Goal: Transaction & Acquisition: Purchase product/service

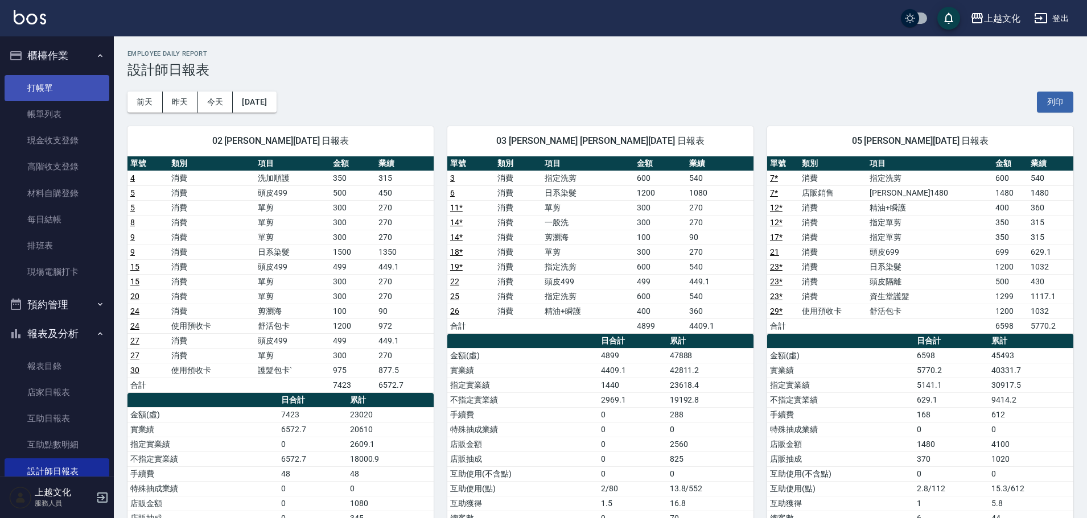
click at [65, 82] on link "打帳單" at bounding box center [57, 88] width 105 height 26
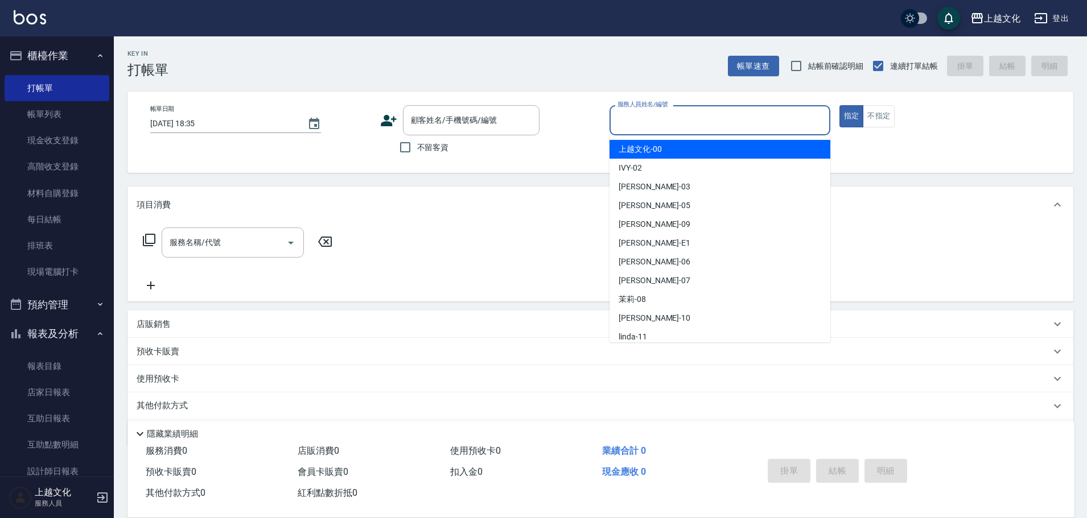
click at [695, 123] on input "服務人員姓名/編號" at bounding box center [720, 120] width 211 height 20
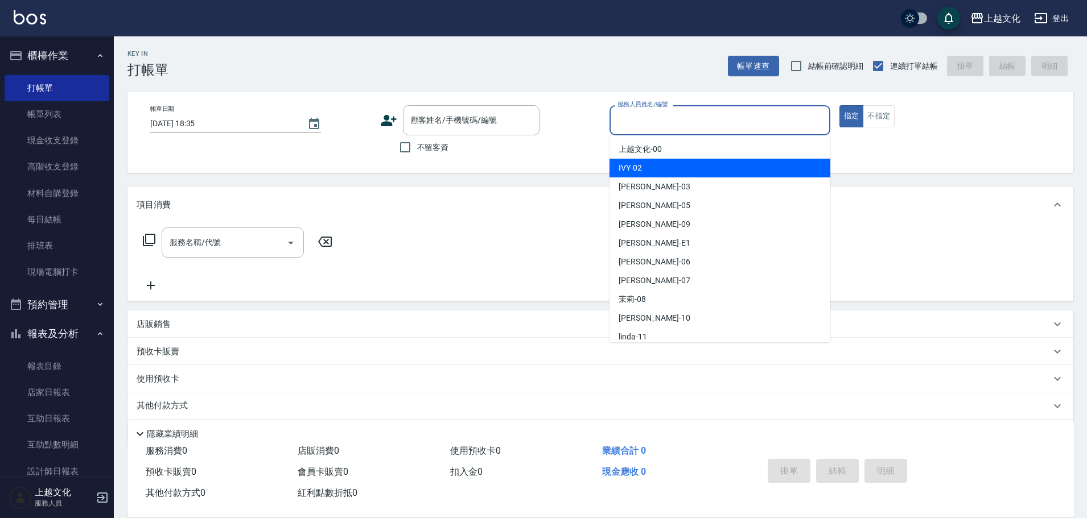
click at [691, 169] on div "IVY -02" at bounding box center [719, 168] width 221 height 19
type input "IVY-02"
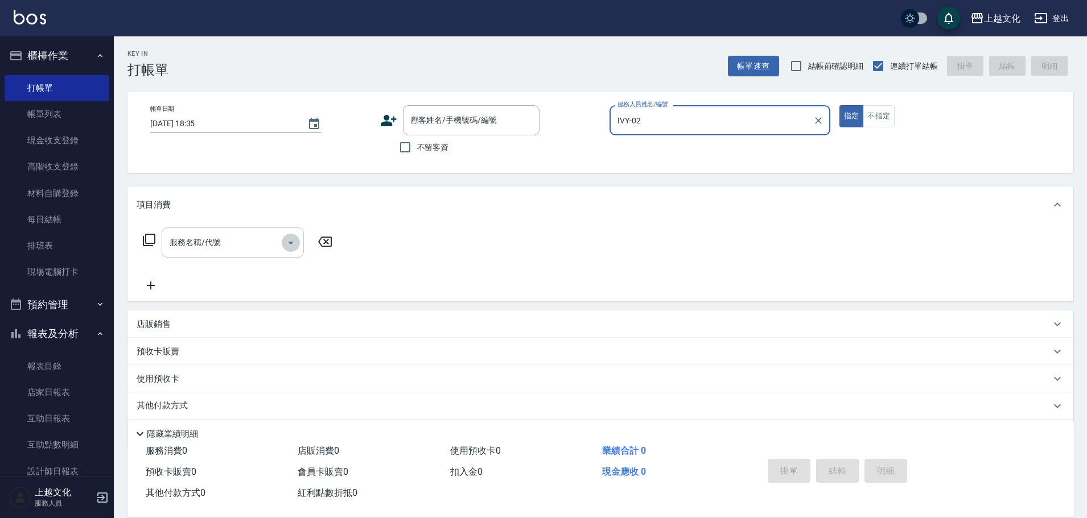
click at [291, 245] on icon "Open" at bounding box center [291, 243] width 14 height 14
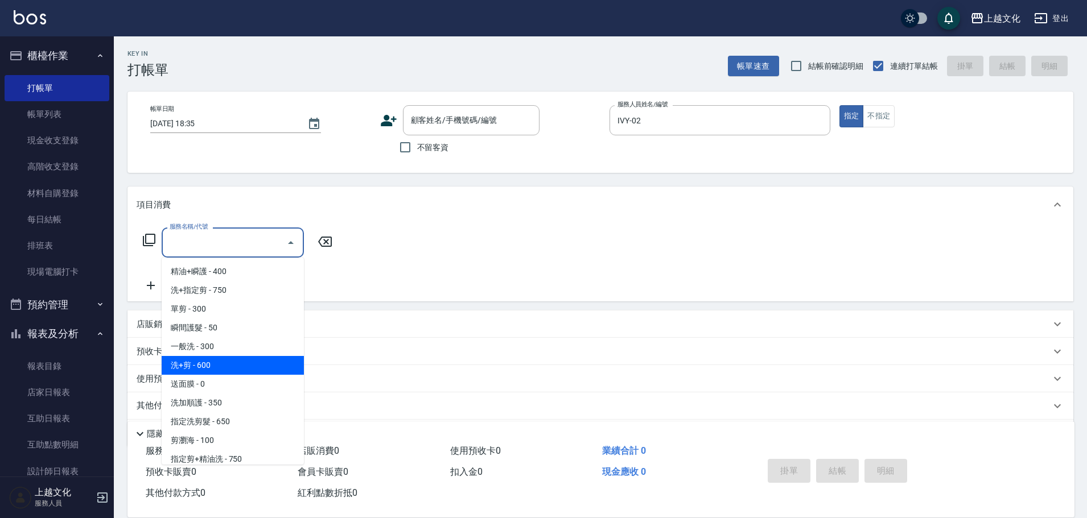
click at [226, 358] on span "洗+剪 - 600" at bounding box center [233, 365] width 142 height 19
type input "洗+剪(108)"
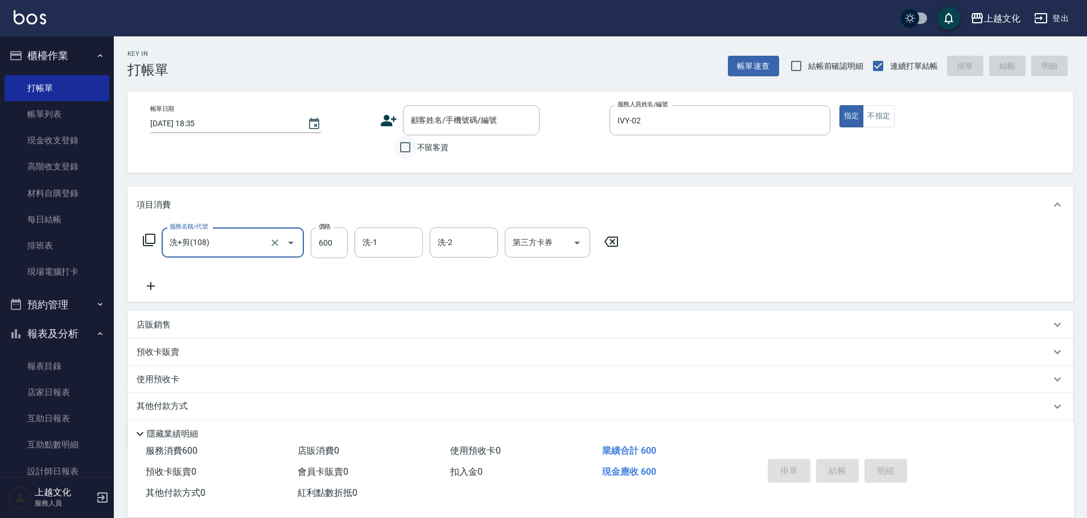
click at [398, 147] on input "不留客資" at bounding box center [405, 147] width 24 height 24
checkbox input "true"
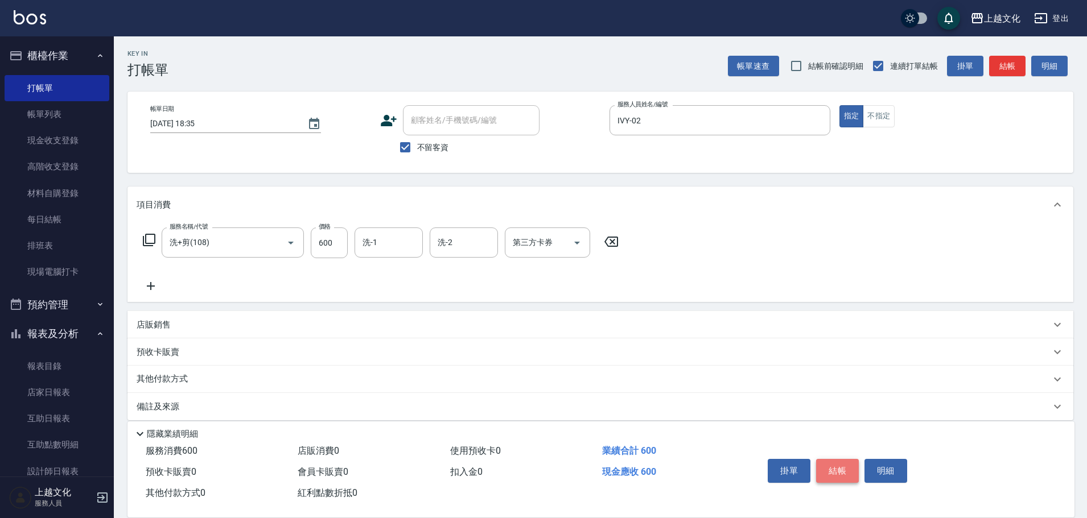
click at [832, 467] on button "結帳" at bounding box center [837, 471] width 43 height 24
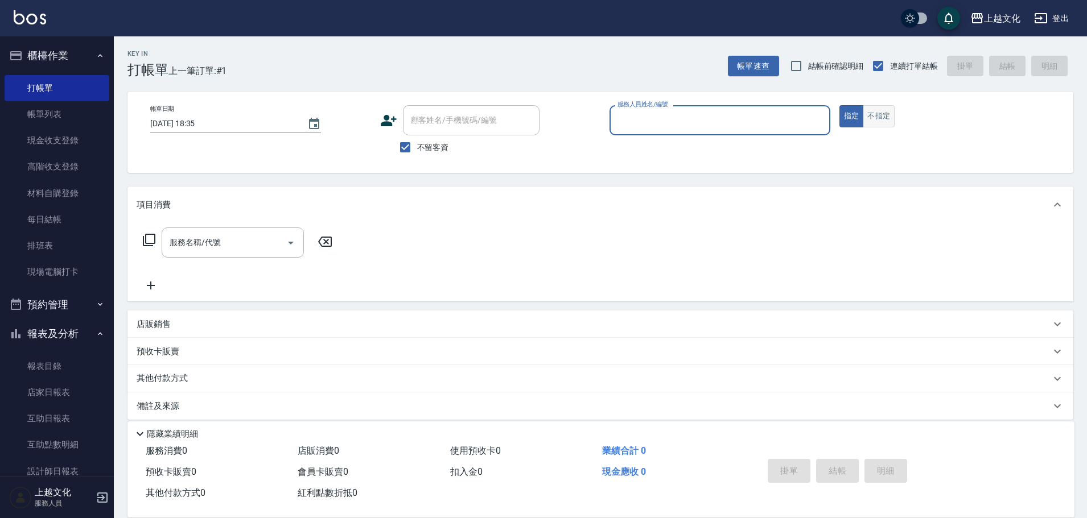
click at [882, 114] on button "不指定" at bounding box center [879, 116] width 32 height 22
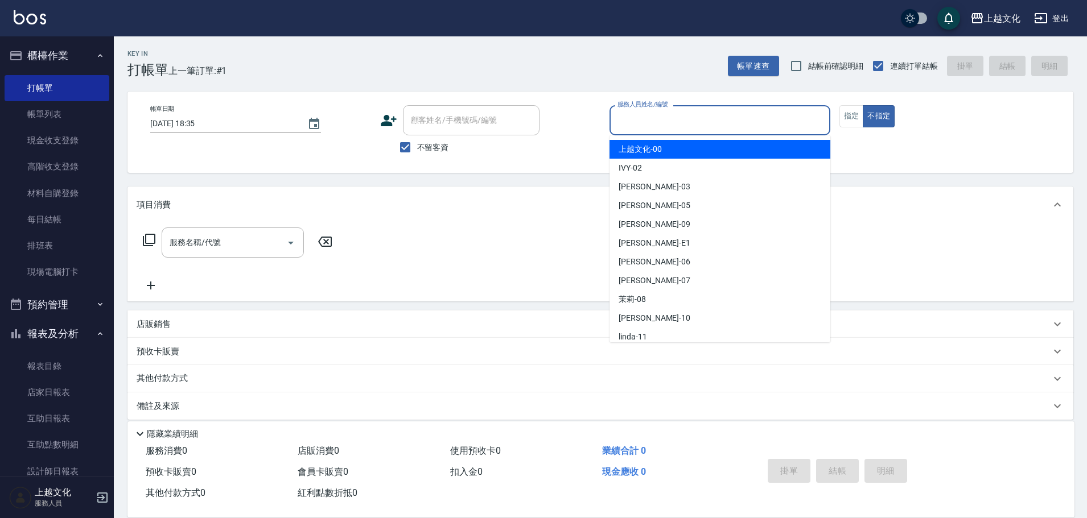
click at [755, 128] on input "服務人員姓名/編號" at bounding box center [720, 120] width 211 height 20
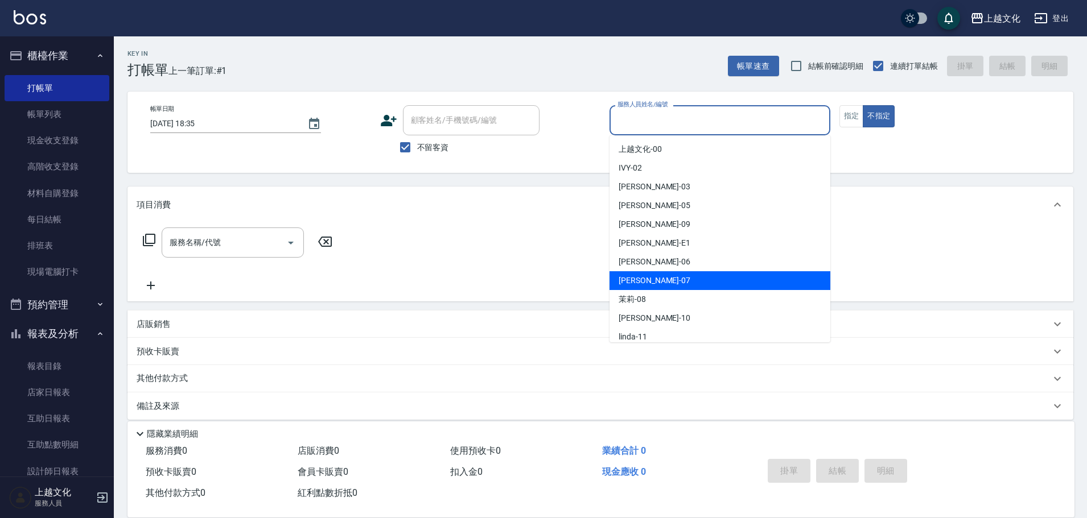
click at [687, 285] on div "[PERSON_NAME] -07" at bounding box center [719, 280] width 221 height 19
type input "[PERSON_NAME]-07"
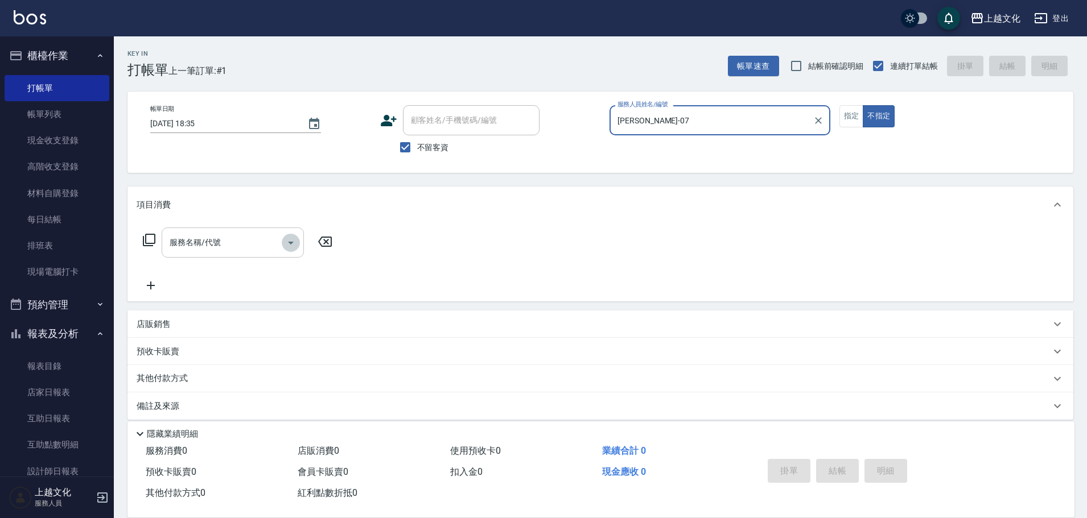
click at [294, 239] on icon "Open" at bounding box center [291, 243] width 14 height 14
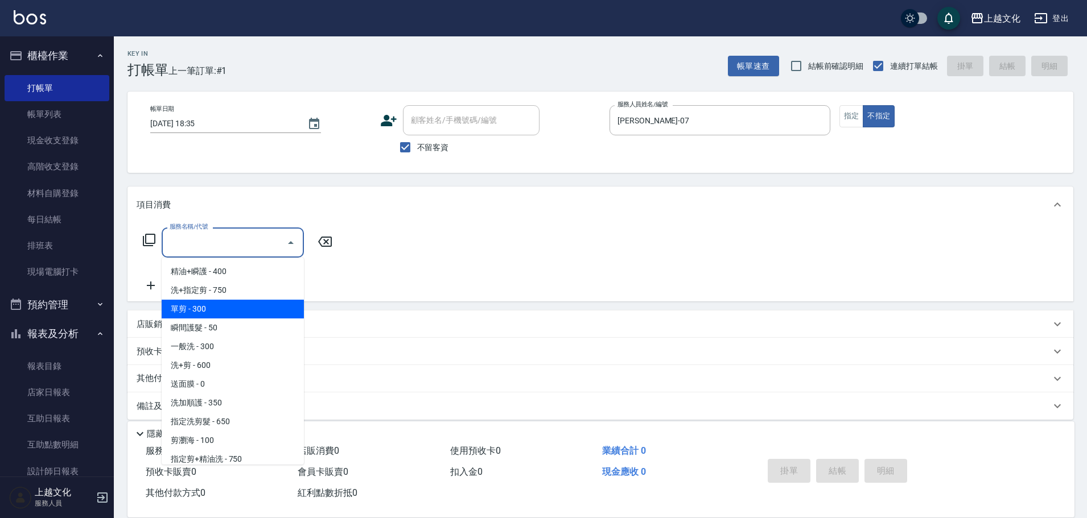
click at [242, 310] on span "單剪 - 300" at bounding box center [233, 309] width 142 height 19
type input "單剪(103)"
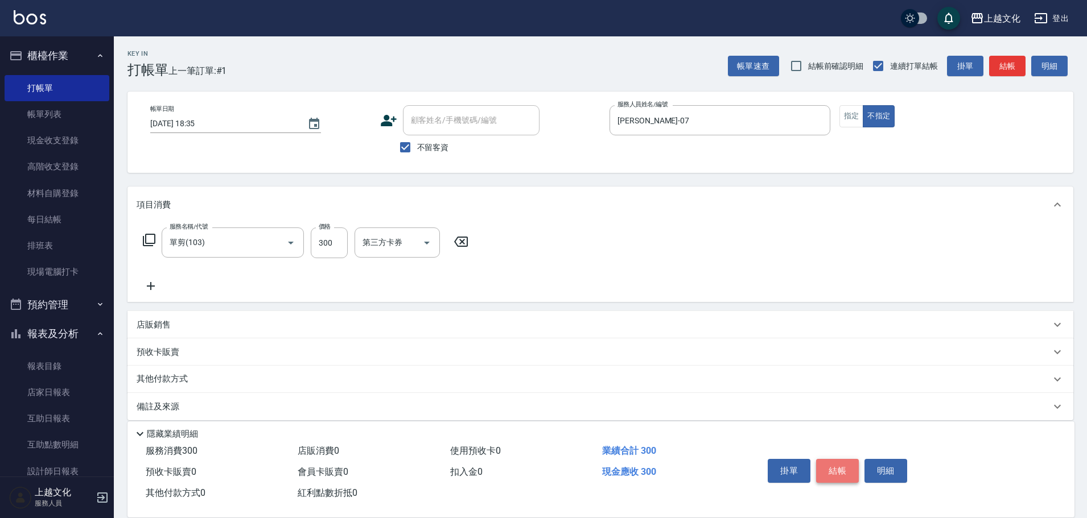
click at [842, 467] on button "結帳" at bounding box center [837, 471] width 43 height 24
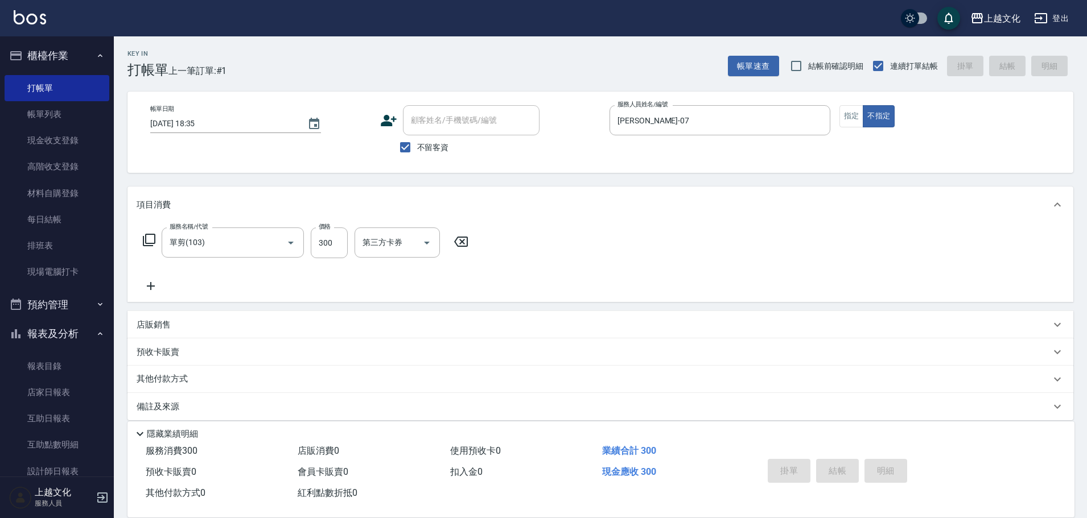
type input "[DATE] 18:36"
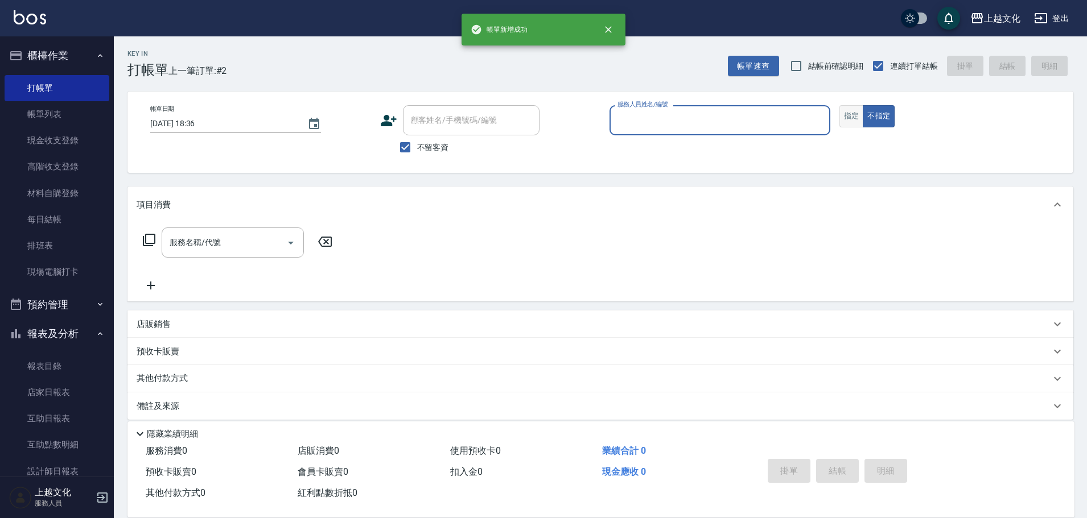
click at [850, 117] on button "指定" at bounding box center [851, 116] width 24 height 22
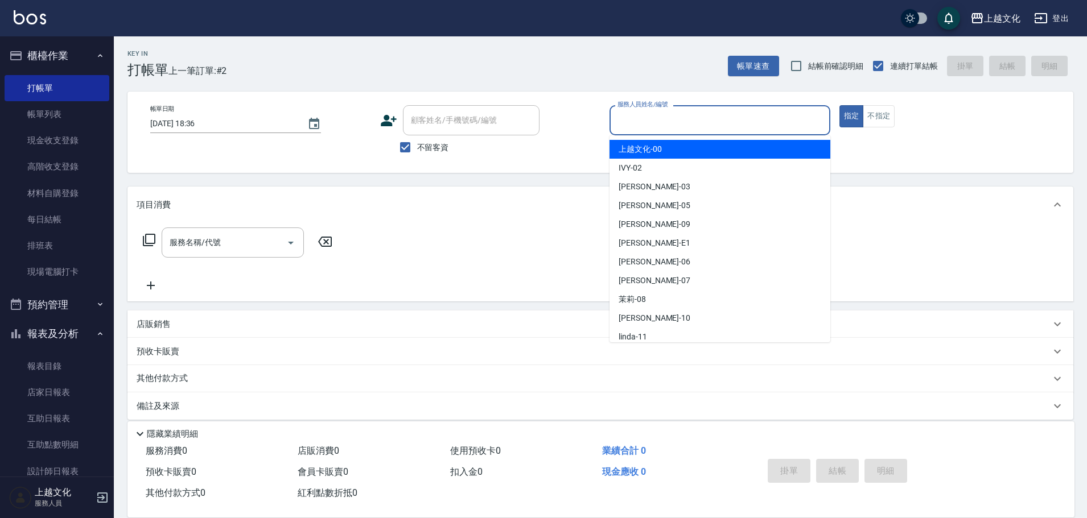
click at [758, 121] on input "服務人員姓名/編號" at bounding box center [720, 120] width 211 height 20
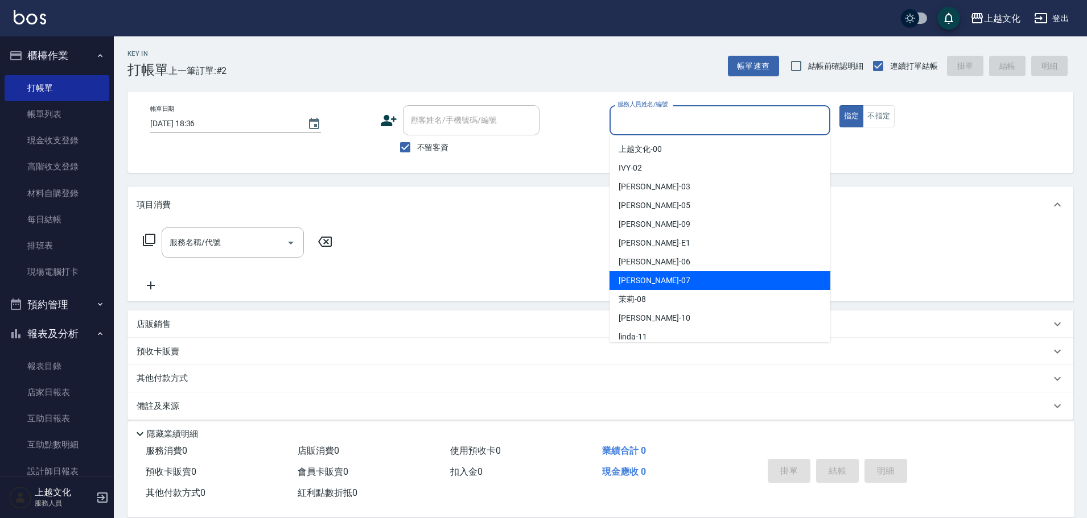
click at [662, 280] on div "[PERSON_NAME] -07" at bounding box center [719, 280] width 221 height 19
type input "[PERSON_NAME]-07"
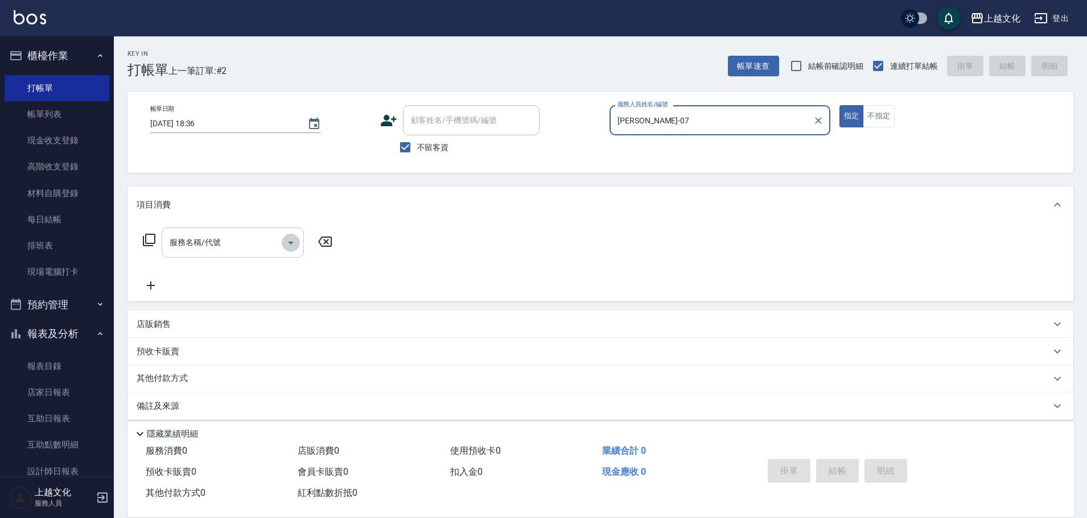
click at [289, 244] on icon "Open" at bounding box center [291, 243] width 14 height 14
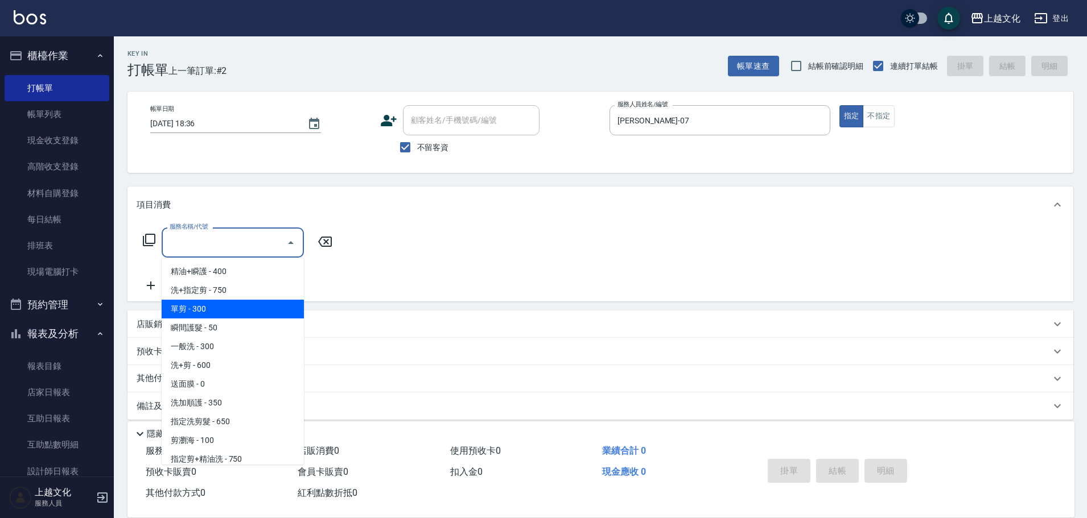
click at [245, 300] on span "單剪 - 300" at bounding box center [233, 309] width 142 height 19
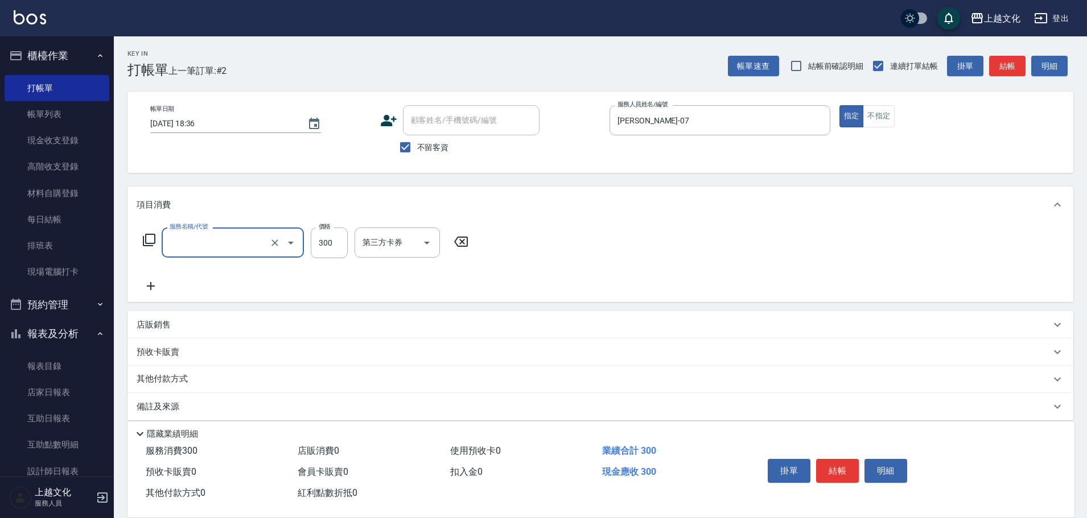
type input "單剪(103)"
click at [831, 466] on button "結帳" at bounding box center [837, 471] width 43 height 24
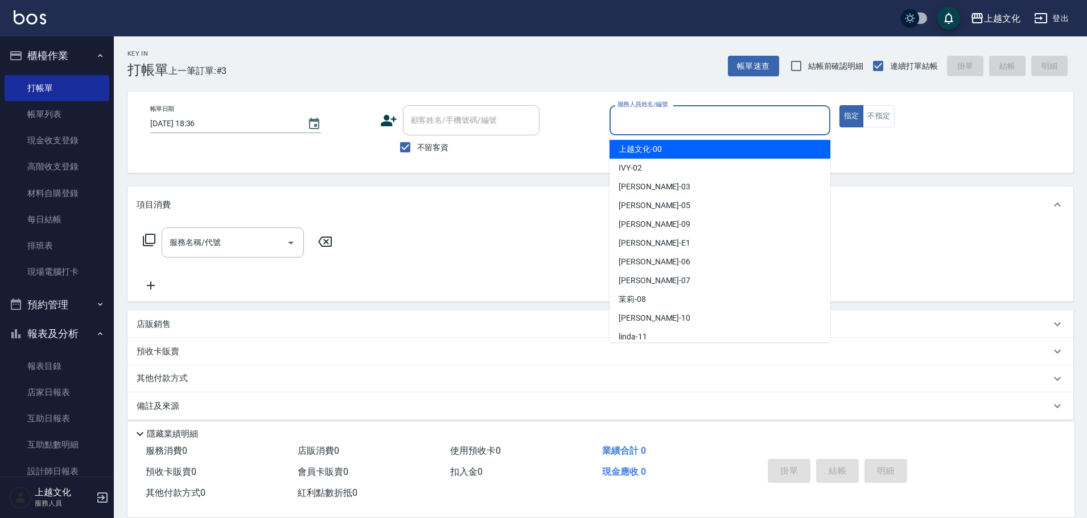
click at [731, 122] on input "服務人員姓名/編號" at bounding box center [720, 120] width 211 height 20
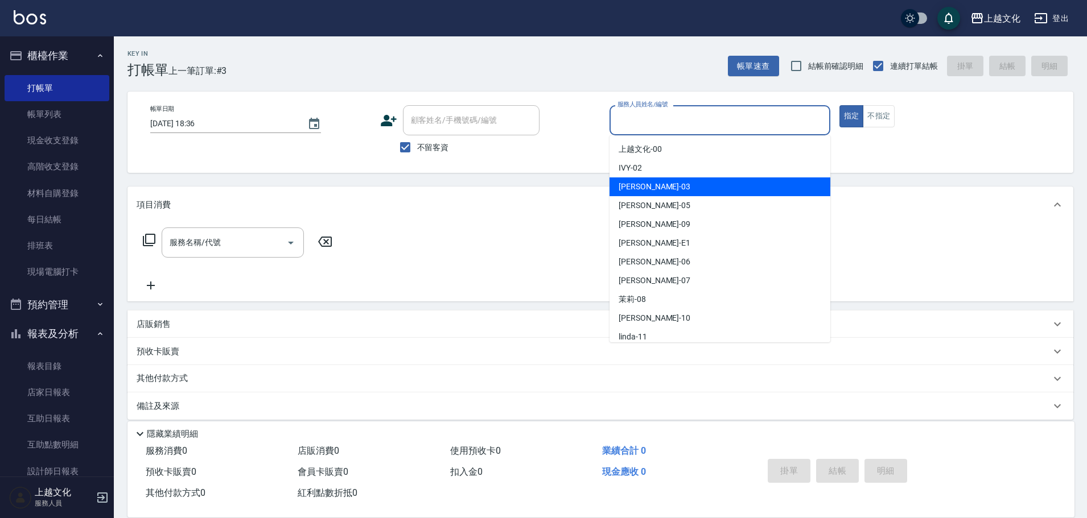
click at [729, 182] on div "[PERSON_NAME] -03" at bounding box center [719, 187] width 221 height 19
type input "[PERSON_NAME]-03"
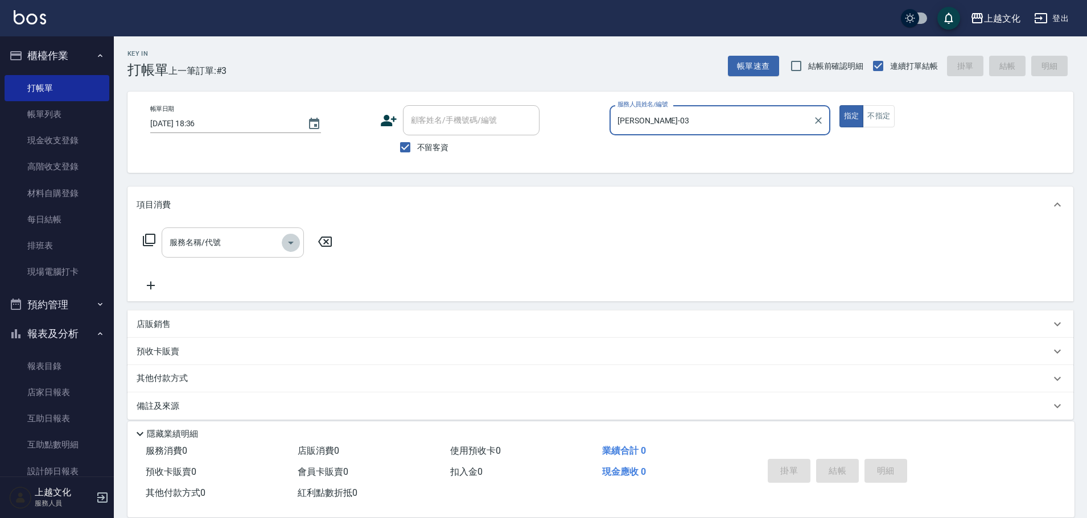
click at [291, 241] on icon "Open" at bounding box center [291, 243] width 14 height 14
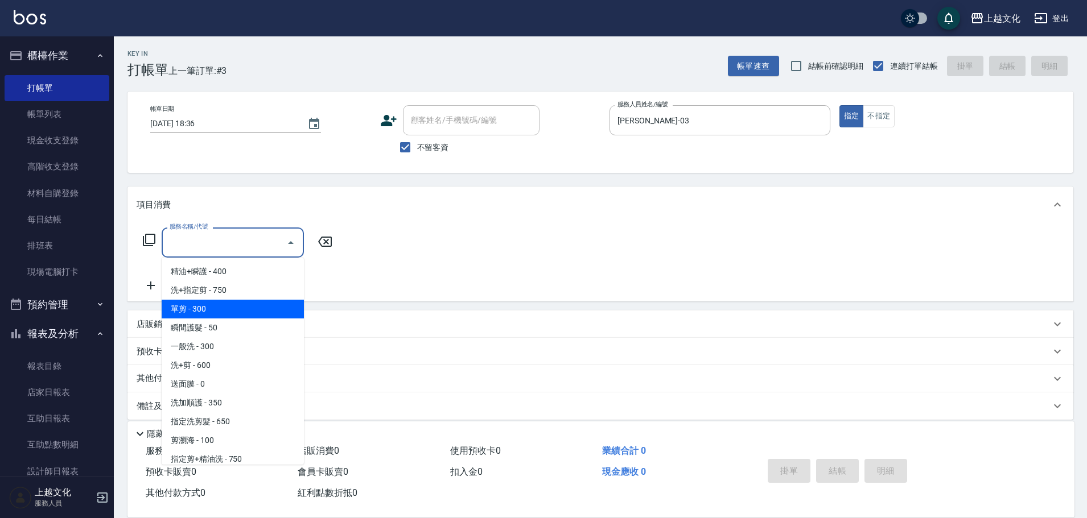
click at [260, 310] on span "單剪 - 300" at bounding box center [233, 309] width 142 height 19
type input "單剪(103)"
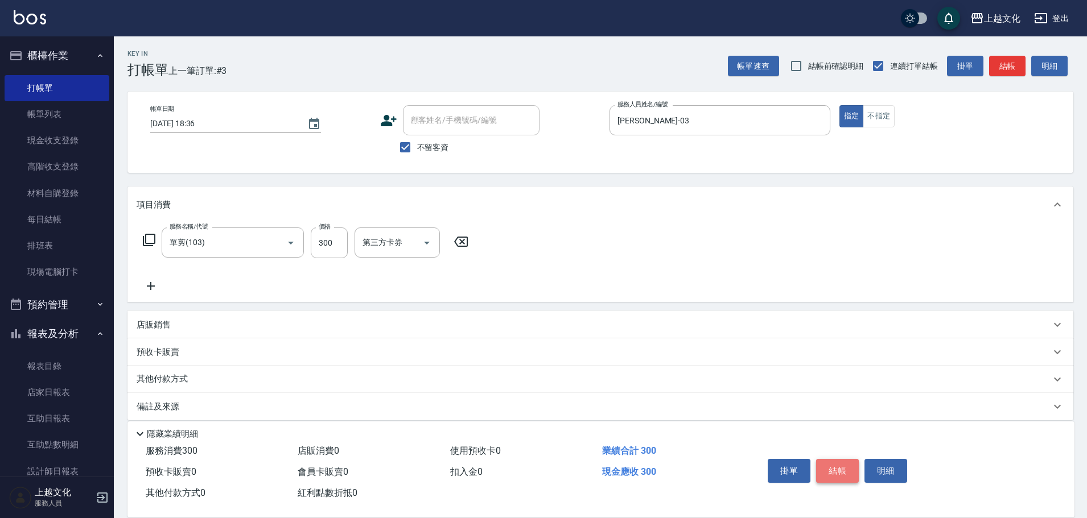
click at [835, 466] on button "結帳" at bounding box center [837, 471] width 43 height 24
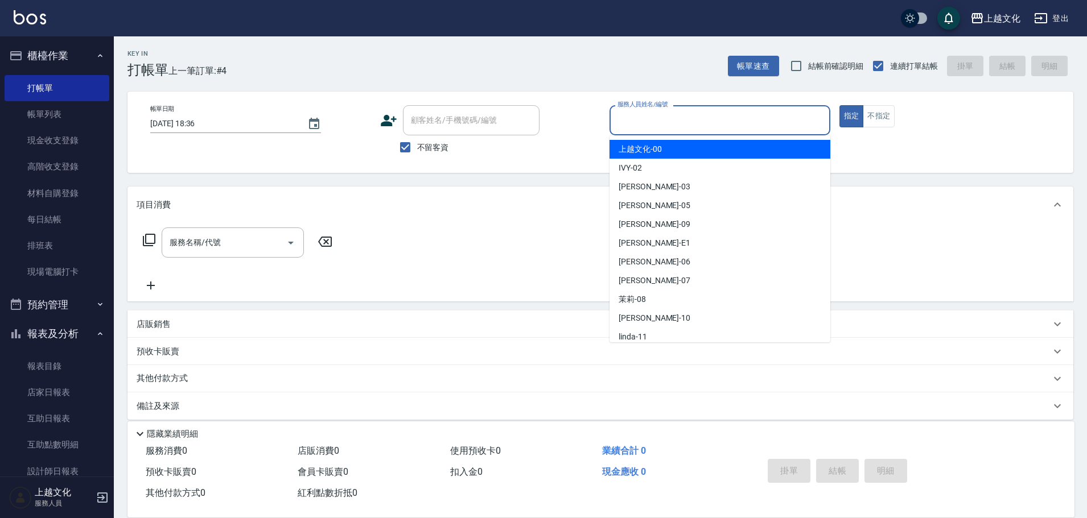
click at [711, 127] on input "服務人員姓名/編號" at bounding box center [720, 120] width 211 height 20
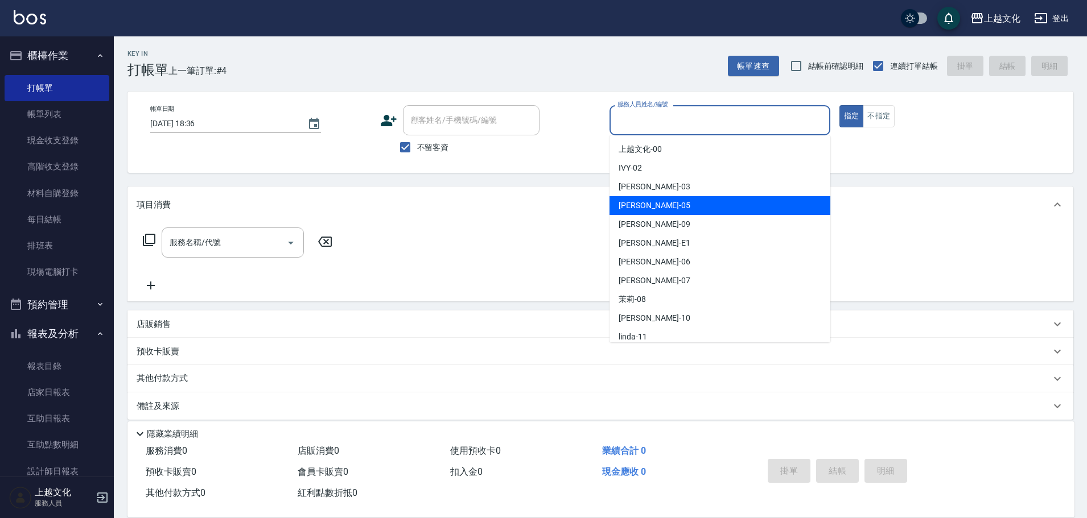
click at [699, 212] on div "[PERSON_NAME] -05" at bounding box center [719, 205] width 221 height 19
type input "[PERSON_NAME]-05"
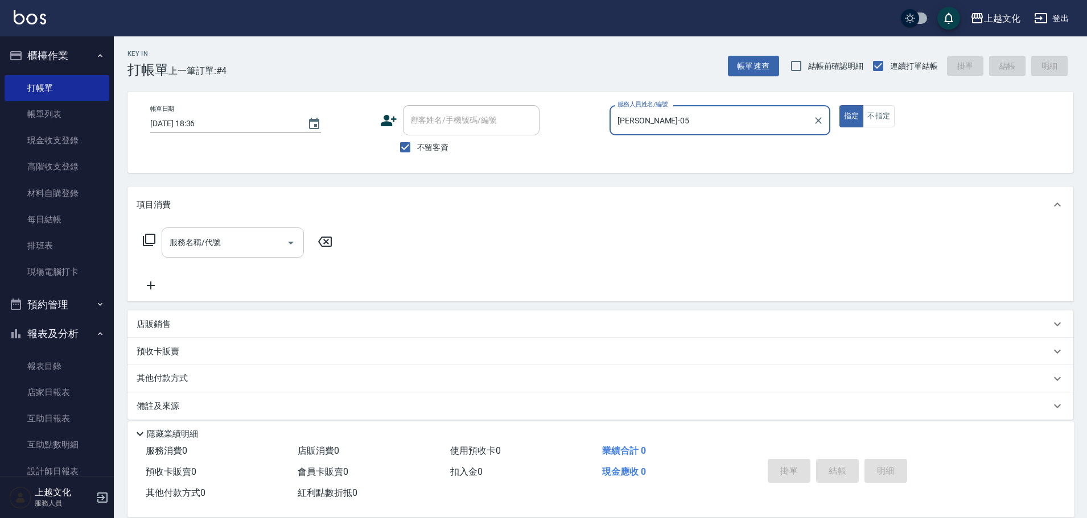
click at [285, 245] on icon "Open" at bounding box center [291, 243] width 14 height 14
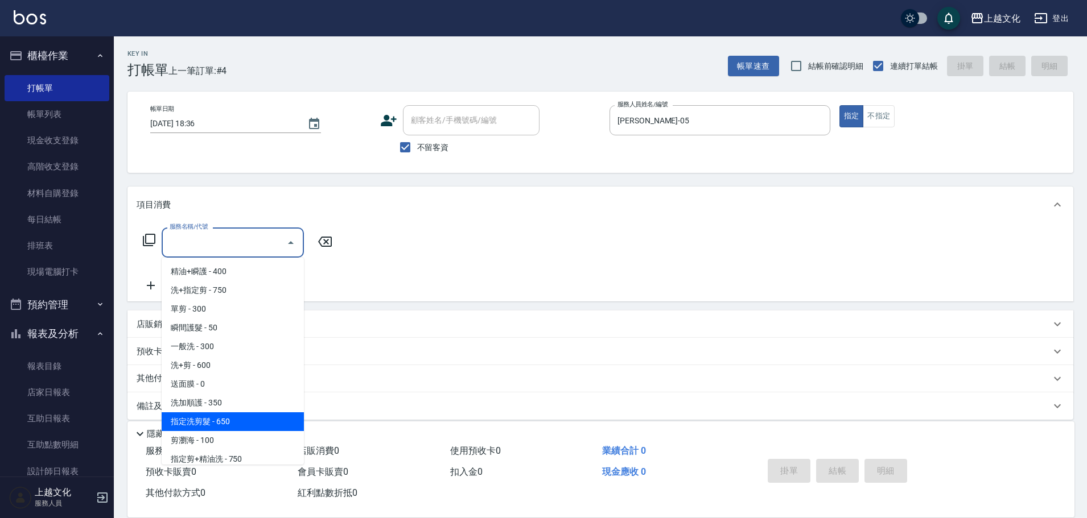
click at [258, 419] on span "指定洗剪髮 - 650" at bounding box center [233, 422] width 142 height 19
type input "指定洗剪髮(201)"
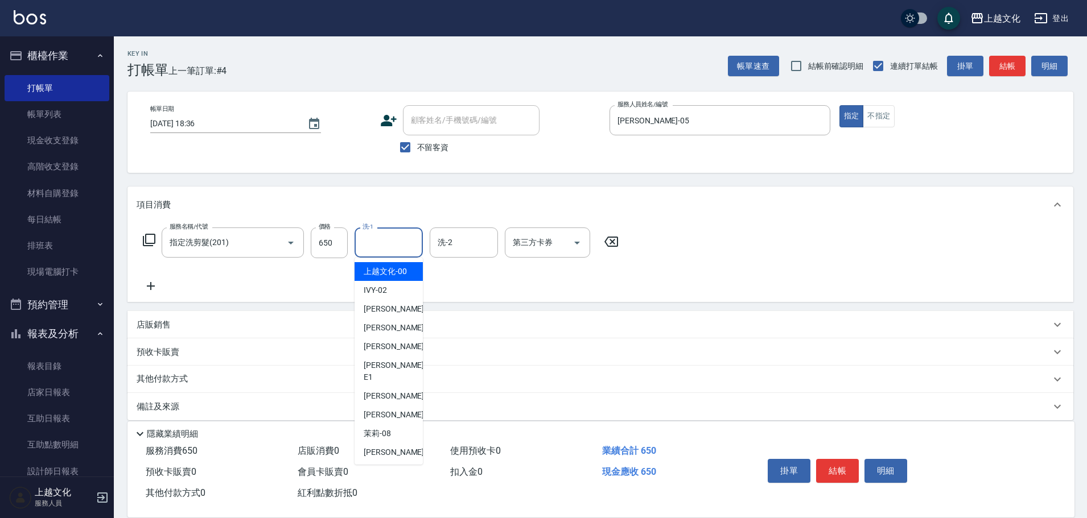
click at [401, 239] on input "洗-1" at bounding box center [389, 243] width 58 height 20
click at [380, 409] on span "[PERSON_NAME] -07" at bounding box center [400, 415] width 72 height 12
type input "[PERSON_NAME]-07"
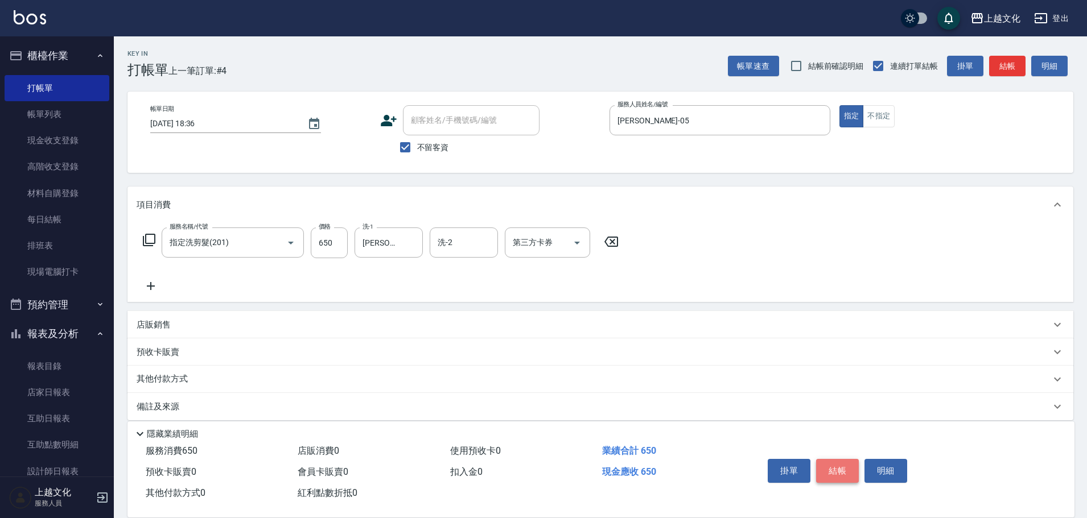
click at [834, 466] on button "結帳" at bounding box center [837, 471] width 43 height 24
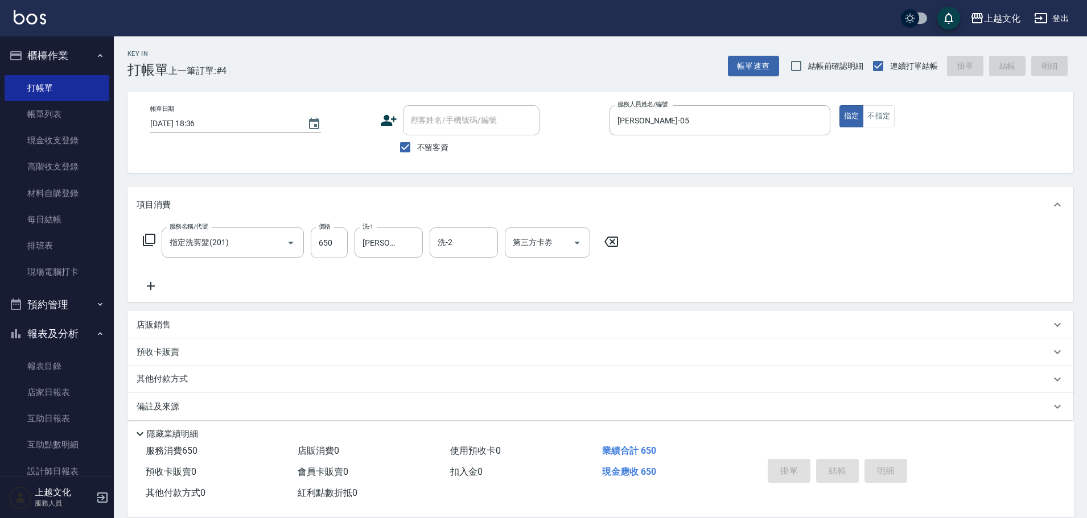
type input "[DATE] 18:37"
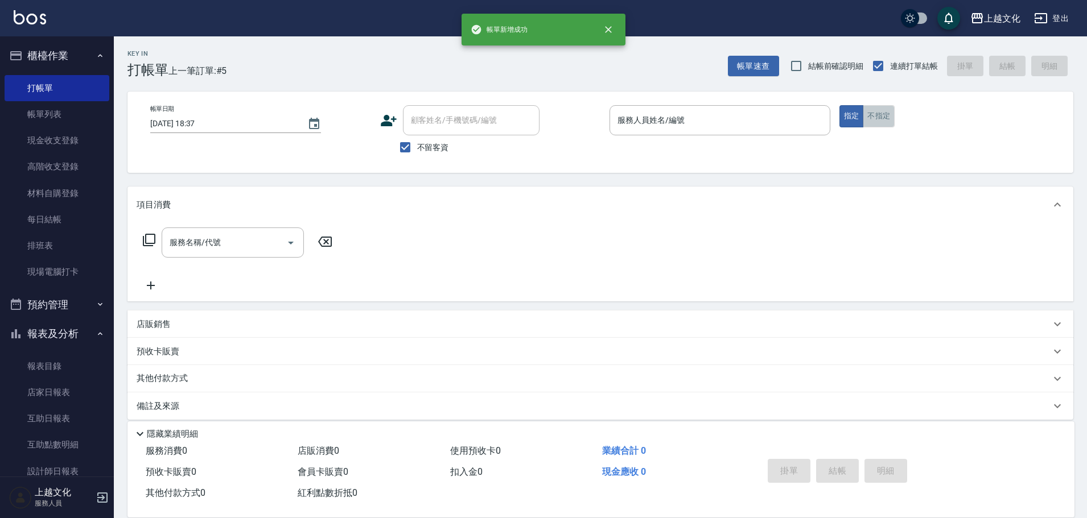
click at [887, 116] on button "不指定" at bounding box center [879, 116] width 32 height 22
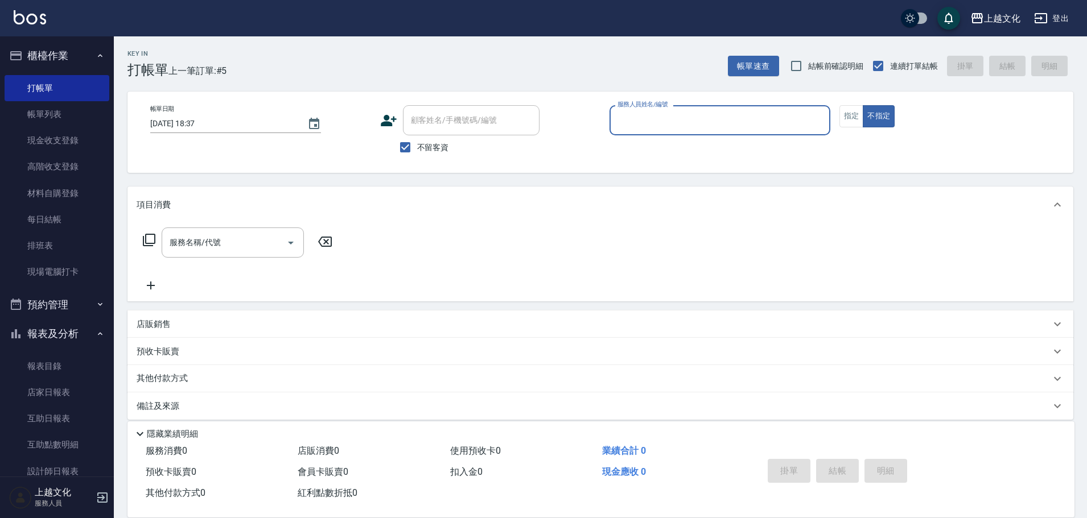
click at [778, 120] on input "服務人員姓名/編號" at bounding box center [720, 120] width 211 height 20
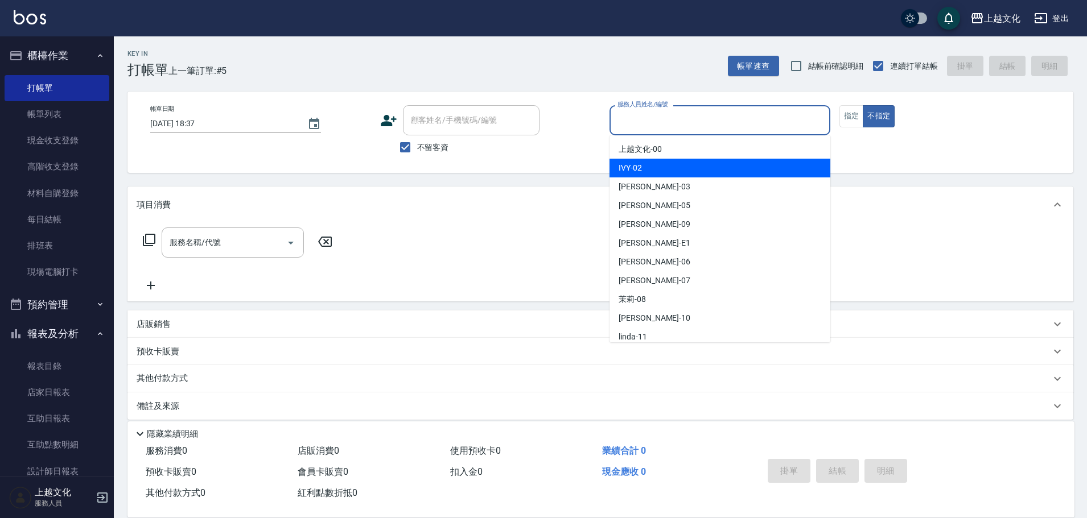
click at [763, 170] on div "IVY -02" at bounding box center [719, 168] width 221 height 19
type input "IVY-02"
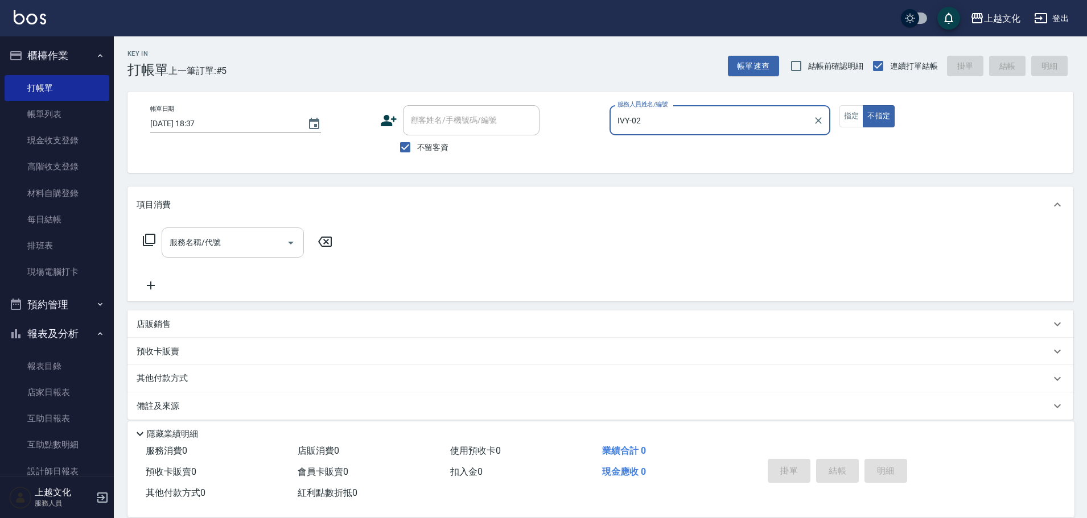
click at [293, 244] on icon "Open" at bounding box center [291, 243] width 14 height 14
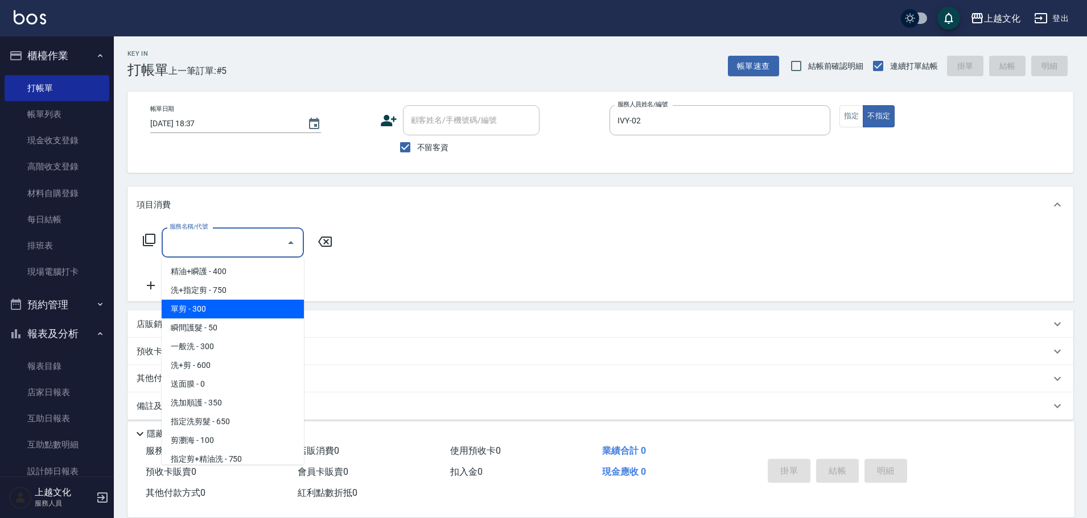
click at [254, 308] on span "單剪 - 300" at bounding box center [233, 309] width 142 height 19
type input "單剪(103)"
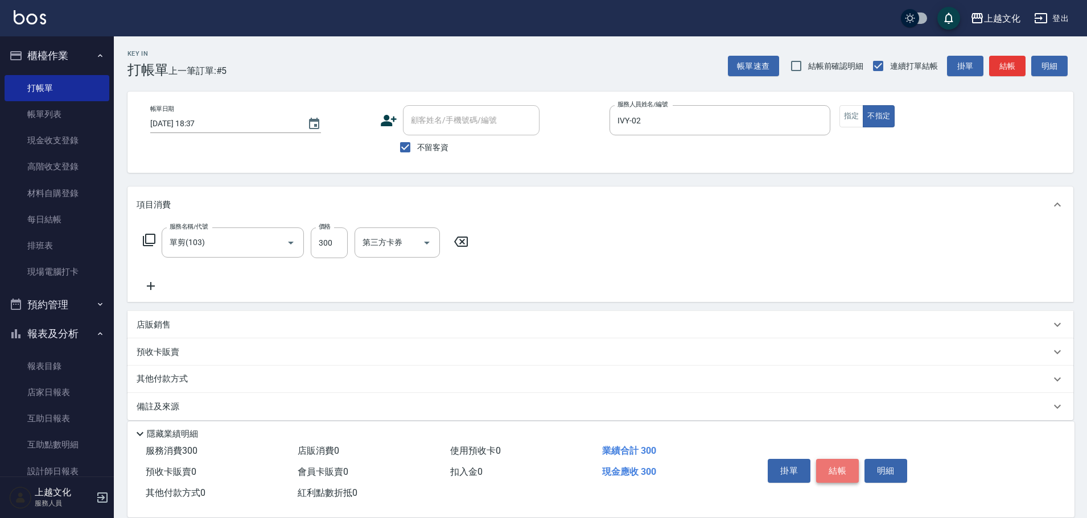
click at [834, 464] on button "結帳" at bounding box center [837, 471] width 43 height 24
click at [834, 464] on div "掛單 結帳 明細" at bounding box center [837, 473] width 149 height 36
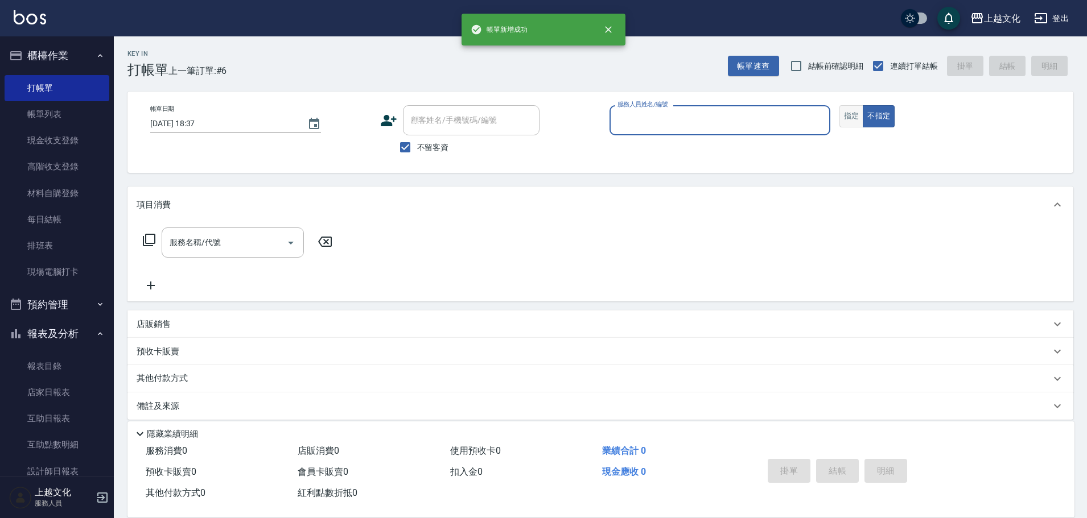
click at [852, 120] on button "指定" at bounding box center [851, 116] width 24 height 22
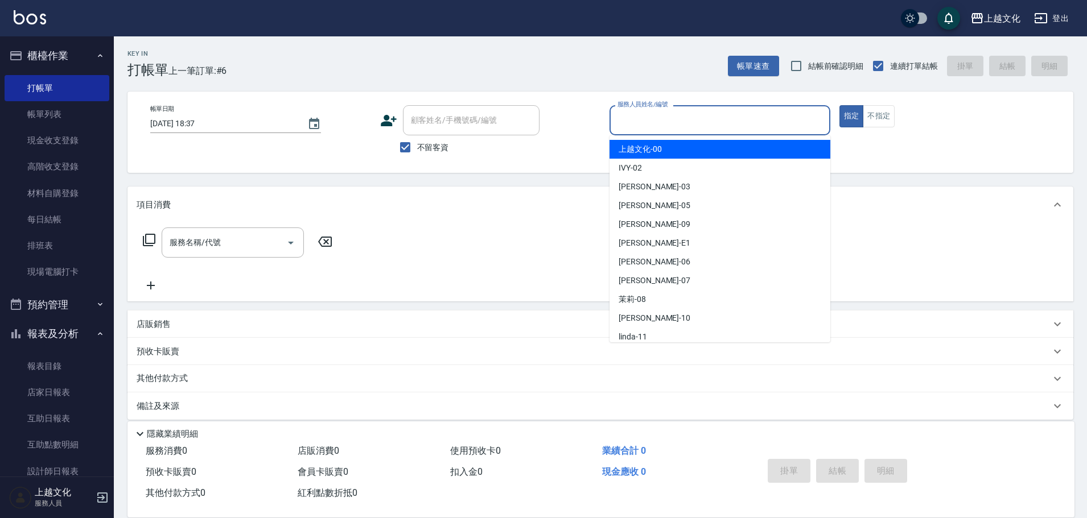
click at [737, 122] on input "服務人員姓名/編號" at bounding box center [720, 120] width 211 height 20
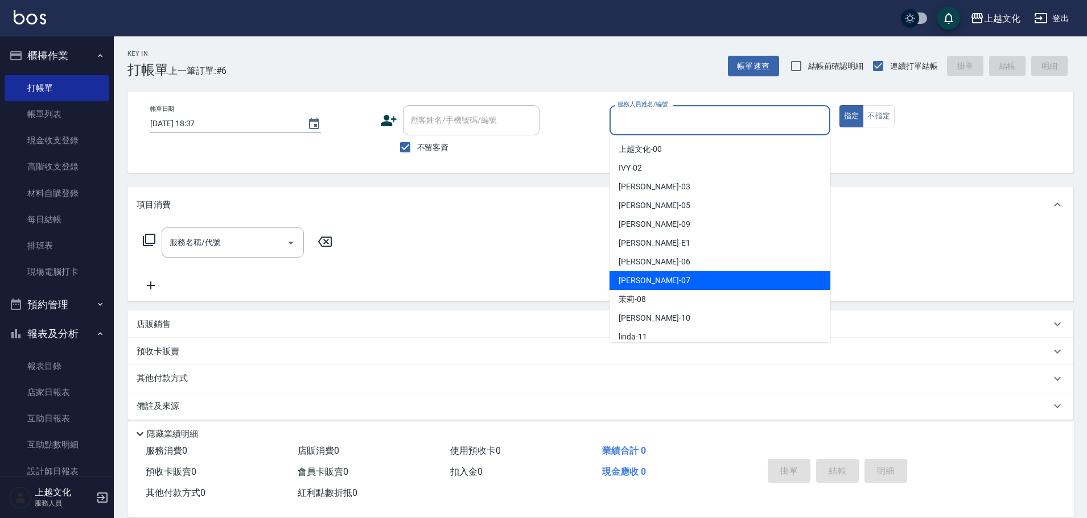
click at [675, 283] on div "[PERSON_NAME] -07" at bounding box center [719, 280] width 221 height 19
type input "[PERSON_NAME]-07"
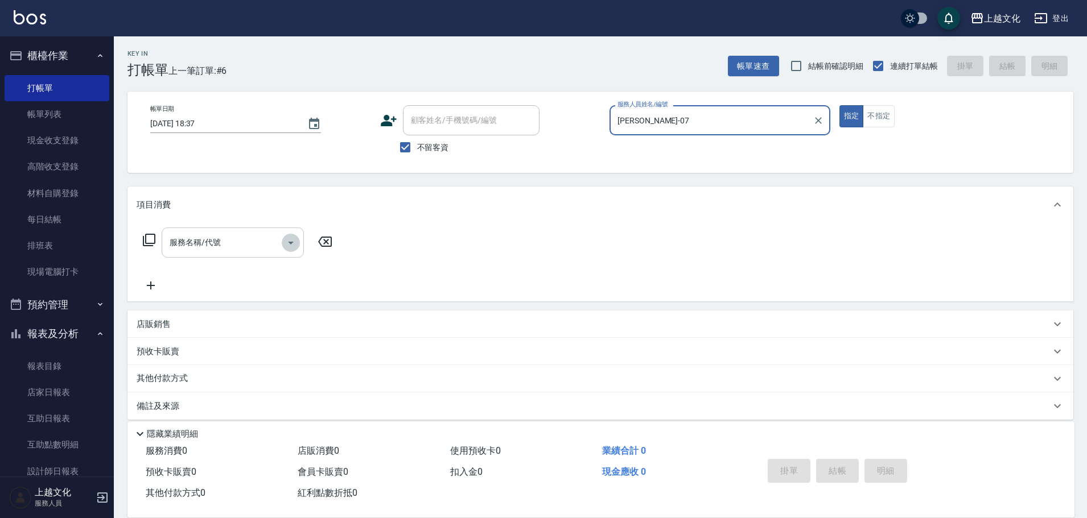
click at [285, 245] on icon "Open" at bounding box center [291, 243] width 14 height 14
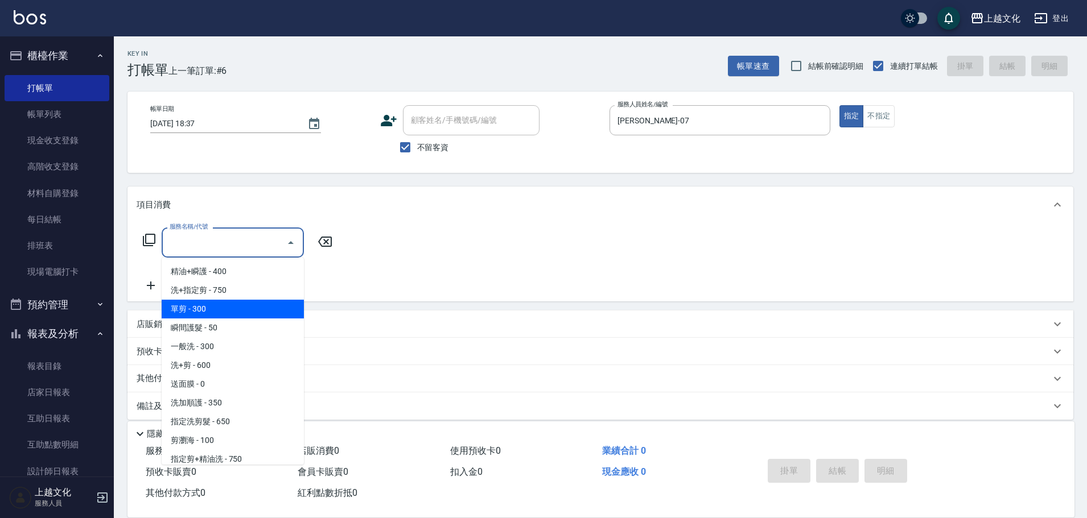
click at [238, 312] on span "單剪 - 300" at bounding box center [233, 309] width 142 height 19
type input "單剪(103)"
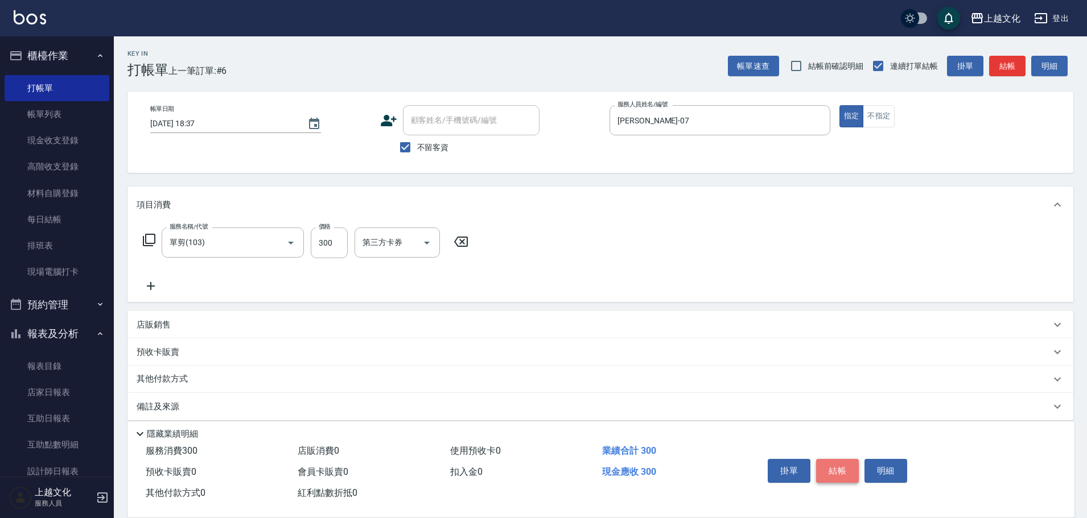
click at [837, 468] on button "結帳" at bounding box center [837, 471] width 43 height 24
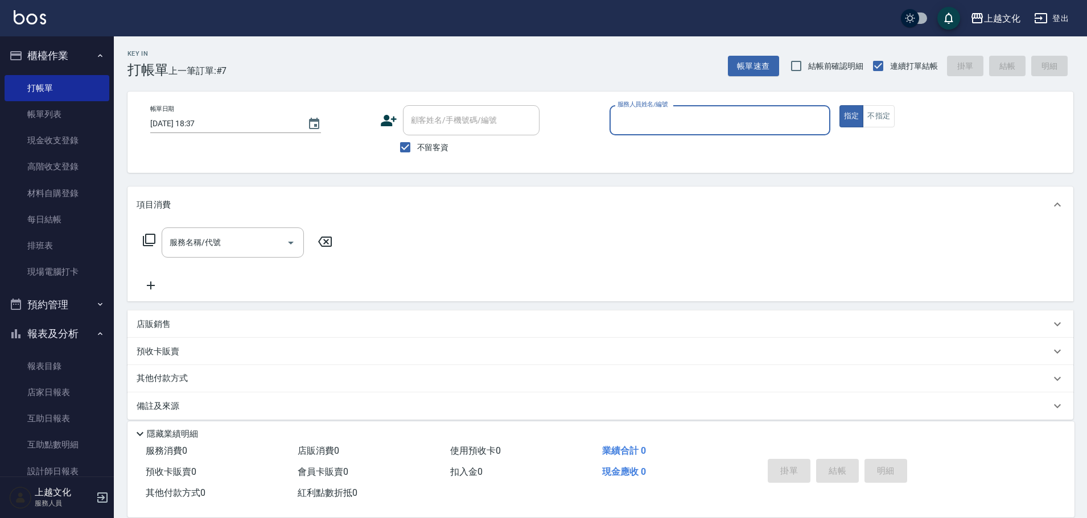
click at [663, 118] on input "服務人員姓名/編號" at bounding box center [720, 120] width 211 height 20
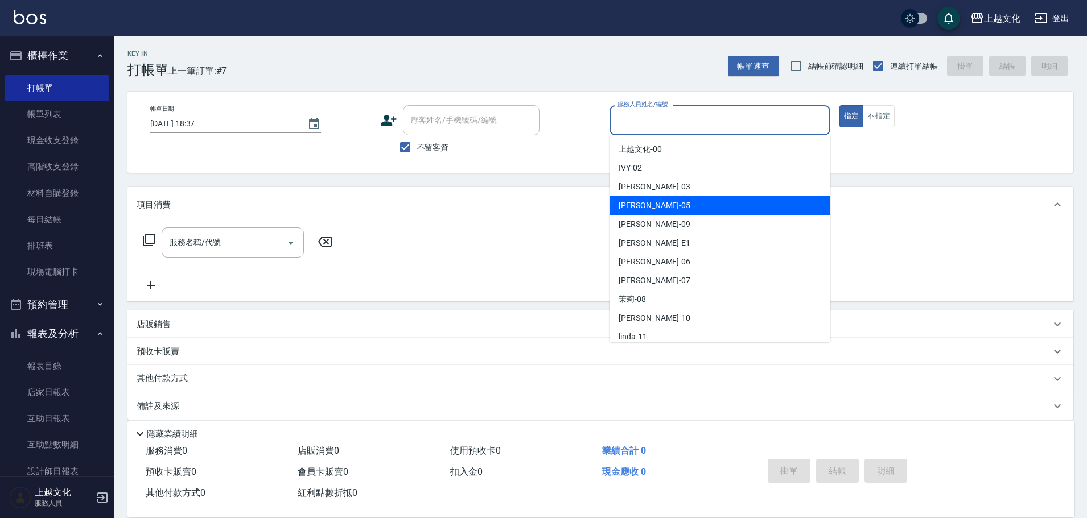
click at [673, 203] on div "[PERSON_NAME] -05" at bounding box center [719, 205] width 221 height 19
type input "[PERSON_NAME]-05"
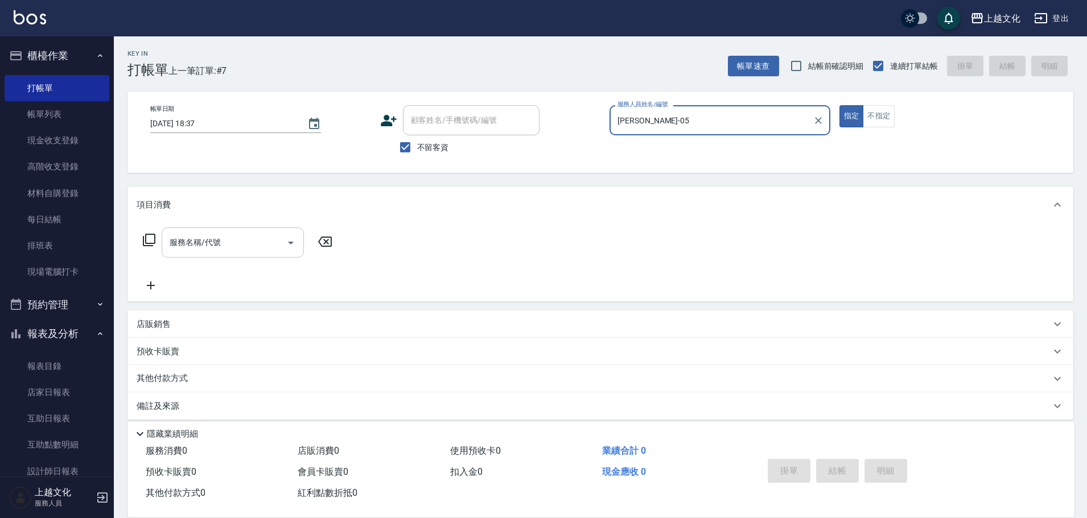
drag, startPoint x: 287, startPoint y: 236, endPoint x: 293, endPoint y: 240, distance: 6.2
click at [288, 236] on icon "Open" at bounding box center [291, 243] width 14 height 14
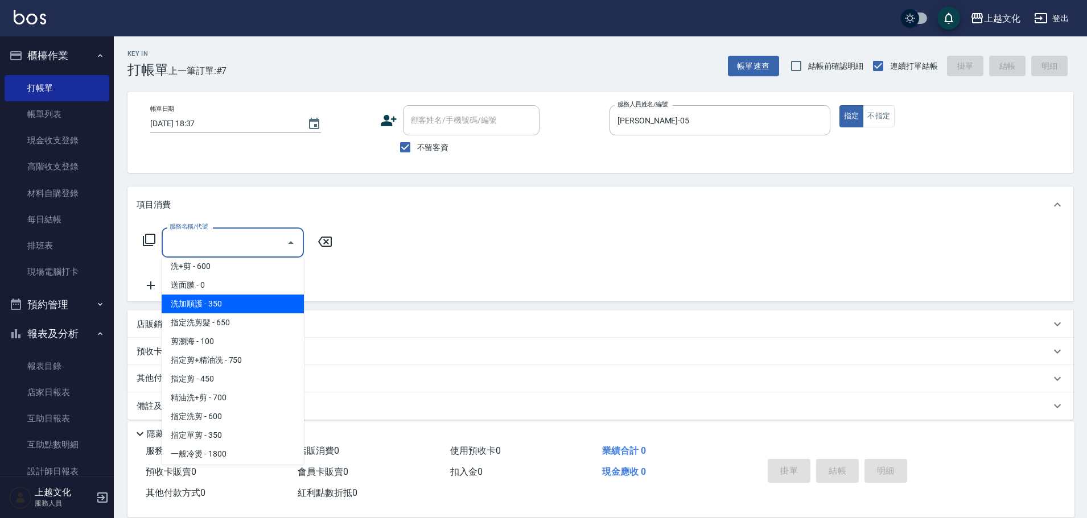
scroll to position [114, 0]
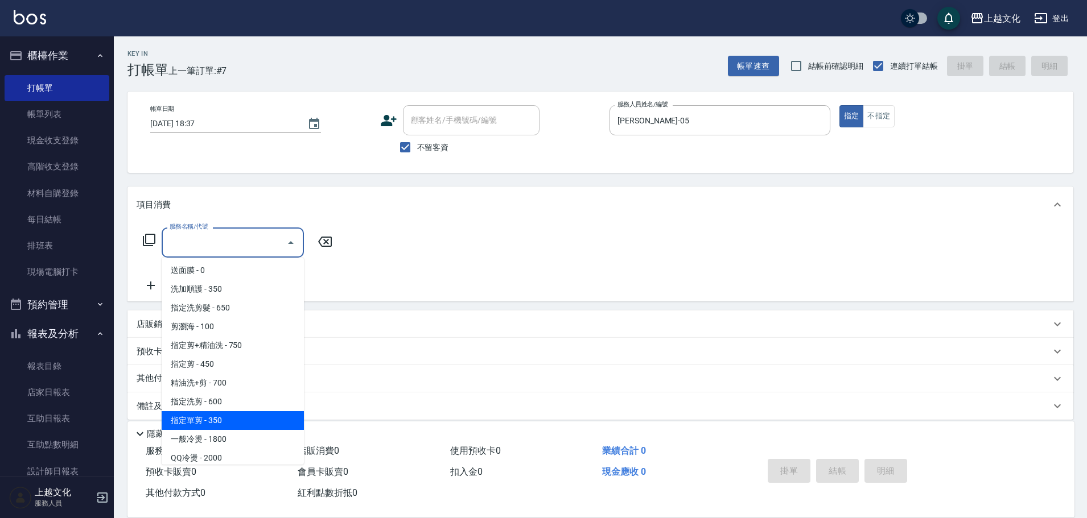
click at [252, 415] on span "指定單剪 - 350" at bounding box center [233, 420] width 142 height 19
type input "指定單剪(209)"
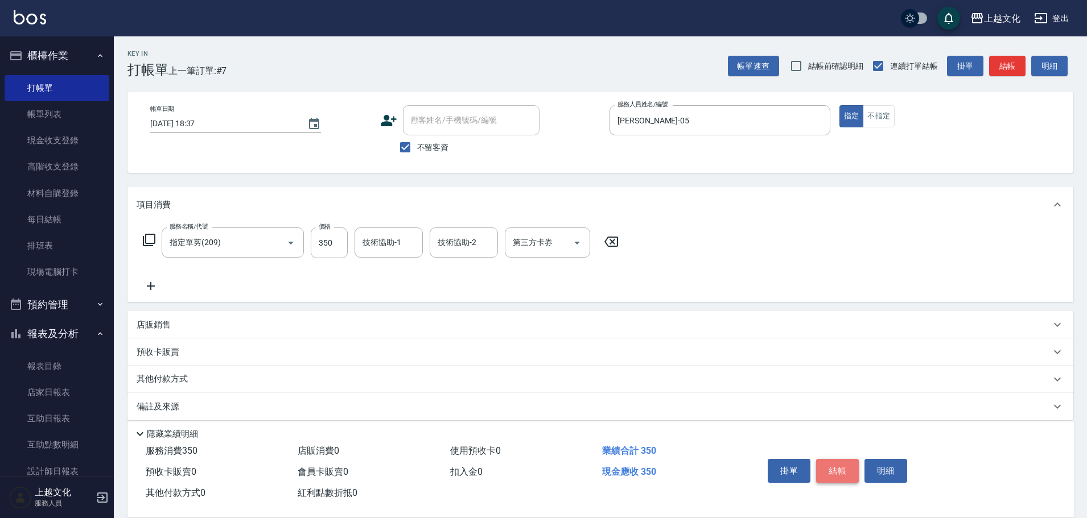
click at [834, 460] on button "結帳" at bounding box center [837, 471] width 43 height 24
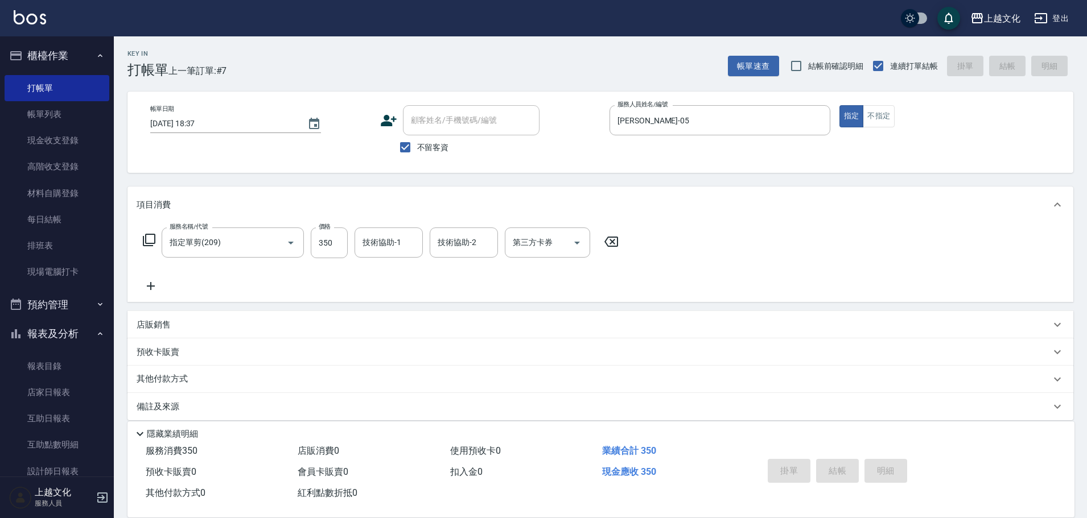
type input "[DATE] 18:38"
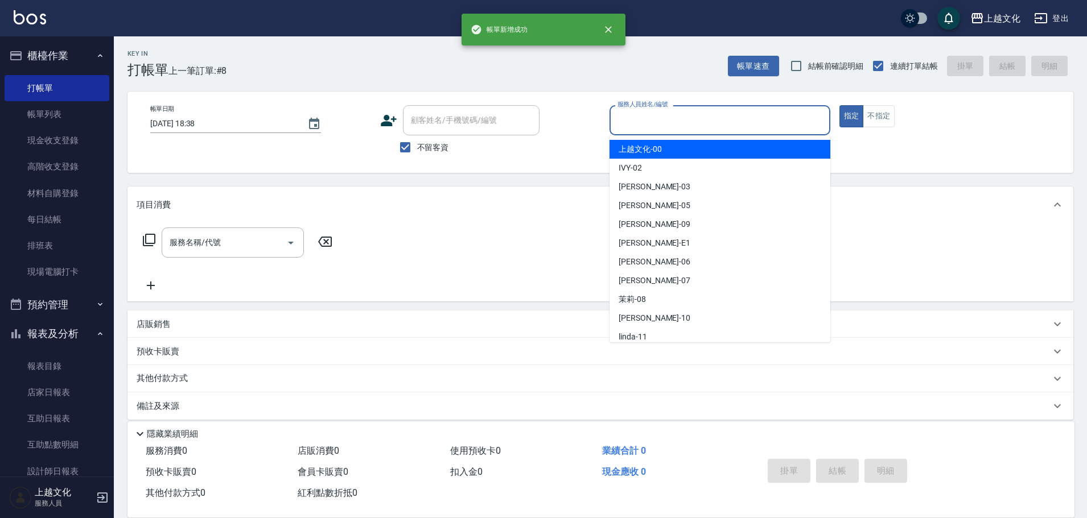
click at [774, 126] on input "服務人員姓名/編號" at bounding box center [720, 120] width 211 height 20
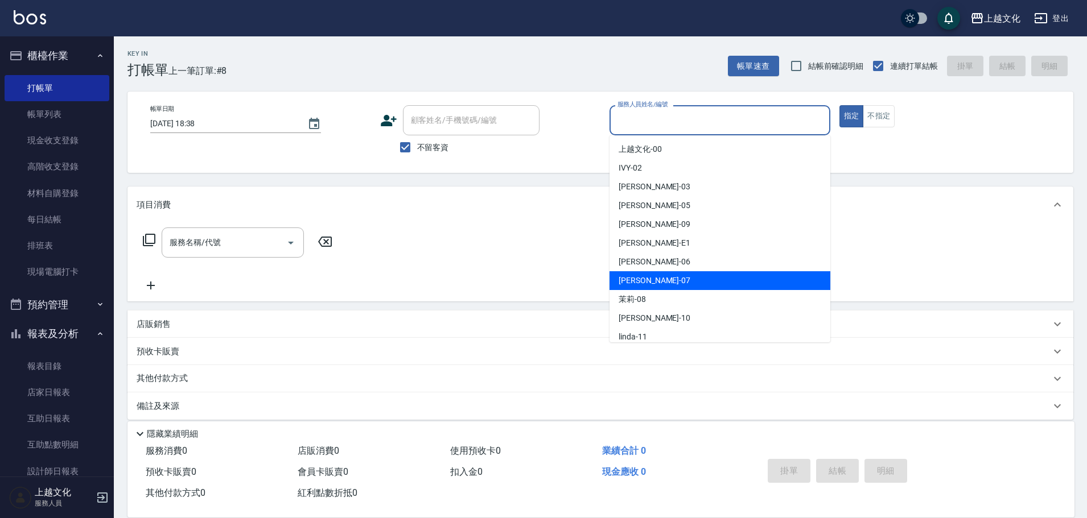
click at [671, 283] on div "[PERSON_NAME] -07" at bounding box center [719, 280] width 221 height 19
type input "[PERSON_NAME]-07"
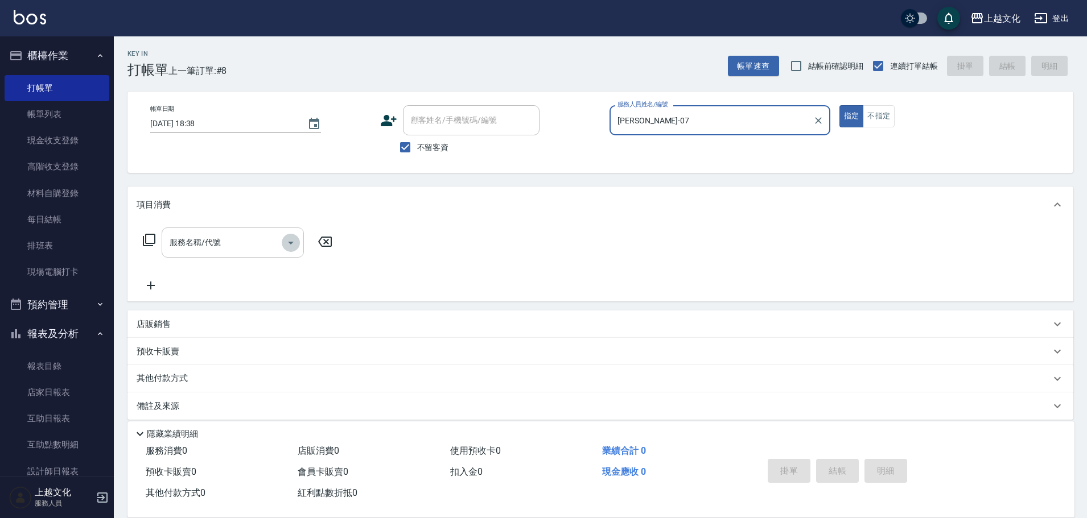
click at [294, 246] on icon "Open" at bounding box center [291, 243] width 14 height 14
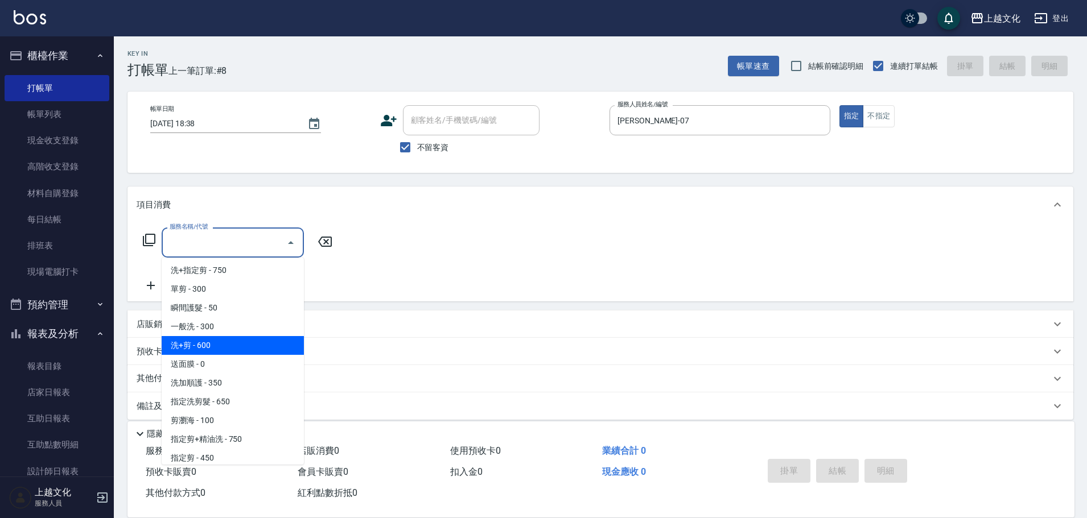
scroll to position [0, 0]
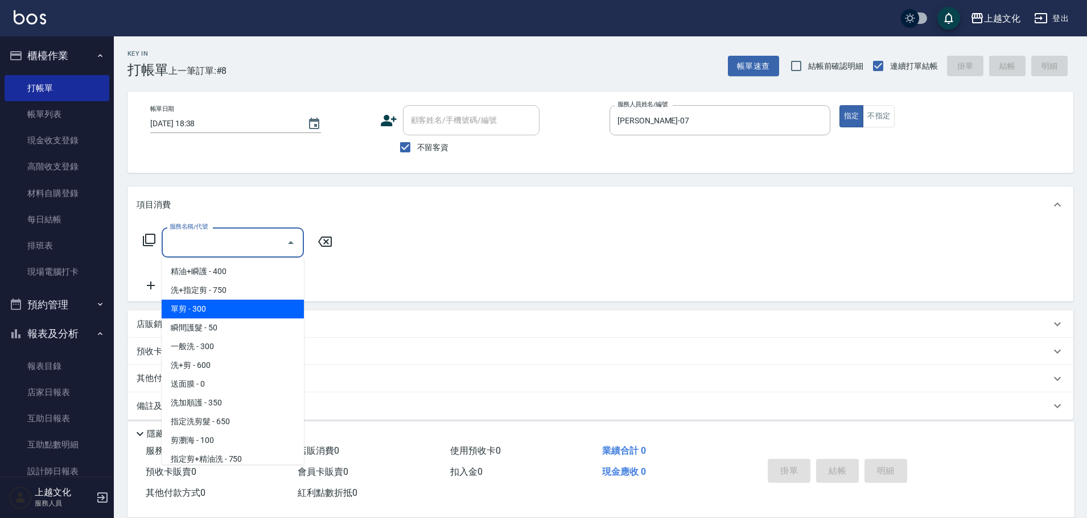
click at [241, 309] on span "單剪 - 300" at bounding box center [233, 309] width 142 height 19
type input "單剪(103)"
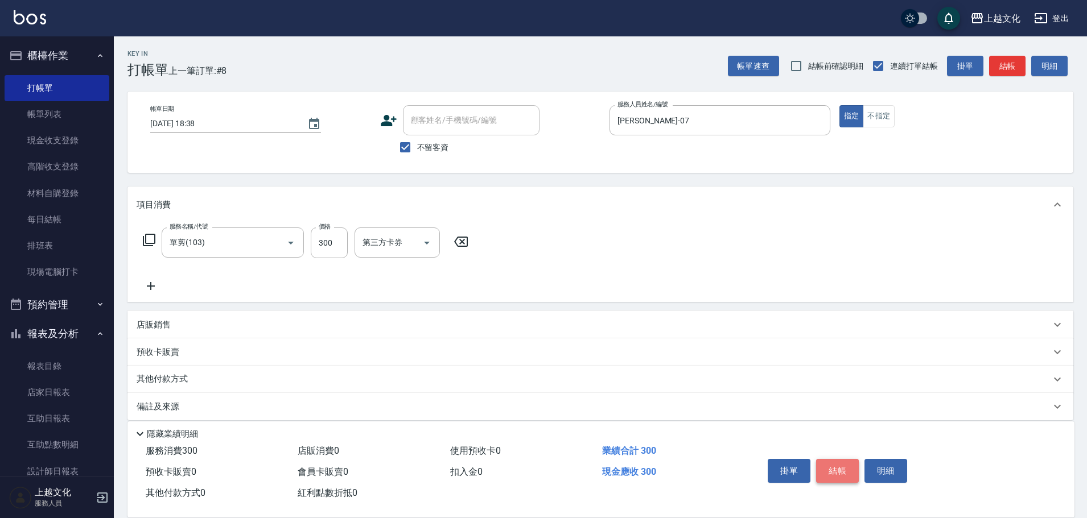
click at [840, 460] on button "結帳" at bounding box center [837, 471] width 43 height 24
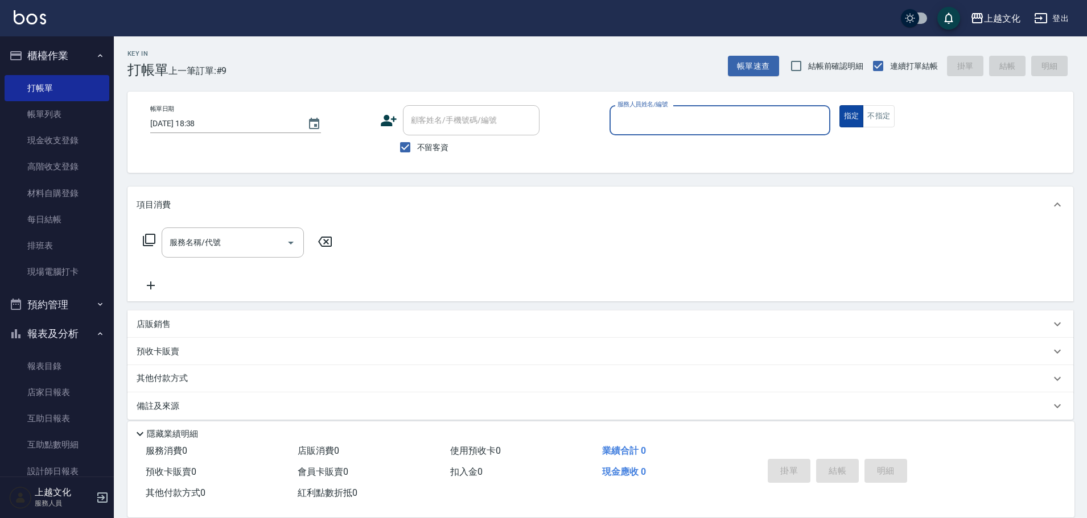
click at [860, 110] on button "指定" at bounding box center [851, 116] width 24 height 22
click at [879, 113] on button "不指定" at bounding box center [879, 116] width 32 height 22
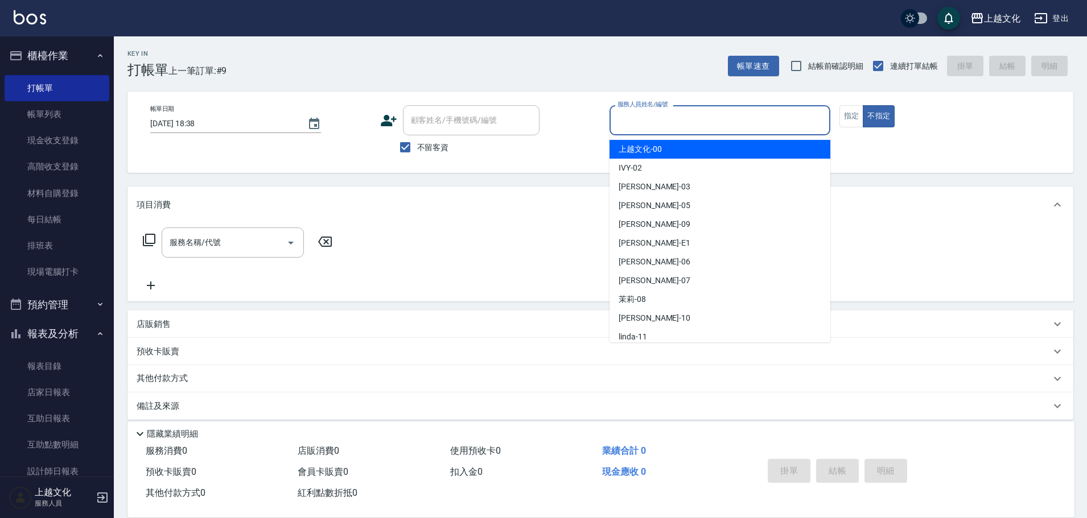
click at [725, 113] on input "服務人員姓名/編號" at bounding box center [720, 120] width 211 height 20
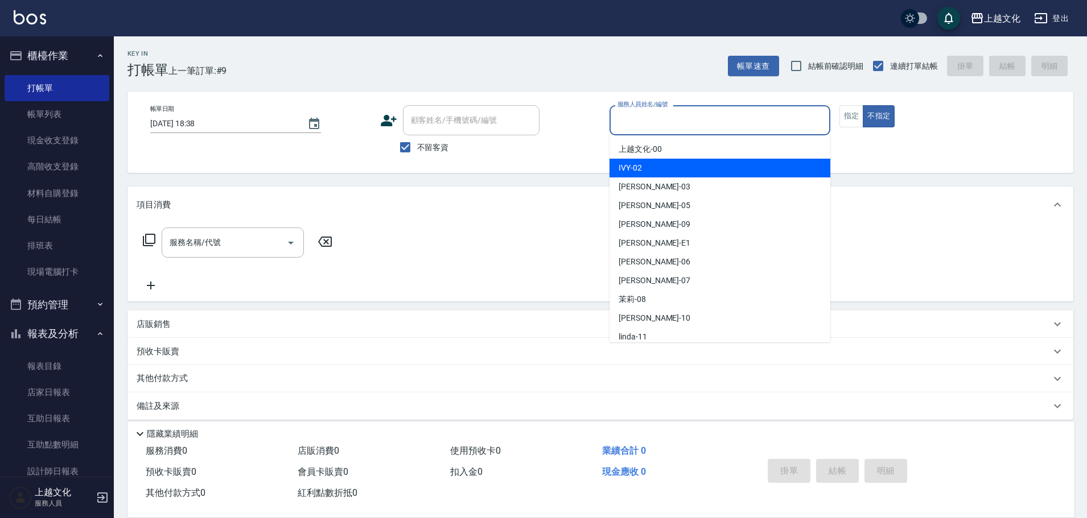
click at [731, 176] on div "IVY -02" at bounding box center [719, 168] width 221 height 19
type input "IVY-02"
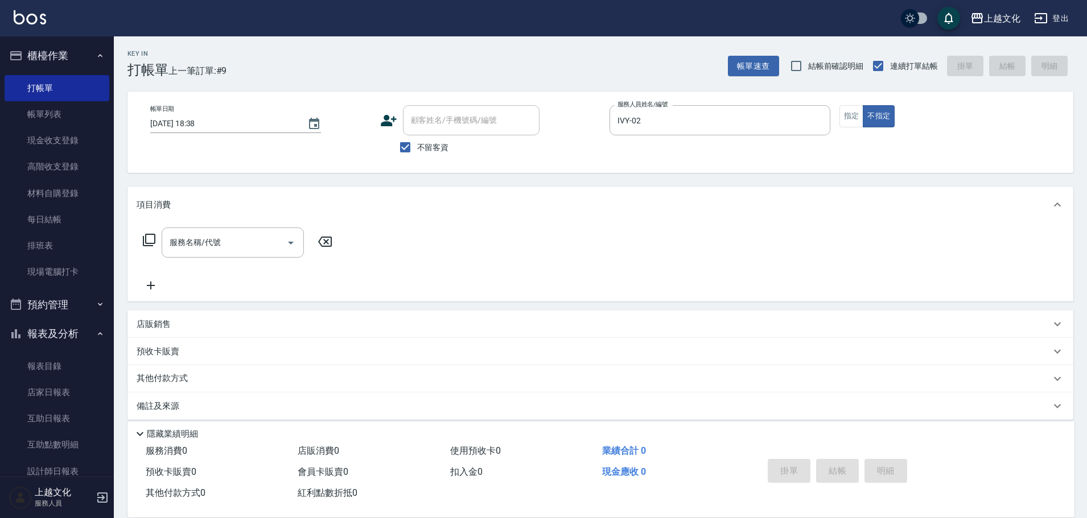
click at [149, 234] on icon at bounding box center [149, 240] width 13 height 13
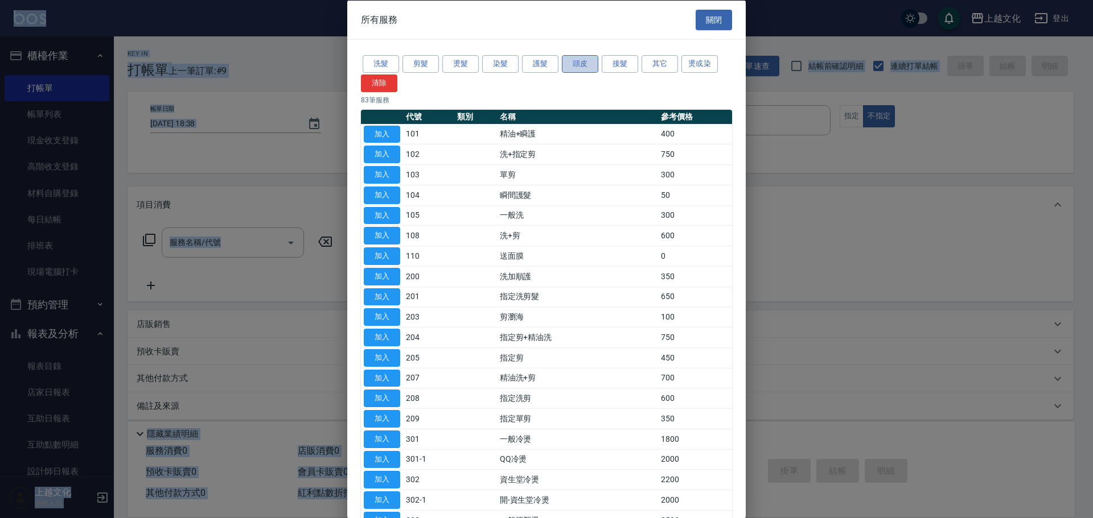
click at [582, 64] on button "頭皮" at bounding box center [580, 64] width 36 height 18
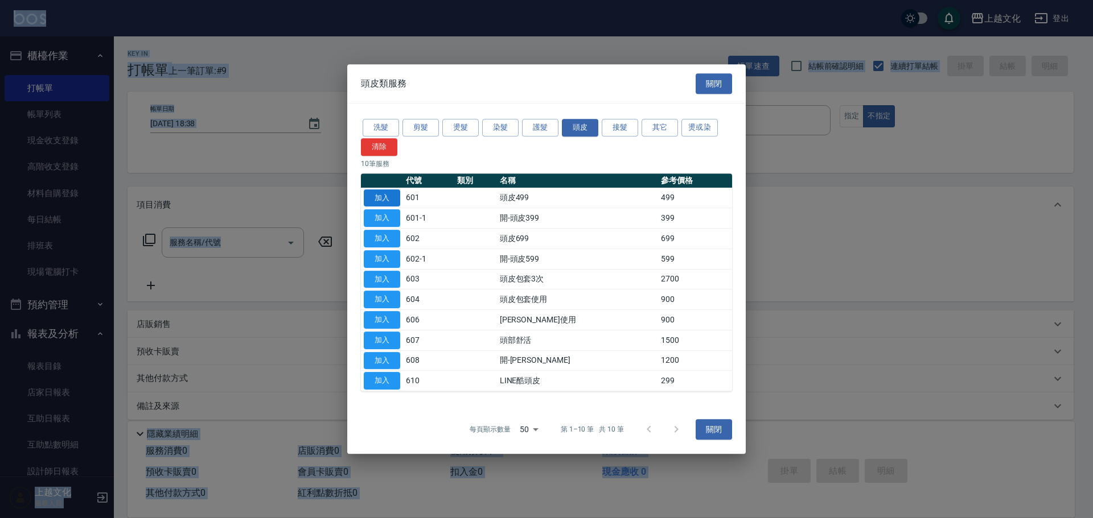
click at [392, 195] on button "加入" at bounding box center [382, 199] width 36 height 18
type input "頭皮499(601)"
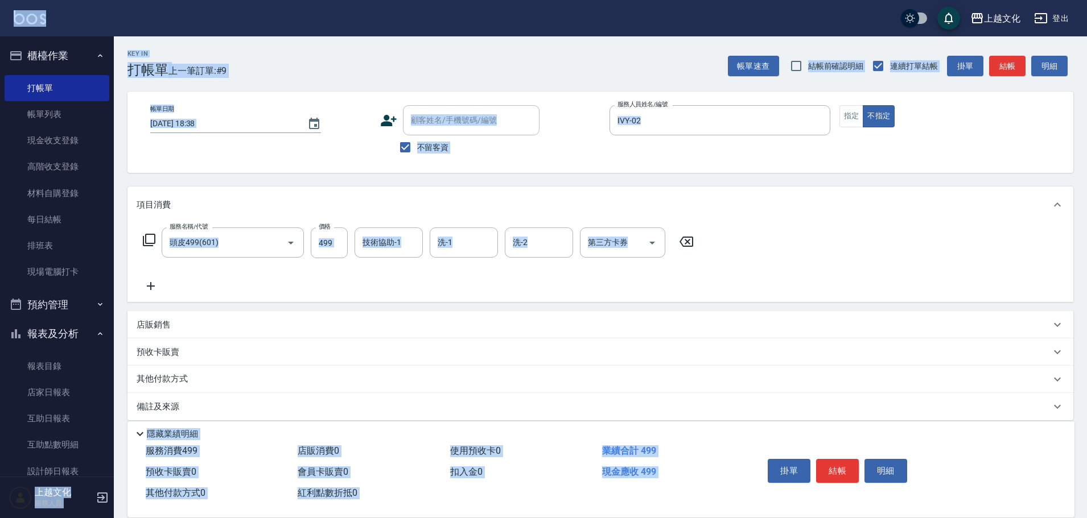
drag, startPoint x: 838, startPoint y: 471, endPoint x: 835, endPoint y: 463, distance: 8.3
click at [835, 464] on button "結帳" at bounding box center [837, 471] width 43 height 24
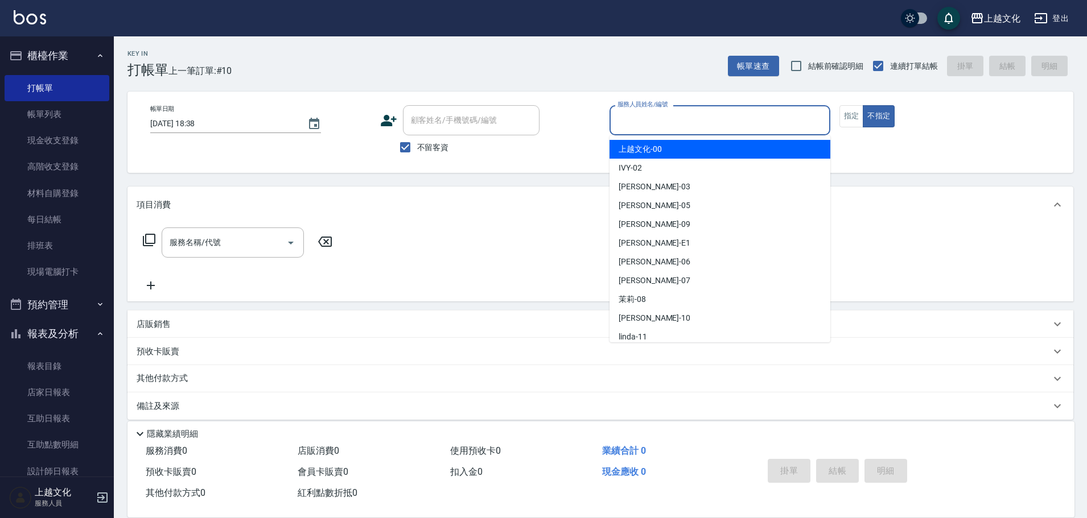
click at [757, 119] on input "服務人員姓名/編號" at bounding box center [720, 120] width 211 height 20
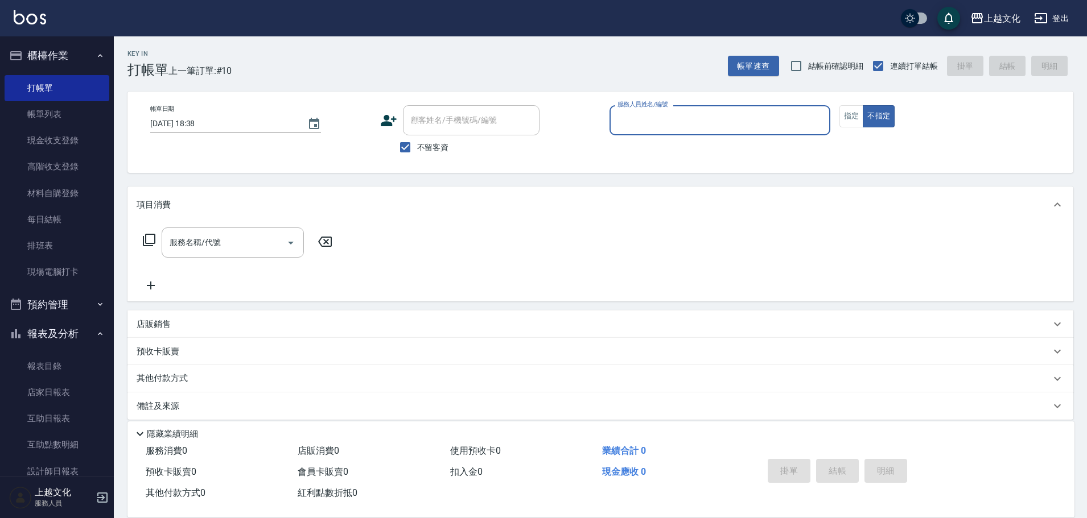
click at [697, 126] on input "服務人員姓名/編號" at bounding box center [720, 120] width 211 height 20
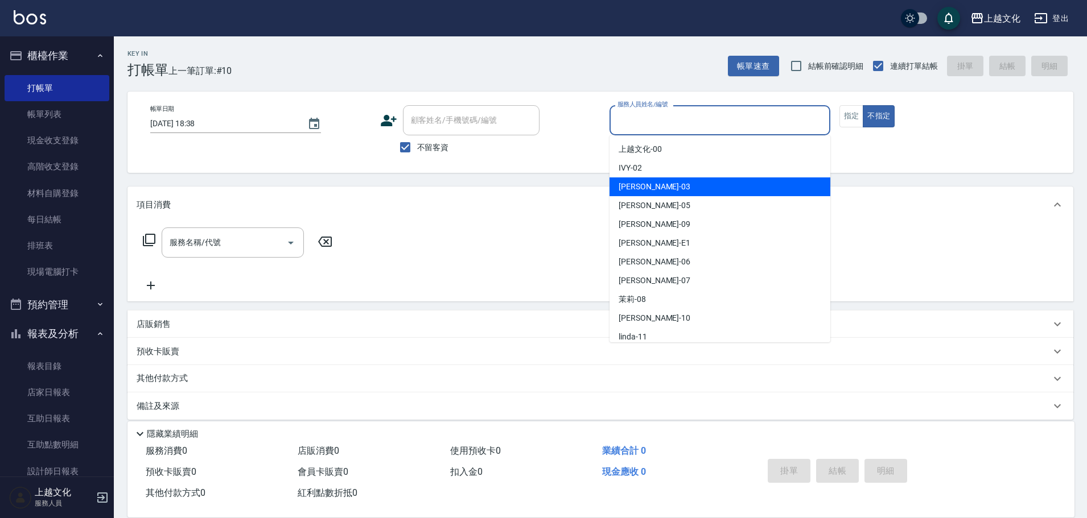
click at [685, 186] on div "[PERSON_NAME] -03" at bounding box center [719, 187] width 221 height 19
type input "[PERSON_NAME]-03"
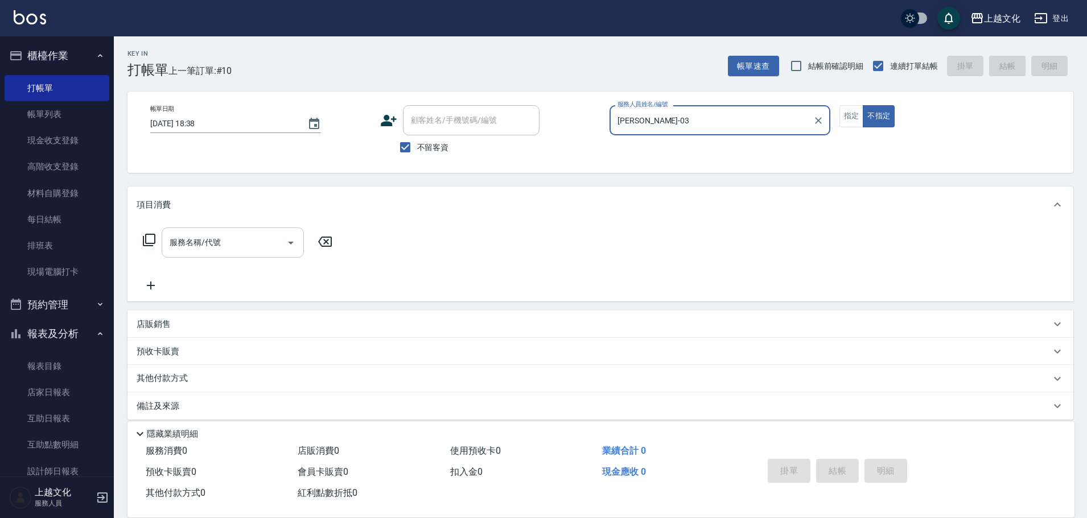
click at [289, 242] on icon "Open" at bounding box center [291, 243] width 6 height 3
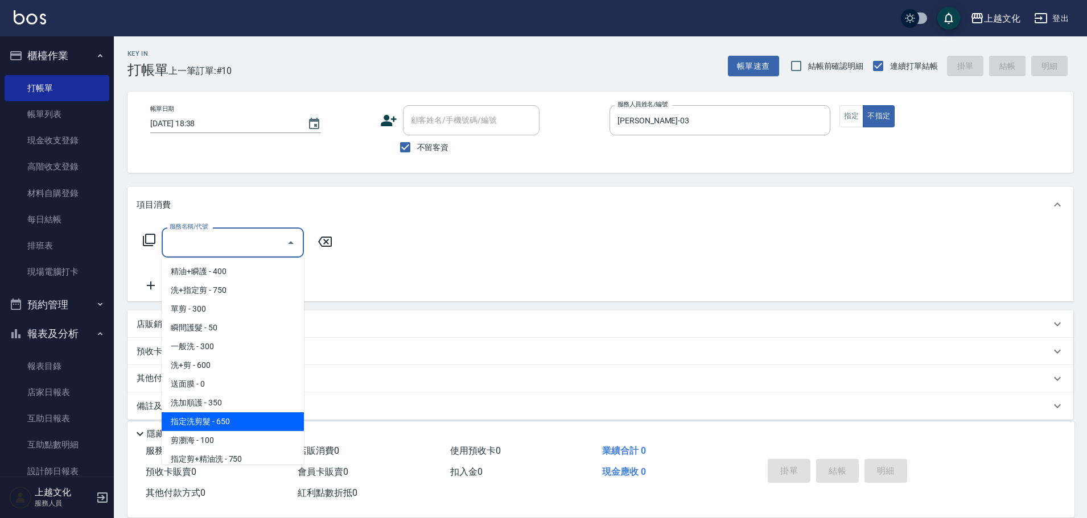
click at [243, 419] on span "指定洗剪髮 - 650" at bounding box center [233, 422] width 142 height 19
type input "指定洗剪髮(201)"
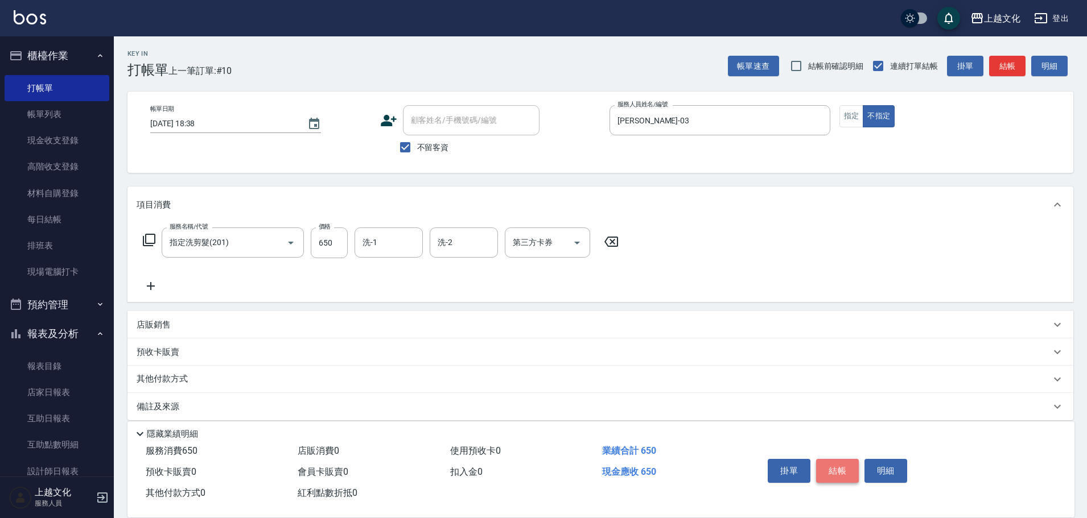
click at [835, 467] on button "結帳" at bounding box center [837, 471] width 43 height 24
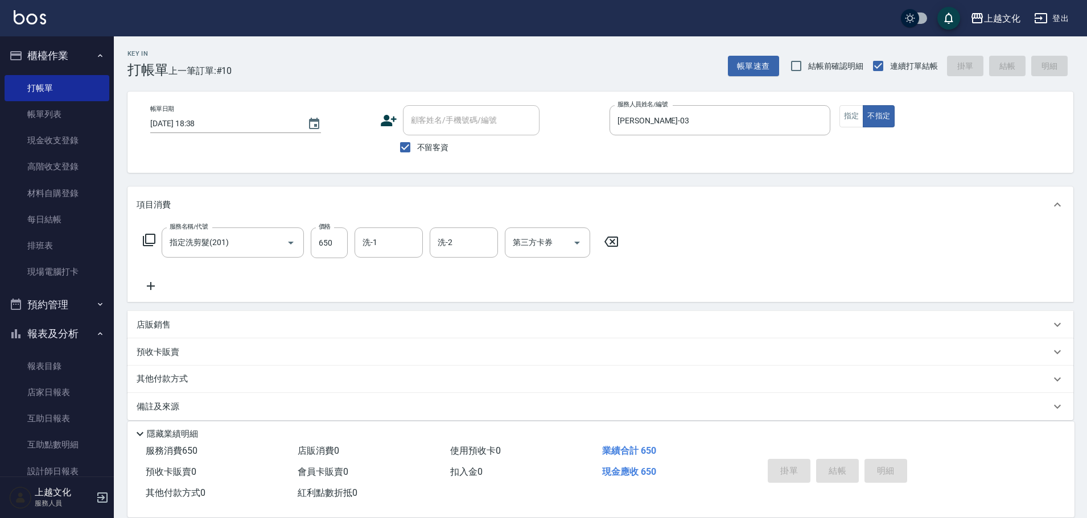
type input "[DATE] 18:39"
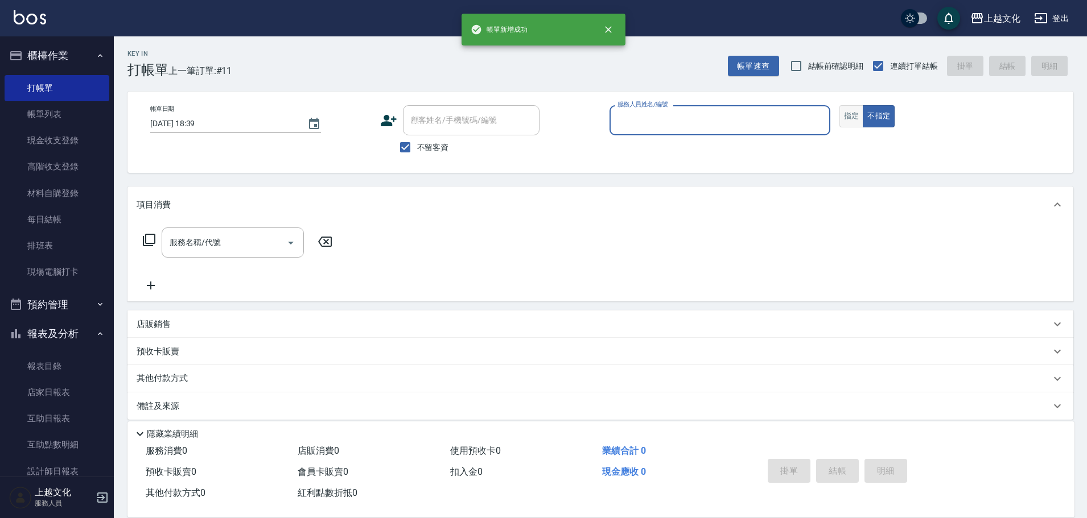
click at [847, 115] on button "指定" at bounding box center [851, 116] width 24 height 22
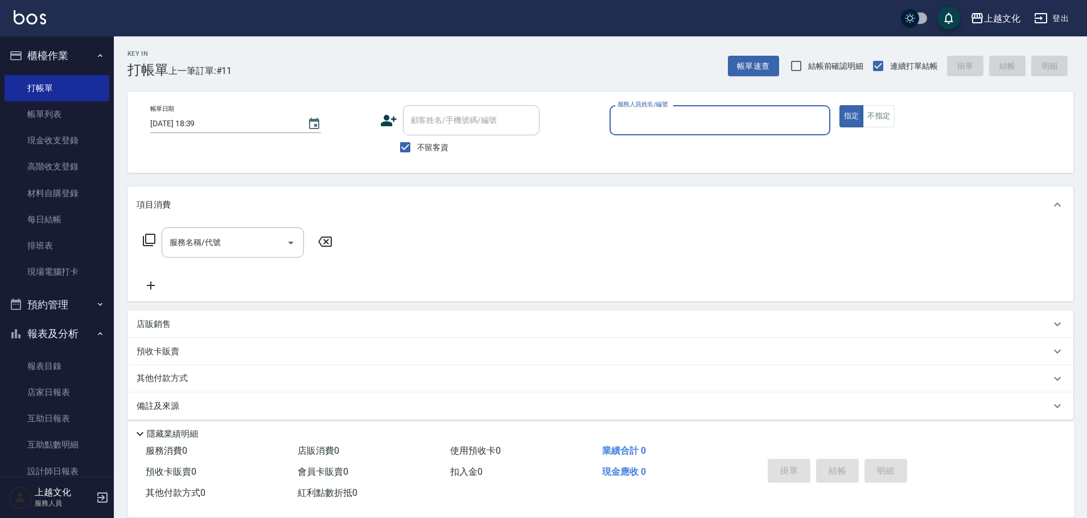
click at [714, 117] on input "服務人員姓名/編號" at bounding box center [720, 120] width 211 height 20
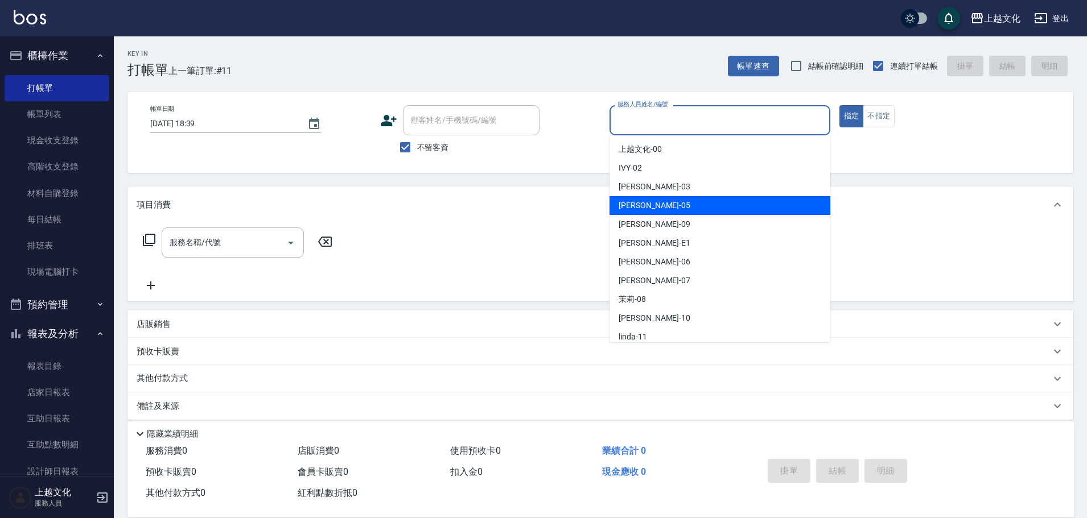
click at [685, 197] on div "[PERSON_NAME] -05" at bounding box center [719, 205] width 221 height 19
type input "[PERSON_NAME]-05"
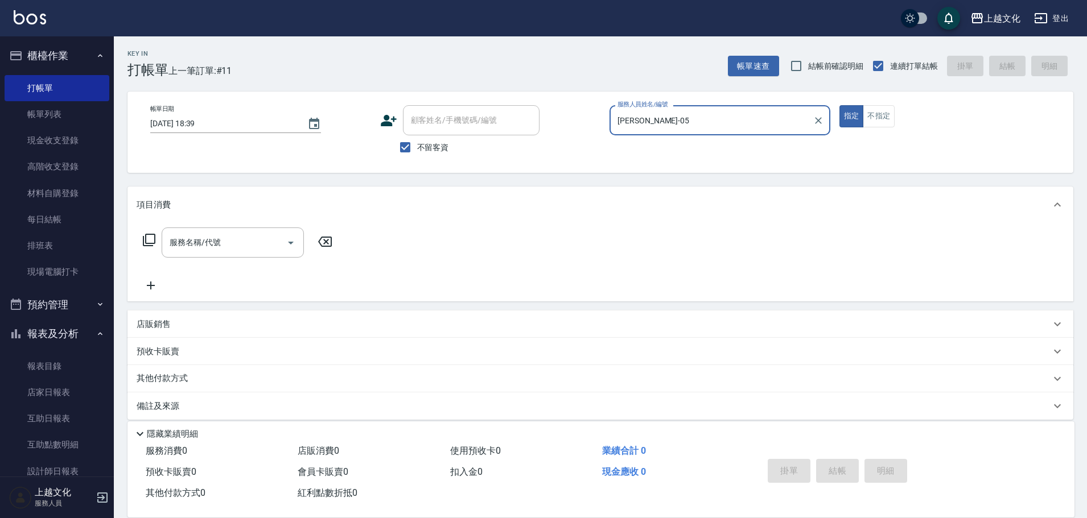
click at [150, 242] on icon at bounding box center [149, 240] width 14 height 14
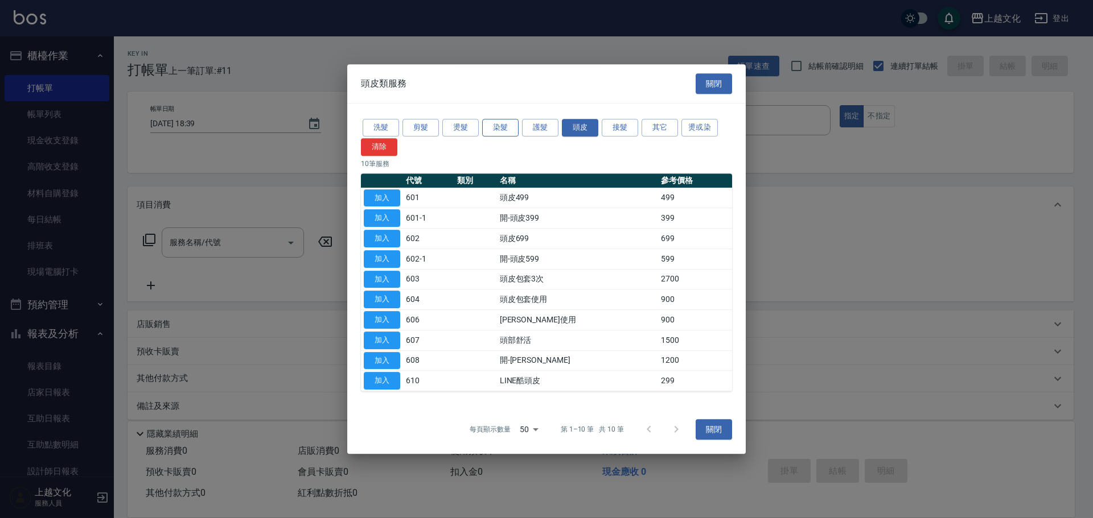
click at [509, 125] on button "染髮" at bounding box center [500, 128] width 36 height 18
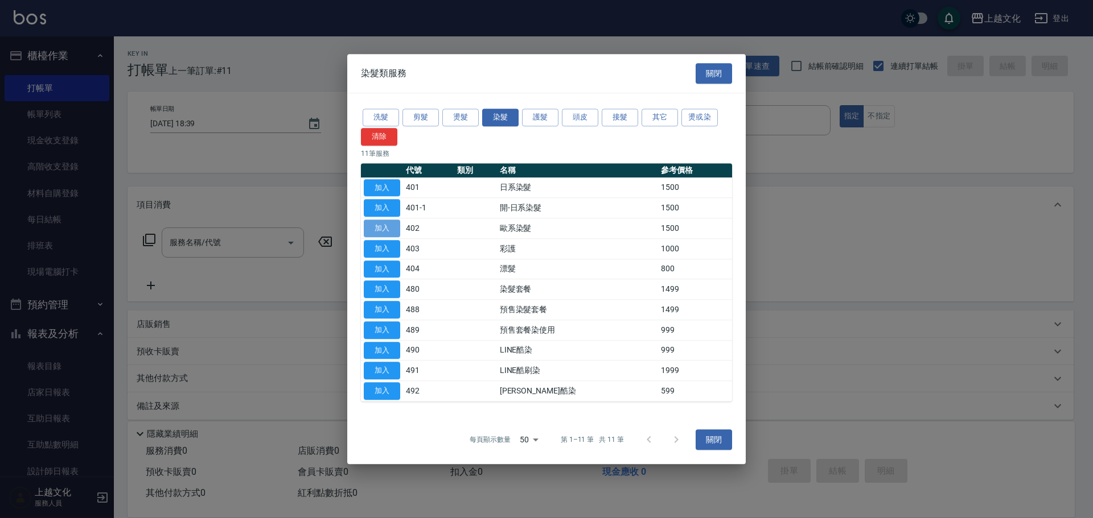
click at [384, 229] on button "加入" at bounding box center [382, 229] width 36 height 18
type input "歐系染髮(402)"
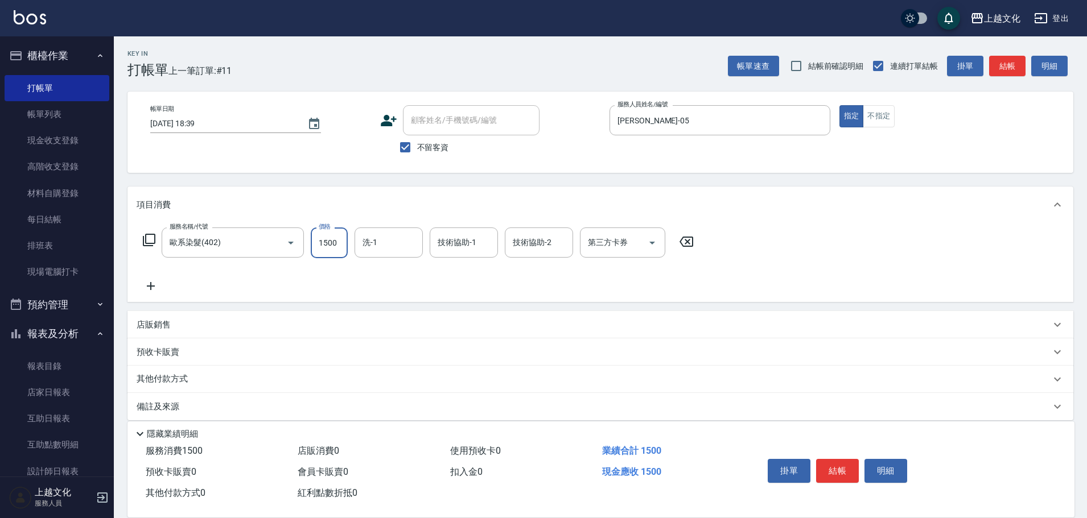
click at [339, 241] on input "1500" at bounding box center [329, 243] width 37 height 31
type input "1800"
click at [840, 468] on button "結帳" at bounding box center [837, 471] width 43 height 24
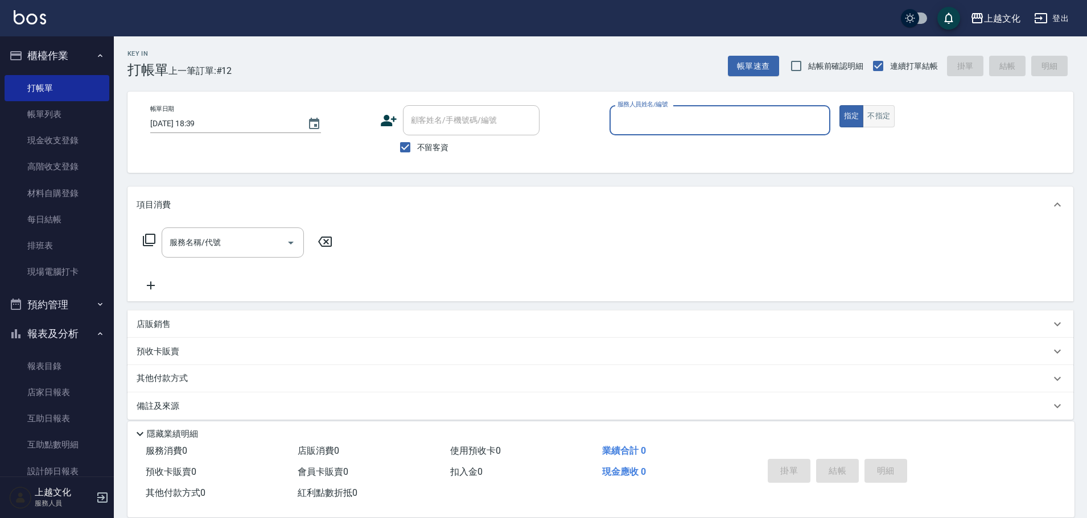
click at [879, 116] on button "不指定" at bounding box center [879, 116] width 32 height 22
click at [728, 108] on div "服務人員姓名/編號" at bounding box center [719, 120] width 221 height 30
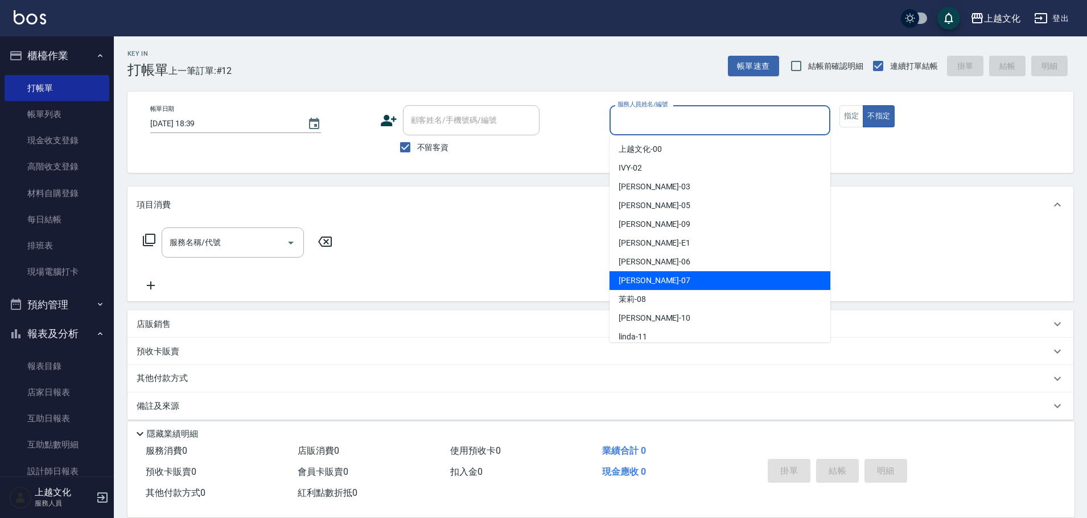
click at [683, 286] on div "[PERSON_NAME] -07" at bounding box center [719, 280] width 221 height 19
type input "[PERSON_NAME]-07"
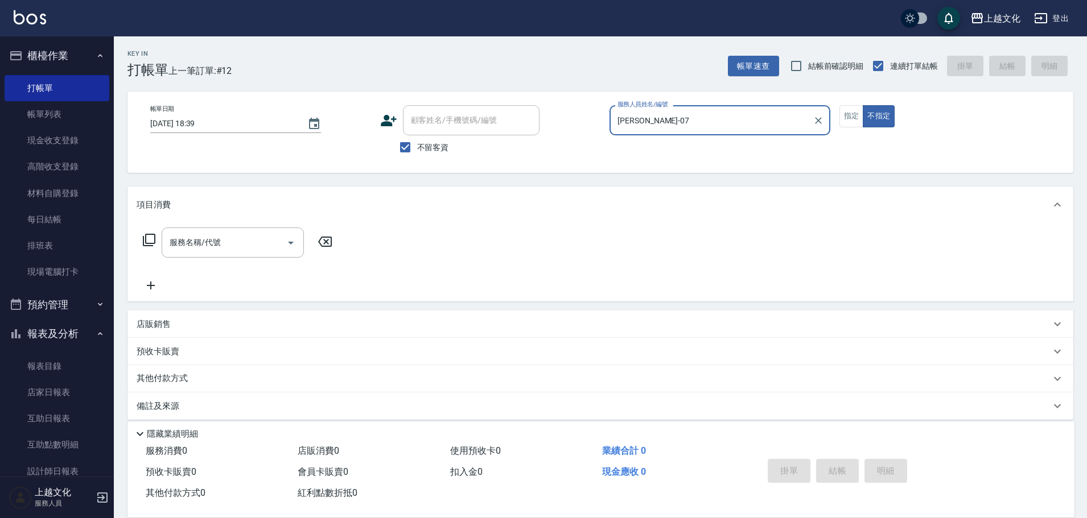
click at [154, 235] on icon at bounding box center [149, 240] width 13 height 13
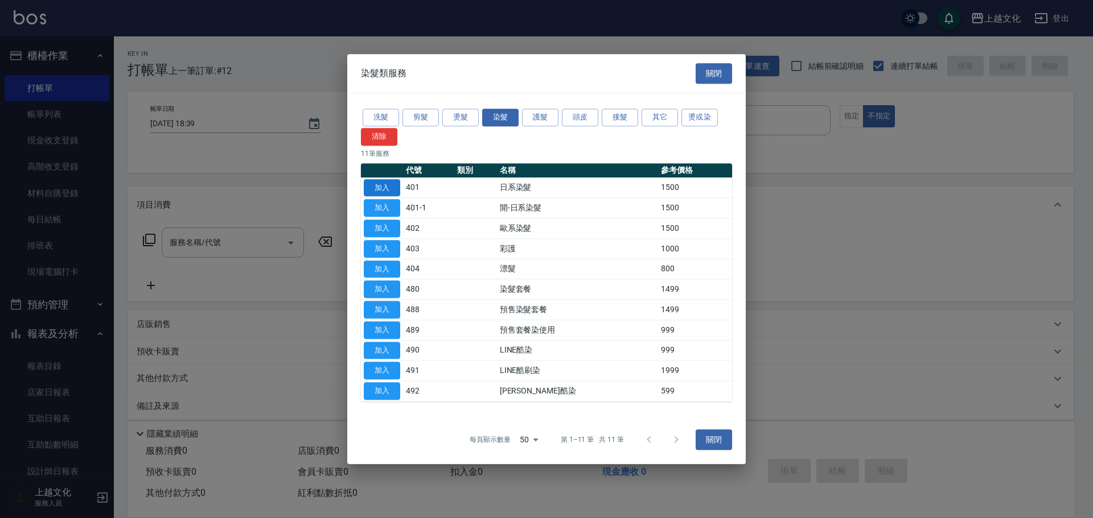
click at [386, 183] on button "加入" at bounding box center [382, 188] width 36 height 18
type input "日系染髮(401)"
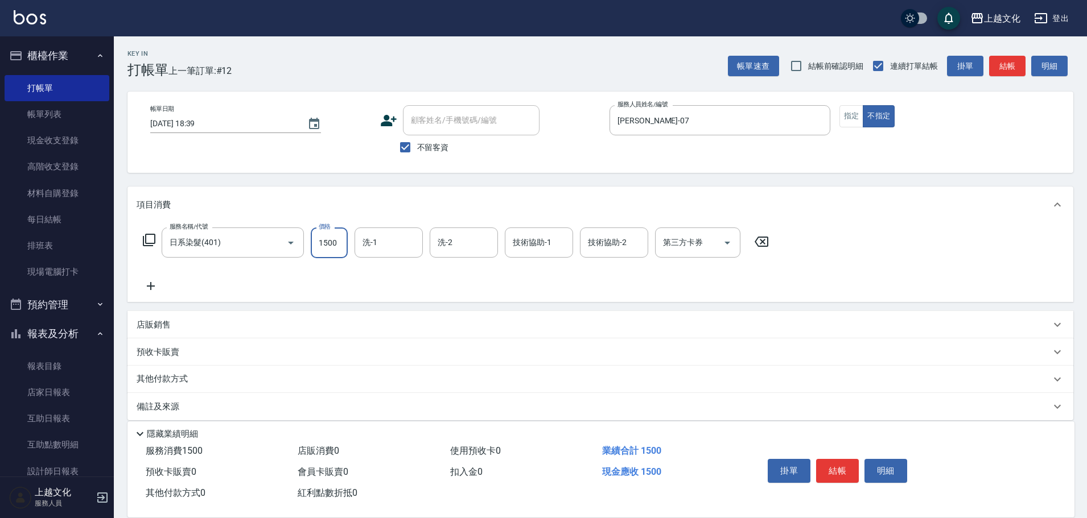
click at [337, 242] on input "1500" at bounding box center [329, 243] width 37 height 31
type input "1200"
click at [839, 464] on button "結帳" at bounding box center [837, 471] width 43 height 24
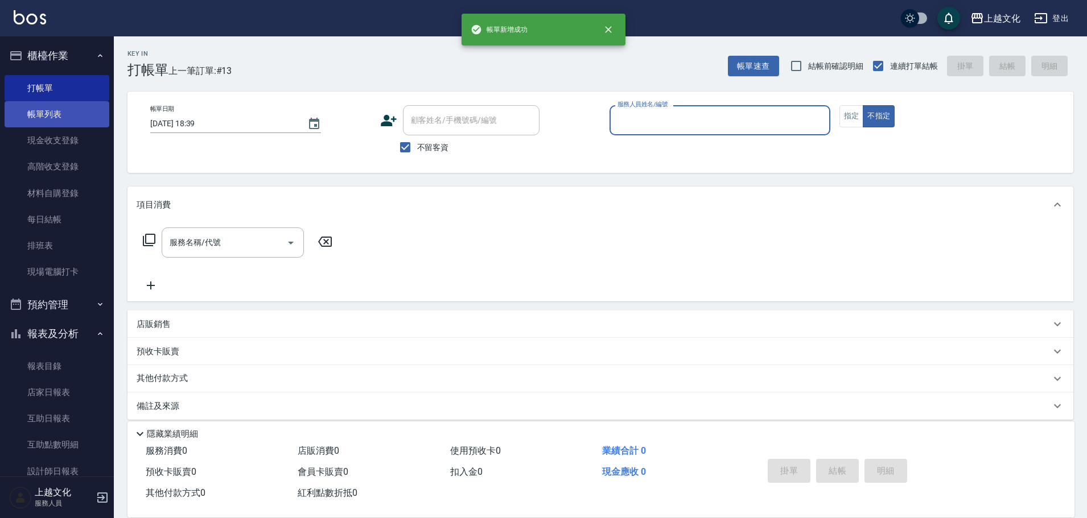
click at [65, 119] on link "帳單列表" at bounding box center [57, 114] width 105 height 26
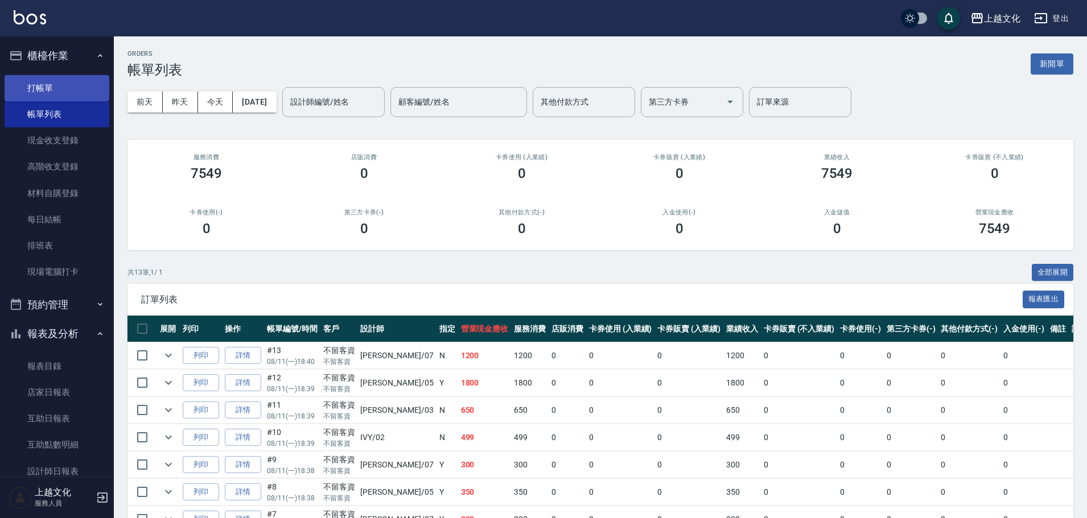
click at [58, 89] on link "打帳單" at bounding box center [57, 88] width 105 height 26
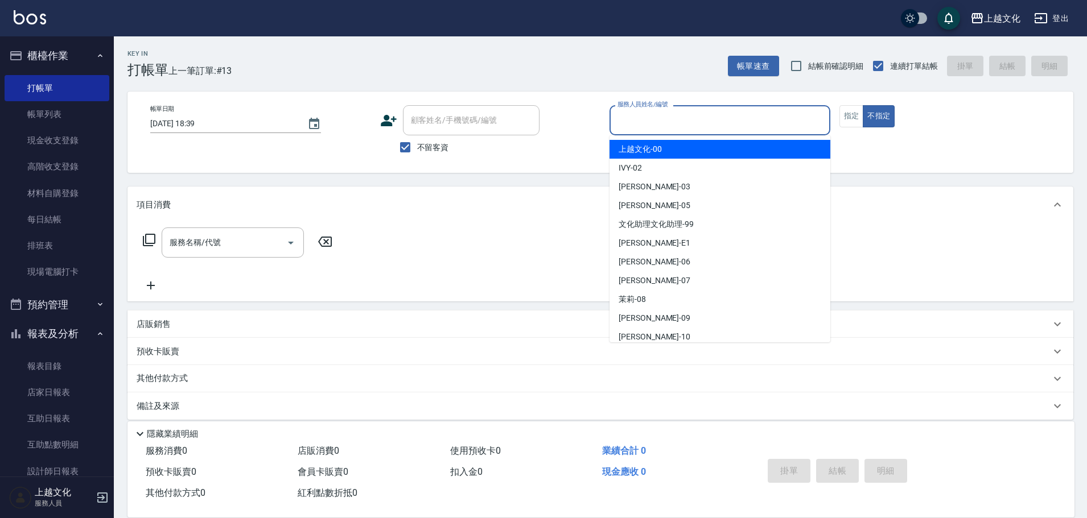
click at [699, 118] on input "服務人員姓名/編號" at bounding box center [720, 120] width 211 height 20
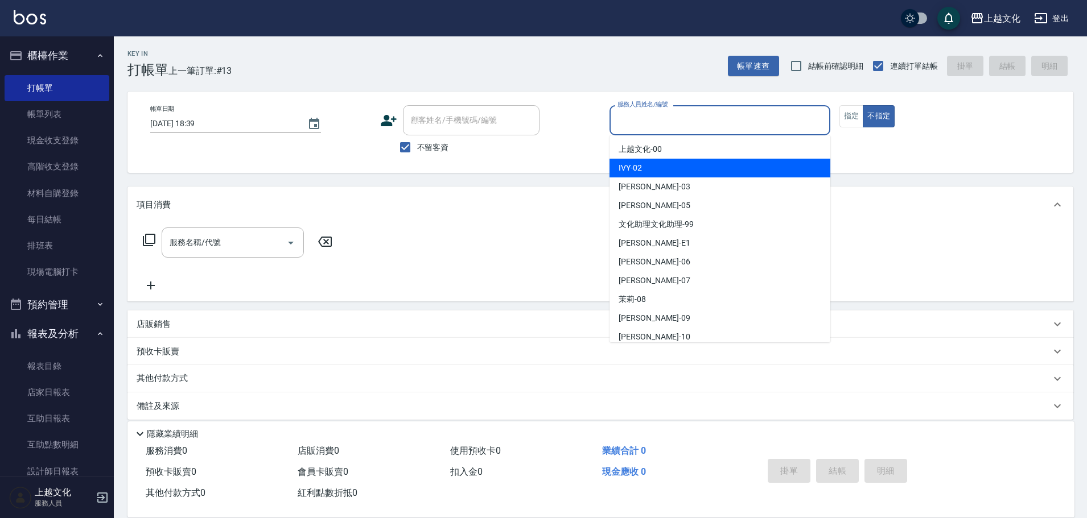
click at [689, 165] on div "IVY -02" at bounding box center [719, 168] width 221 height 19
type input "IVY-02"
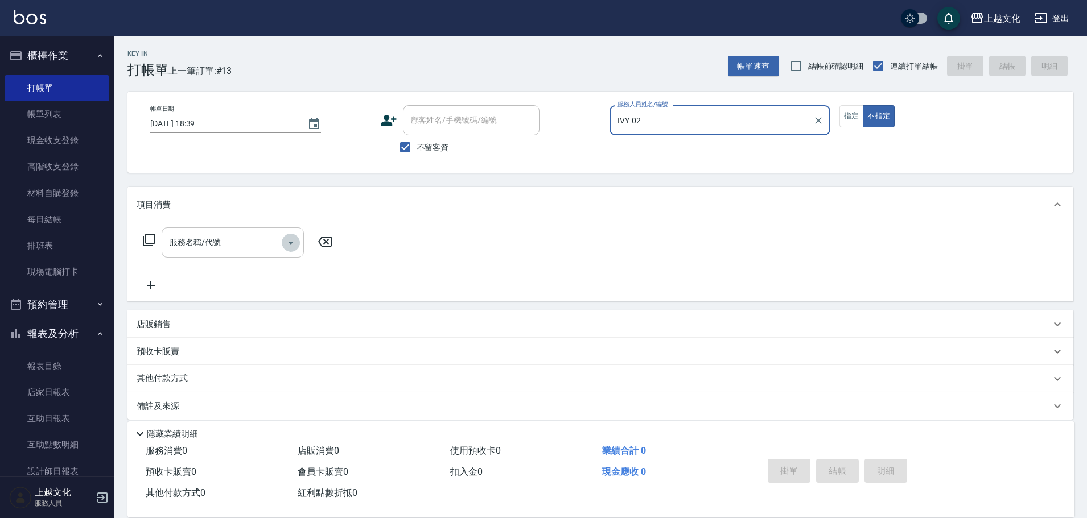
click at [290, 246] on icon "Open" at bounding box center [291, 243] width 14 height 14
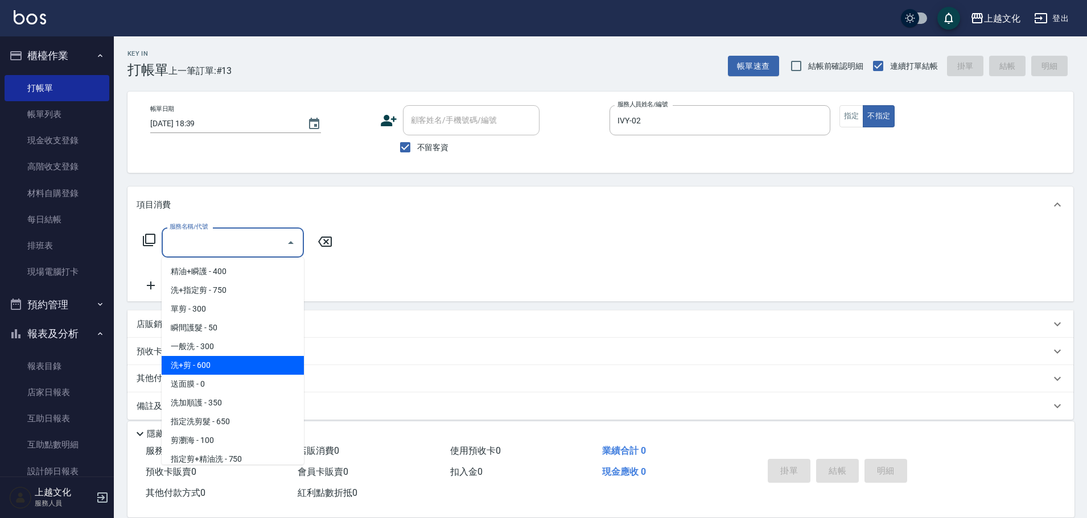
click at [257, 365] on span "洗+剪 - 600" at bounding box center [233, 365] width 142 height 19
type input "洗+剪(108)"
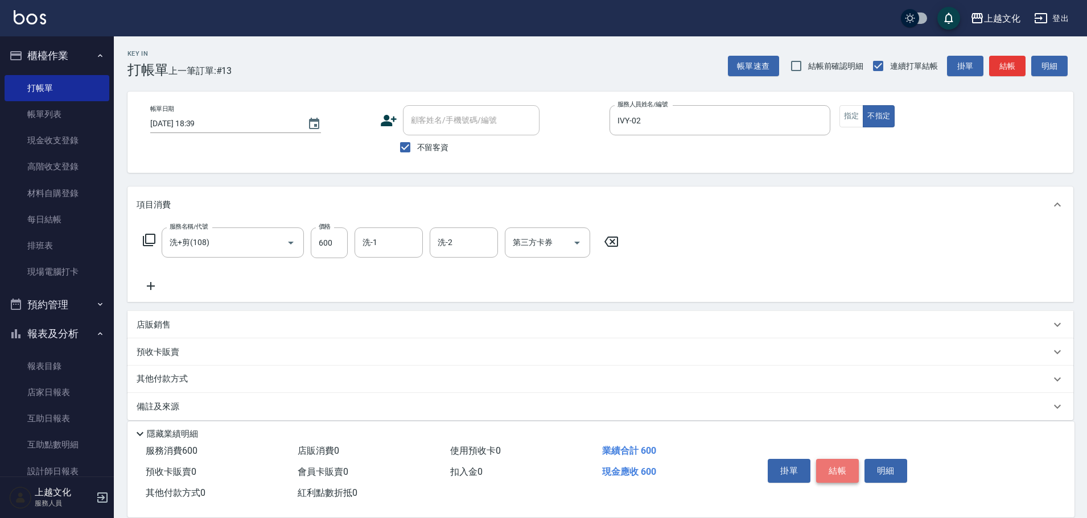
click at [834, 465] on button "結帳" at bounding box center [837, 471] width 43 height 24
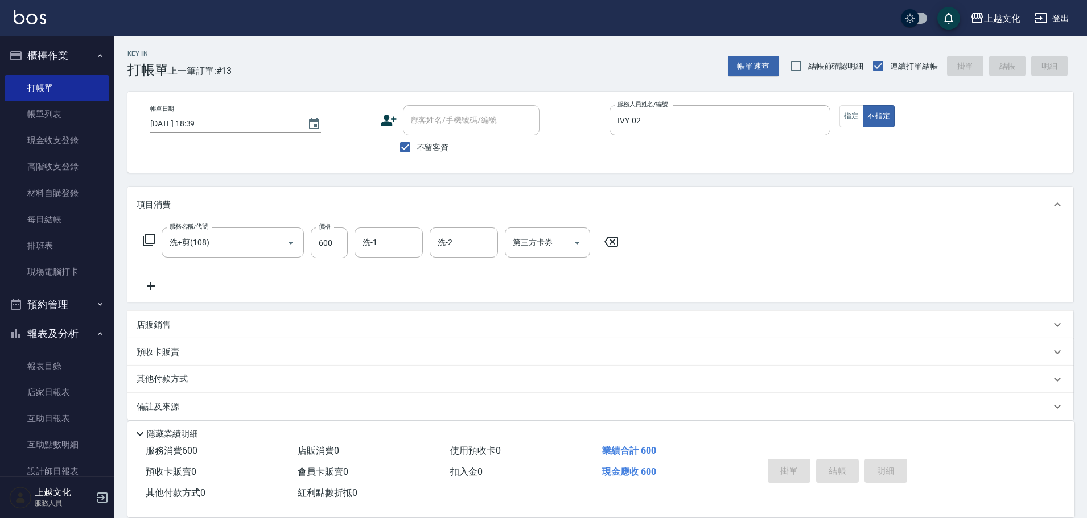
type input "[DATE] 18:40"
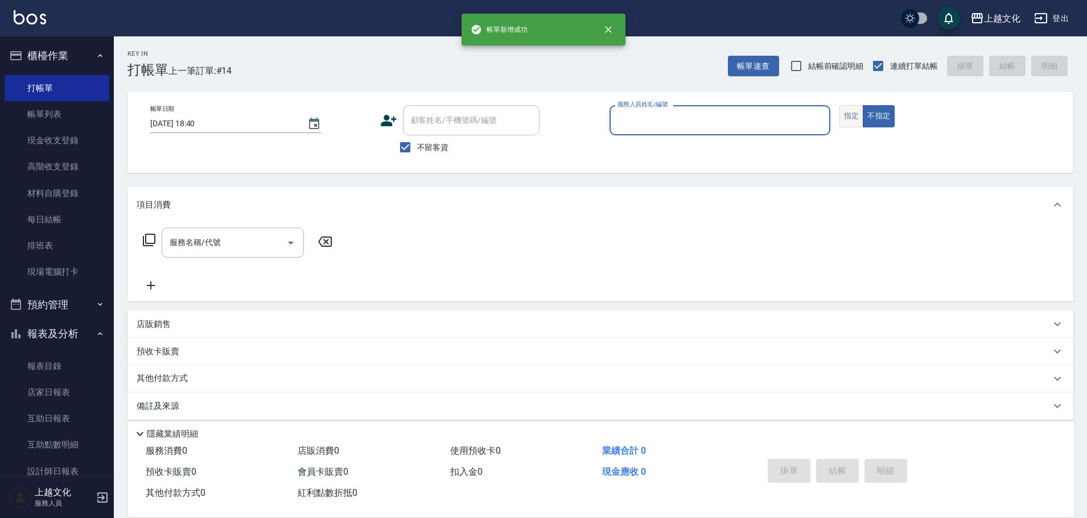
click at [854, 113] on button "指定" at bounding box center [851, 116] width 24 height 22
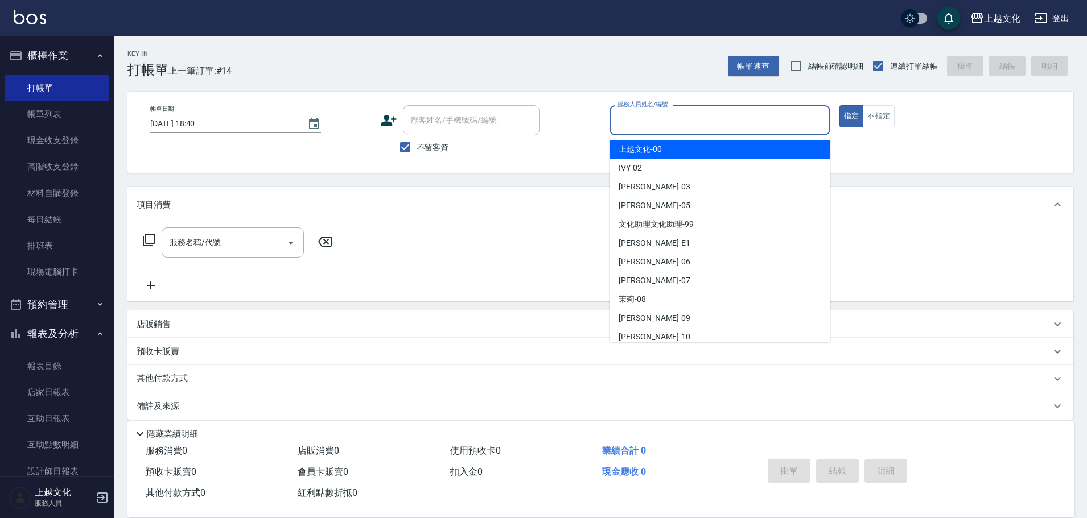
click at [759, 121] on input "服務人員姓名/編號" at bounding box center [720, 120] width 211 height 20
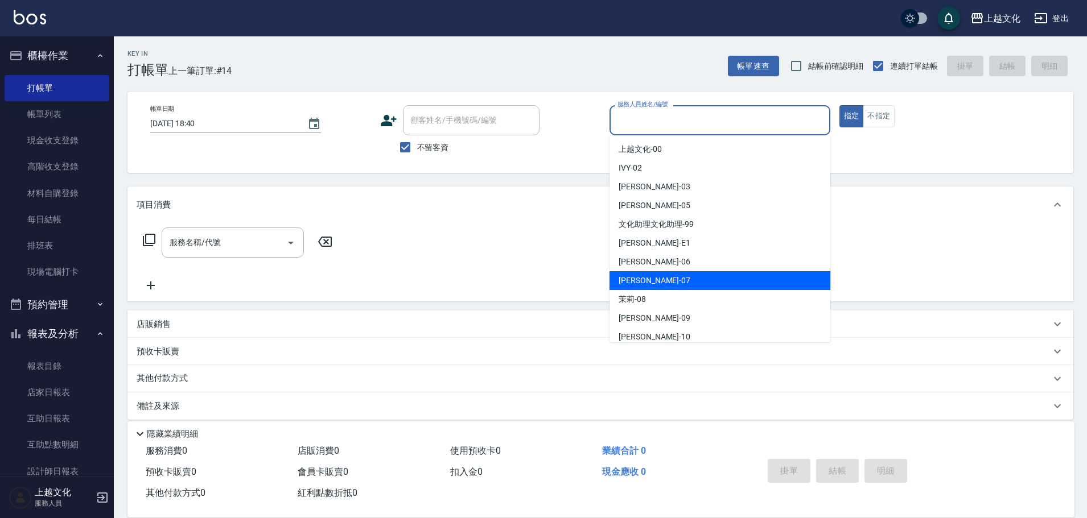
click at [685, 285] on div "[PERSON_NAME] -07" at bounding box center [719, 280] width 221 height 19
type input "[PERSON_NAME]-07"
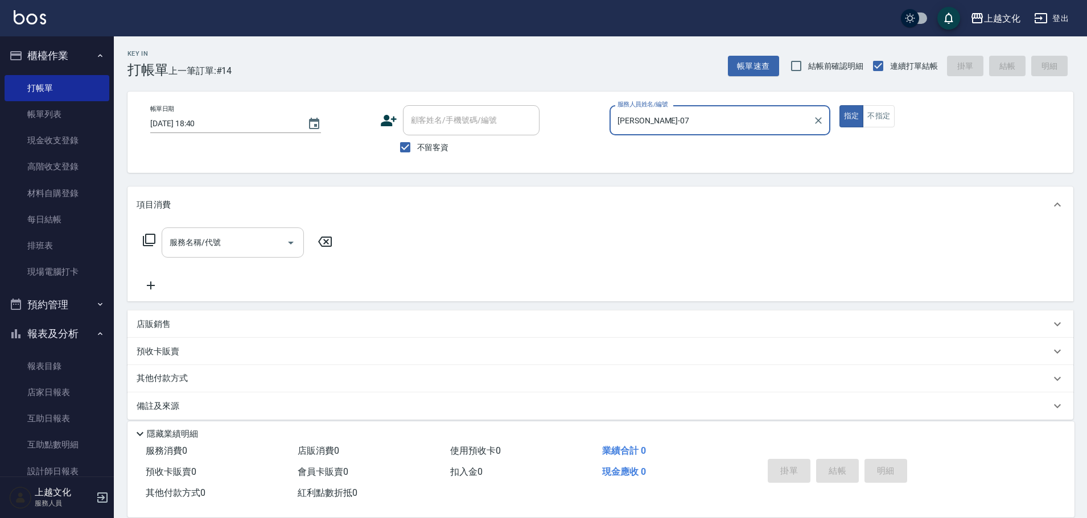
click at [293, 241] on icon "Open" at bounding box center [291, 243] width 14 height 14
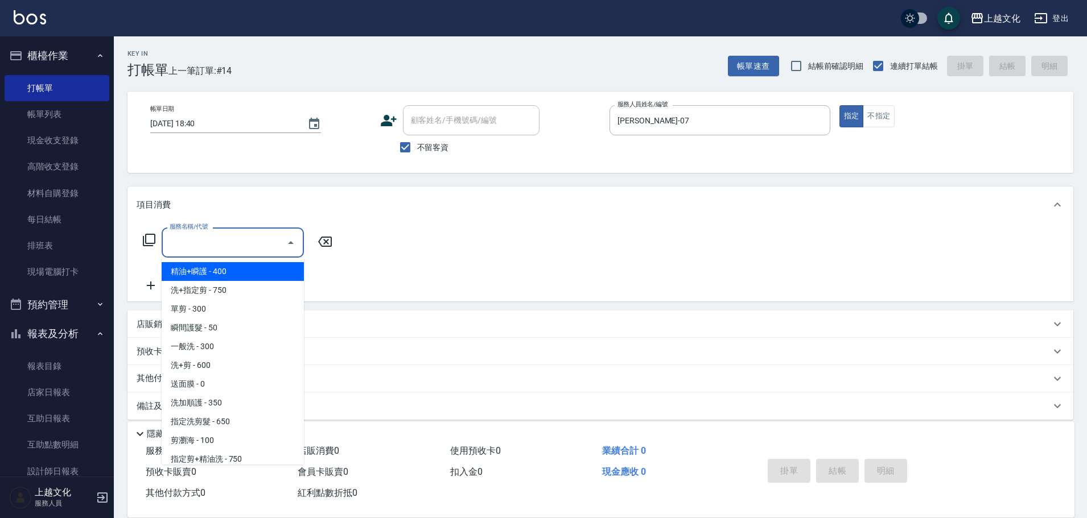
click at [258, 274] on span "精油+瞬護 - 400" at bounding box center [233, 271] width 142 height 19
type input "精油+瞬護(101)"
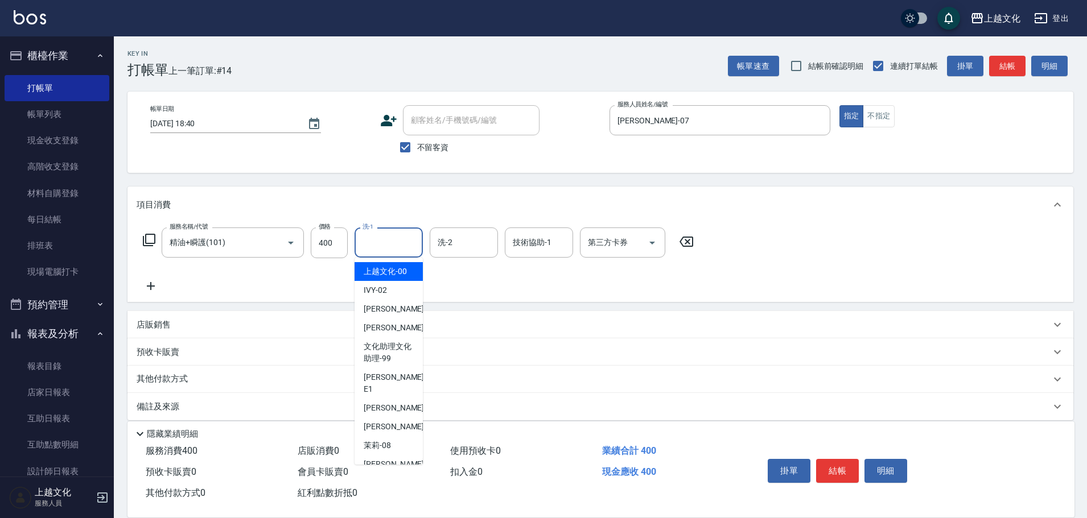
click at [390, 247] on input "洗-1" at bounding box center [389, 243] width 58 height 20
click at [385, 293] on span "IVY -02" at bounding box center [375, 291] width 23 height 12
type input "IVY-02"
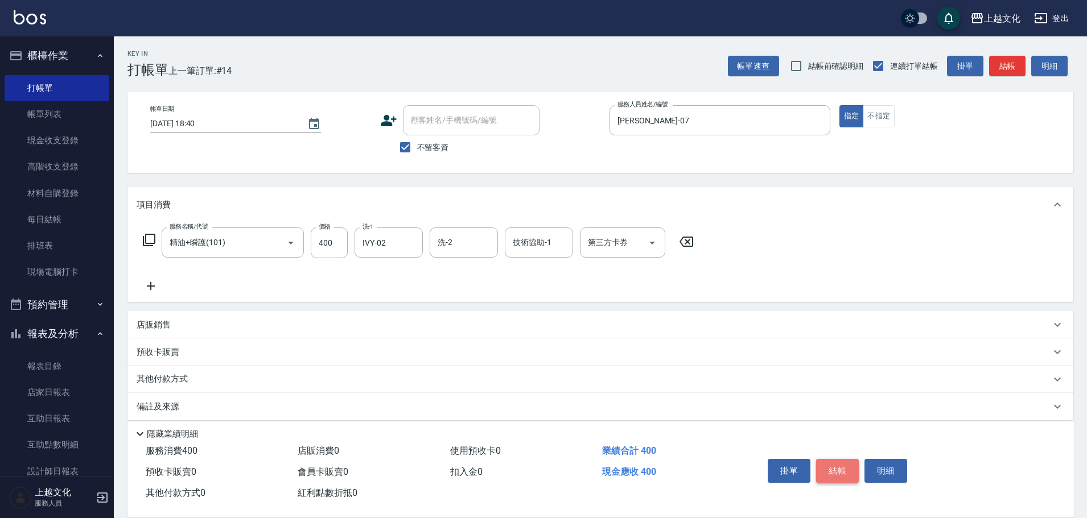
click at [838, 462] on button "結帳" at bounding box center [837, 471] width 43 height 24
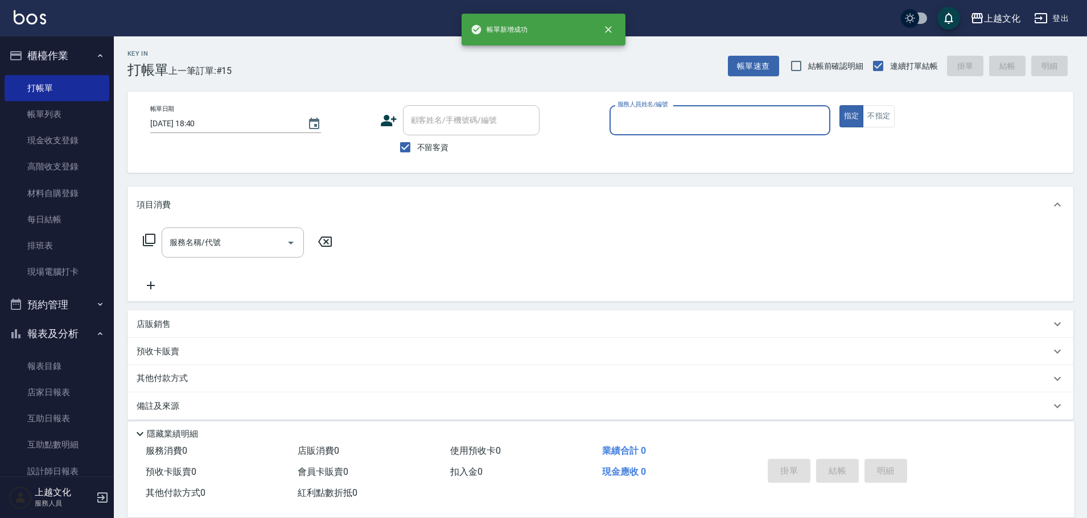
click at [744, 118] on input "服務人員姓名/編號" at bounding box center [720, 120] width 211 height 20
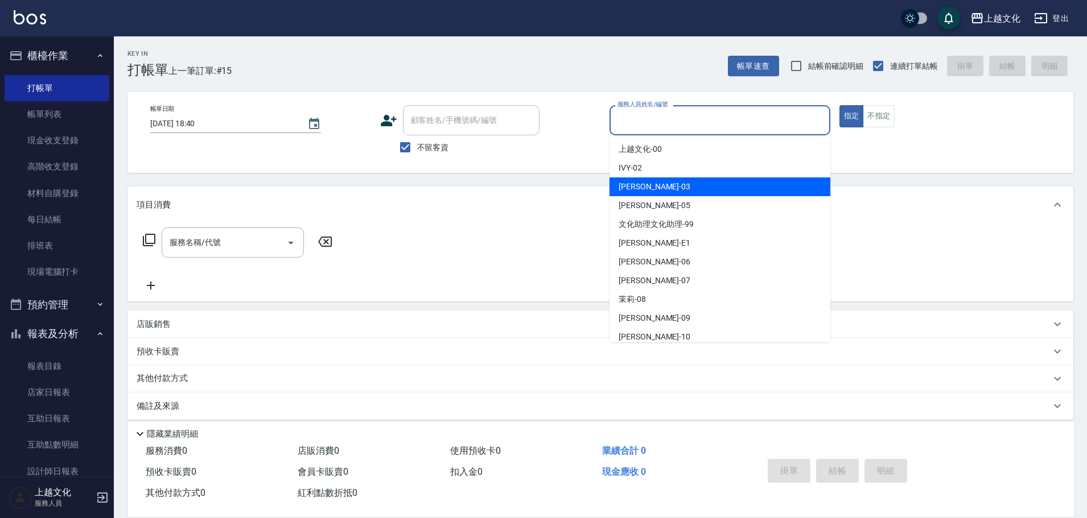
click at [708, 184] on div "[PERSON_NAME] -03" at bounding box center [719, 187] width 221 height 19
type input "[PERSON_NAME]-03"
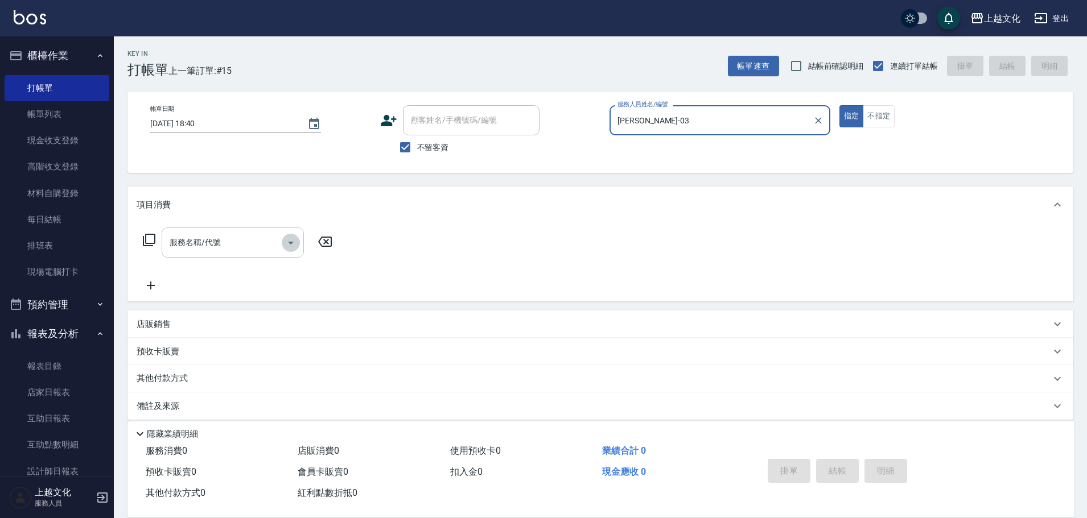
click at [296, 242] on icon "Open" at bounding box center [291, 243] width 14 height 14
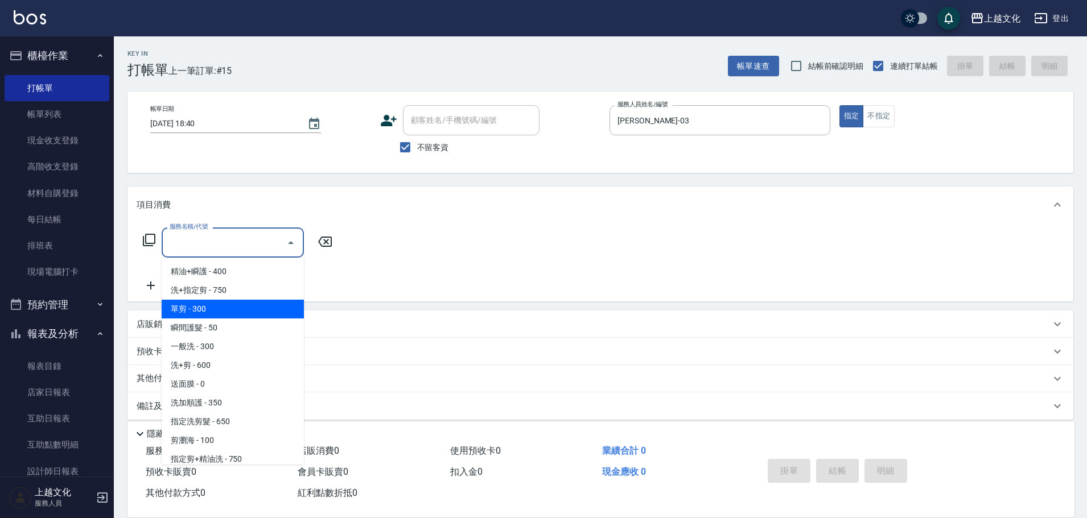
click at [250, 308] on span "單剪 - 300" at bounding box center [233, 309] width 142 height 19
type input "單剪(103)"
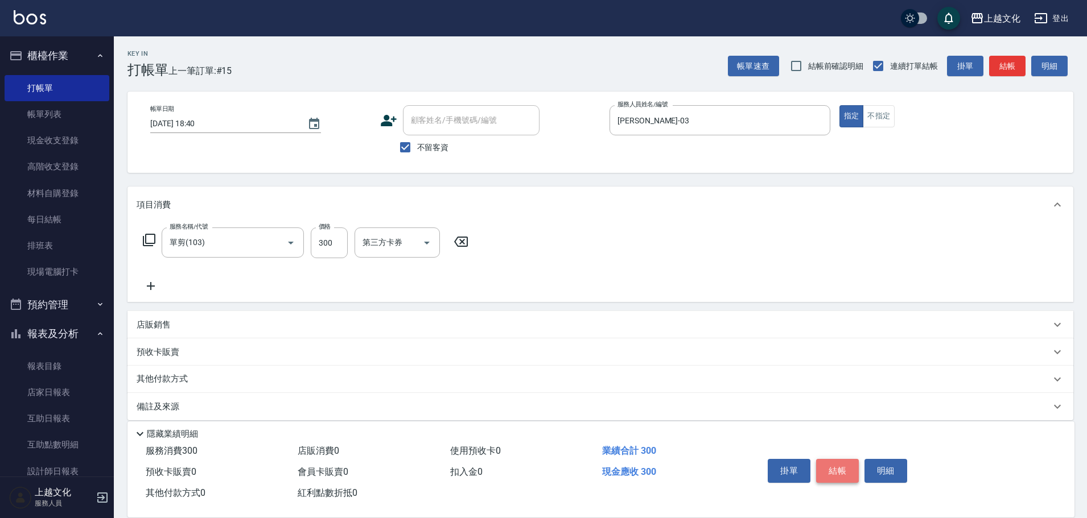
click at [836, 463] on button "結帳" at bounding box center [837, 471] width 43 height 24
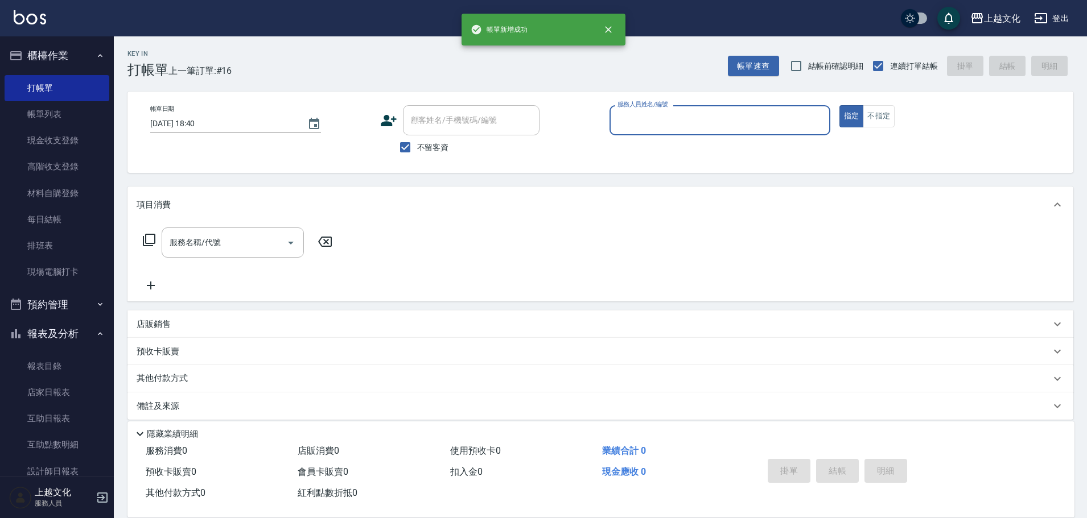
click at [734, 123] on input "服務人員姓名/編號" at bounding box center [720, 120] width 211 height 20
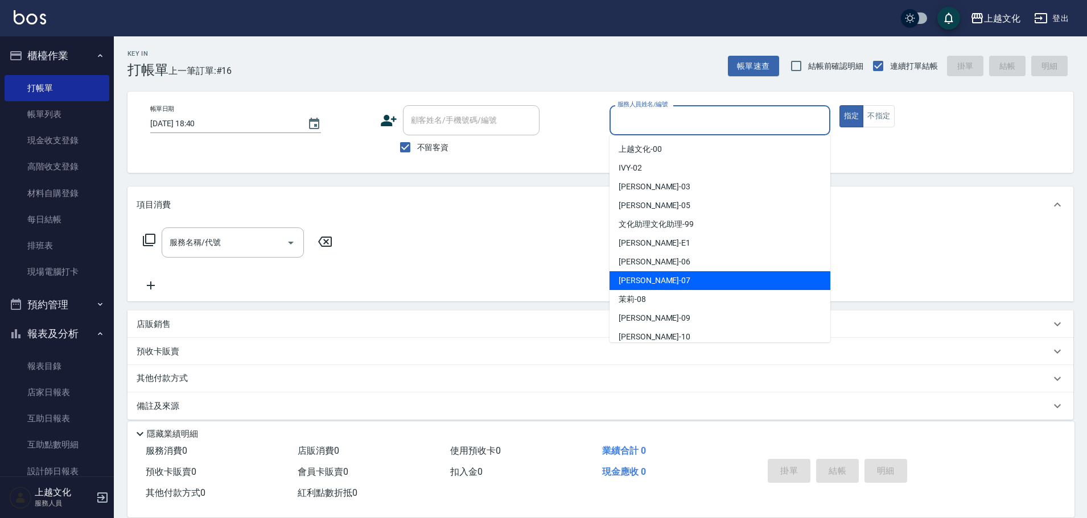
click at [694, 280] on div "[PERSON_NAME] -07" at bounding box center [719, 280] width 221 height 19
type input "[PERSON_NAME]-07"
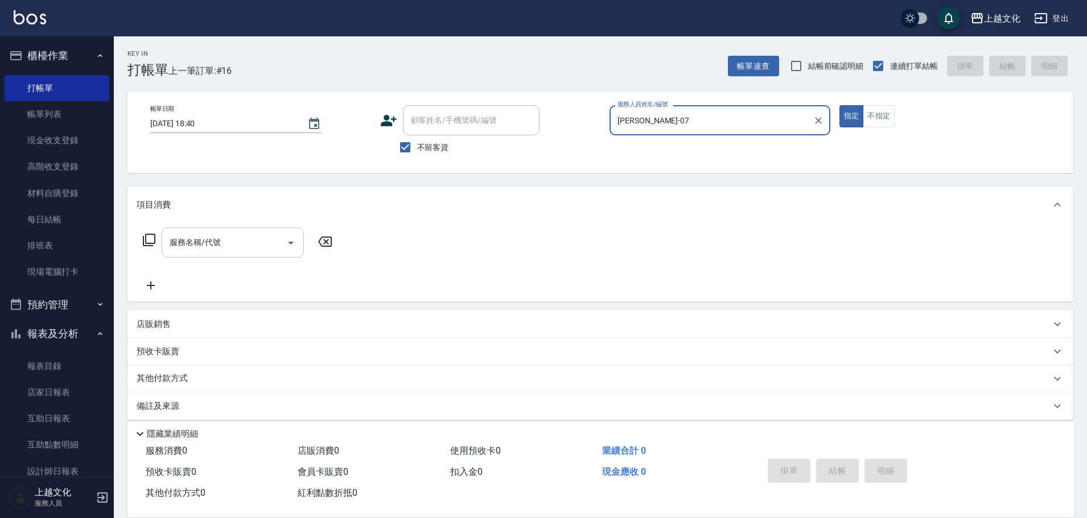
click at [288, 243] on icon "Open" at bounding box center [291, 243] width 14 height 14
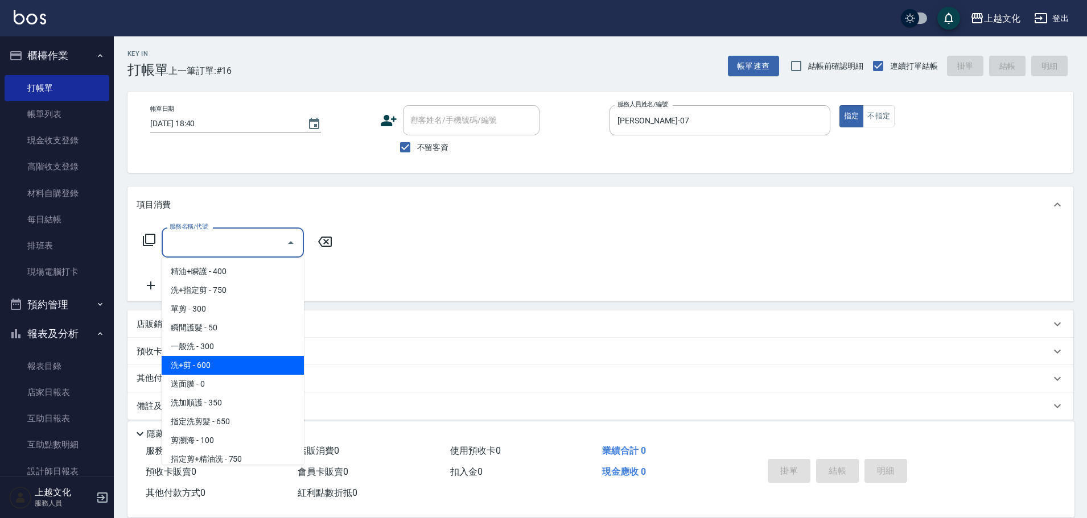
click at [249, 369] on span "洗+剪 - 600" at bounding box center [233, 365] width 142 height 19
click at [249, 369] on div "其他付款方式" at bounding box center [600, 378] width 946 height 27
type input "洗+剪(108)"
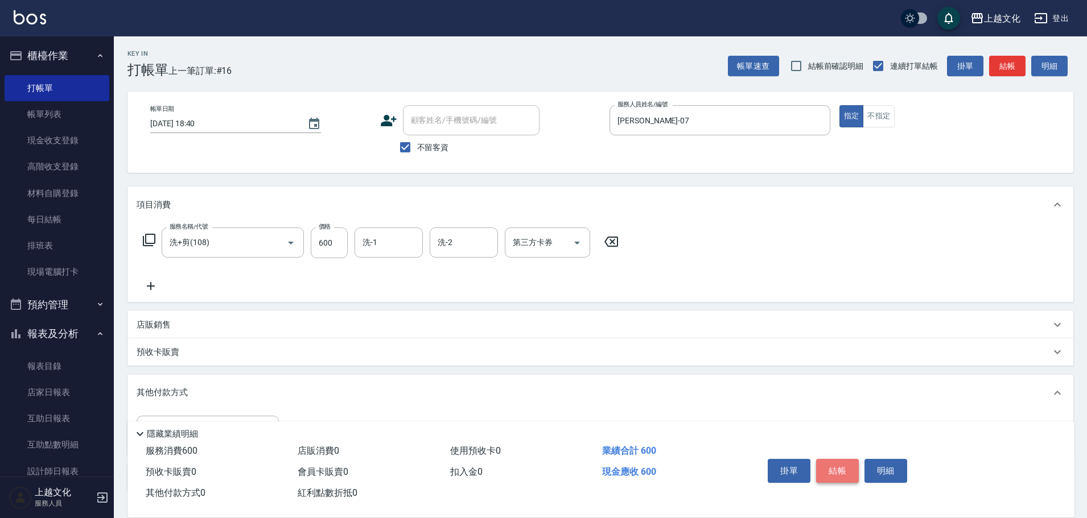
click at [834, 467] on button "結帳" at bounding box center [837, 471] width 43 height 24
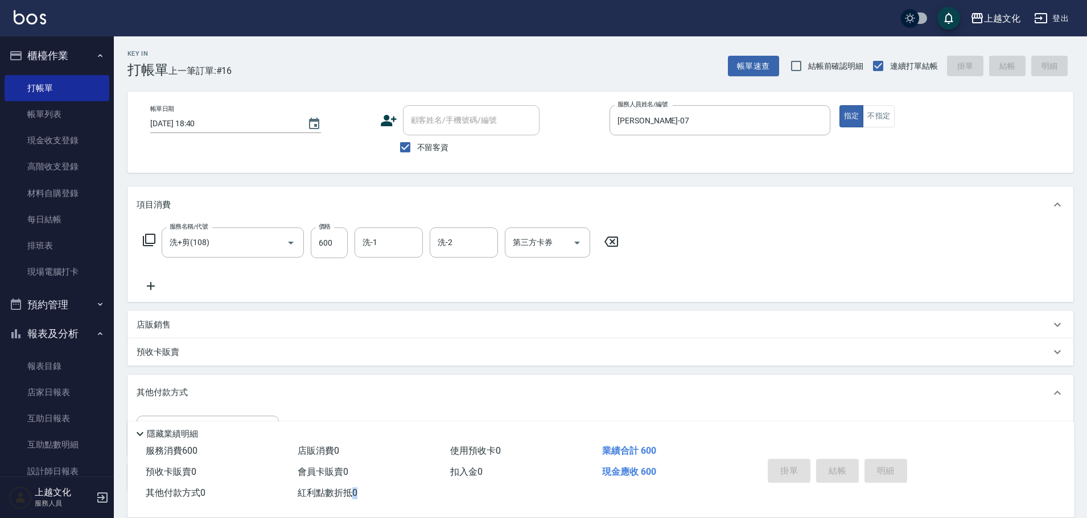
click at [834, 467] on div "掛單 結帳 明細" at bounding box center [837, 473] width 149 height 36
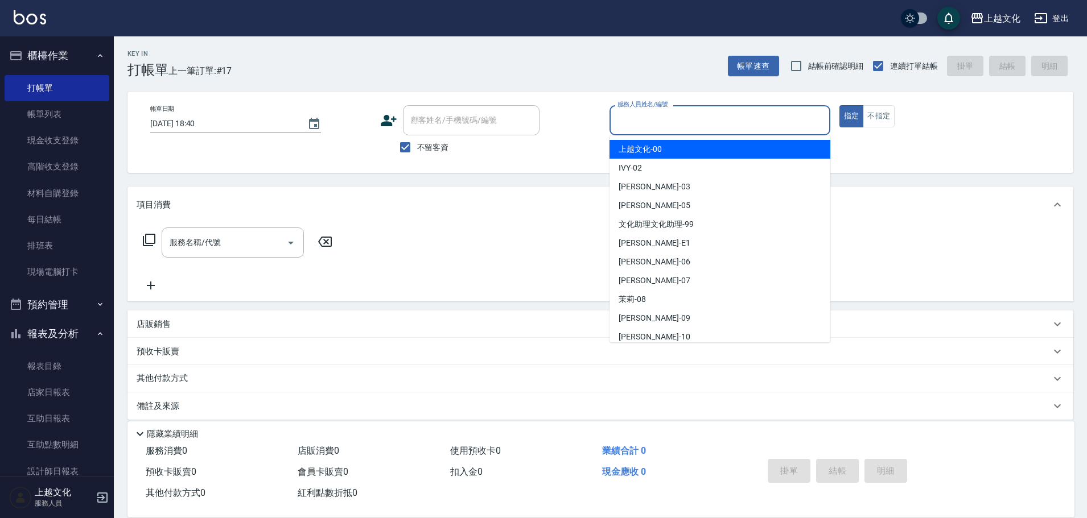
click at [758, 114] on input "服務人員姓名/編號" at bounding box center [720, 120] width 211 height 20
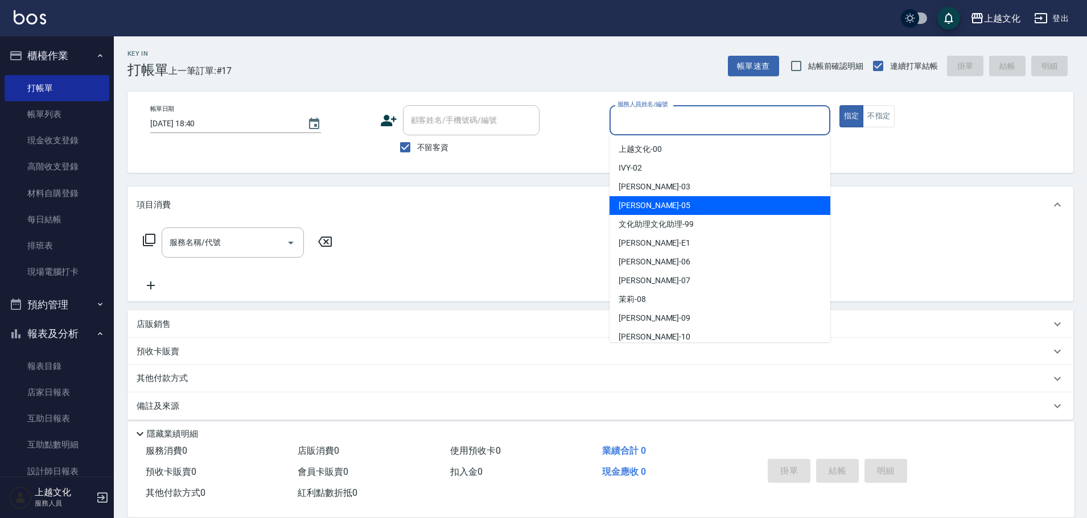
click at [719, 212] on div "[PERSON_NAME] -05" at bounding box center [719, 205] width 221 height 19
type input "[PERSON_NAME]-05"
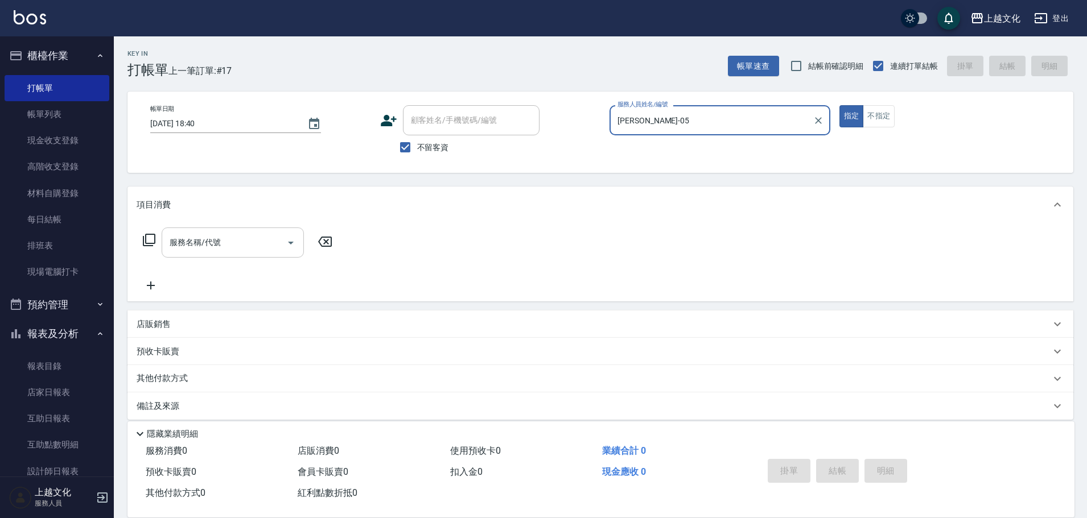
click at [292, 244] on icon "Open" at bounding box center [291, 243] width 14 height 14
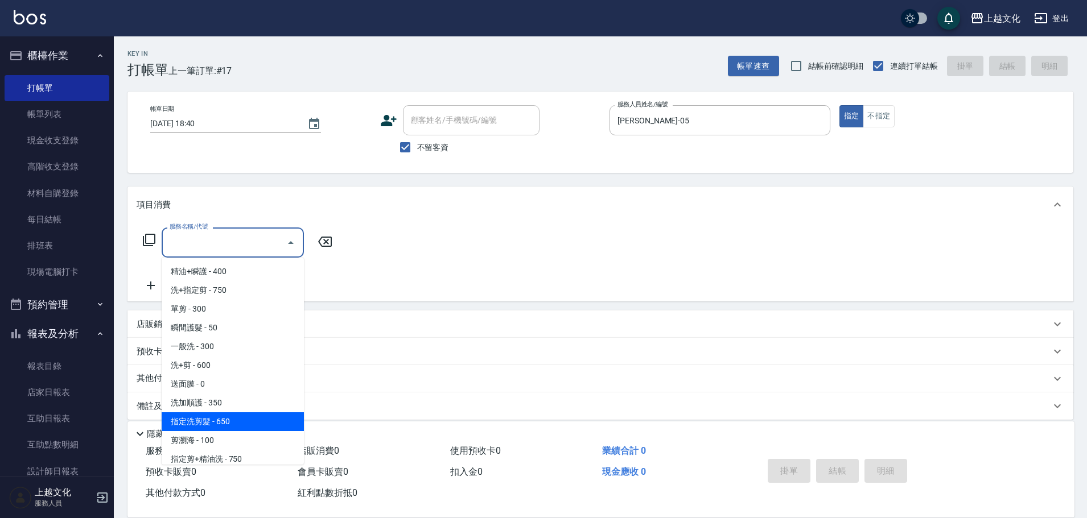
click at [254, 420] on span "指定洗剪髮 - 650" at bounding box center [233, 422] width 142 height 19
type input "指定洗剪髮(201)"
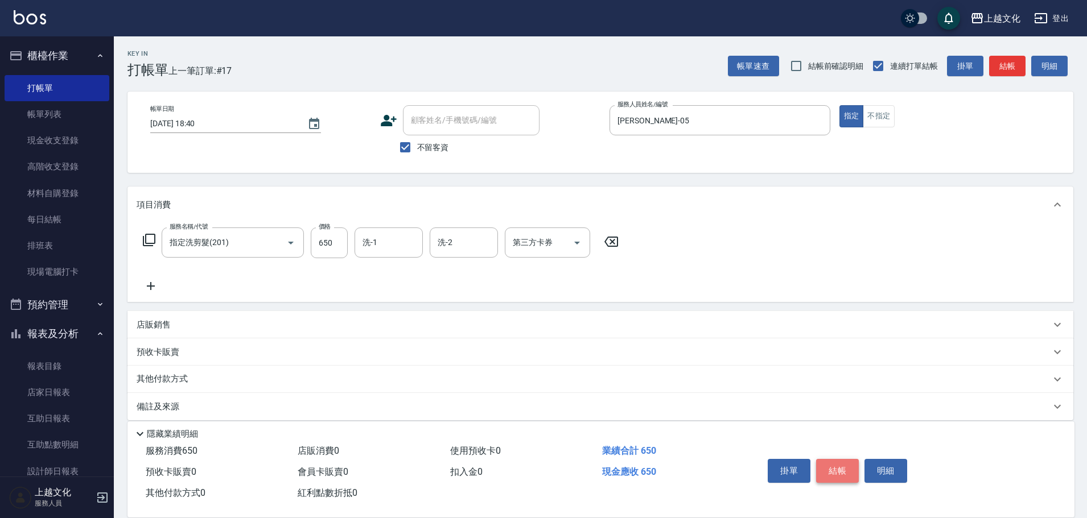
click at [833, 469] on button "結帳" at bounding box center [837, 471] width 43 height 24
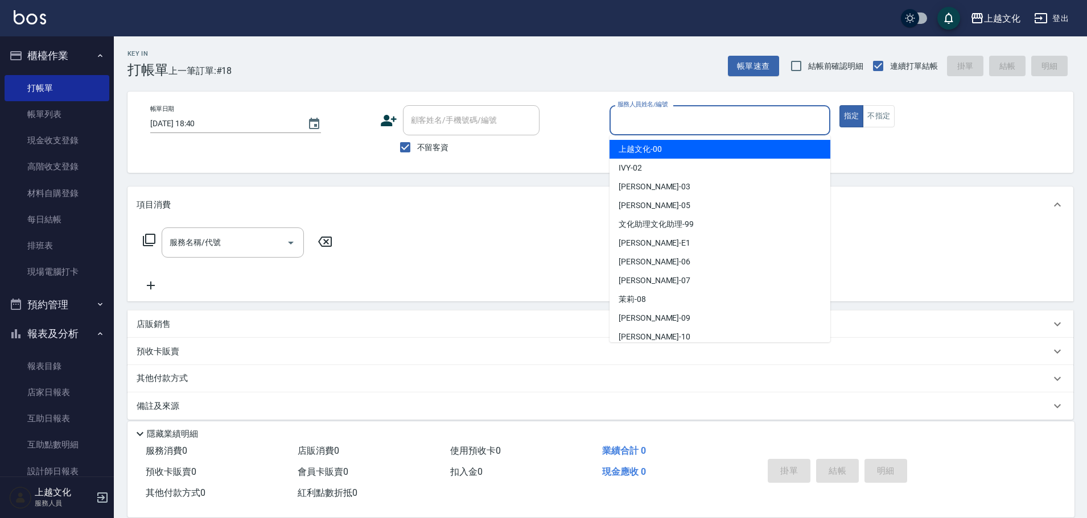
click at [784, 122] on input "服務人員姓名/編號" at bounding box center [720, 120] width 211 height 20
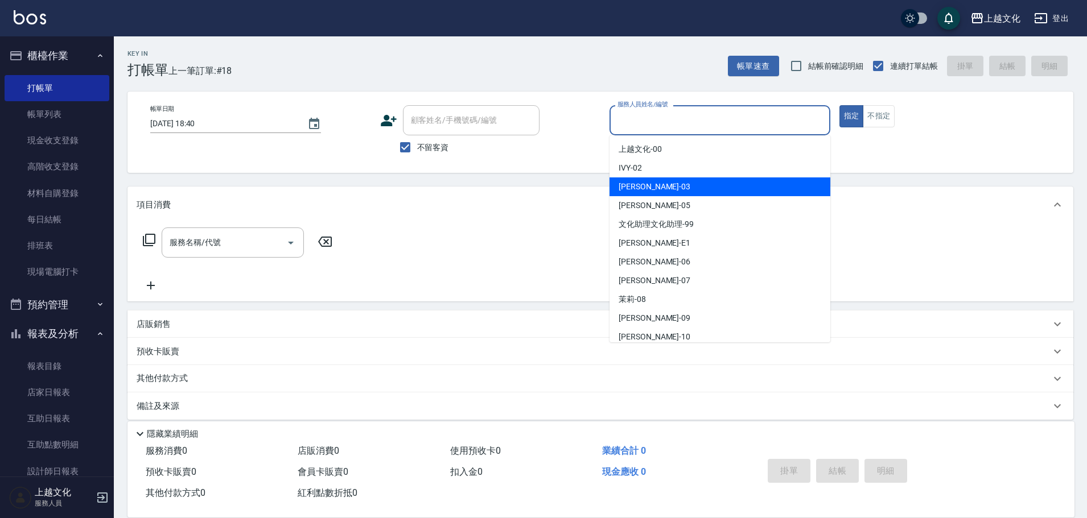
click at [728, 186] on div "[PERSON_NAME] -03" at bounding box center [719, 187] width 221 height 19
type input "[PERSON_NAME]-03"
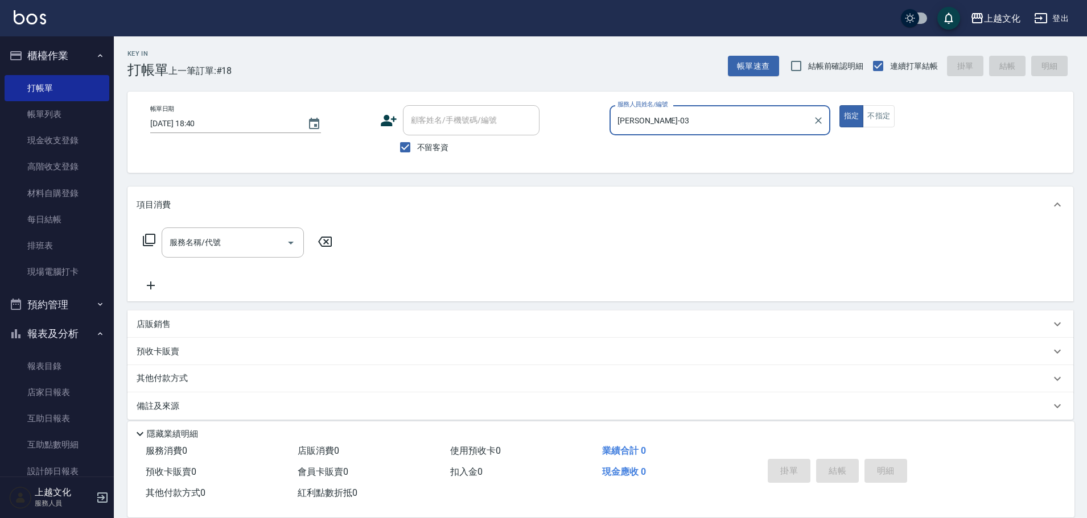
click at [151, 238] on icon at bounding box center [149, 240] width 14 height 14
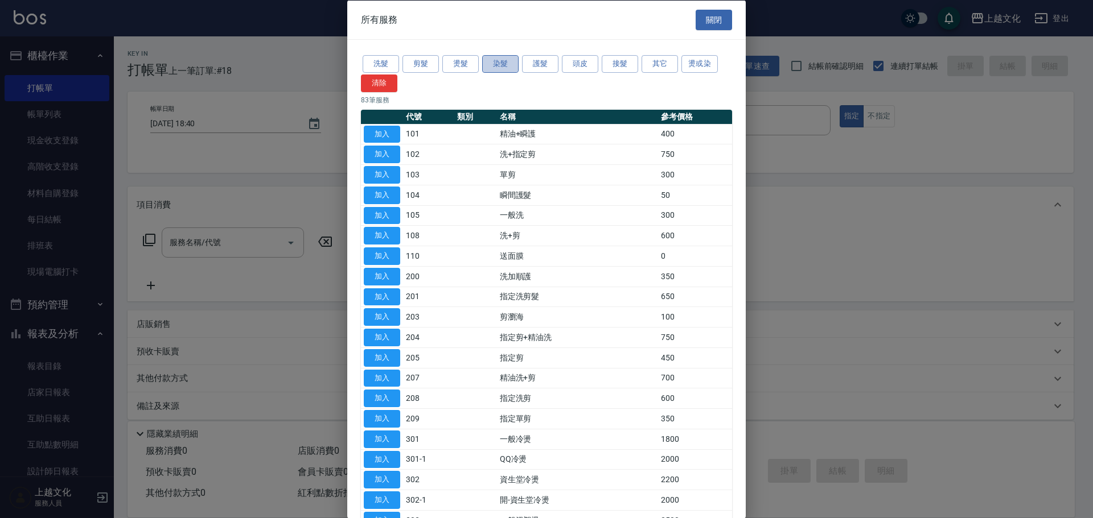
click at [512, 59] on button "染髮" at bounding box center [500, 64] width 36 height 18
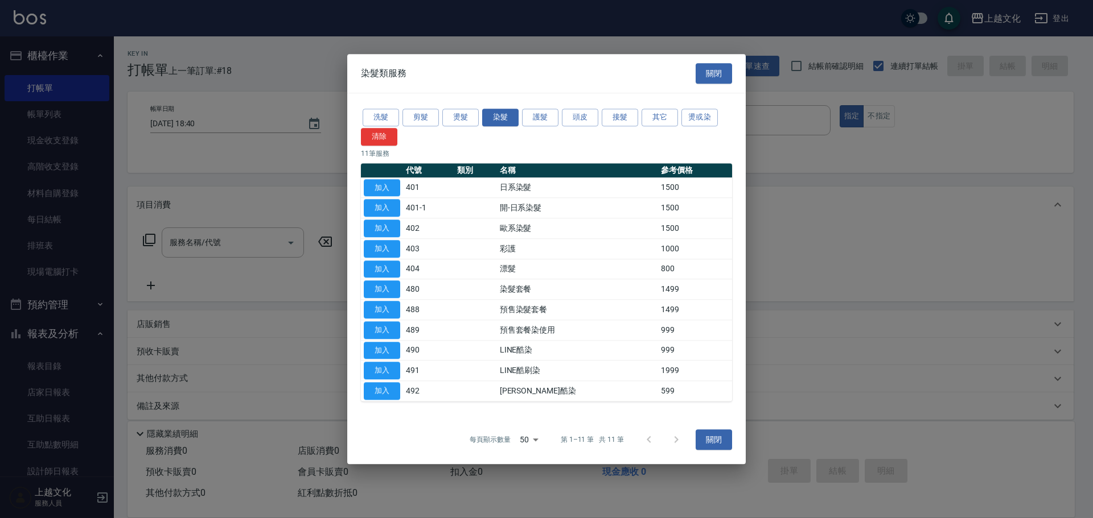
click at [384, 187] on button "加入" at bounding box center [382, 188] width 36 height 18
type input "日系染髮(401)"
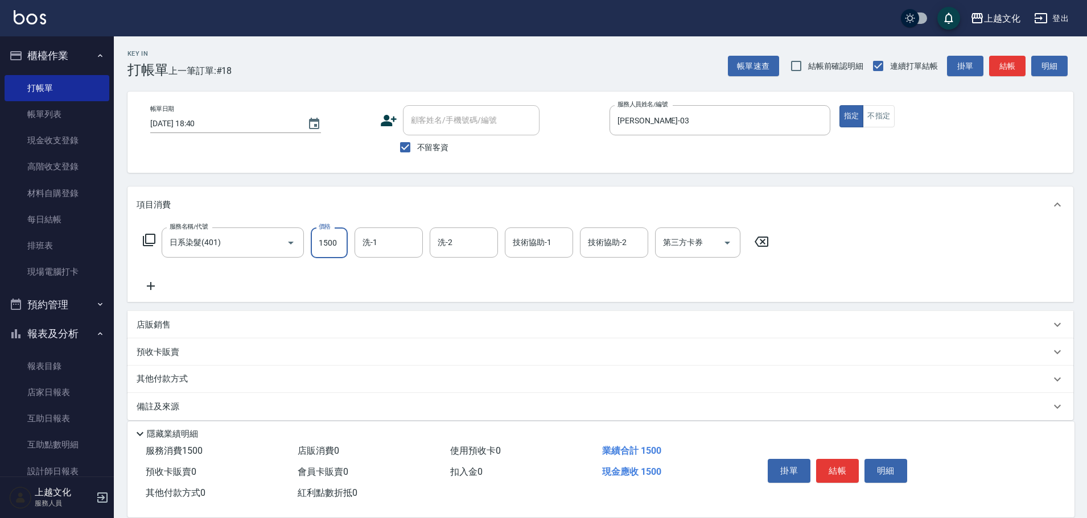
drag, startPoint x: 335, startPoint y: 245, endPoint x: 328, endPoint y: 244, distance: 6.9
click at [335, 244] on input "1500" at bounding box center [329, 243] width 37 height 31
type input "1200"
click at [833, 469] on button "結帳" at bounding box center [837, 471] width 43 height 24
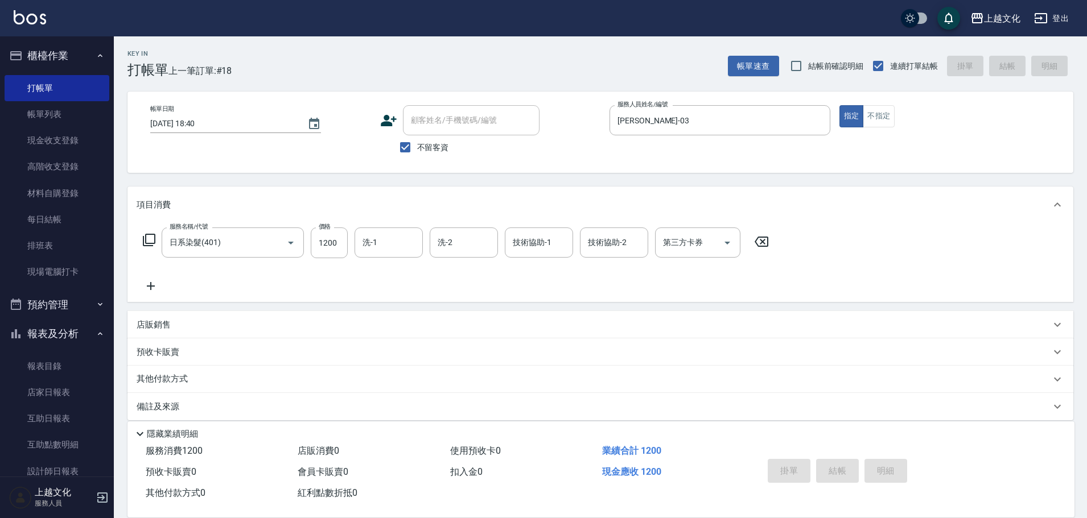
type input "[DATE] 18:41"
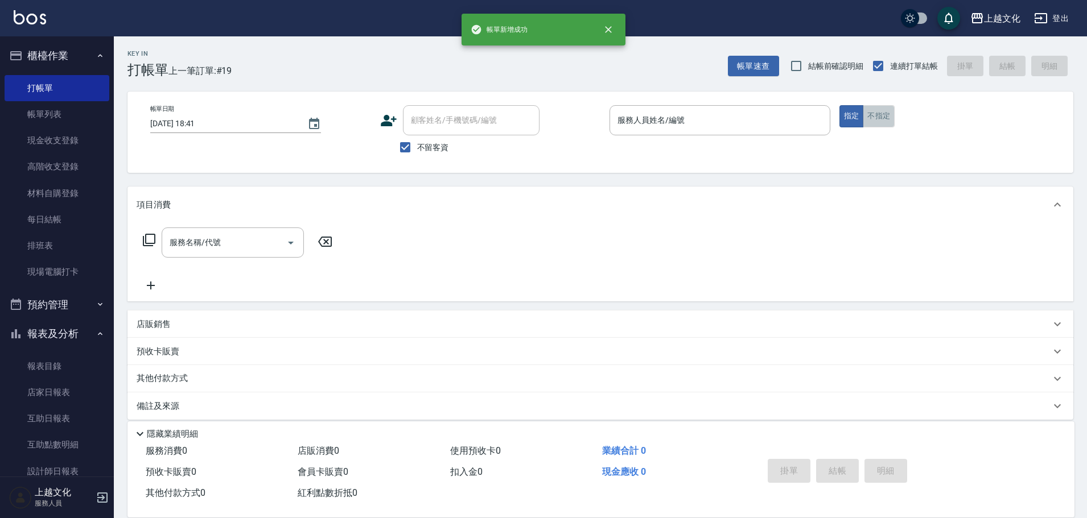
click at [874, 109] on button "不指定" at bounding box center [879, 116] width 32 height 22
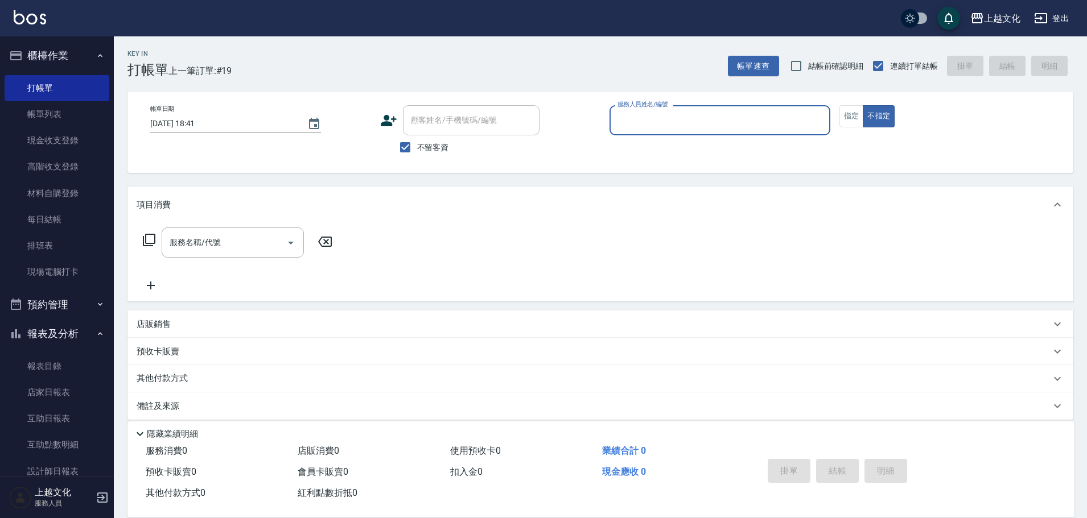
click at [775, 119] on input "服務人員姓名/編號" at bounding box center [720, 120] width 211 height 20
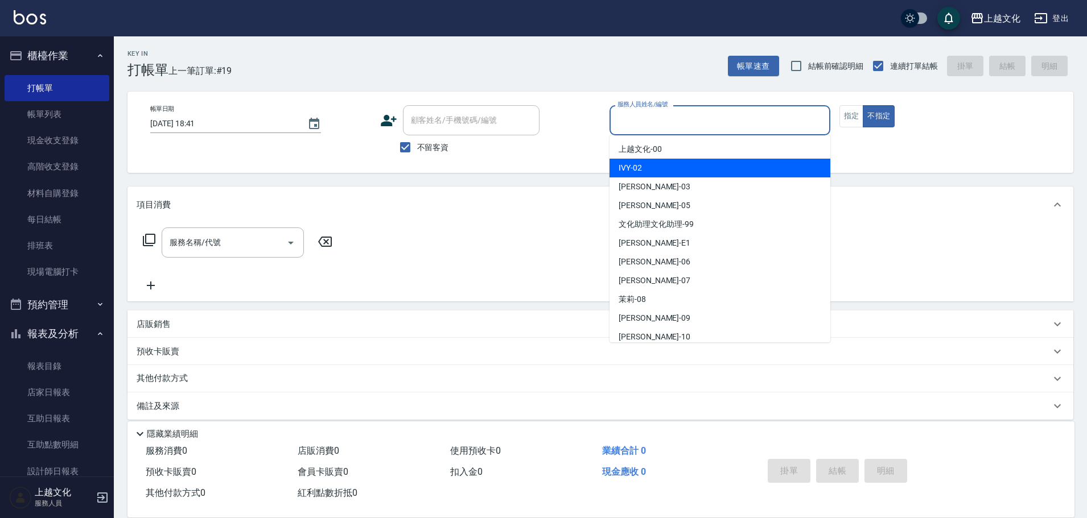
click at [744, 160] on div "IVY -02" at bounding box center [719, 168] width 221 height 19
type input "IVY-02"
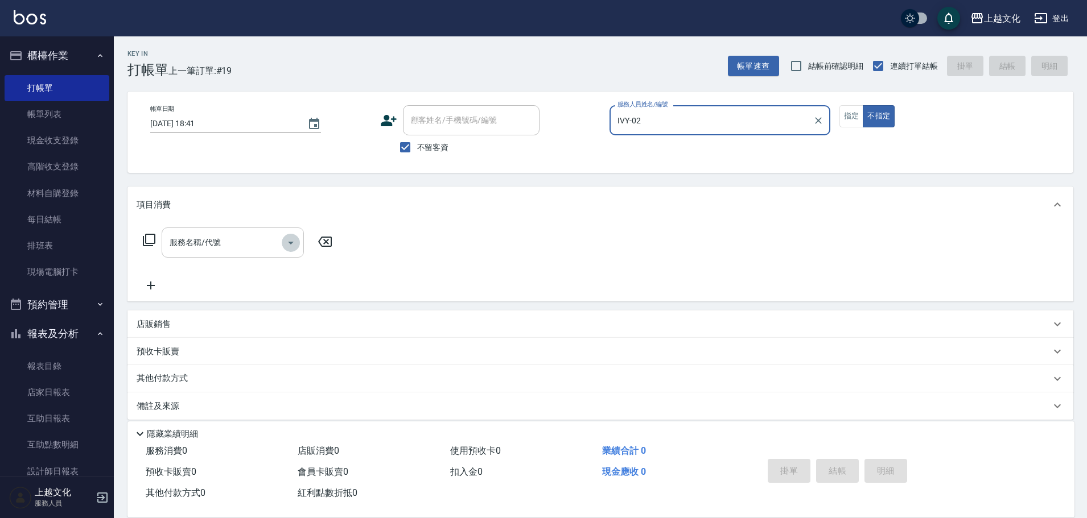
click at [291, 241] on icon "Open" at bounding box center [291, 243] width 14 height 14
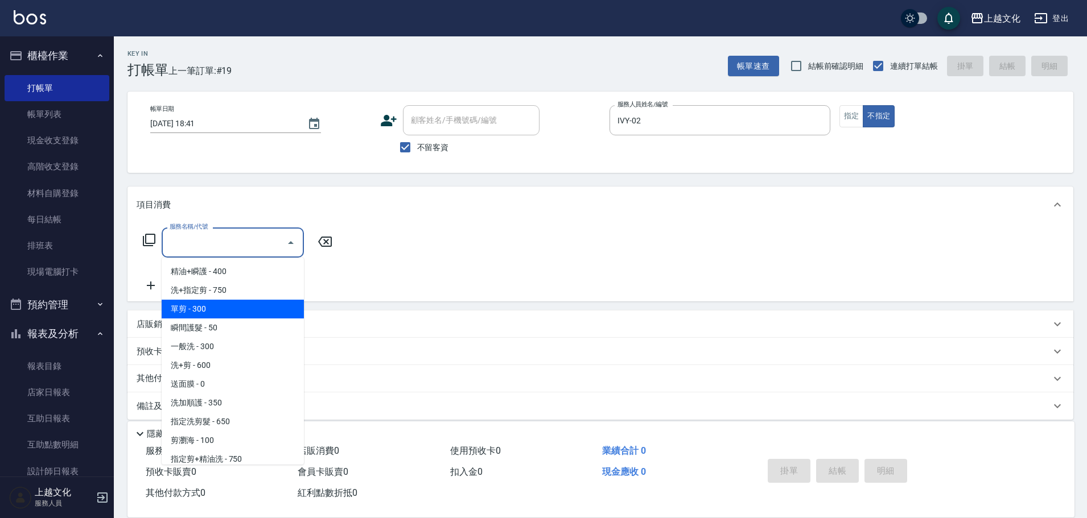
click at [240, 304] on span "單剪 - 300" at bounding box center [233, 309] width 142 height 19
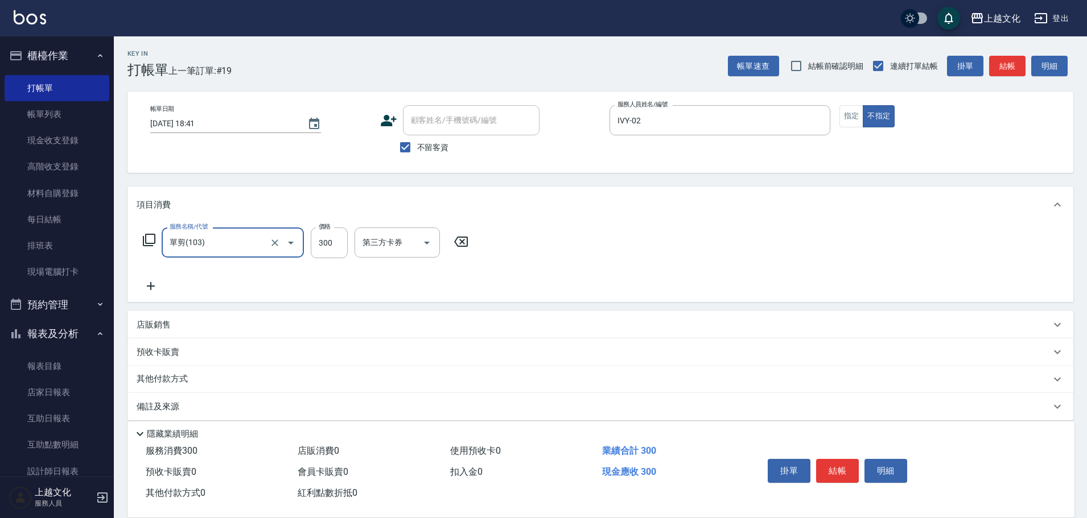
click at [293, 242] on icon "Open" at bounding box center [291, 243] width 14 height 14
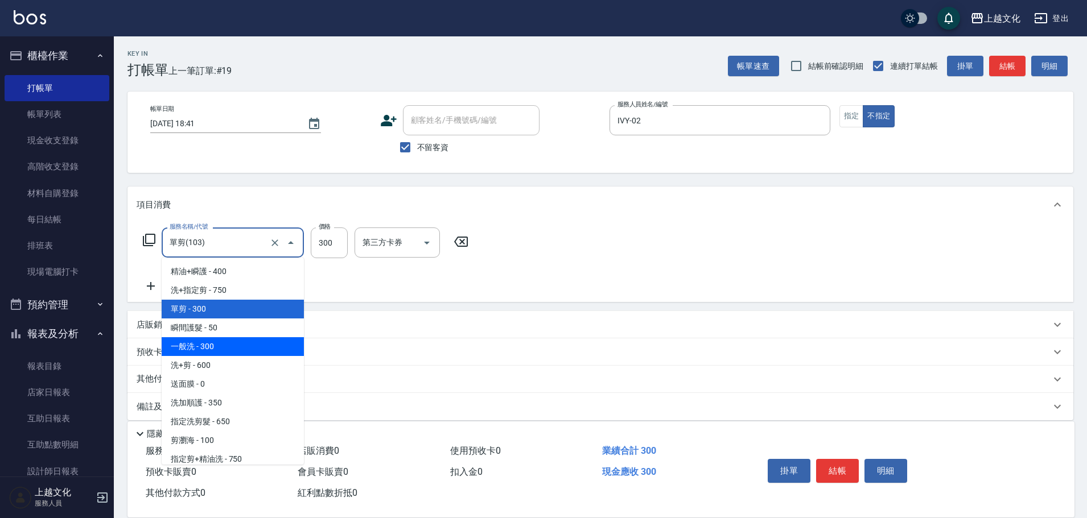
click at [233, 348] on span "一般洗 - 300" at bounding box center [233, 346] width 142 height 19
type input "一般洗(105)"
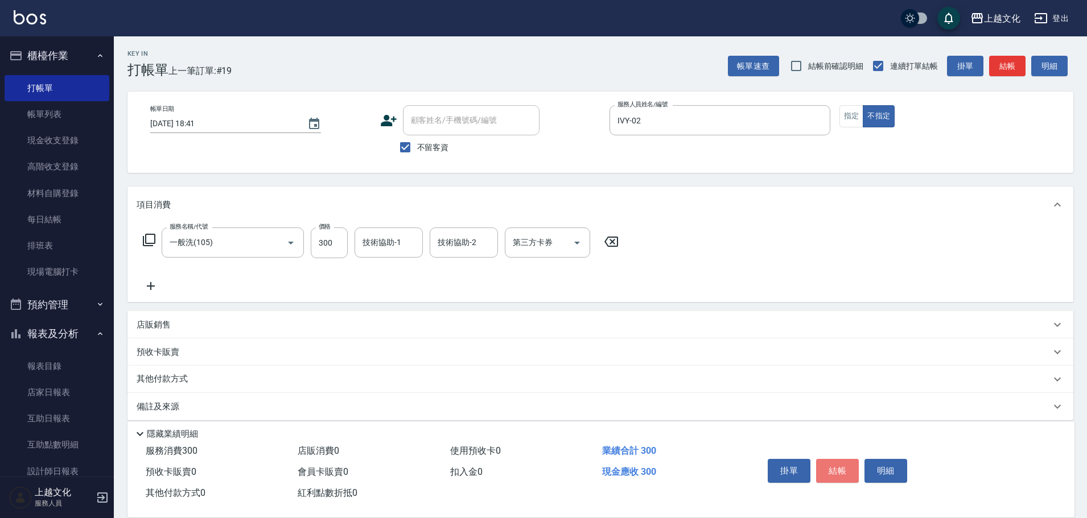
click at [834, 469] on button "結帳" at bounding box center [837, 471] width 43 height 24
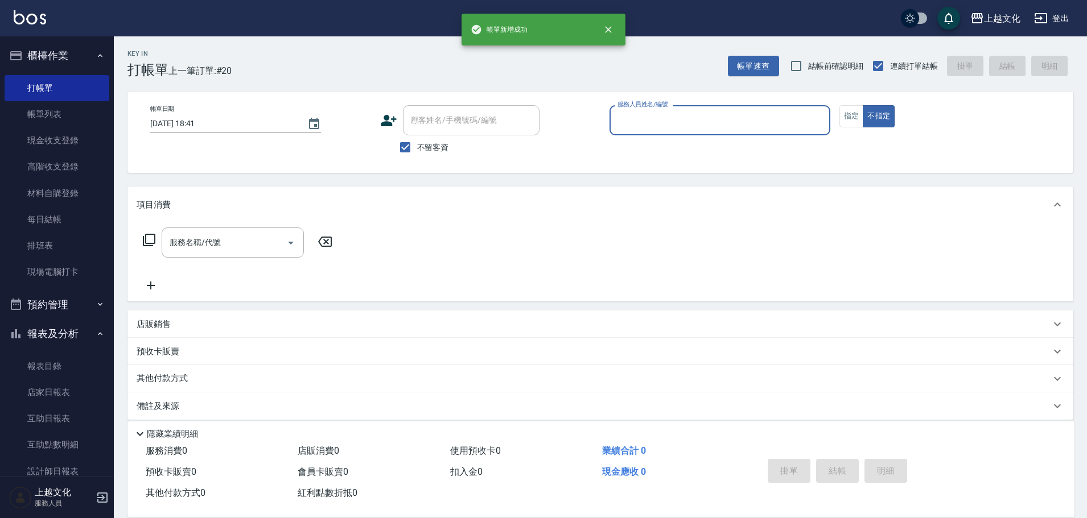
click at [759, 123] on input "服務人員姓名/編號" at bounding box center [720, 120] width 211 height 20
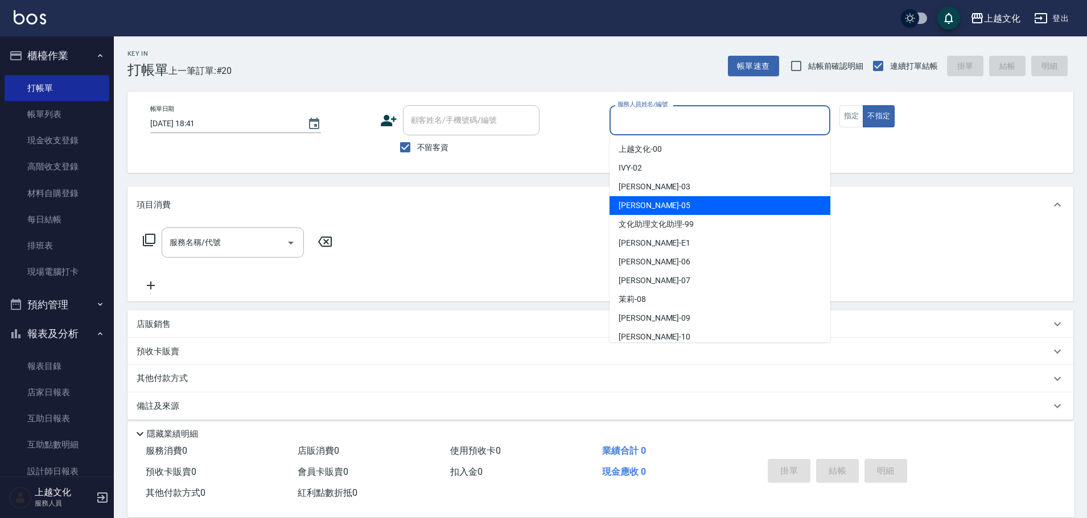
click at [734, 199] on div "[PERSON_NAME] -05" at bounding box center [719, 205] width 221 height 19
type input "[PERSON_NAME]-05"
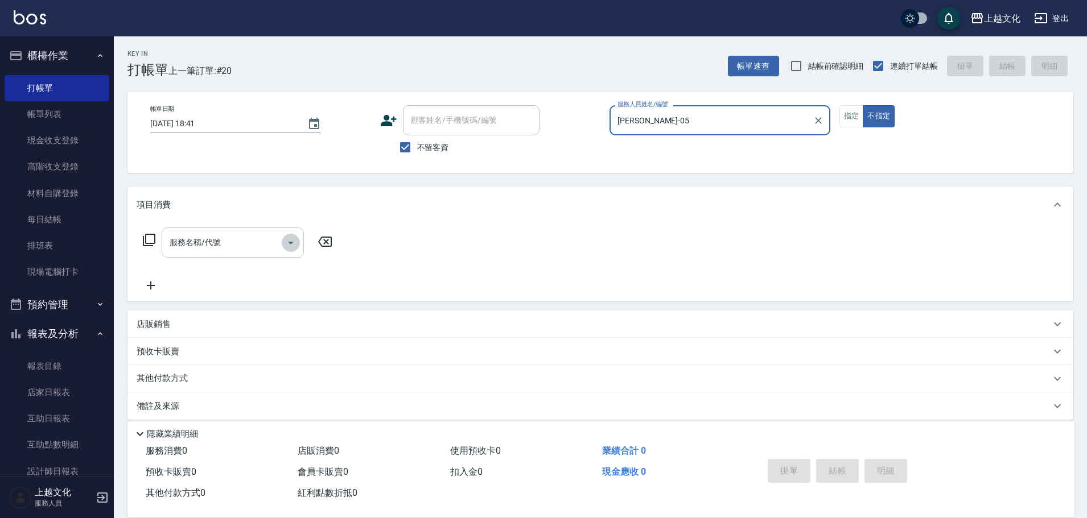
click at [288, 238] on icon "Open" at bounding box center [291, 243] width 14 height 14
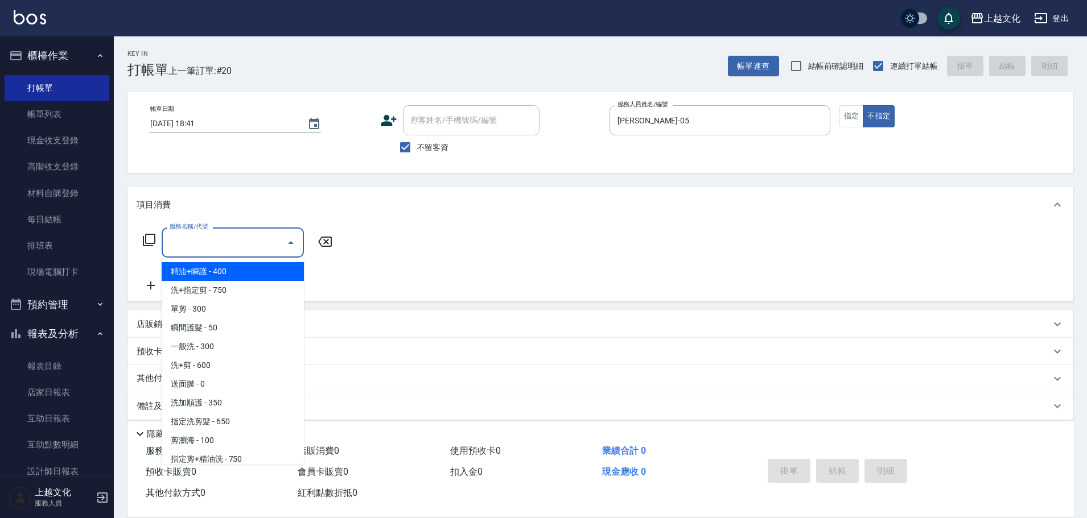
click at [261, 269] on span "精油+瞬護 - 400" at bounding box center [233, 271] width 142 height 19
type input "精油+瞬護(101)"
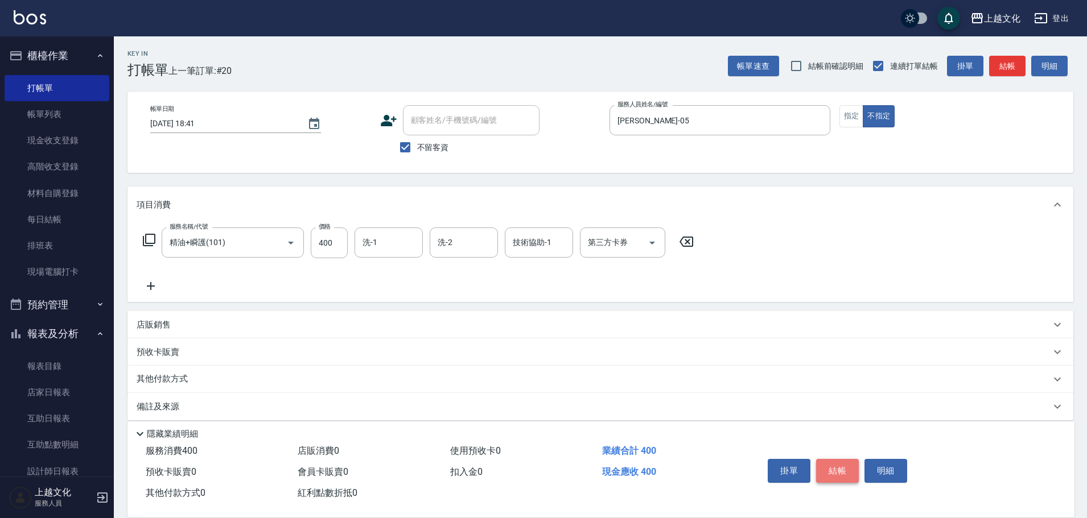
click at [838, 462] on button "結帳" at bounding box center [837, 471] width 43 height 24
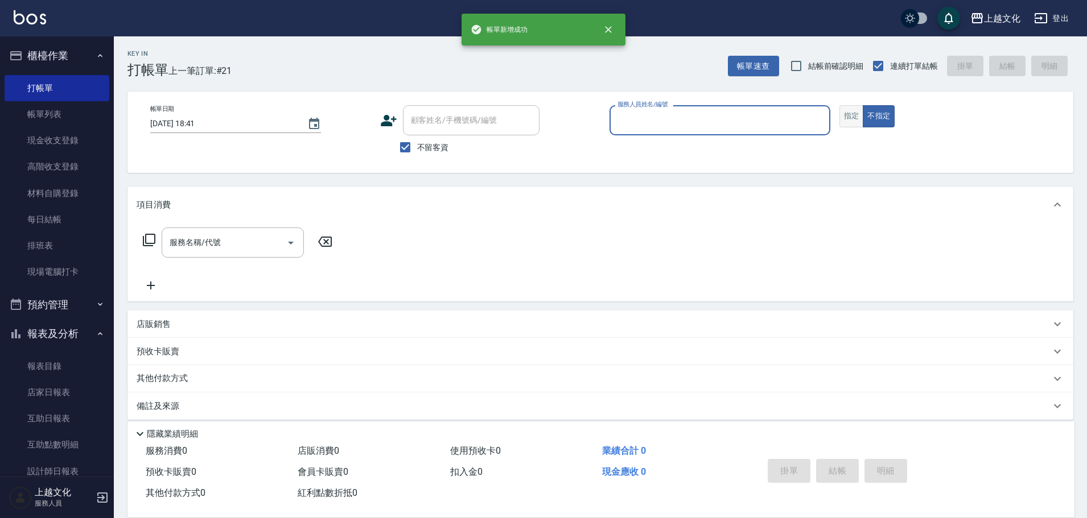
click at [853, 117] on button "指定" at bounding box center [851, 116] width 24 height 22
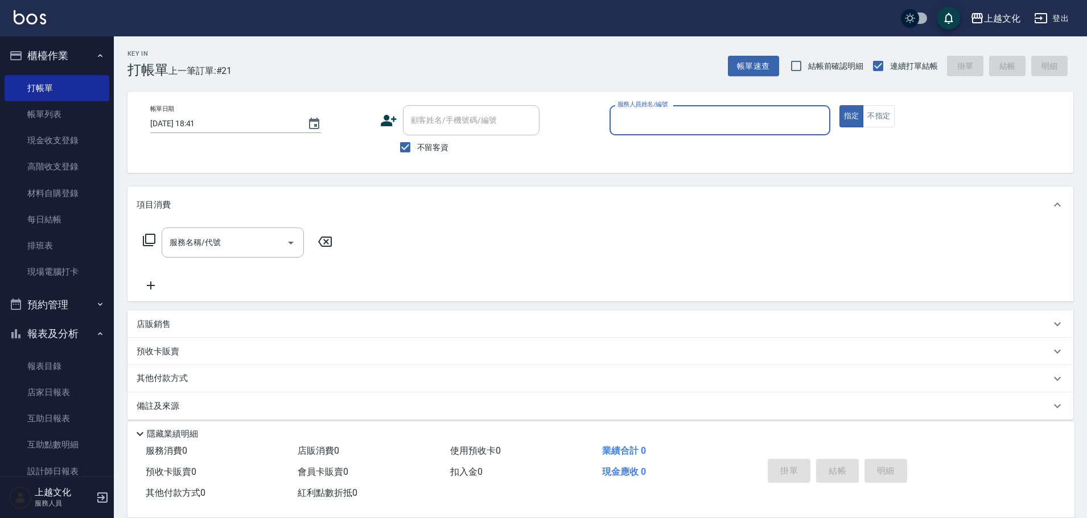
click at [714, 120] on input "服務人員姓名/編號" at bounding box center [720, 120] width 211 height 20
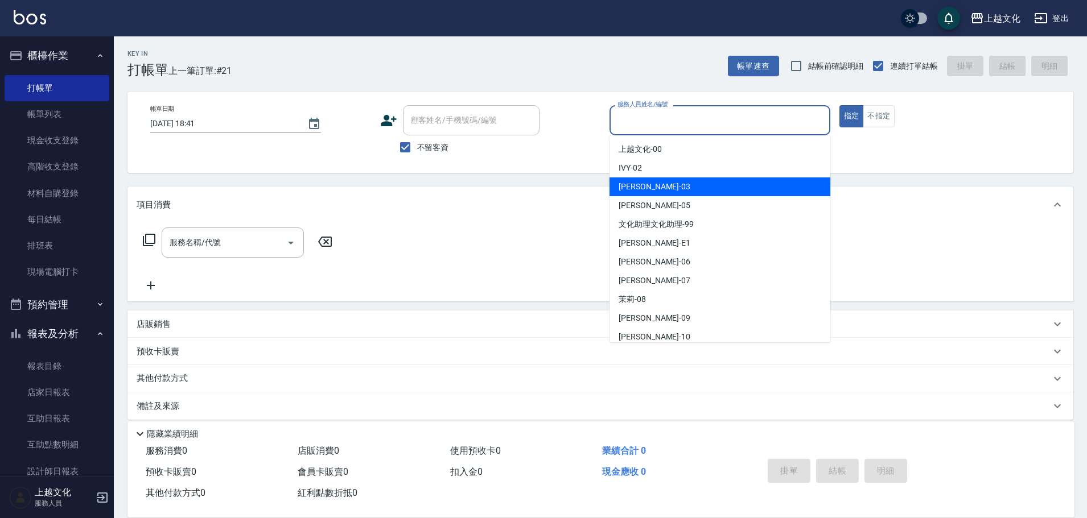
click at [709, 183] on div "[PERSON_NAME] -03" at bounding box center [719, 187] width 221 height 19
type input "[PERSON_NAME]-03"
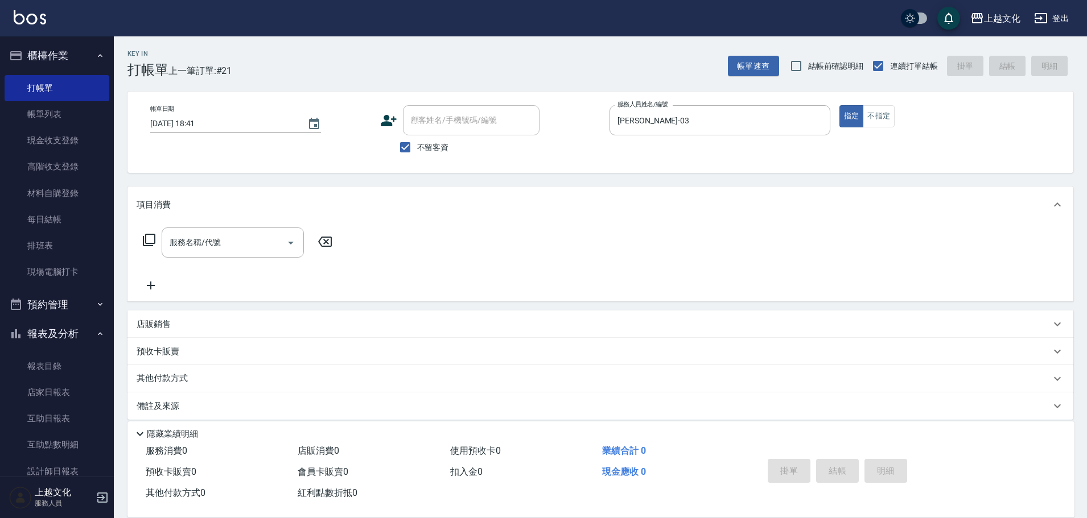
click at [146, 237] on icon at bounding box center [149, 240] width 13 height 13
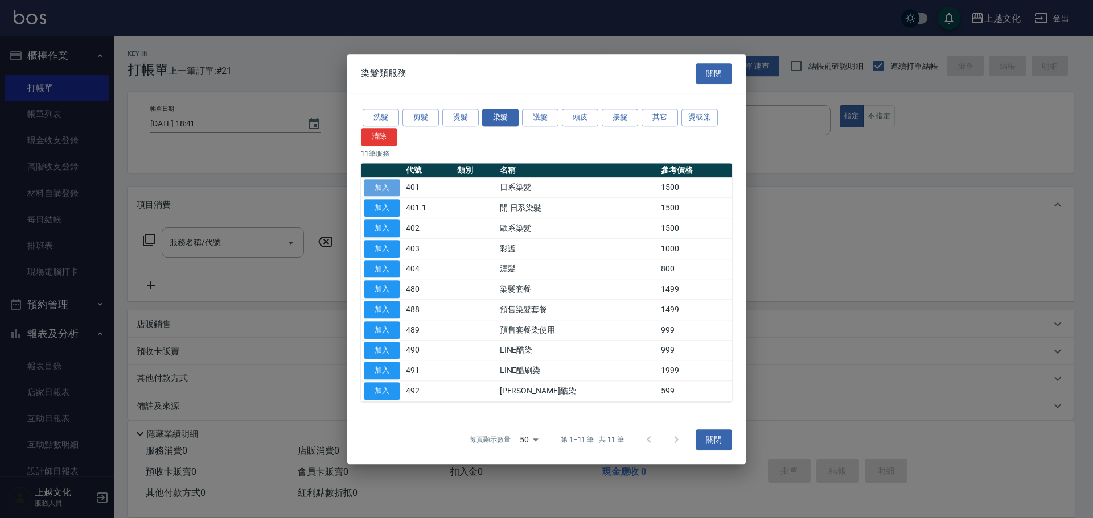
click at [383, 184] on button "加入" at bounding box center [382, 188] width 36 height 18
type input "日系染髮(401)"
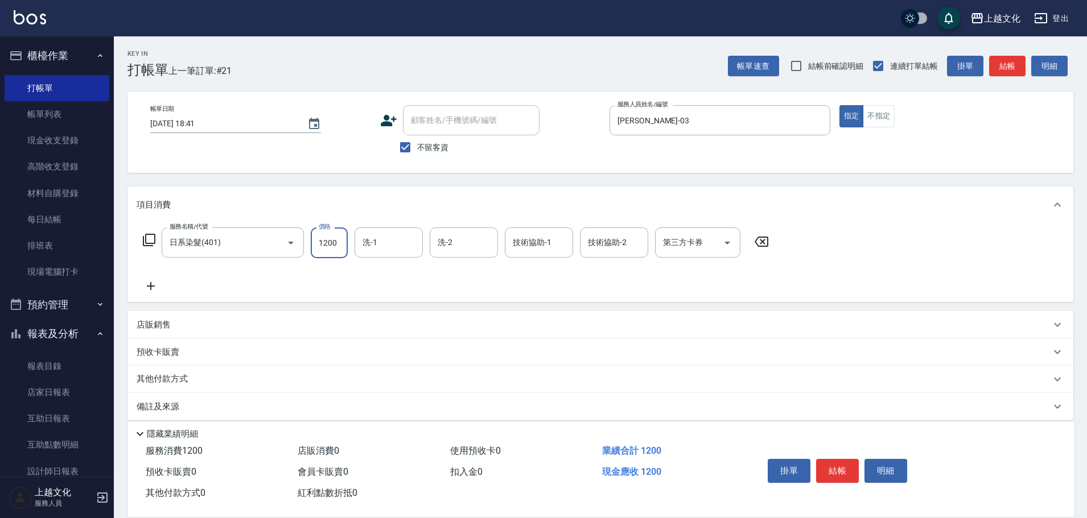
type input "1200"
click at [215, 382] on div "其他付款方式" at bounding box center [594, 379] width 914 height 13
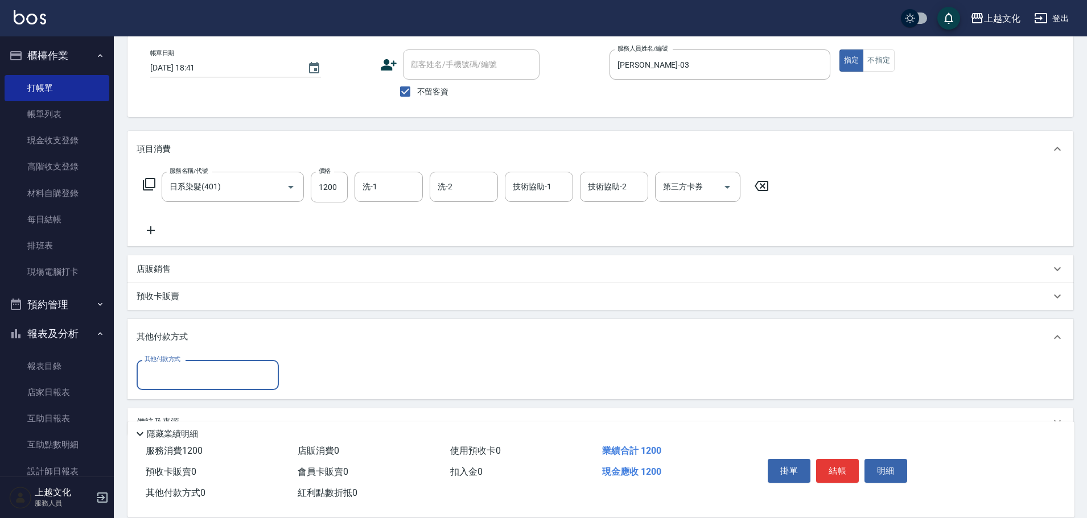
scroll to position [83, 0]
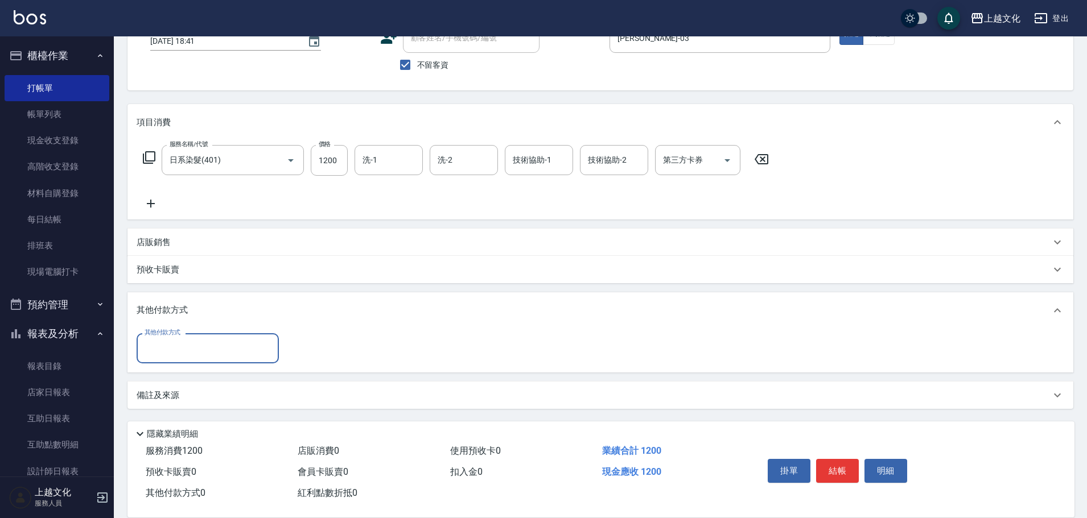
click at [188, 345] on input "其他付款方式" at bounding box center [208, 349] width 132 height 20
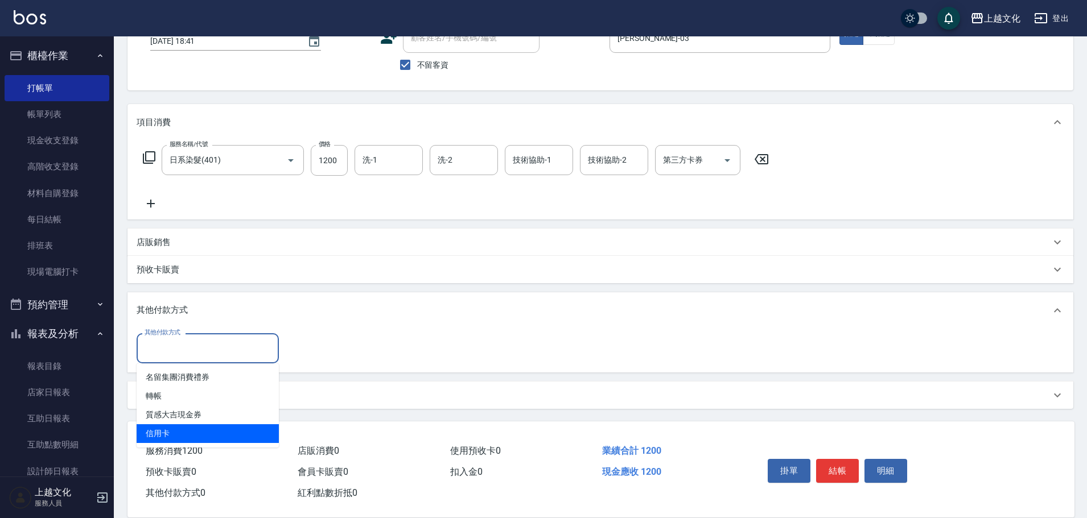
click at [180, 432] on span "信用卡" at bounding box center [208, 434] width 142 height 19
type input "信用卡"
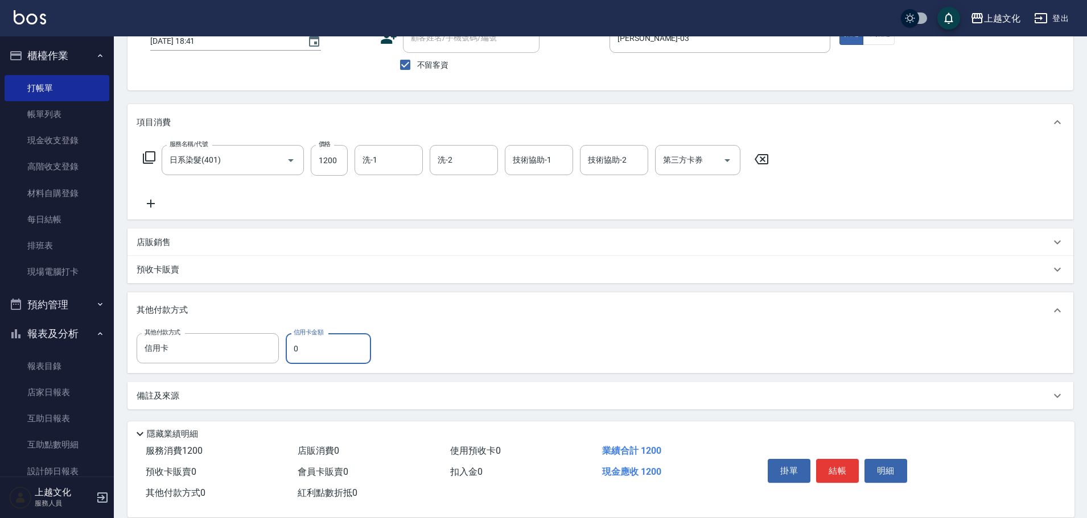
click at [291, 348] on input "0" at bounding box center [328, 348] width 85 height 31
type input "1200"
click at [837, 472] on button "結帳" at bounding box center [837, 471] width 43 height 24
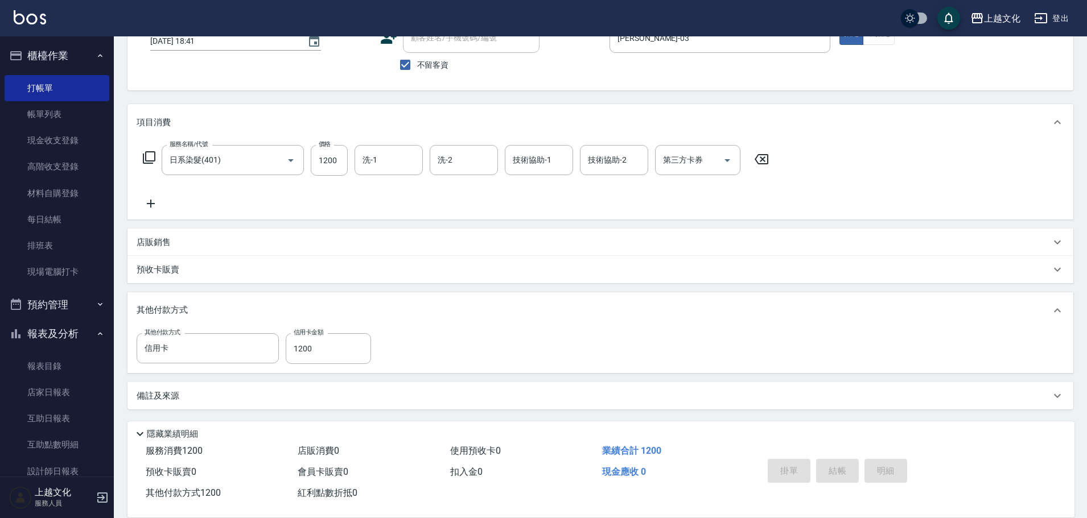
type input "[DATE] 18:42"
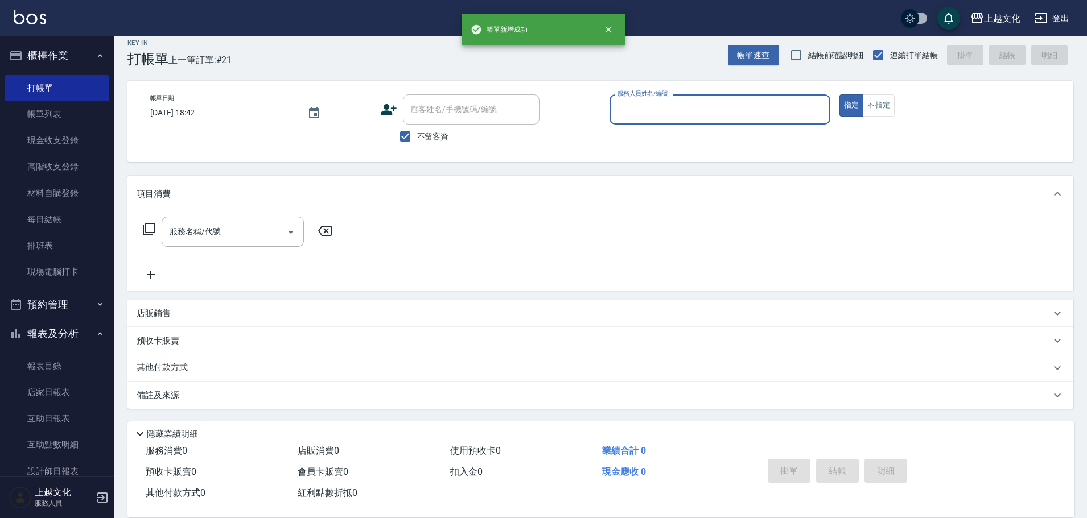
scroll to position [11, 0]
click at [879, 102] on button "不指定" at bounding box center [879, 105] width 32 height 22
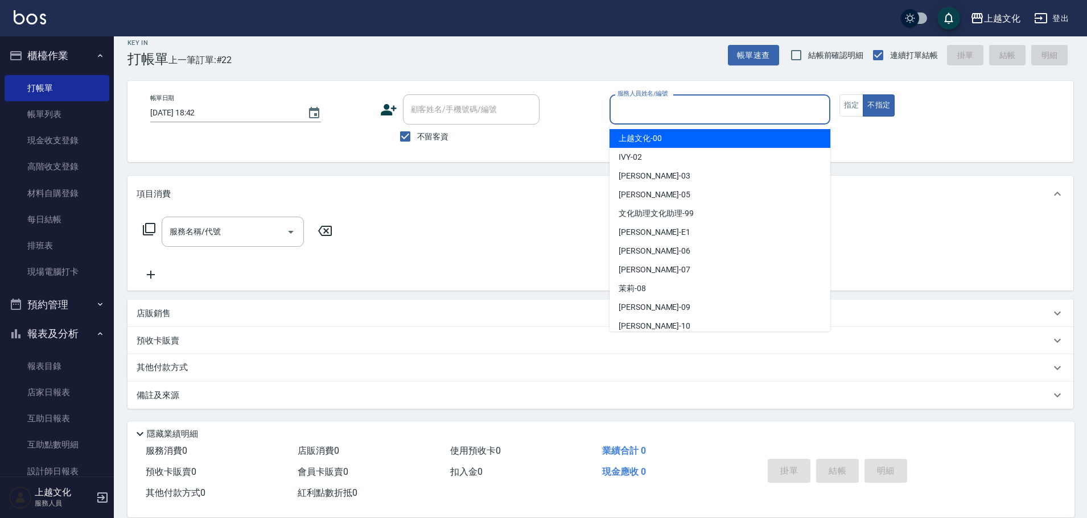
click at [791, 102] on input "服務人員姓名/編號" at bounding box center [720, 110] width 211 height 20
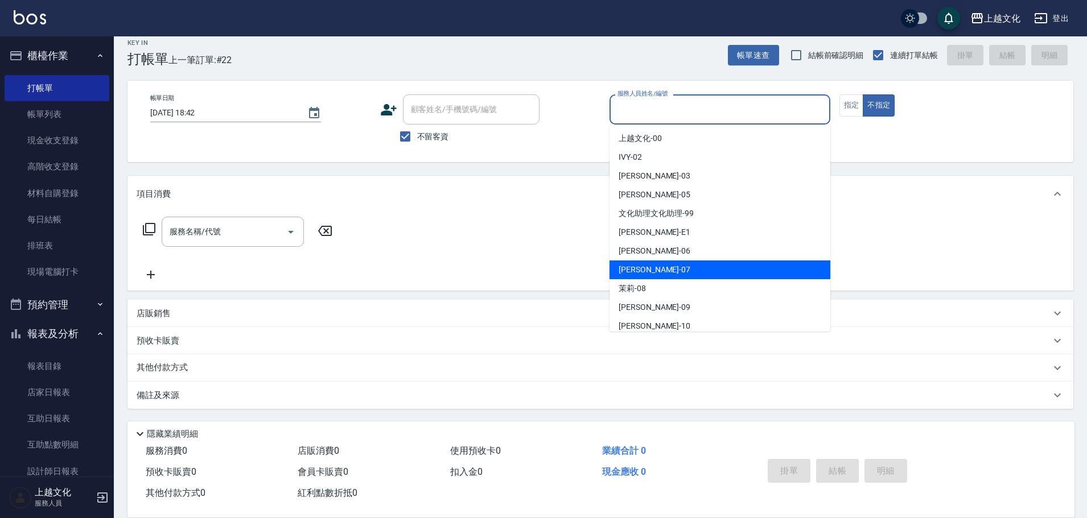
click at [725, 274] on div "[PERSON_NAME] -07" at bounding box center [719, 270] width 221 height 19
type input "[PERSON_NAME]-07"
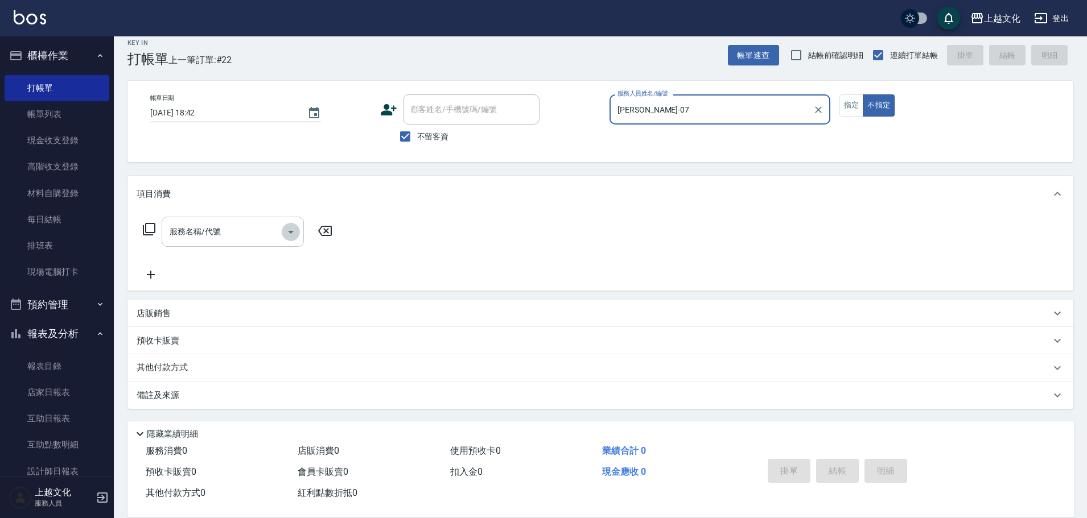
click at [290, 230] on icon "Open" at bounding box center [291, 232] width 14 height 14
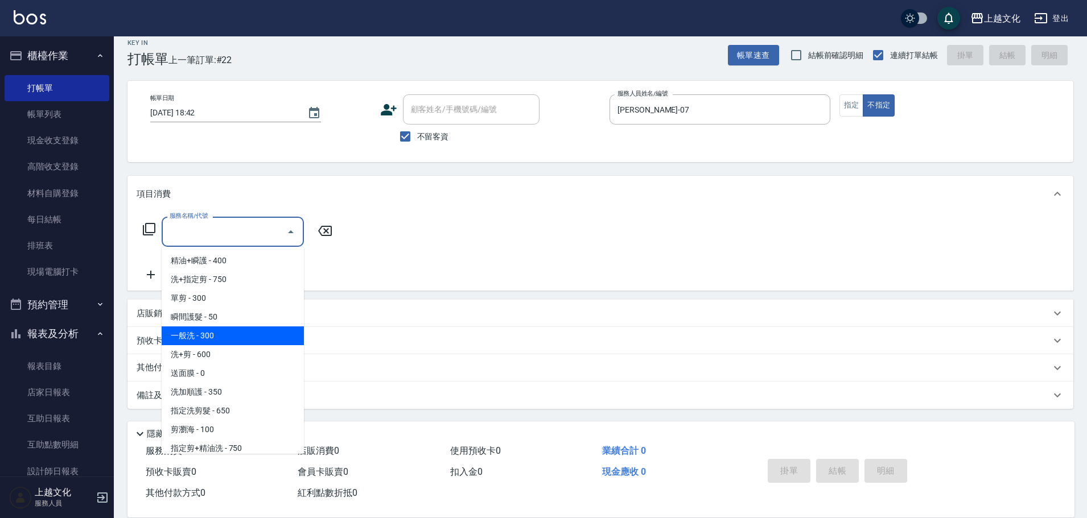
click at [239, 330] on span "一般洗 - 300" at bounding box center [233, 336] width 142 height 19
type input "一般洗(105)"
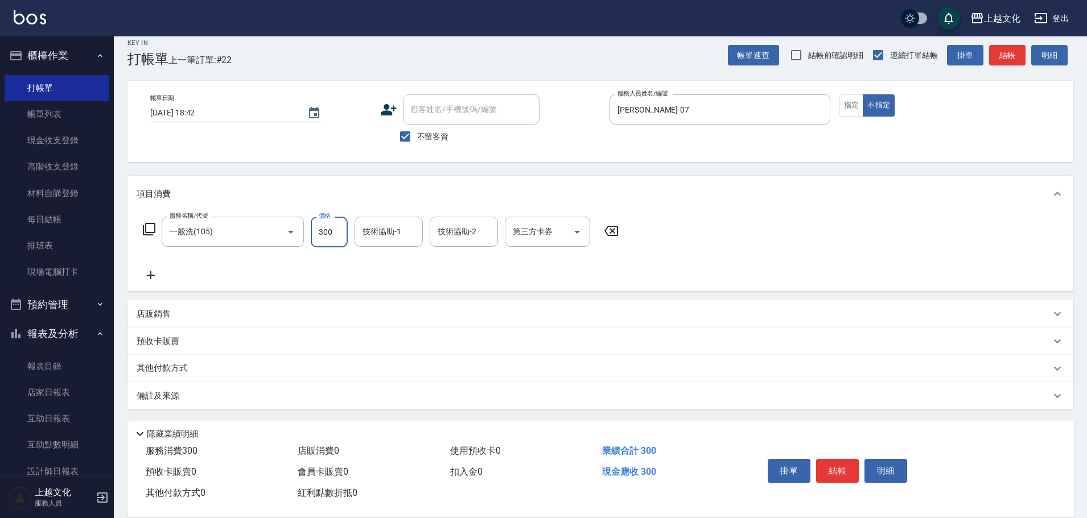
drag, startPoint x: 336, startPoint y: 228, endPoint x: 329, endPoint y: 232, distance: 7.6
click at [335, 228] on input "300" at bounding box center [329, 232] width 37 height 31
type input "320"
click at [825, 467] on button "結帳" at bounding box center [837, 471] width 43 height 24
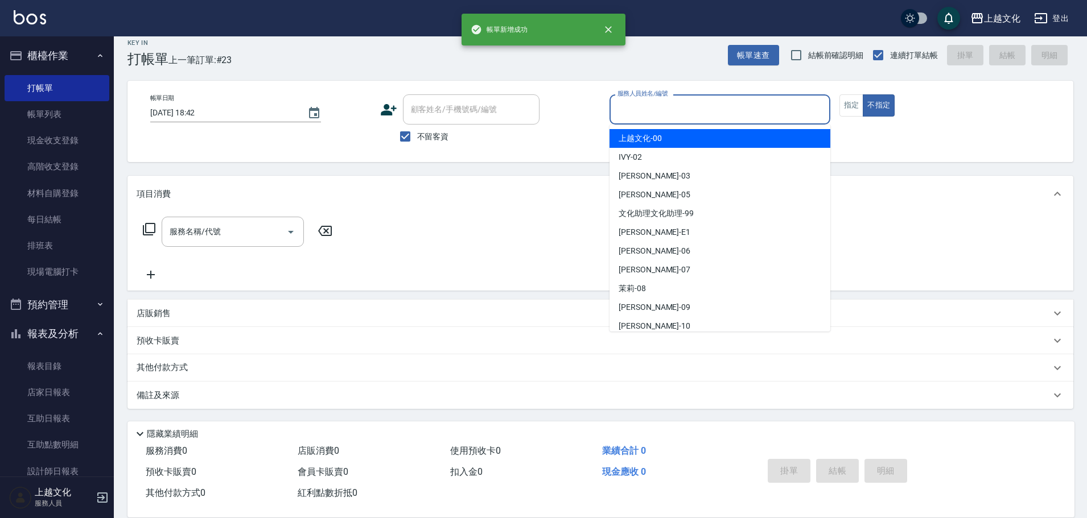
click at [743, 112] on input "服務人員姓名/編號" at bounding box center [720, 110] width 211 height 20
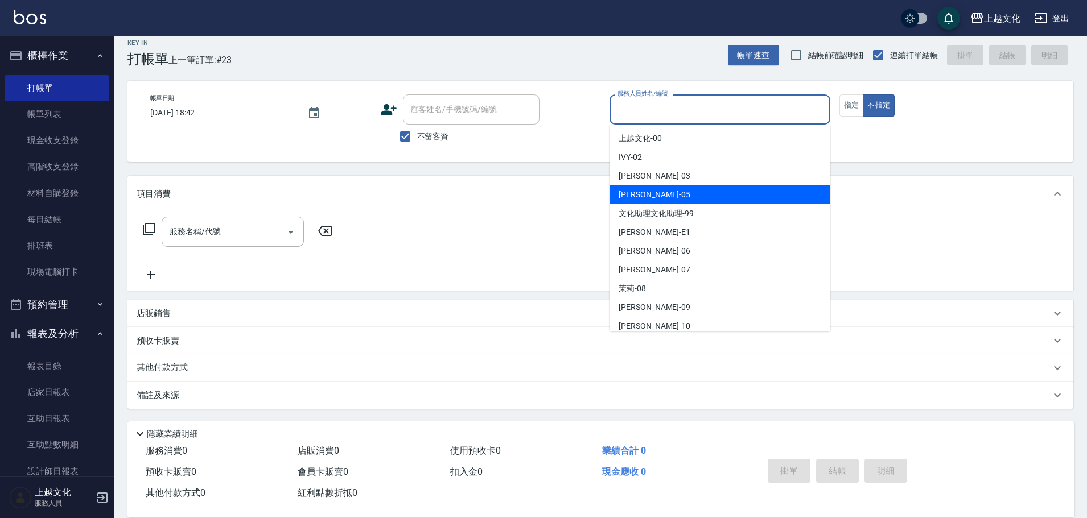
click at [697, 193] on div "[PERSON_NAME] -05" at bounding box center [719, 195] width 221 height 19
type input "[PERSON_NAME]-05"
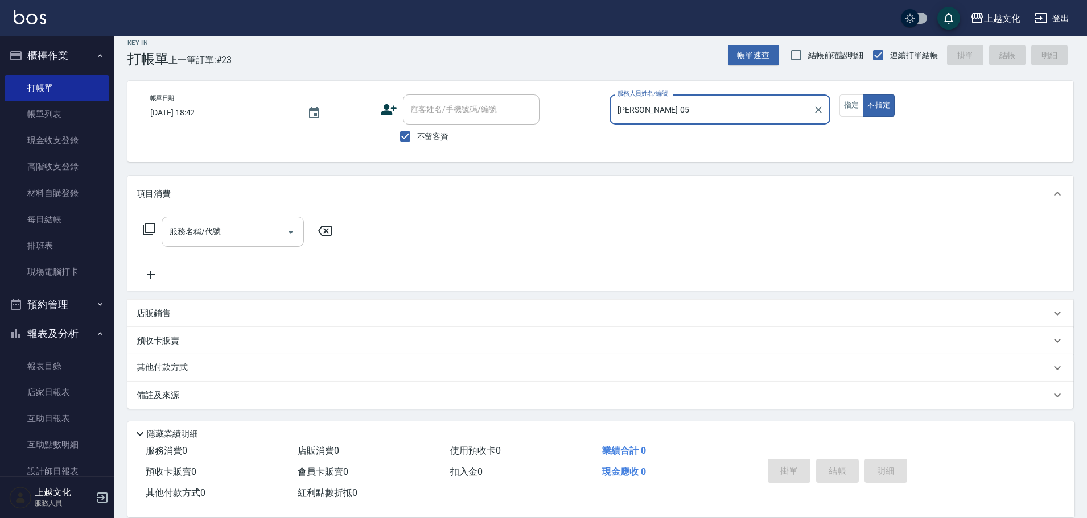
click at [287, 234] on icon "Open" at bounding box center [291, 232] width 14 height 14
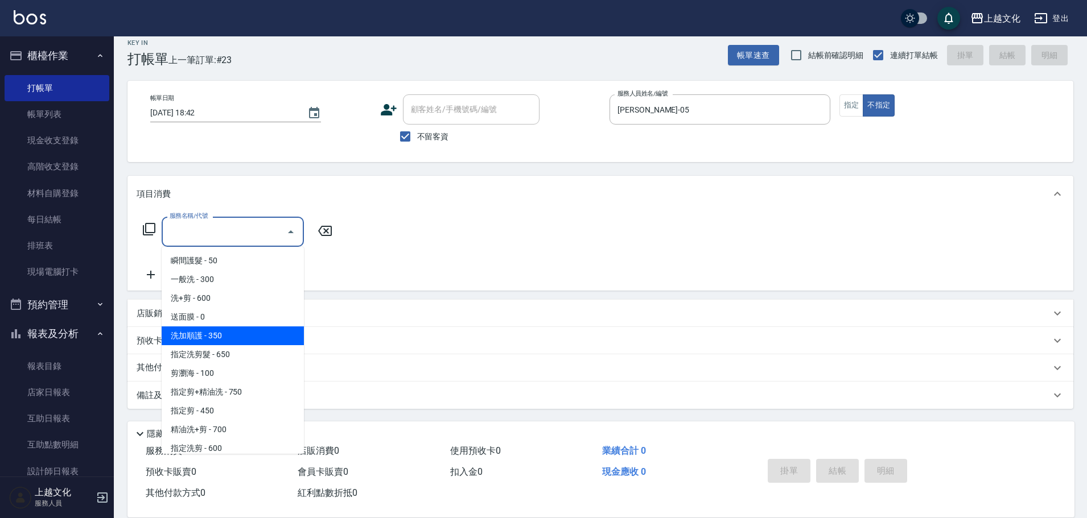
scroll to position [57, 0]
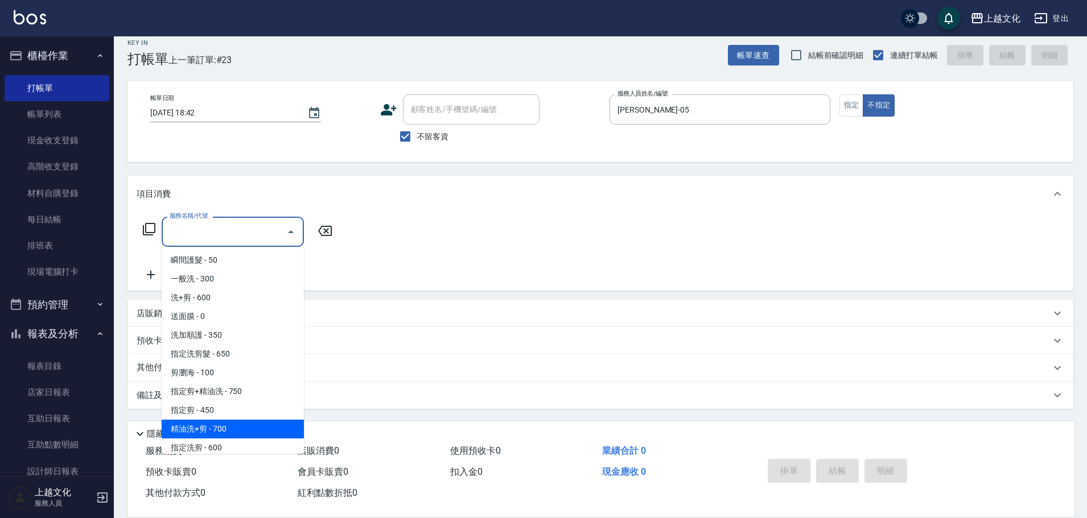
click at [246, 427] on span "精油洗+剪 - 700" at bounding box center [233, 429] width 142 height 19
type input "精油洗+剪(207)"
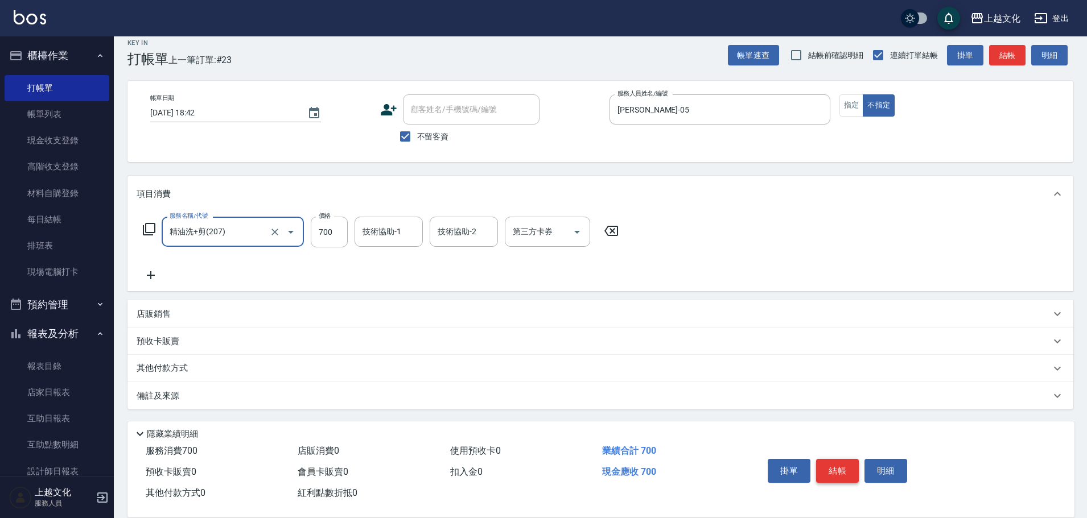
click at [834, 462] on button "結帳" at bounding box center [837, 471] width 43 height 24
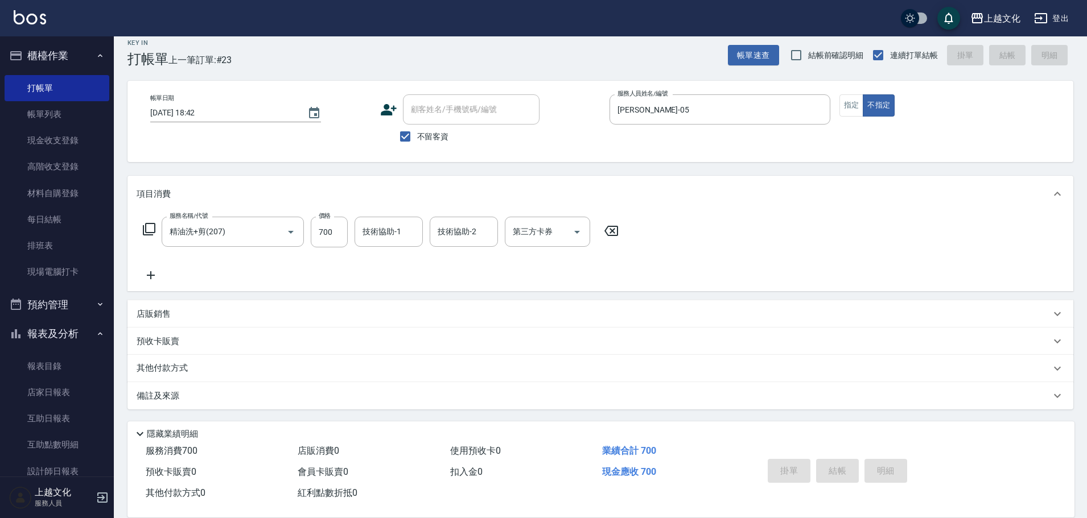
type input "[DATE] 18:43"
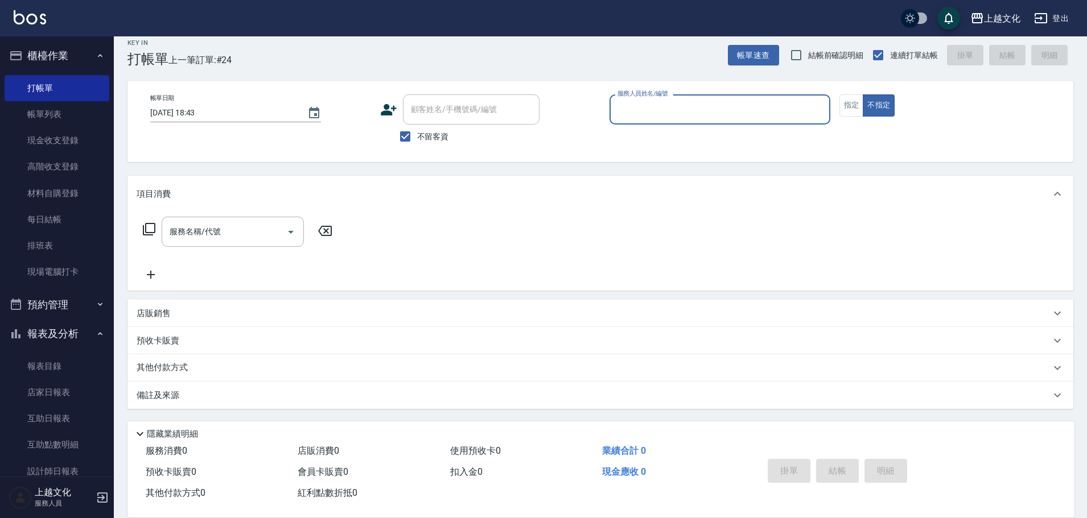
click at [678, 99] on div "服務人員姓名/編號" at bounding box center [719, 109] width 221 height 30
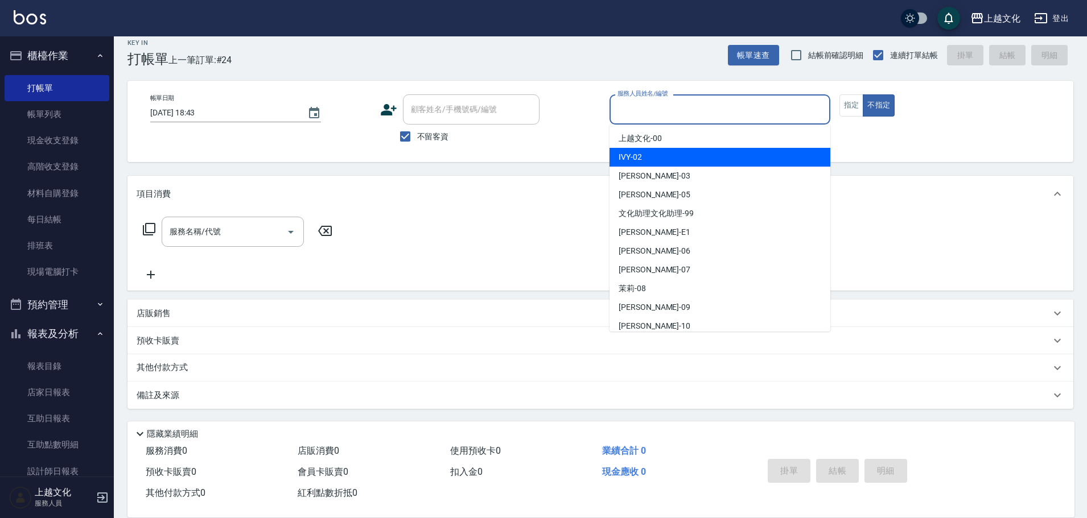
click at [691, 157] on div "IVY -02" at bounding box center [719, 157] width 221 height 19
type input "IVY-02"
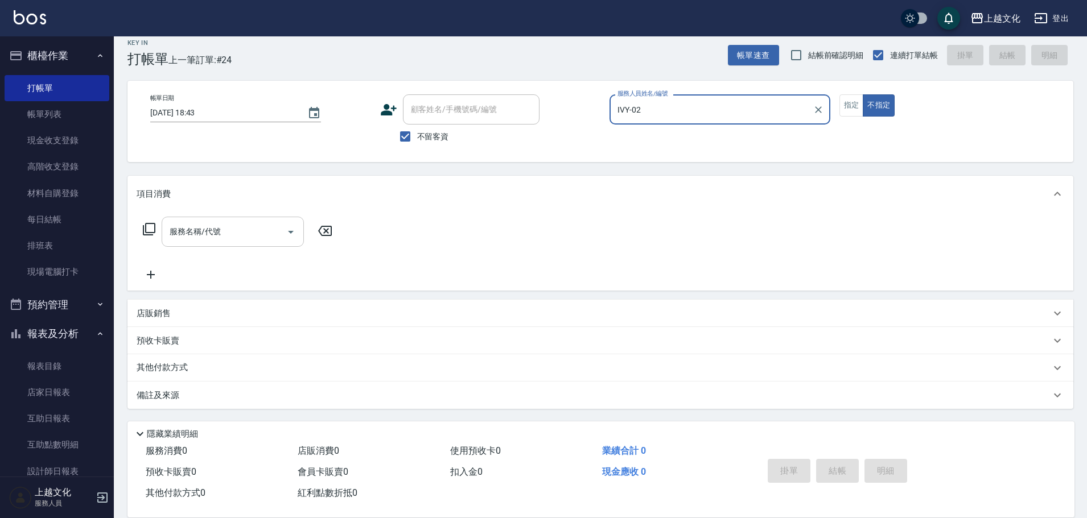
click at [286, 231] on icon "Open" at bounding box center [291, 232] width 14 height 14
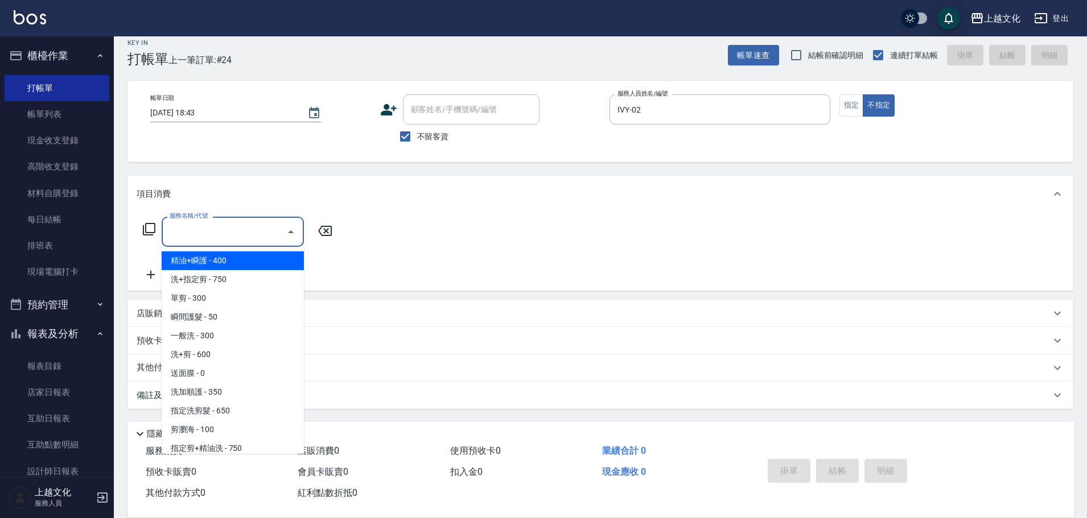
click at [249, 263] on span "精油+瞬護 - 400" at bounding box center [233, 261] width 142 height 19
type input "精油+瞬護(101)"
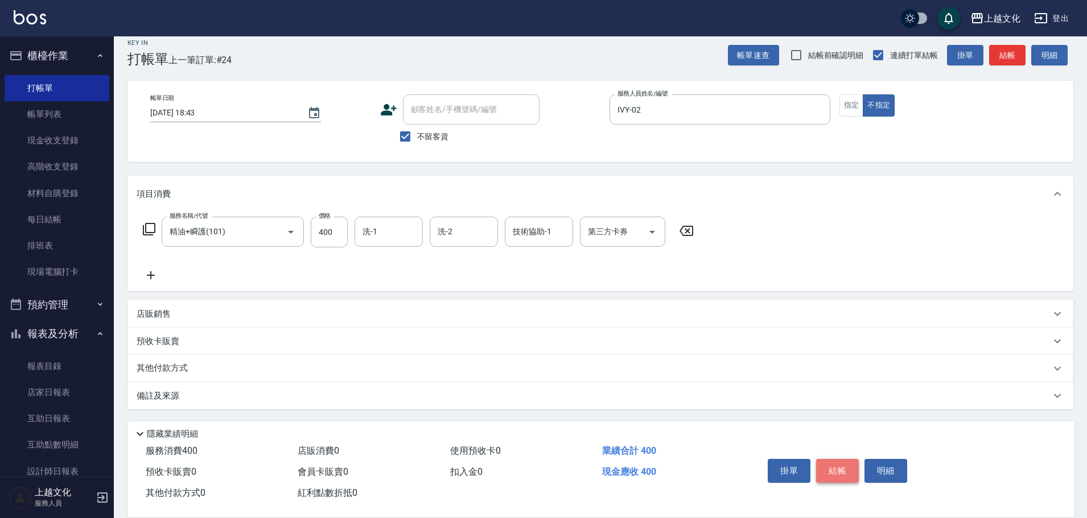
click at [841, 464] on button "結帳" at bounding box center [837, 471] width 43 height 24
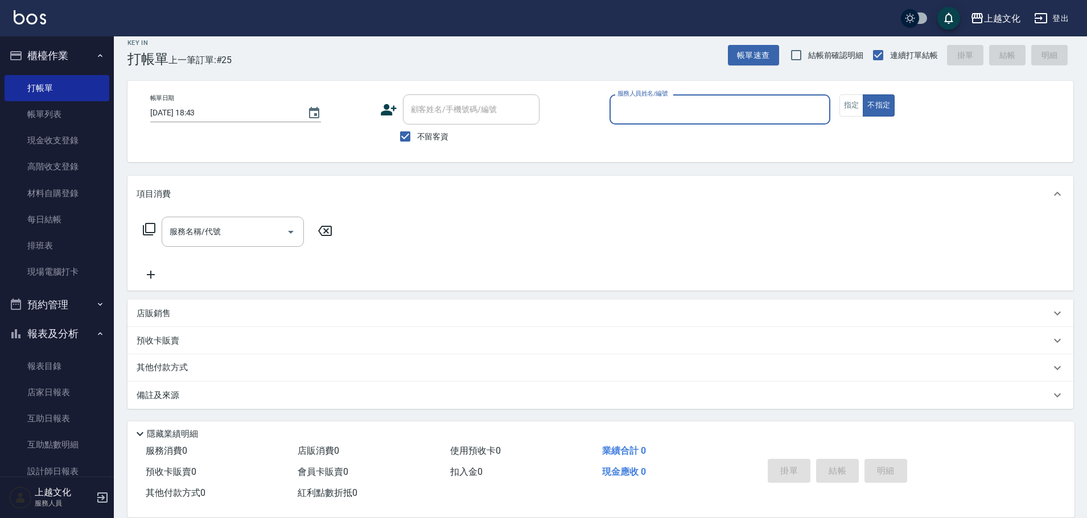
click at [709, 103] on input "服務人員姓名/編號" at bounding box center [720, 110] width 211 height 20
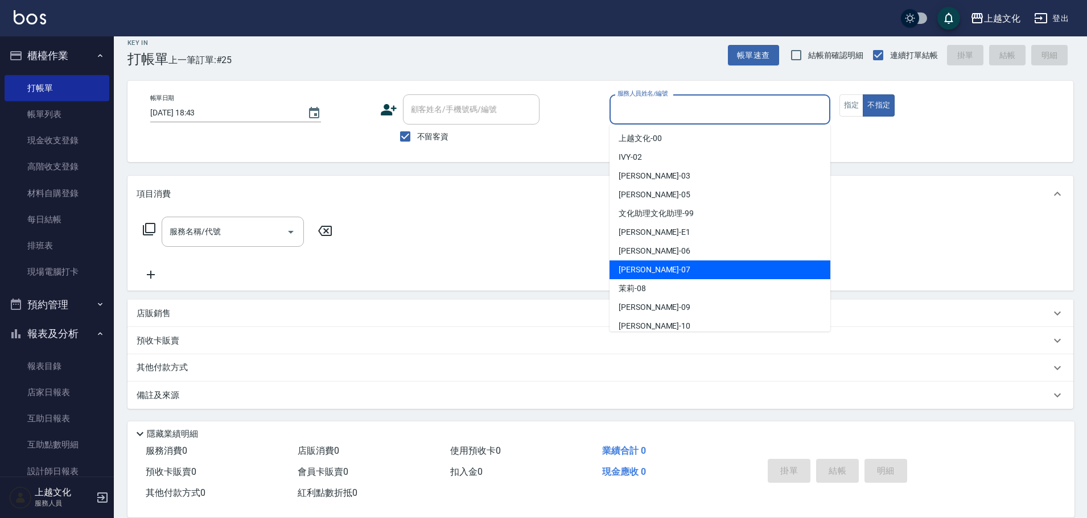
click at [697, 266] on div "[PERSON_NAME] -07" at bounding box center [719, 270] width 221 height 19
type input "[PERSON_NAME]-07"
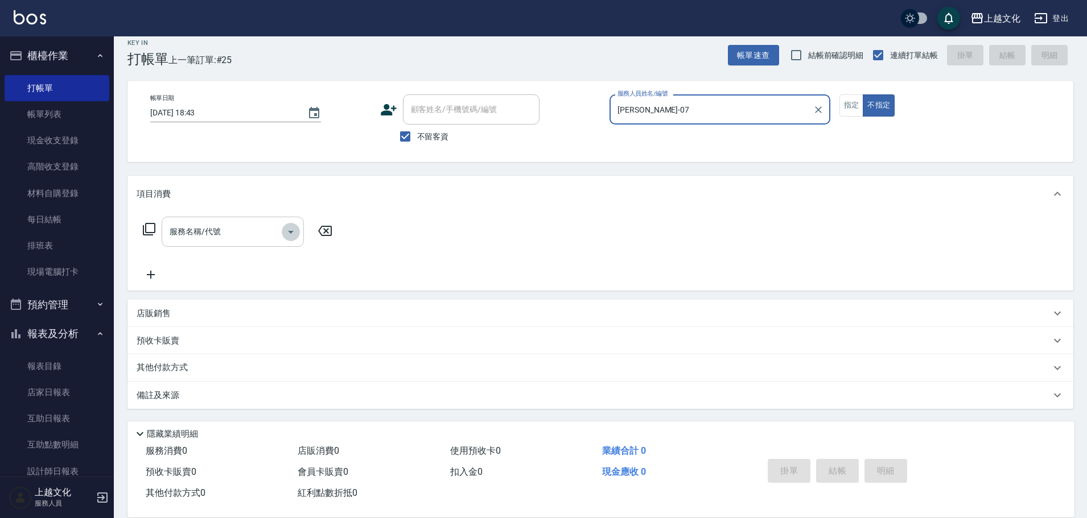
click at [282, 230] on button "Open" at bounding box center [291, 232] width 18 height 18
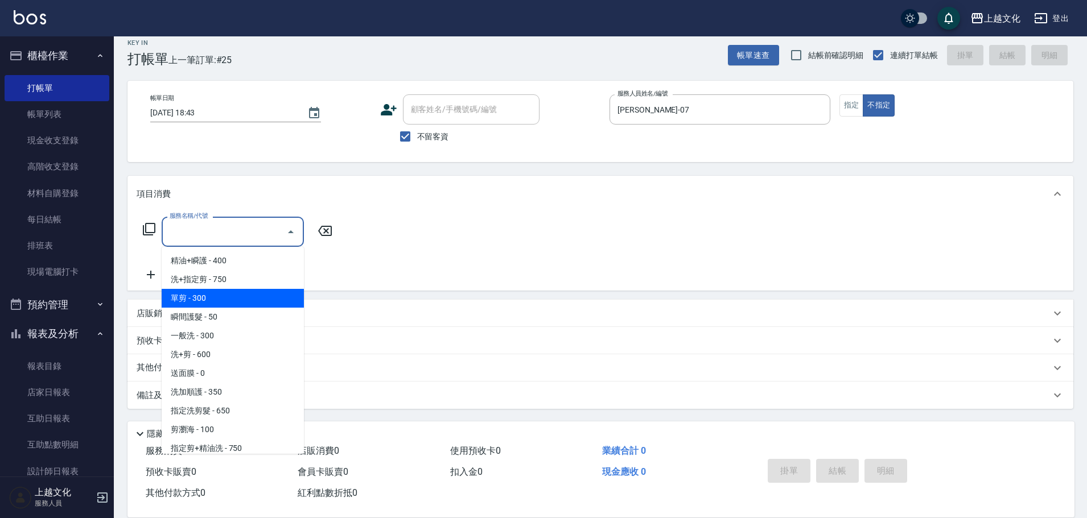
click at [242, 305] on span "單剪 - 300" at bounding box center [233, 298] width 142 height 19
type input "單剪(103)"
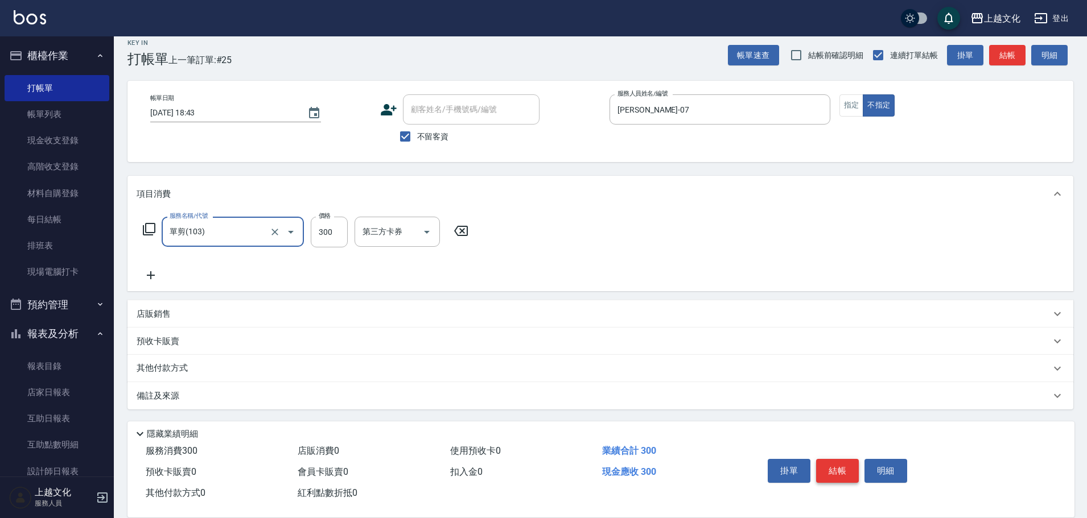
click at [828, 460] on button "結帳" at bounding box center [837, 471] width 43 height 24
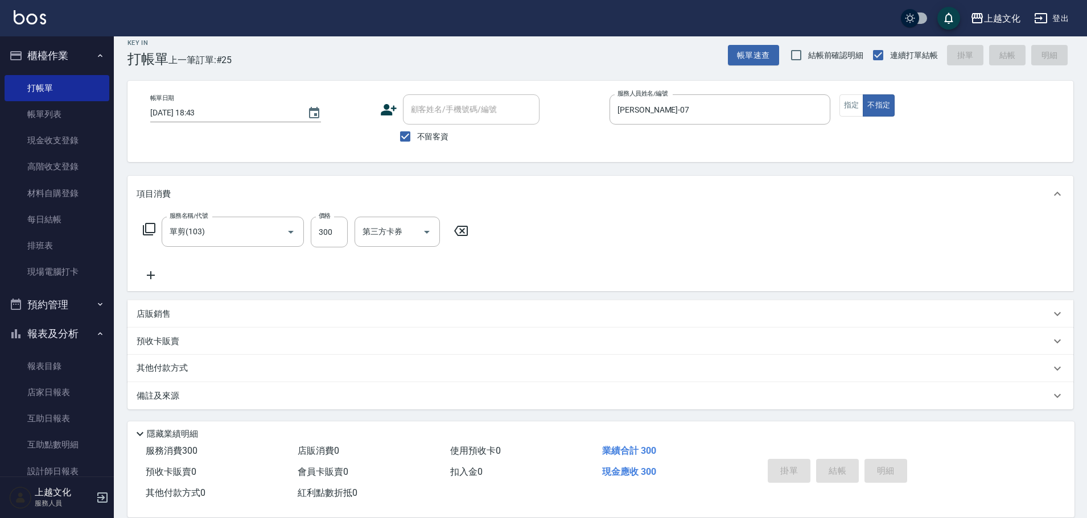
type input "[DATE] 18:44"
click at [847, 103] on button "指定" at bounding box center [851, 105] width 24 height 22
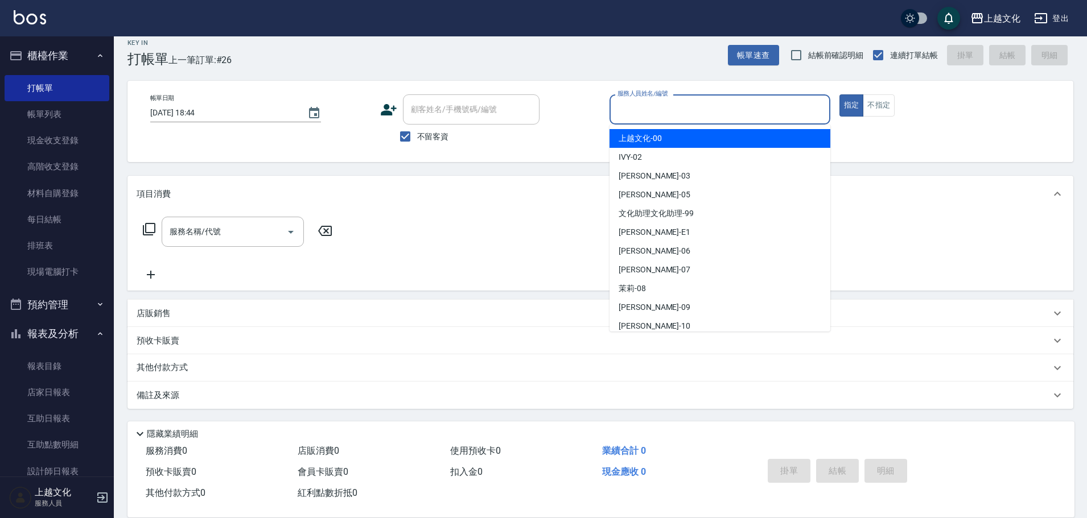
click at [740, 104] on input "服務人員姓名/編號" at bounding box center [720, 110] width 211 height 20
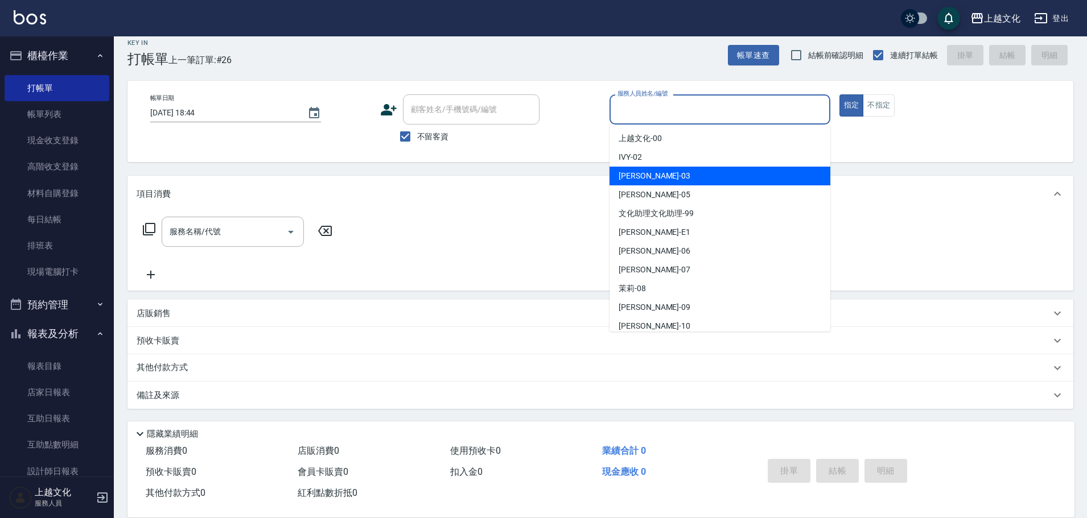
click at [719, 173] on div "[PERSON_NAME] -03" at bounding box center [719, 176] width 221 height 19
type input "[PERSON_NAME]-03"
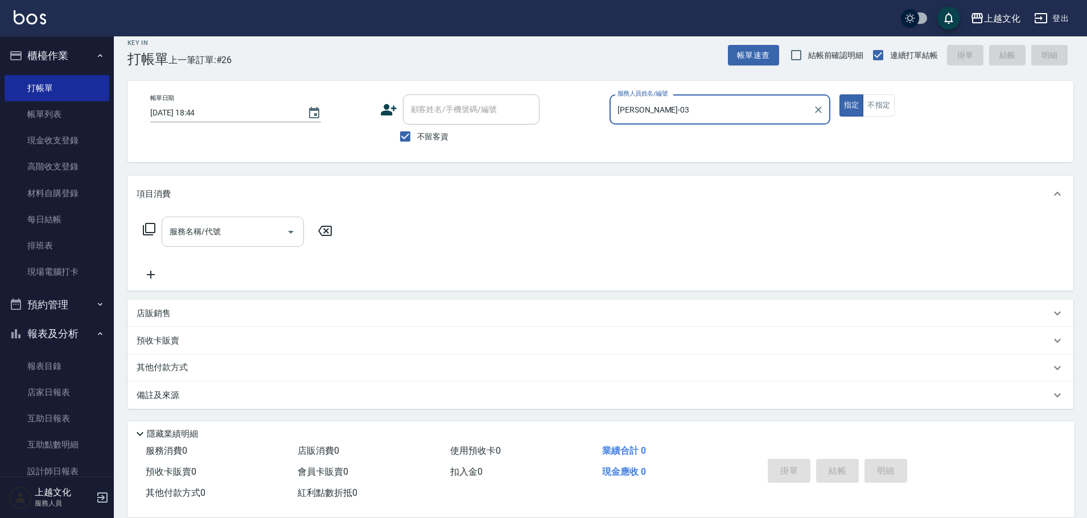
click at [295, 229] on icon "Open" at bounding box center [291, 232] width 14 height 14
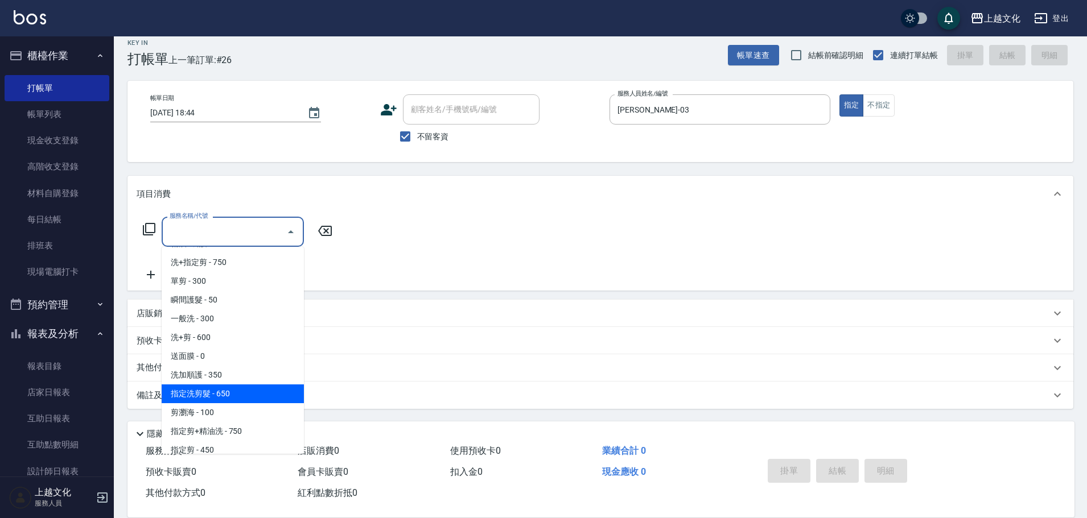
scroll to position [0, 0]
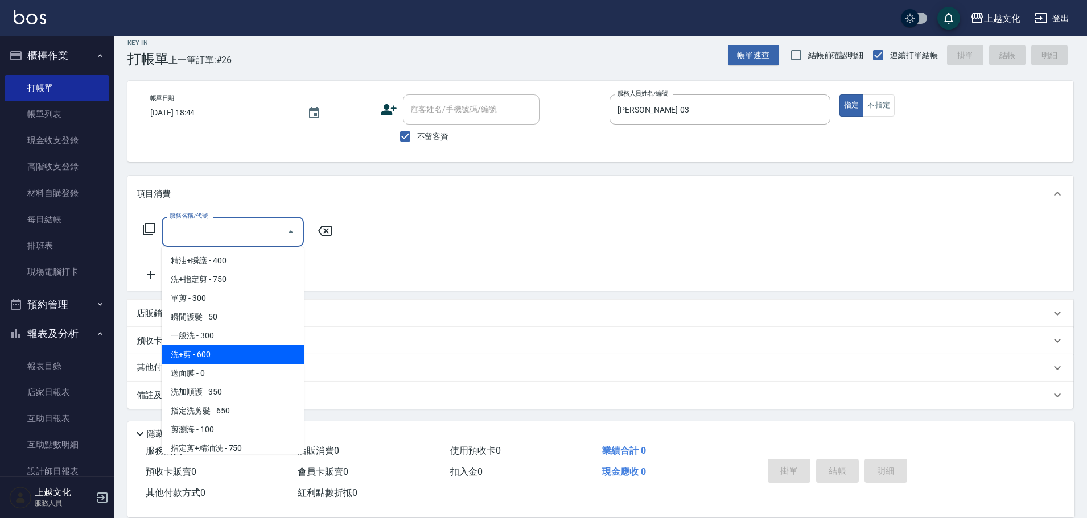
click at [261, 349] on span "洗+剪 - 600" at bounding box center [233, 354] width 142 height 19
type input "洗+剪(108)"
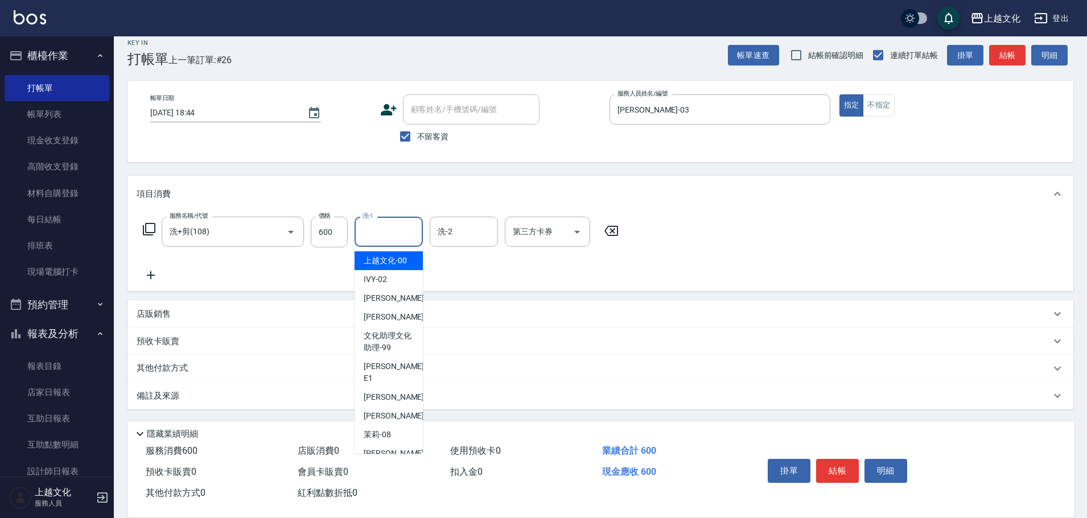
click at [387, 235] on input "洗-1" at bounding box center [389, 232] width 58 height 20
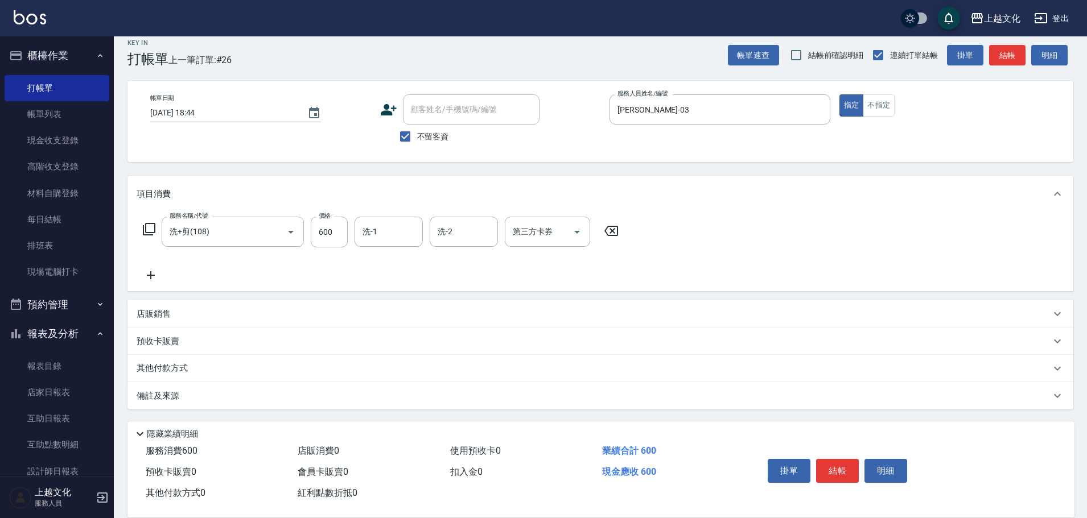
click at [616, 230] on icon at bounding box center [611, 231] width 28 height 14
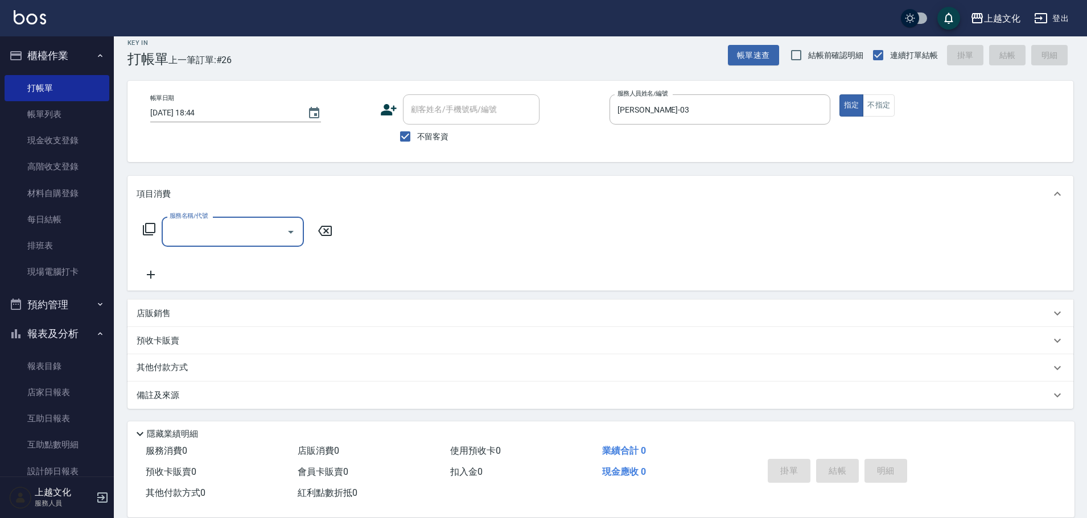
click at [146, 230] on icon at bounding box center [149, 229] width 13 height 13
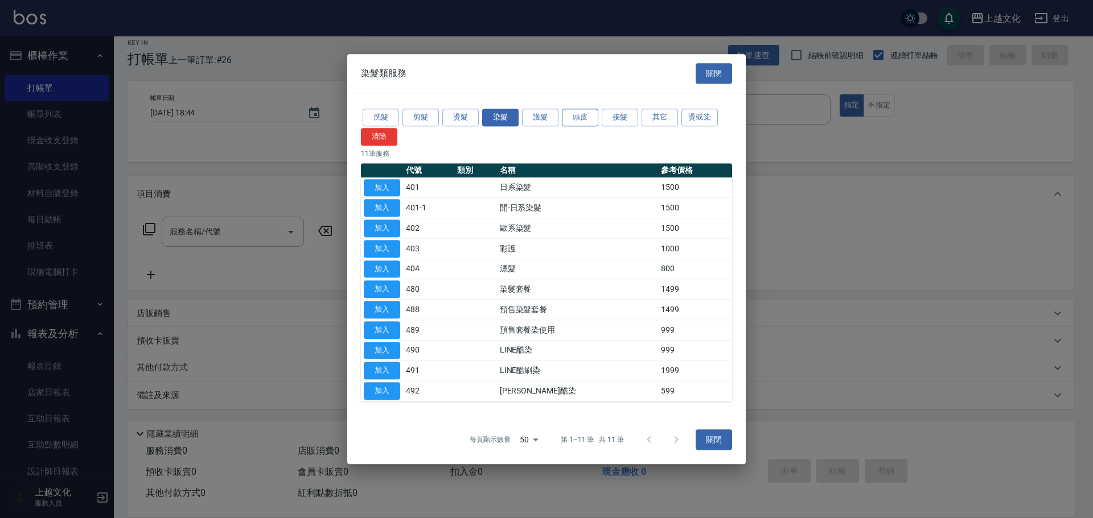
click at [587, 116] on button "頭皮" at bounding box center [580, 118] width 36 height 18
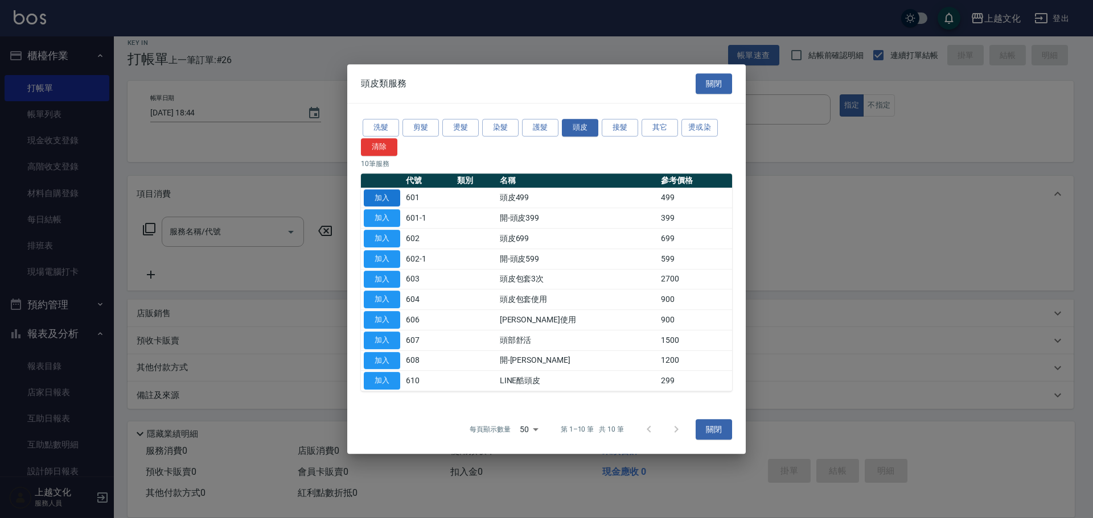
click at [384, 199] on button "加入" at bounding box center [382, 199] width 36 height 18
type input "頭皮499(601)"
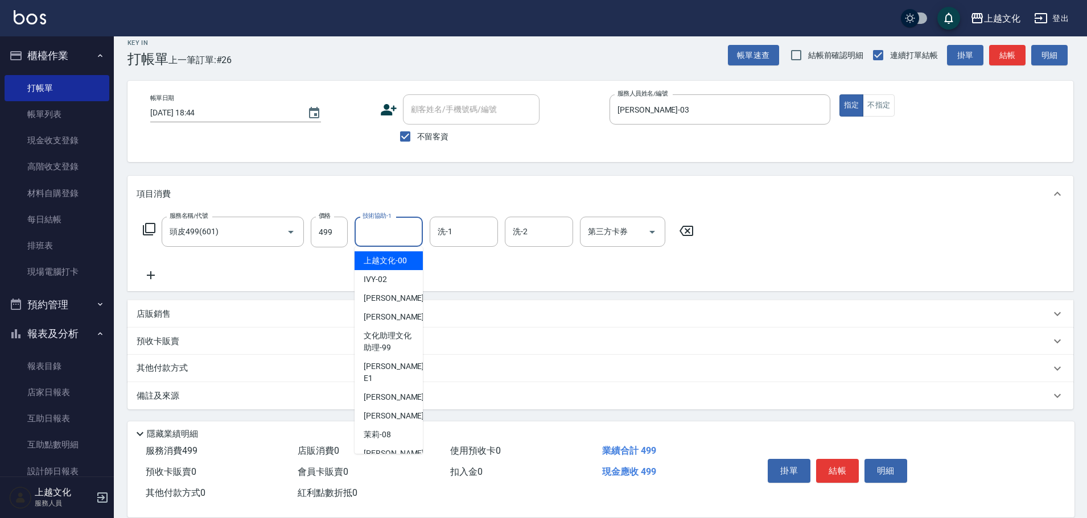
click at [380, 230] on input "技術協助-1" at bounding box center [389, 232] width 58 height 20
click at [389, 317] on span "[PERSON_NAME] -05" at bounding box center [400, 317] width 72 height 12
type input "[PERSON_NAME]-05"
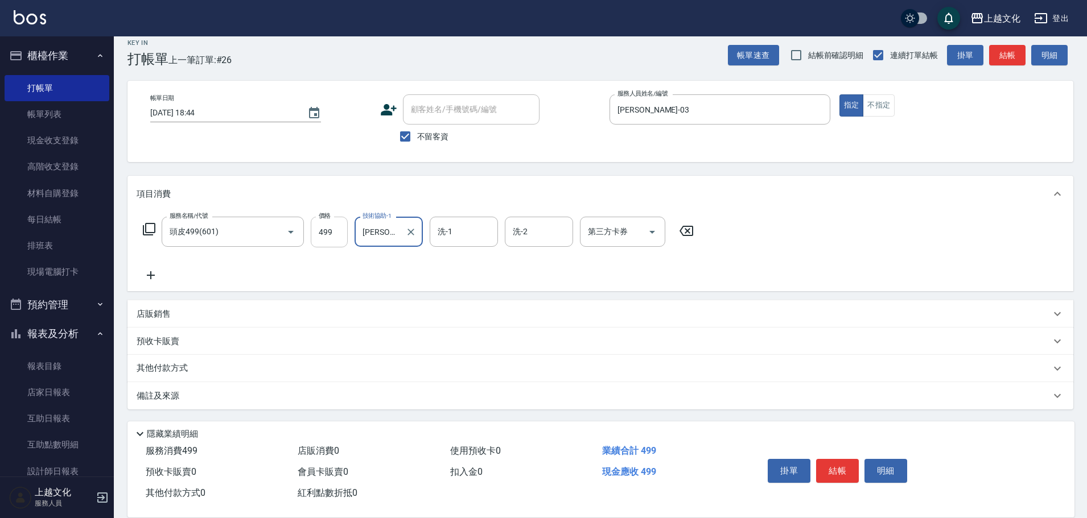
click at [337, 233] on input "499" at bounding box center [329, 232] width 37 height 31
type input "500"
click at [834, 462] on button "結帳" at bounding box center [837, 471] width 43 height 24
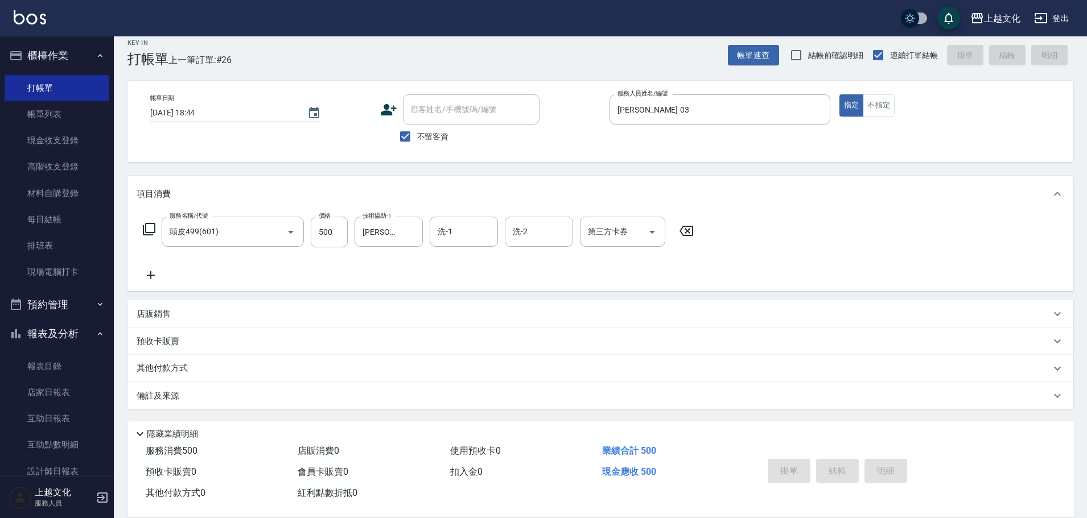
type input "[DATE] 18:45"
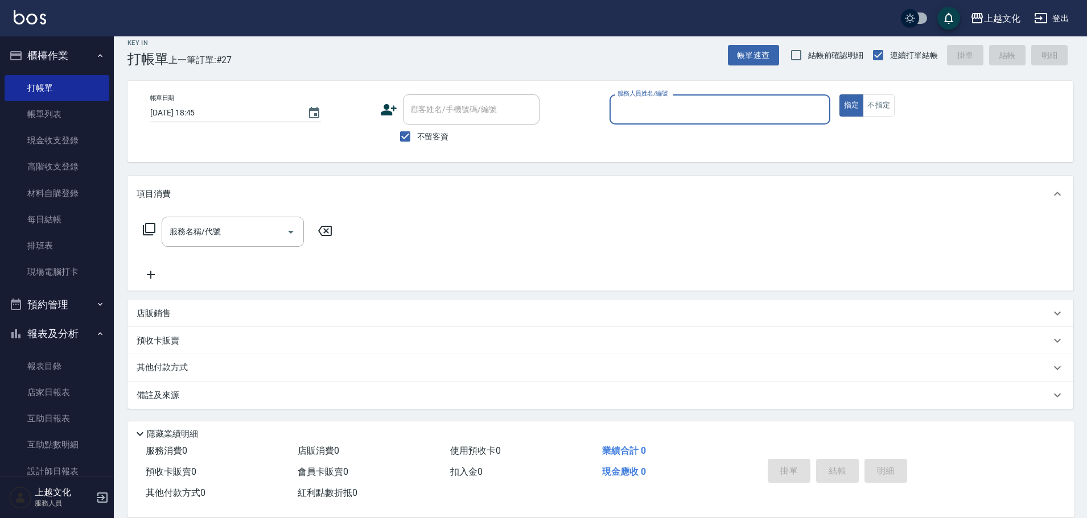
click at [735, 115] on input "服務人員姓名/編號" at bounding box center [720, 110] width 211 height 20
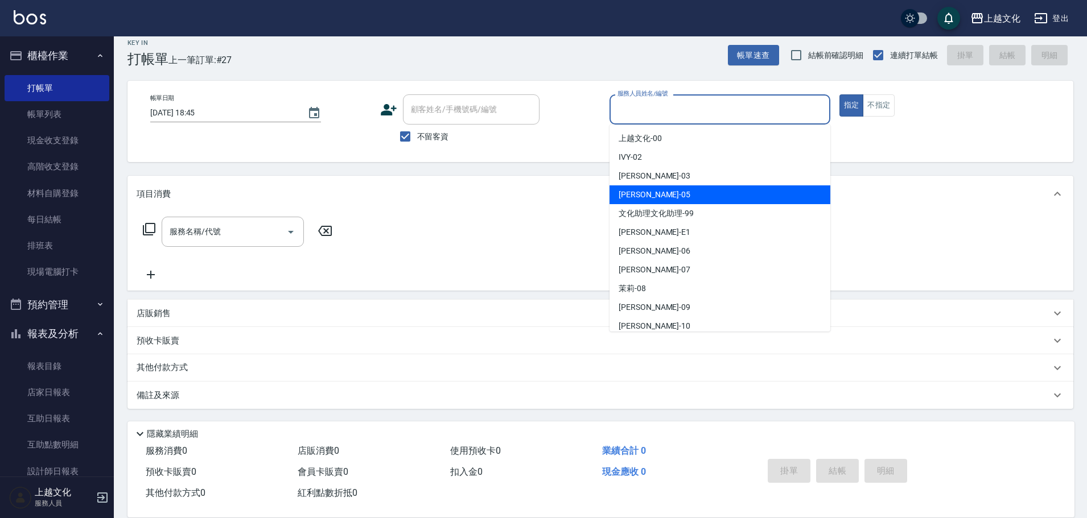
click at [709, 199] on div "[PERSON_NAME] -05" at bounding box center [719, 195] width 221 height 19
type input "[PERSON_NAME]-05"
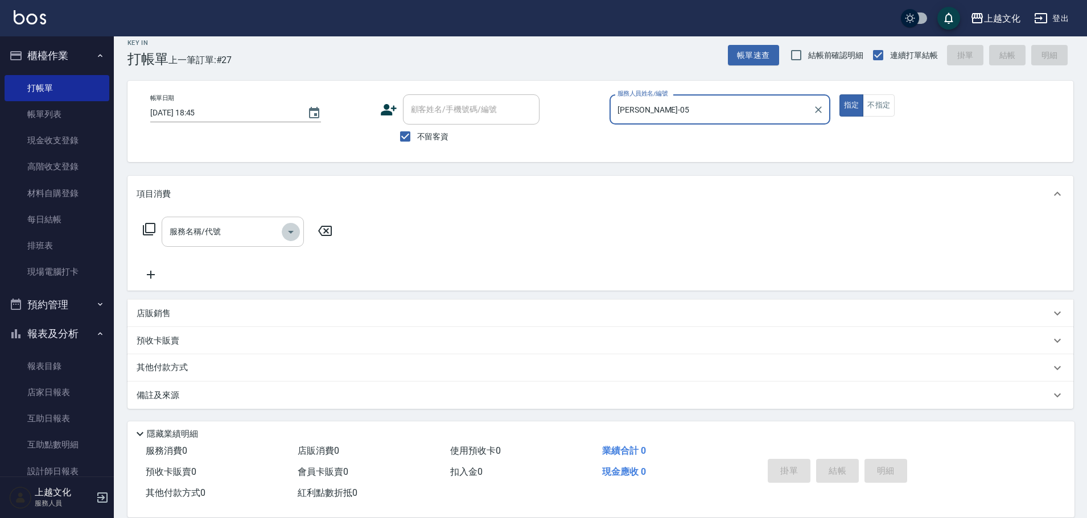
click at [290, 235] on icon "Open" at bounding box center [291, 232] width 14 height 14
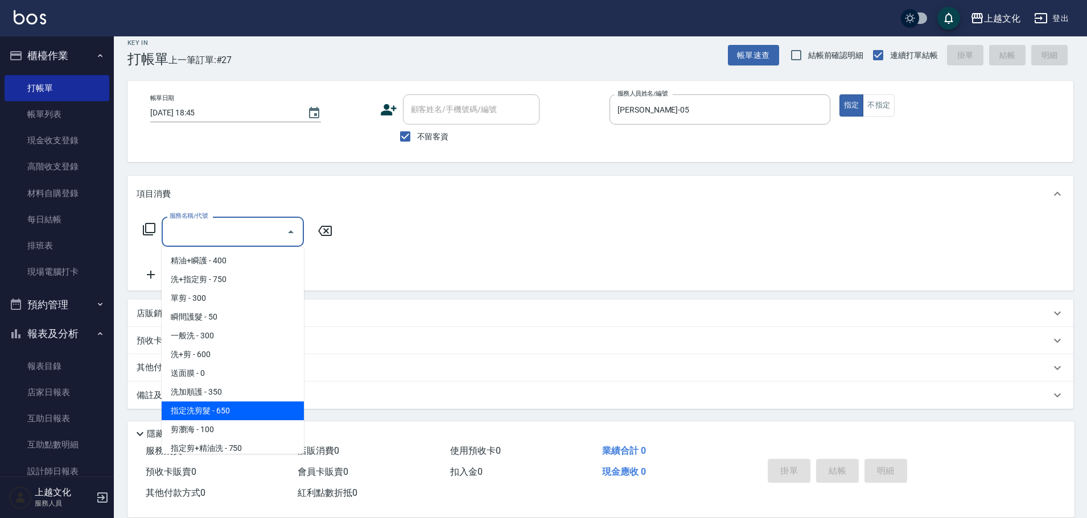
click at [255, 405] on span "指定洗剪髮 - 650" at bounding box center [233, 411] width 142 height 19
type input "指定洗剪髮(201)"
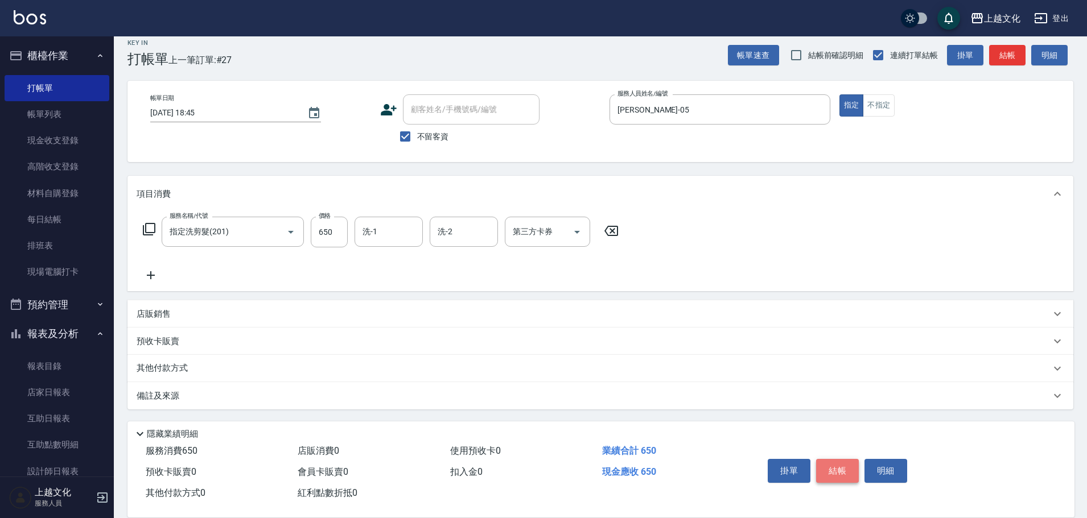
click at [835, 463] on button "結帳" at bounding box center [837, 471] width 43 height 24
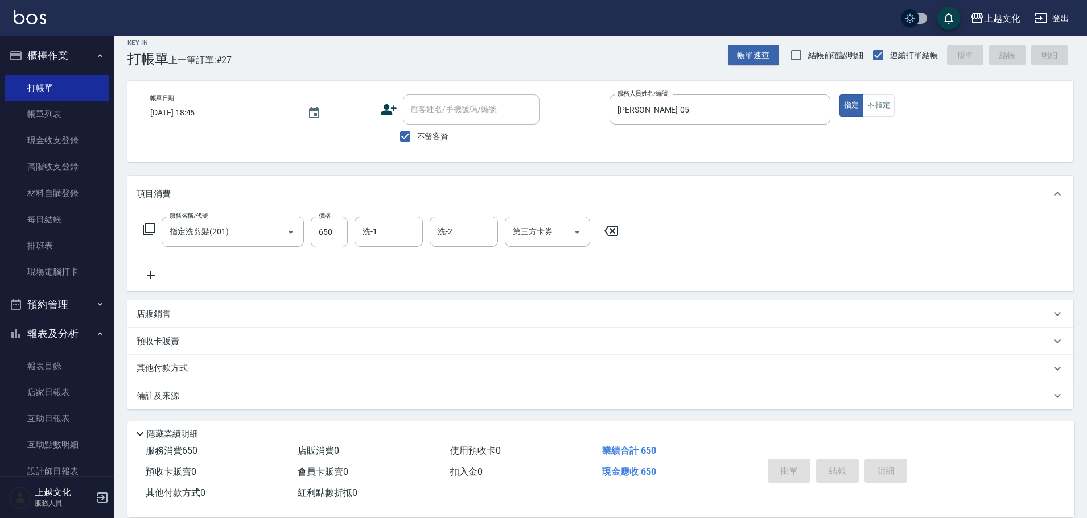
type input "[DATE] 18:49"
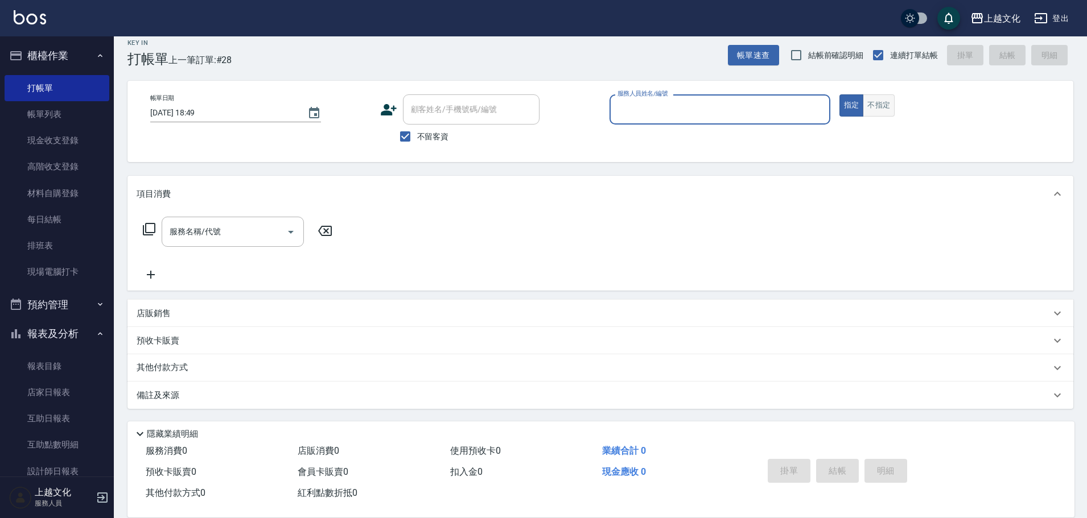
click at [883, 103] on button "不指定" at bounding box center [879, 105] width 32 height 22
click at [768, 113] on input "服務人員姓名/編號" at bounding box center [720, 110] width 211 height 20
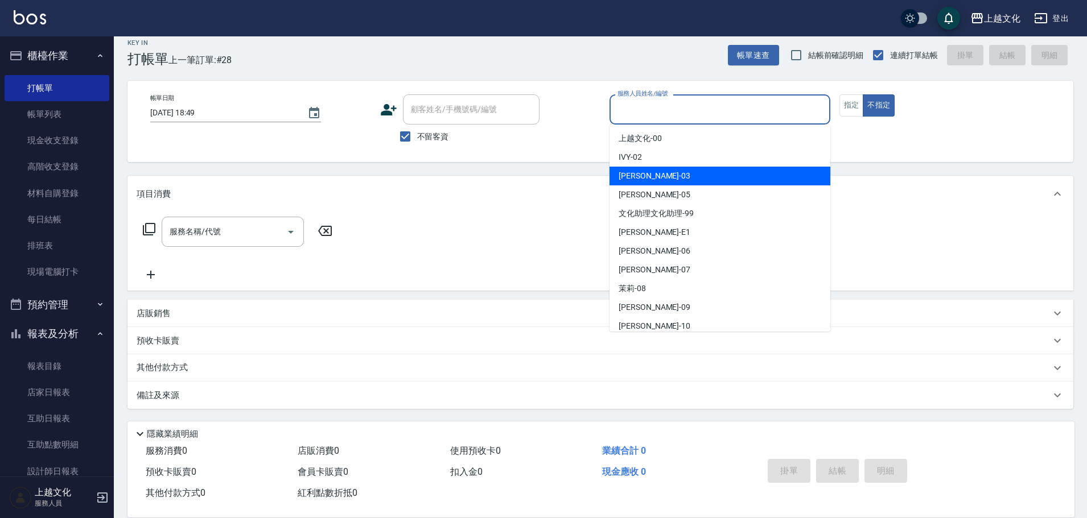
click at [719, 172] on div "[PERSON_NAME] -03" at bounding box center [719, 176] width 221 height 19
type input "[PERSON_NAME]-03"
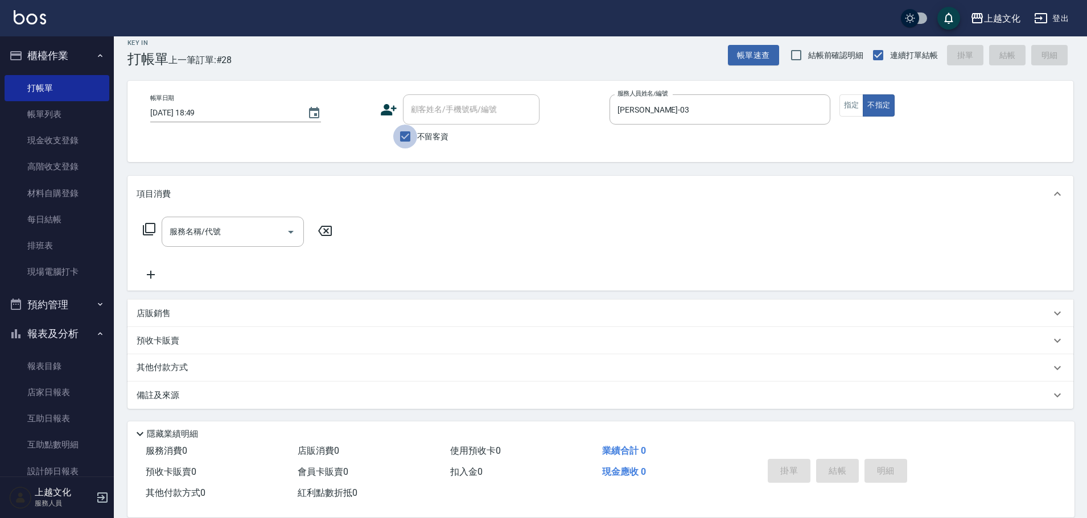
click at [407, 134] on input "不留客資" at bounding box center [405, 137] width 24 height 24
checkbox input "false"
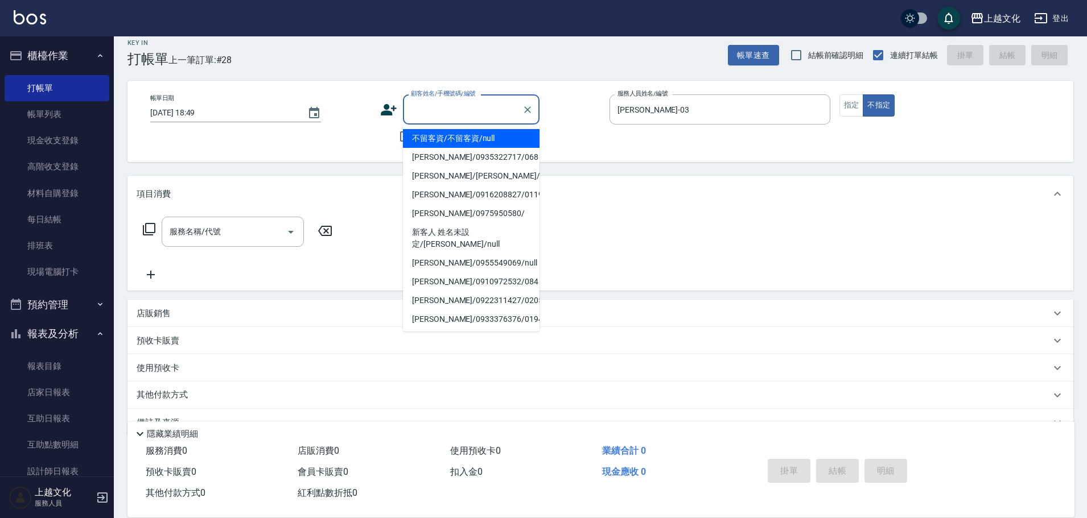
click at [417, 115] on input "顧客姓名/手機號碼/編號" at bounding box center [462, 110] width 109 height 20
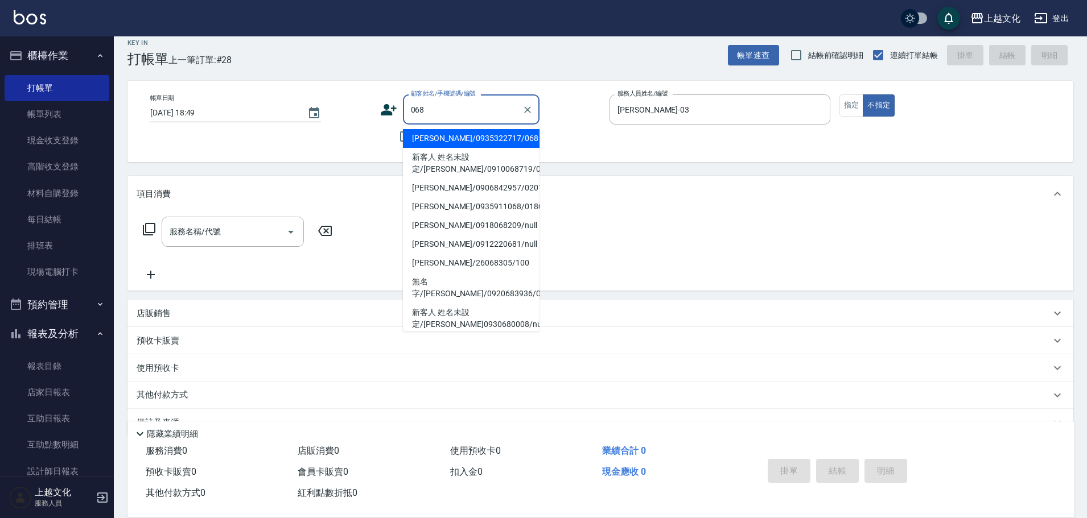
click at [437, 132] on li "[PERSON_NAME]/0935322717/068" at bounding box center [471, 138] width 137 height 19
type input "[PERSON_NAME]/0935322717/068"
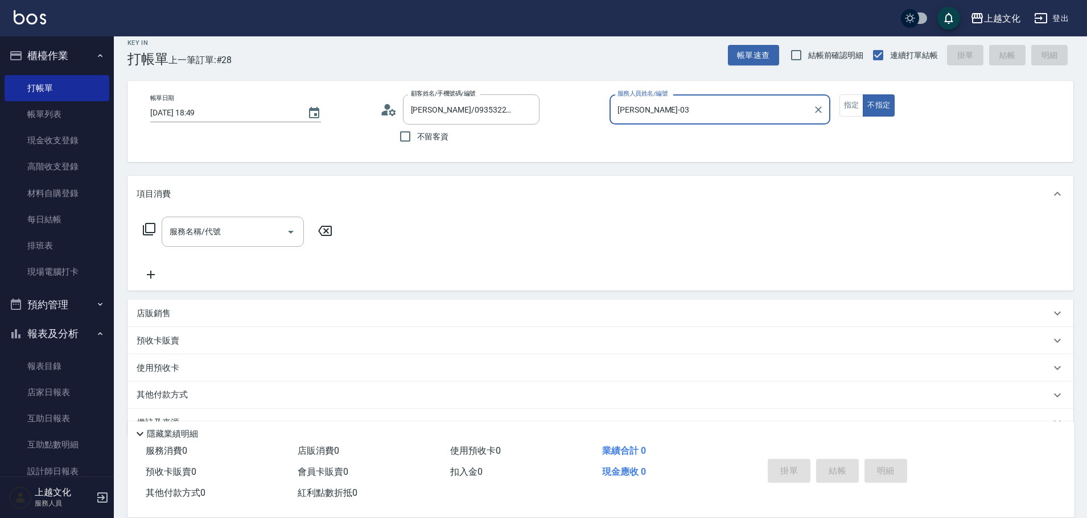
type input "茉莉-08"
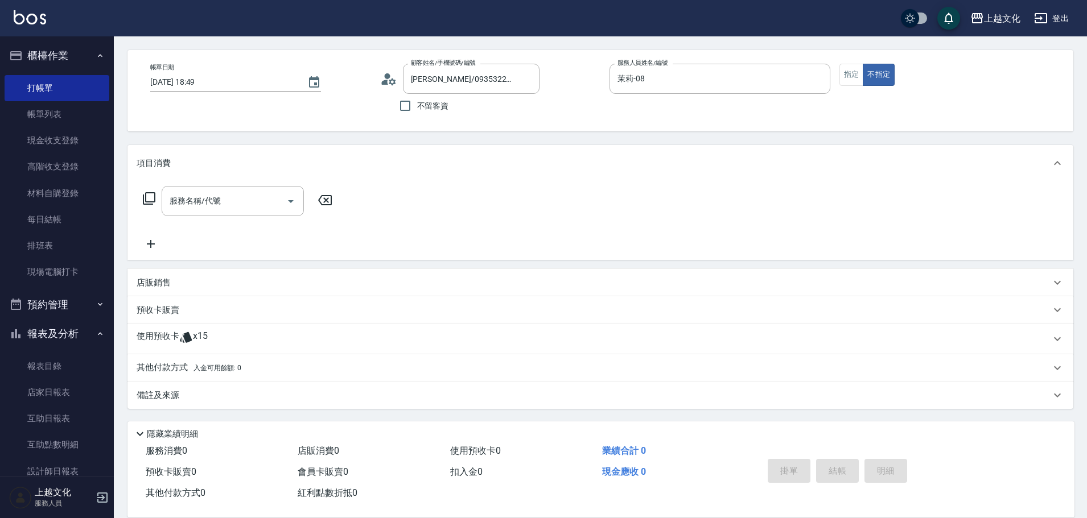
click at [211, 333] on div "使用預收卡 x15" at bounding box center [594, 339] width 914 height 17
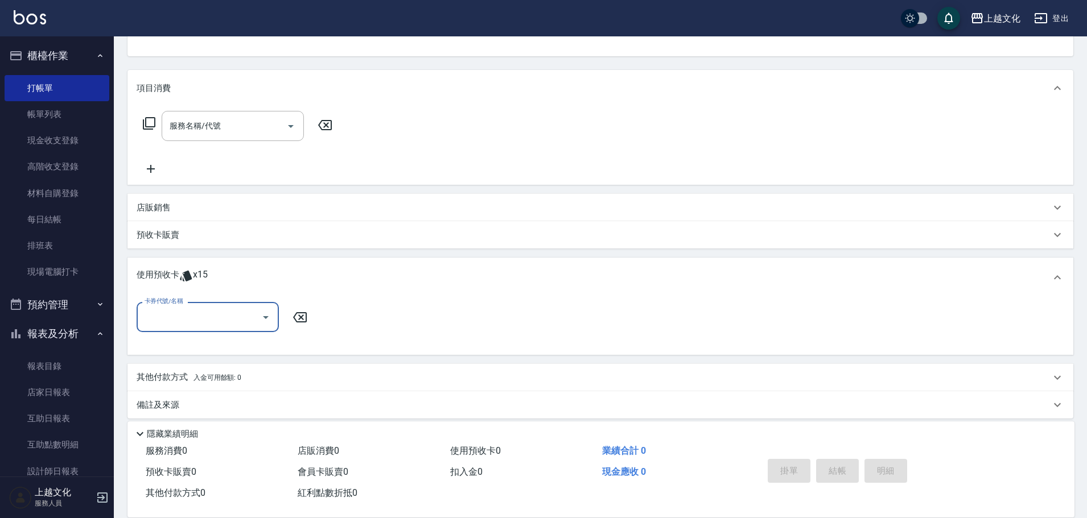
scroll to position [126, 0]
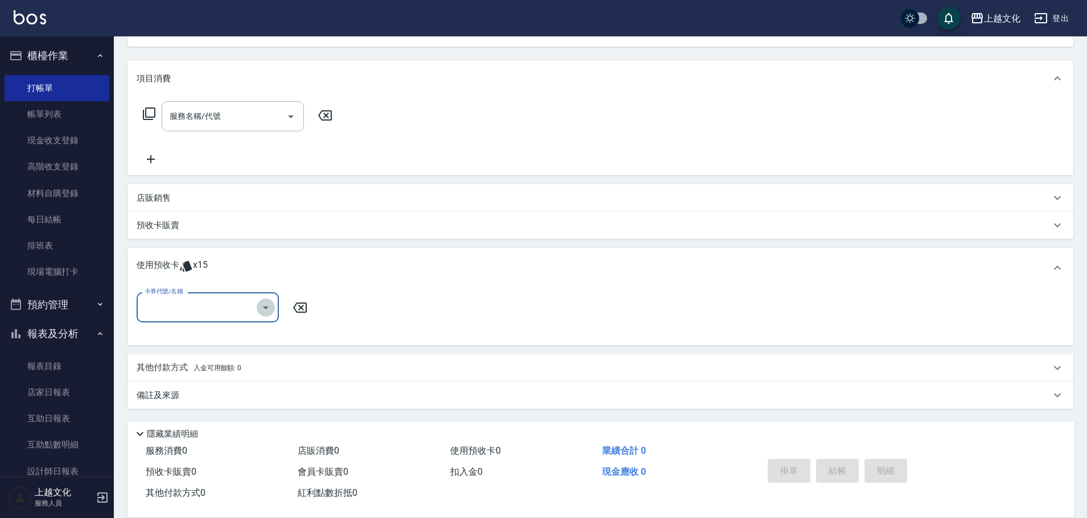
click at [257, 310] on button "Open" at bounding box center [266, 308] width 18 height 18
click at [238, 332] on div "舒活包卡 剩餘7張" at bounding box center [208, 336] width 142 height 19
type input "舒活包卡"
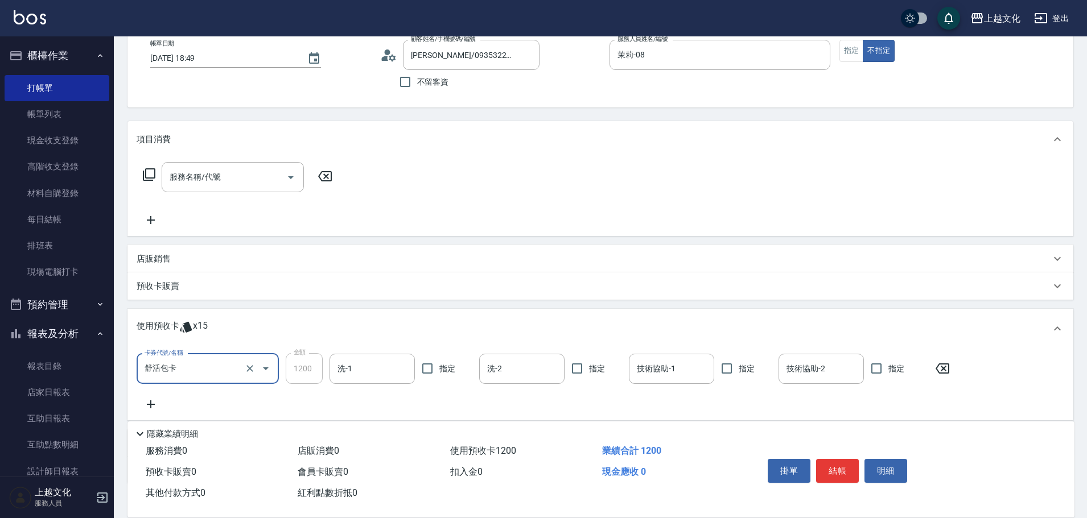
scroll to position [0, 0]
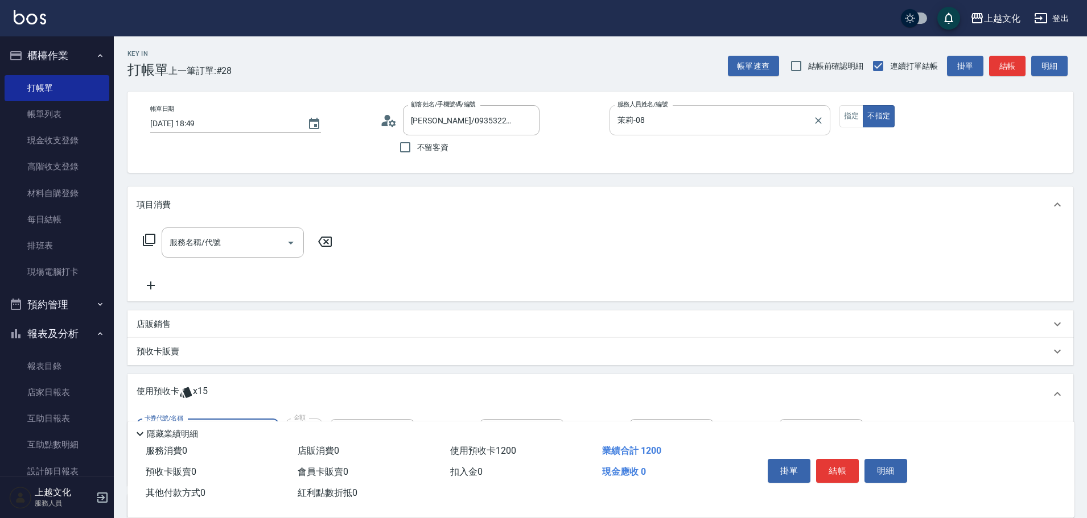
click at [791, 124] on input "茉莉-08" at bounding box center [711, 120] width 193 height 20
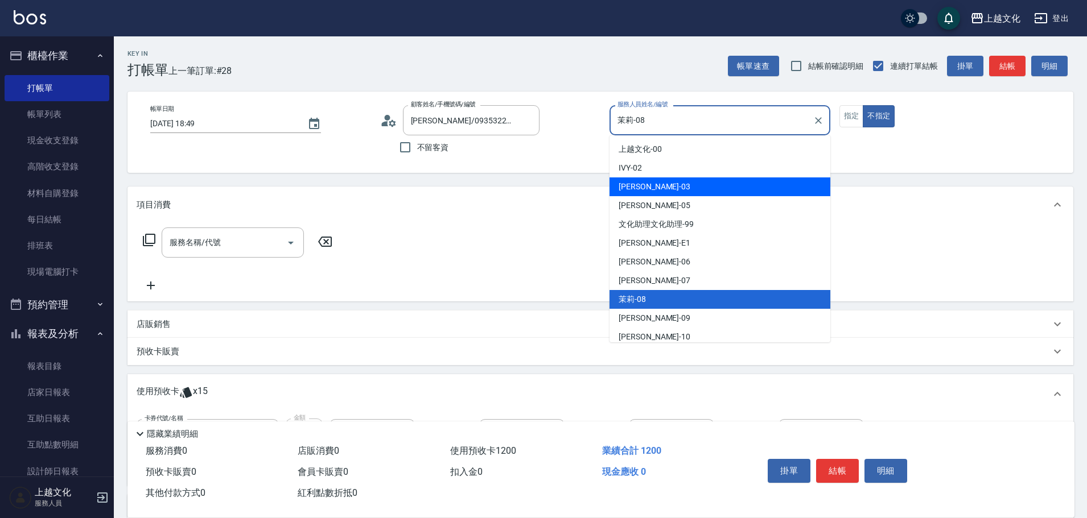
click at [726, 185] on div "[PERSON_NAME] -03" at bounding box center [719, 187] width 221 height 19
type input "[PERSON_NAME]-03"
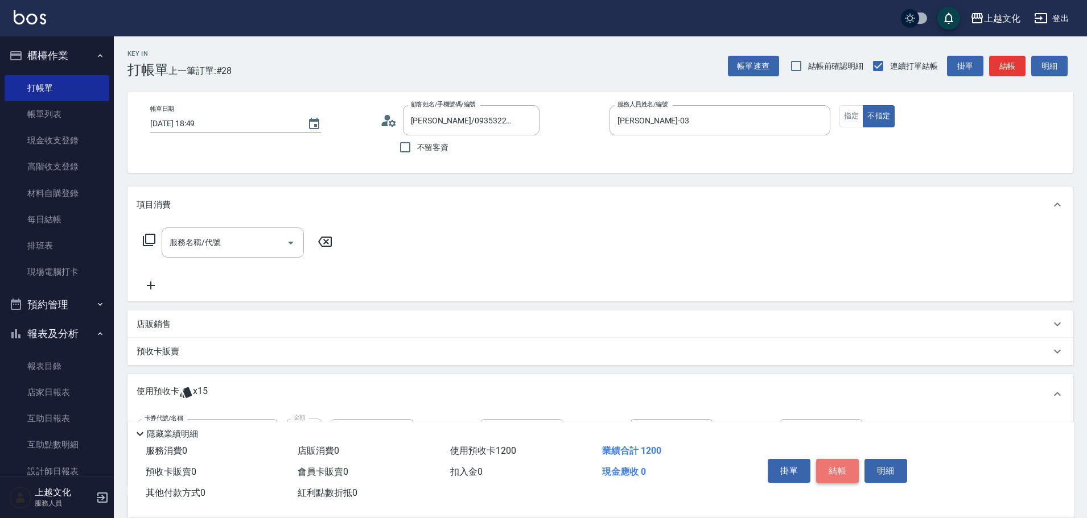
click at [846, 468] on button "結帳" at bounding box center [837, 471] width 43 height 24
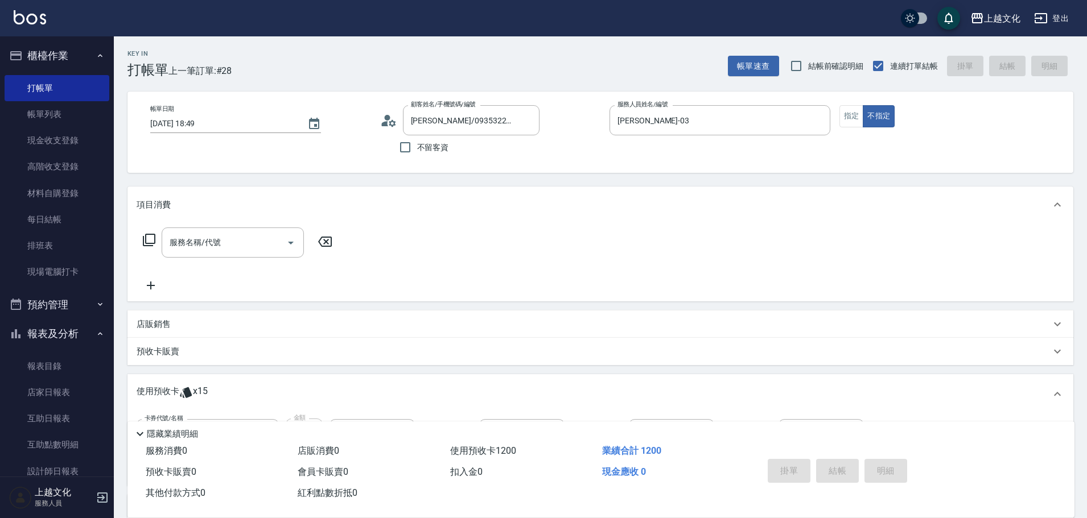
type input "[DATE] 18:50"
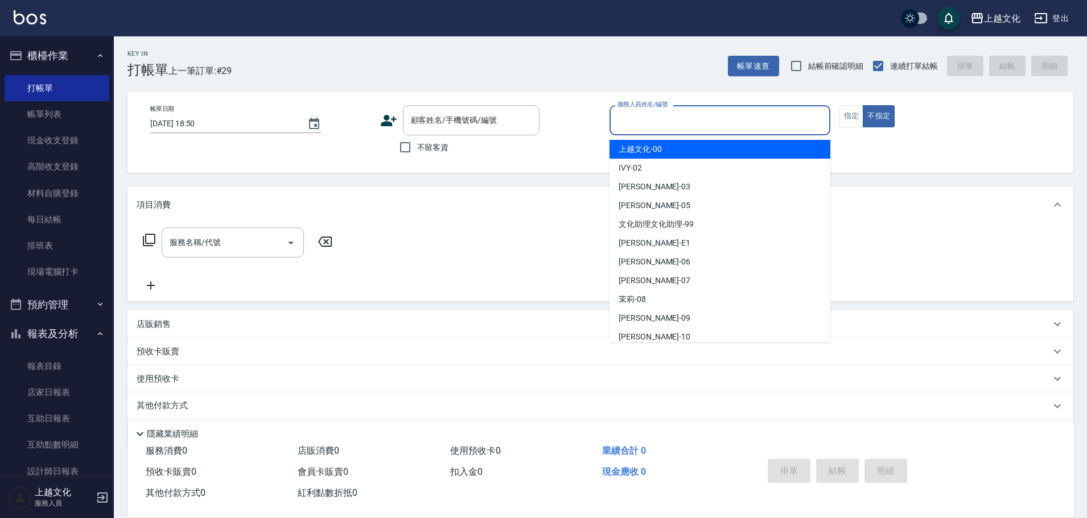
click at [707, 114] on input "服務人員姓名/編號" at bounding box center [720, 120] width 211 height 20
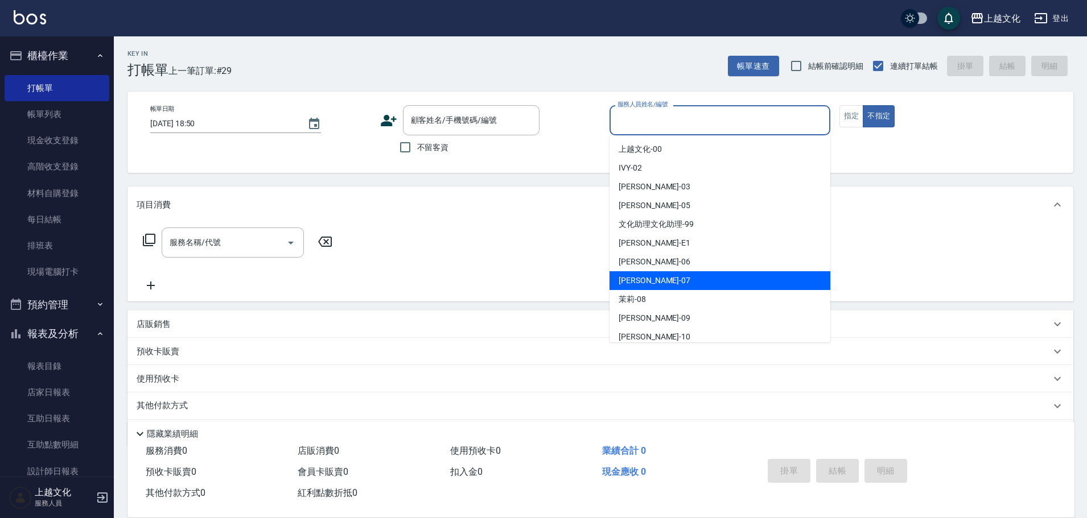
click at [680, 285] on div "[PERSON_NAME] -07" at bounding box center [719, 280] width 221 height 19
type input "[PERSON_NAME]-07"
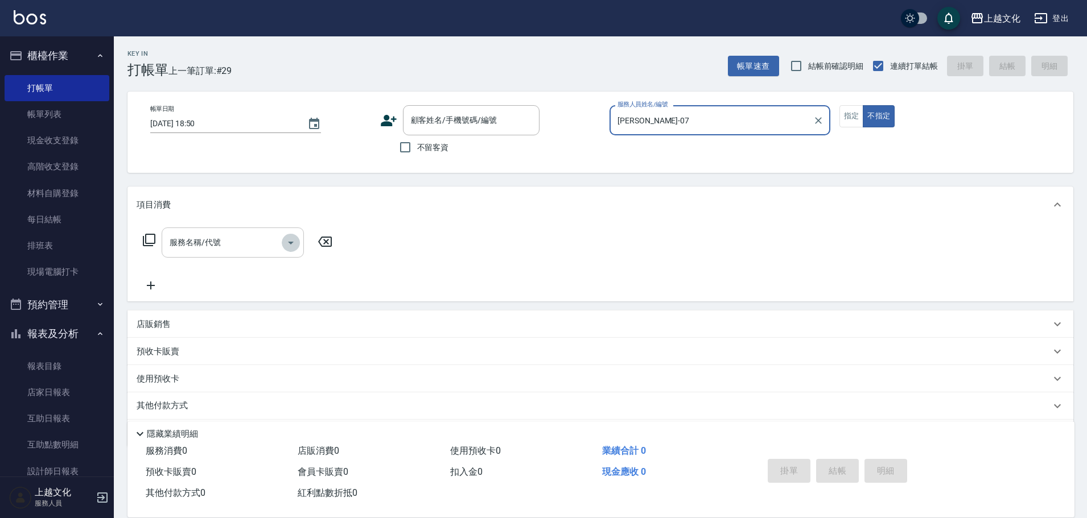
click at [294, 241] on icon "Open" at bounding box center [291, 243] width 14 height 14
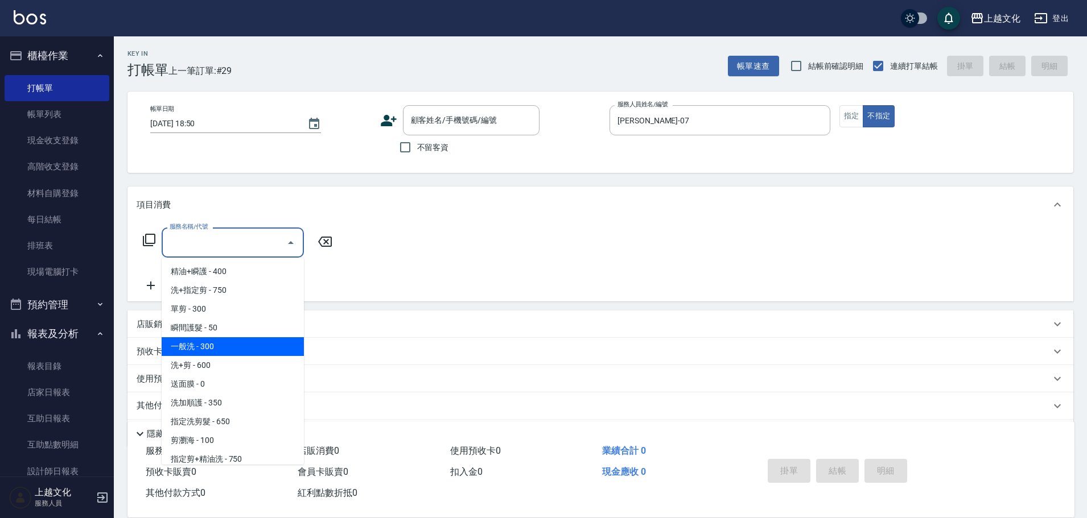
click at [228, 346] on span "一般洗 - 300" at bounding box center [233, 346] width 142 height 19
type input "一般洗(105)"
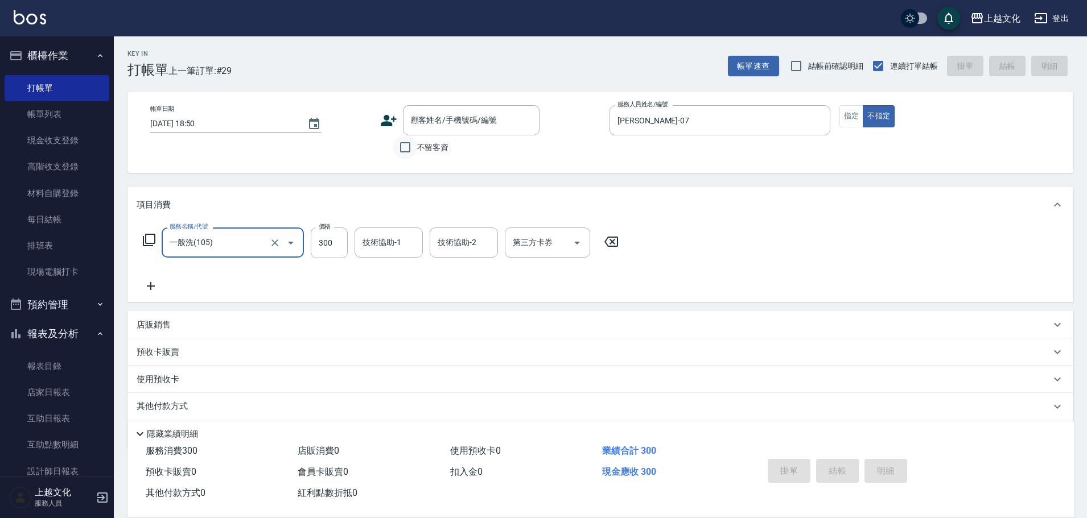
click at [402, 150] on input "不留客資" at bounding box center [405, 147] width 24 height 24
checkbox input "true"
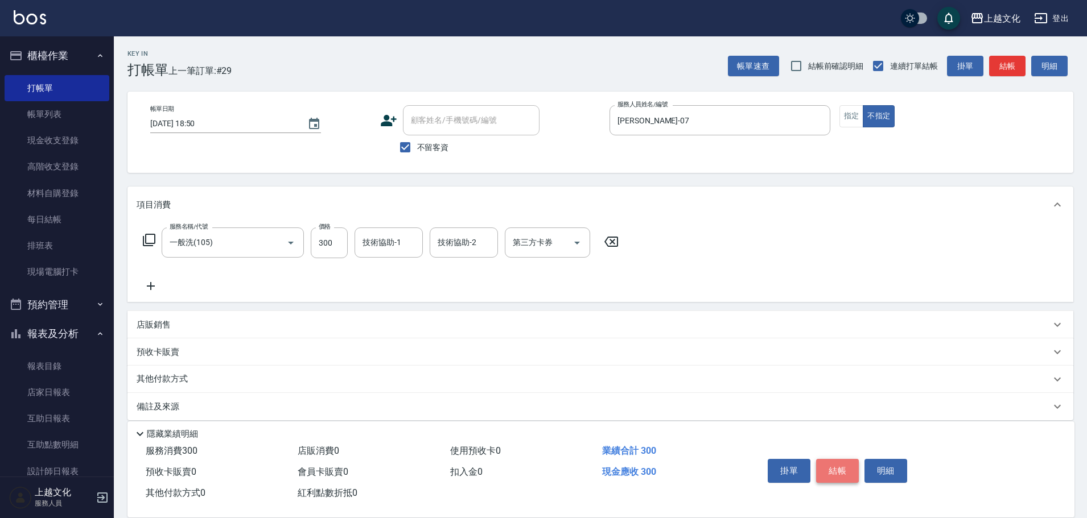
click at [830, 468] on button "結帳" at bounding box center [837, 471] width 43 height 24
type input "[DATE] 18:52"
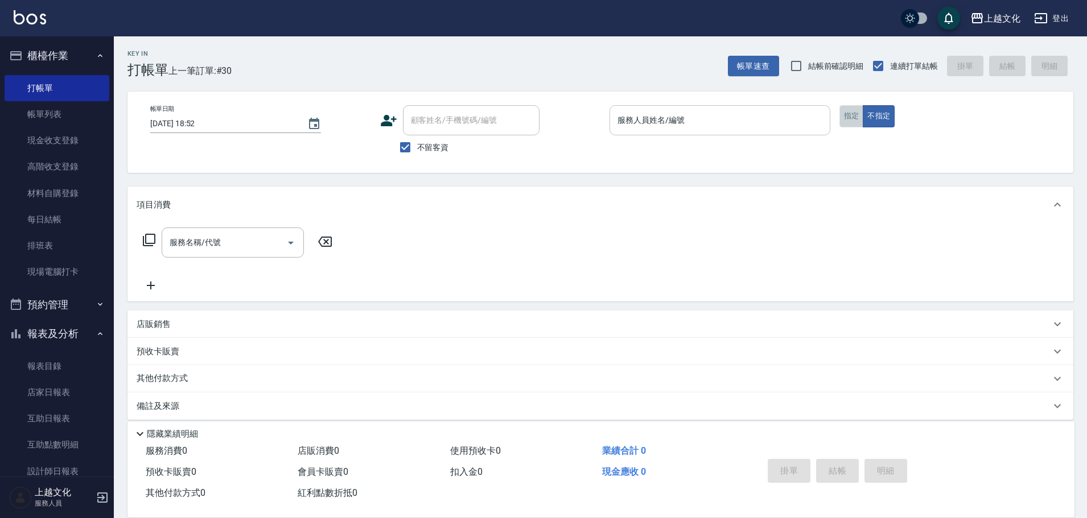
drag, startPoint x: 847, startPoint y: 114, endPoint x: 797, endPoint y: 121, distance: 50.5
click at [846, 116] on button "指定" at bounding box center [851, 116] width 24 height 22
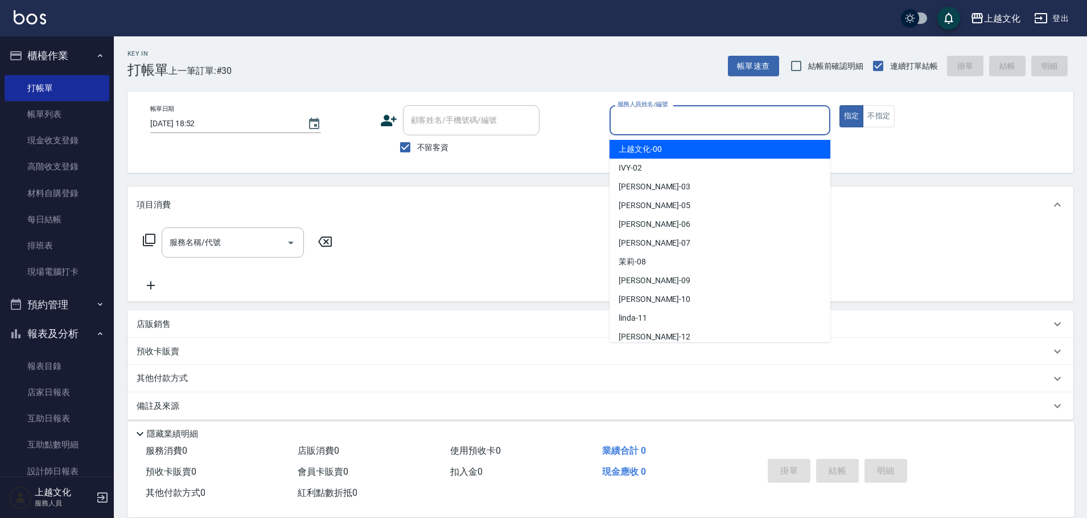
click at [727, 117] on input "服務人員姓名/編號" at bounding box center [720, 120] width 211 height 20
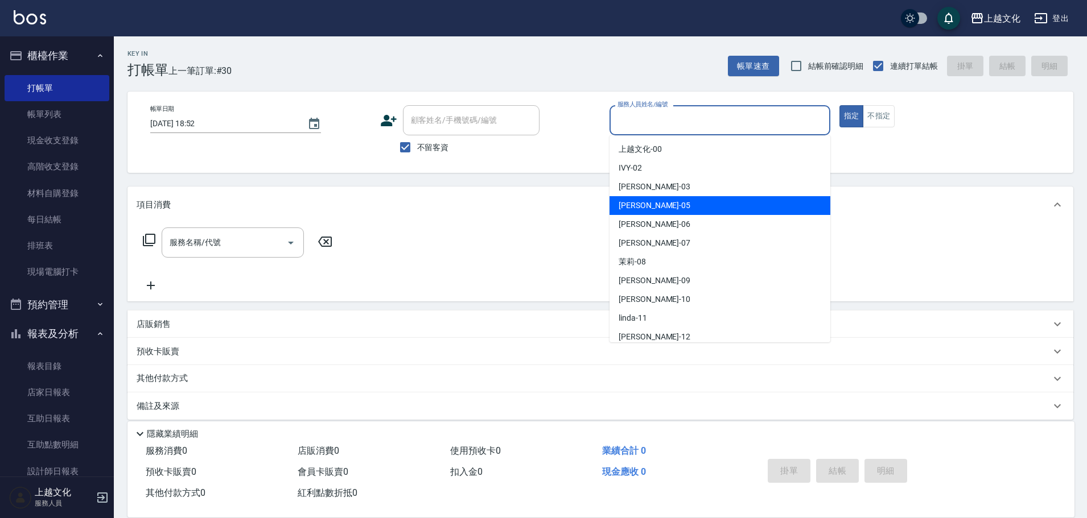
click at [689, 201] on div "[PERSON_NAME] -05" at bounding box center [719, 205] width 221 height 19
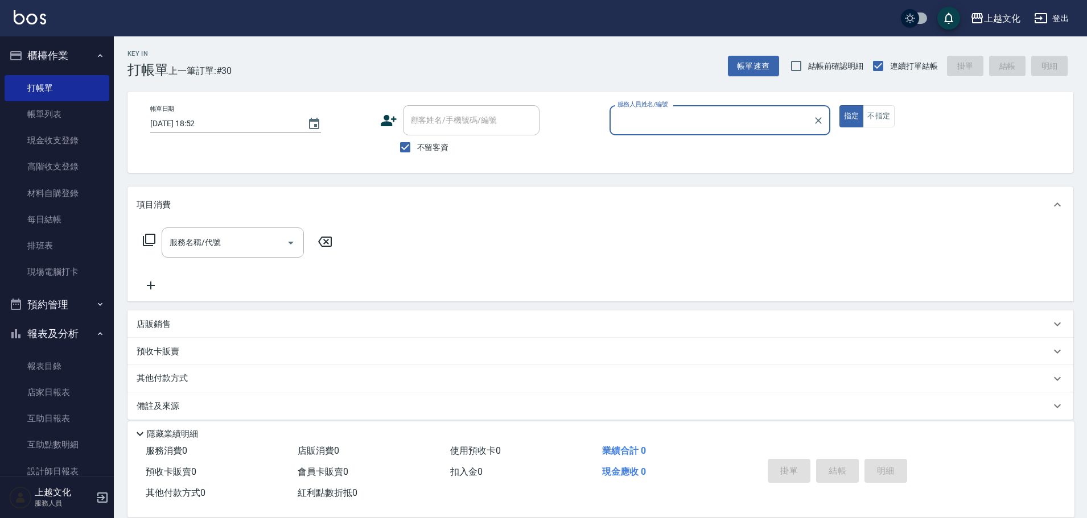
type input "[PERSON_NAME]-05"
click at [291, 243] on icon "Open" at bounding box center [291, 243] width 6 height 3
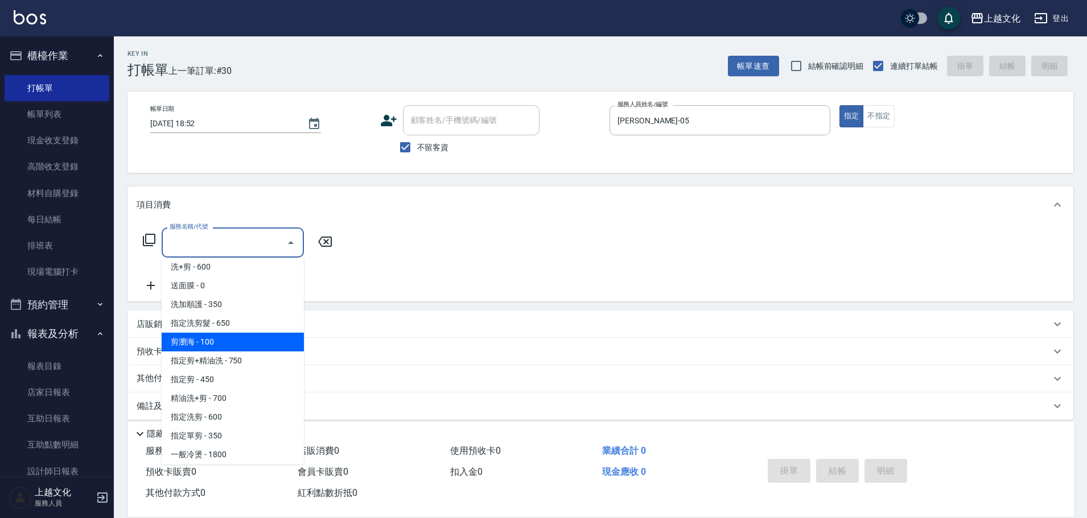
scroll to position [114, 0]
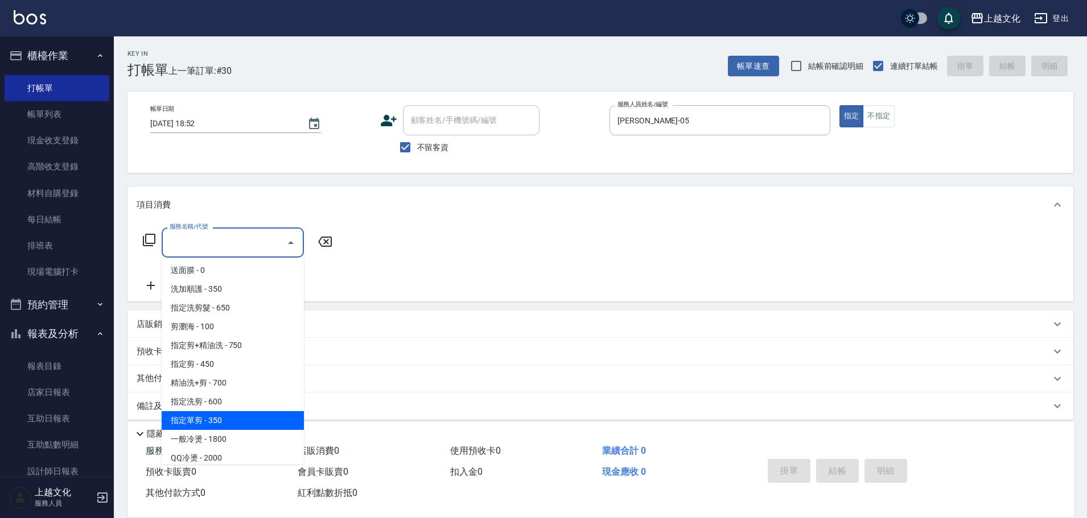
click at [252, 416] on span "指定單剪 - 350" at bounding box center [233, 420] width 142 height 19
type input "指定單剪(209)"
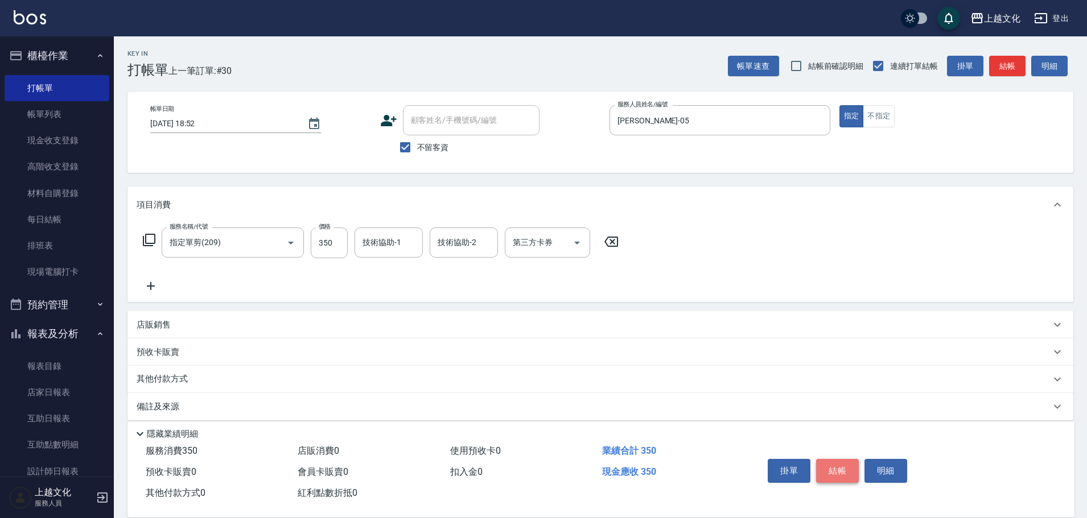
click at [836, 463] on button "結帳" at bounding box center [837, 471] width 43 height 24
type input "[DATE] 18:53"
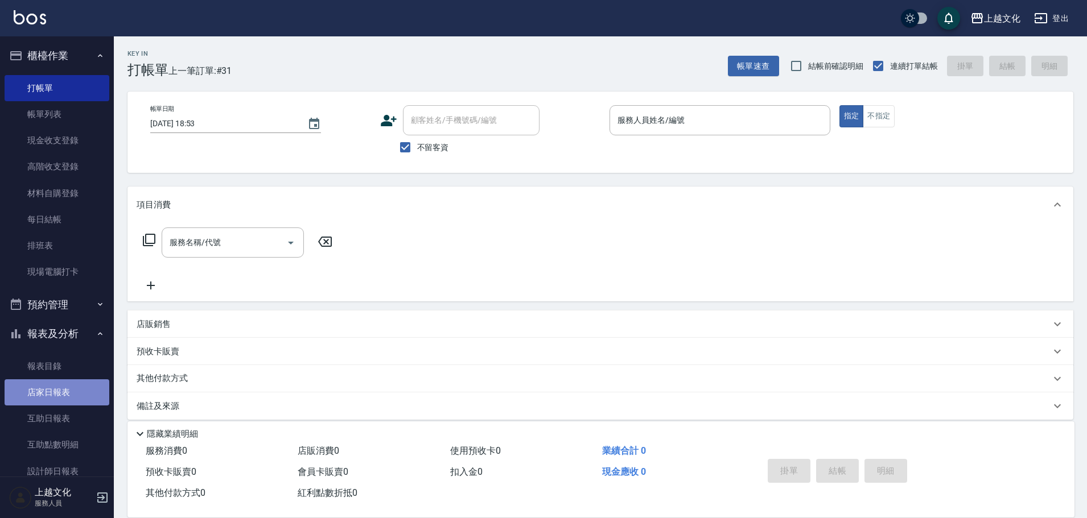
click at [66, 394] on link "店家日報表" at bounding box center [57, 393] width 105 height 26
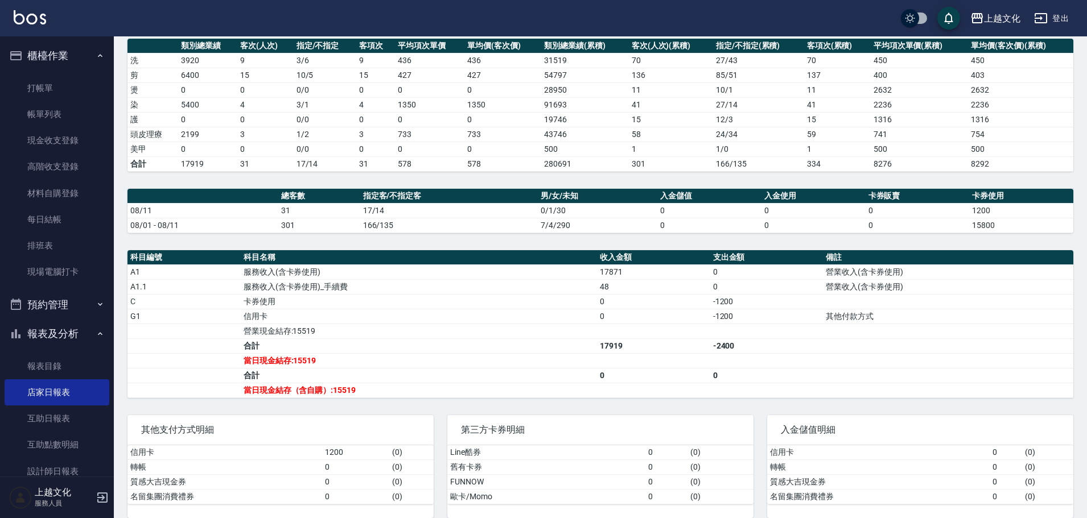
scroll to position [175, 0]
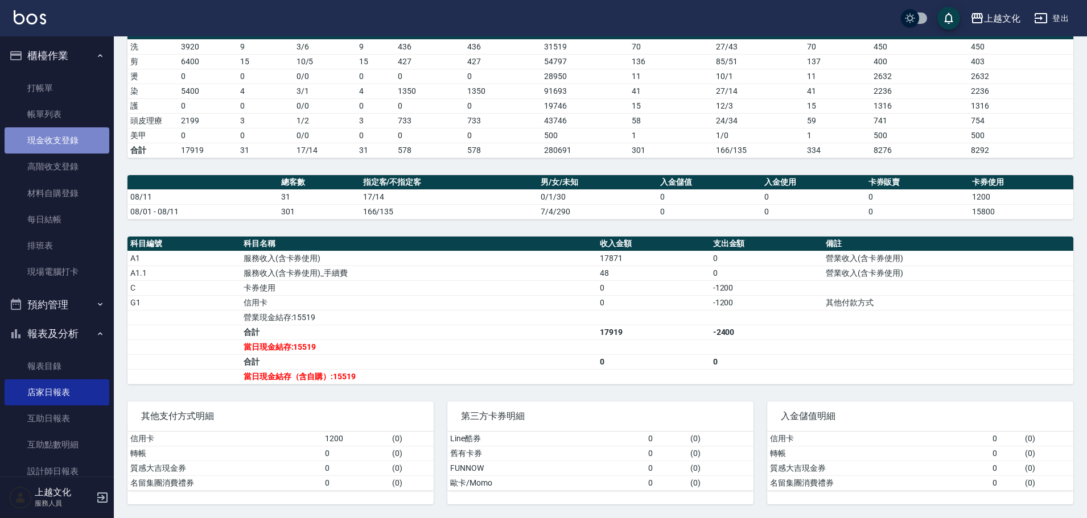
click at [60, 142] on link "現金收支登錄" at bounding box center [57, 140] width 105 height 26
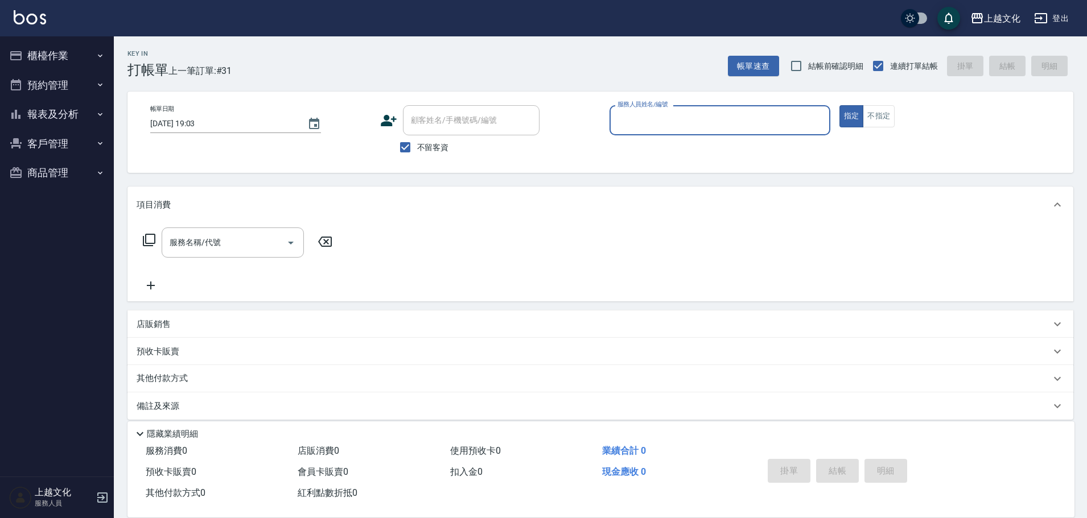
click at [85, 110] on button "報表及分析" at bounding box center [57, 115] width 105 height 30
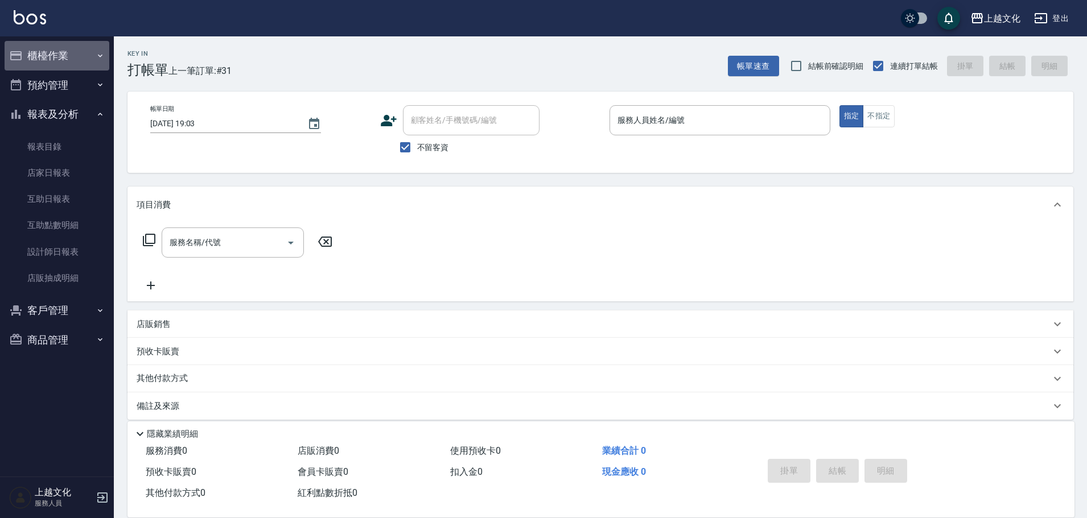
click at [97, 58] on icon "button" at bounding box center [100, 55] width 9 height 9
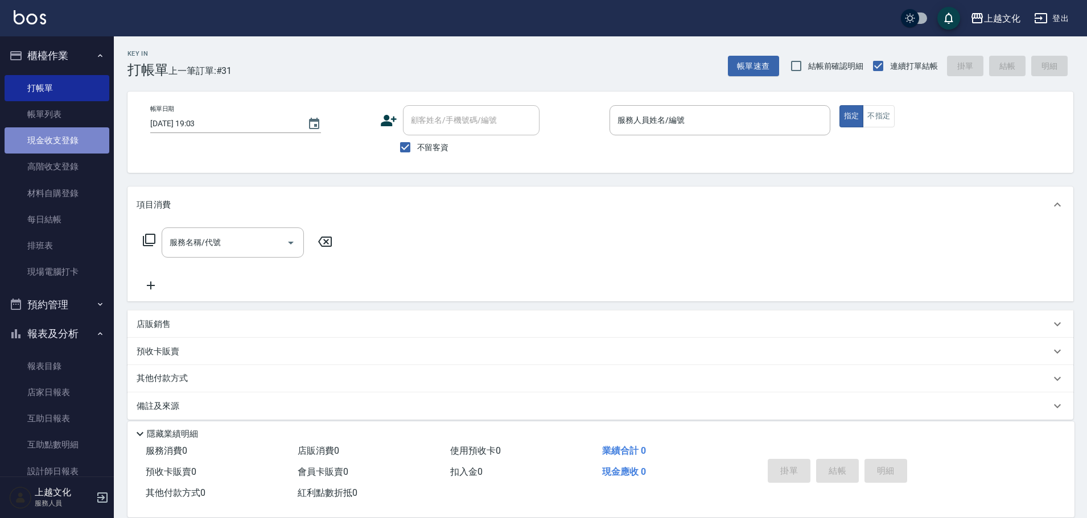
click at [65, 139] on link "現金收支登錄" at bounding box center [57, 140] width 105 height 26
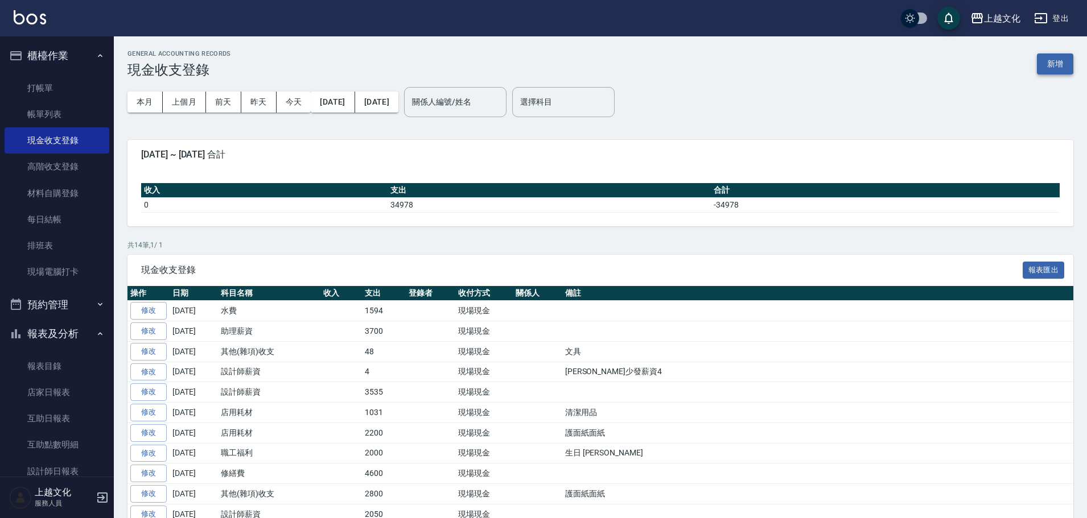
click at [1054, 59] on button "新增" at bounding box center [1055, 63] width 36 height 21
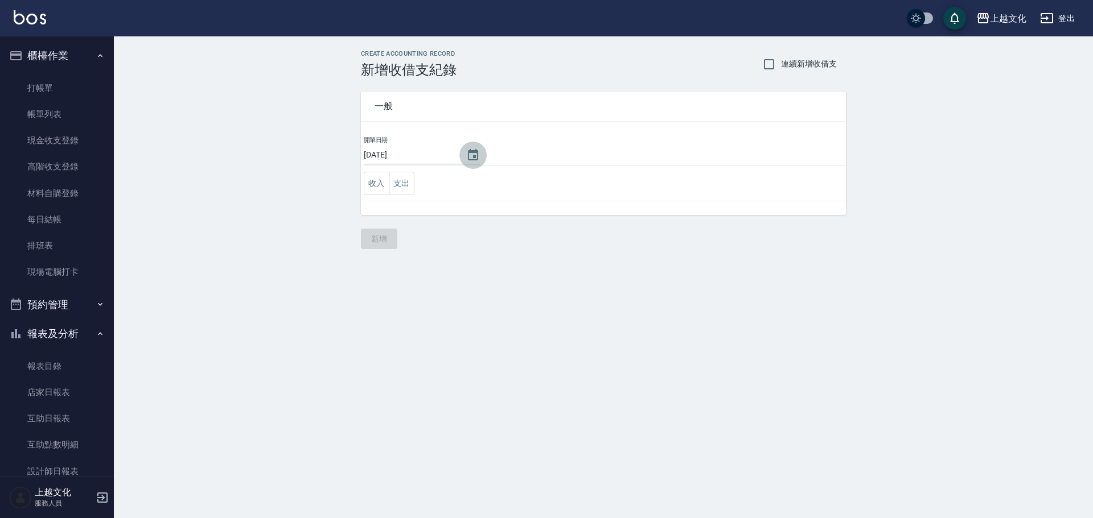
click at [469, 154] on icon "Choose date, selected date is 2025-08-11" at bounding box center [473, 156] width 14 height 14
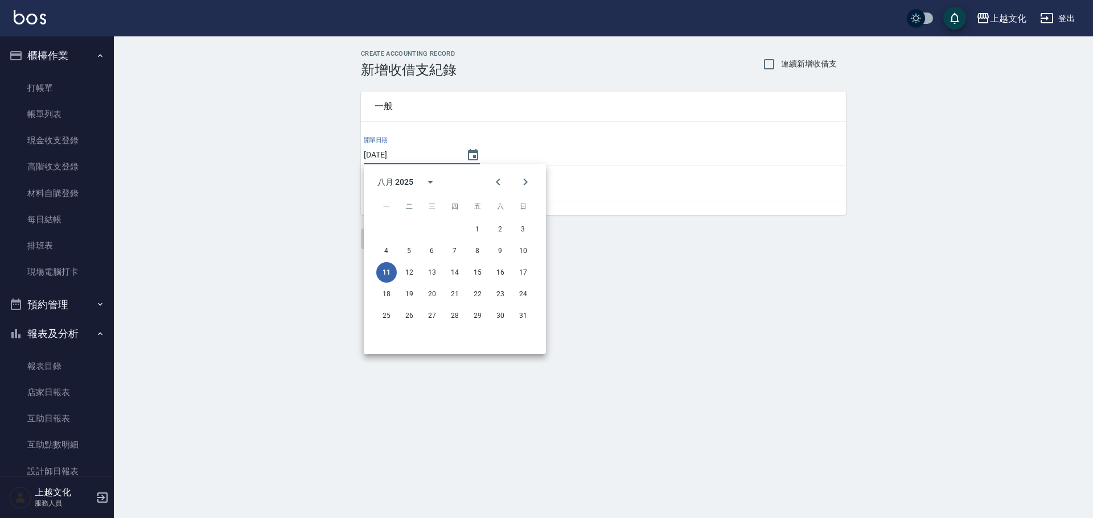
click at [1012, 114] on div "CREATE ACCOUNTING RECORD 新增收借支紀錄 連續新增收借支 一般 開單日期 2025/08/11 收入 支出 新增" at bounding box center [603, 149] width 979 height 226
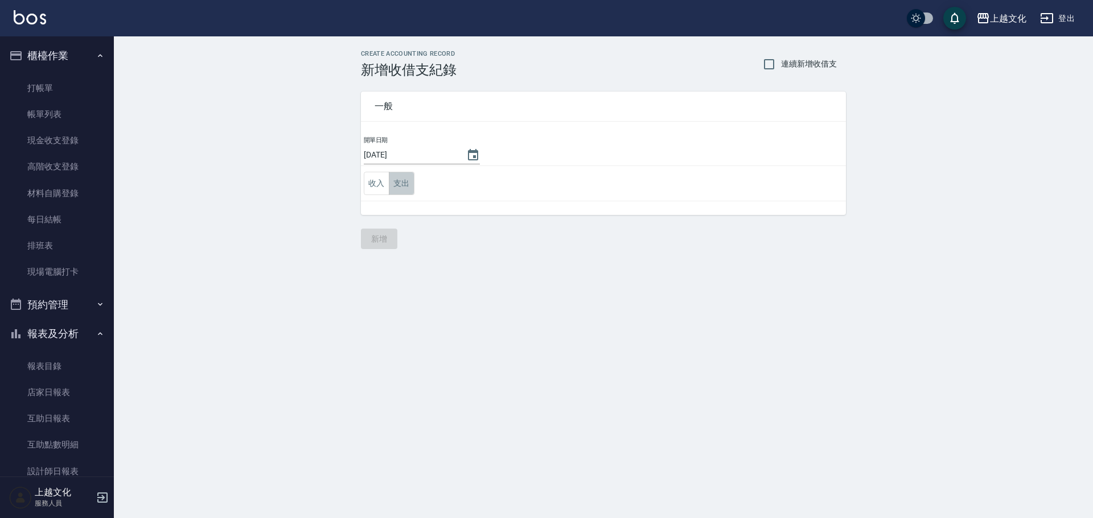
click at [399, 186] on button "支出" at bounding box center [402, 183] width 26 height 23
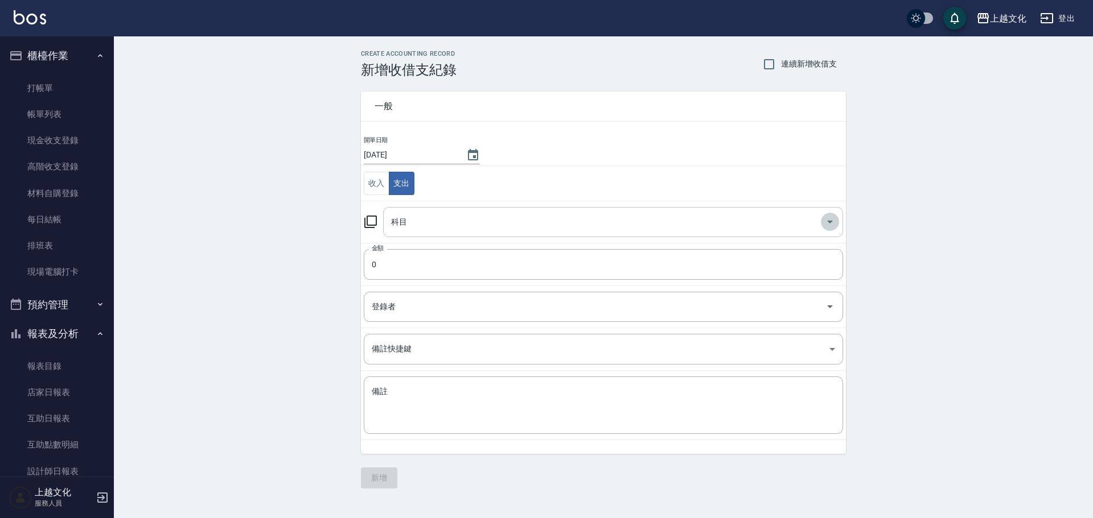
click at [835, 219] on icon "Open" at bounding box center [830, 222] width 14 height 14
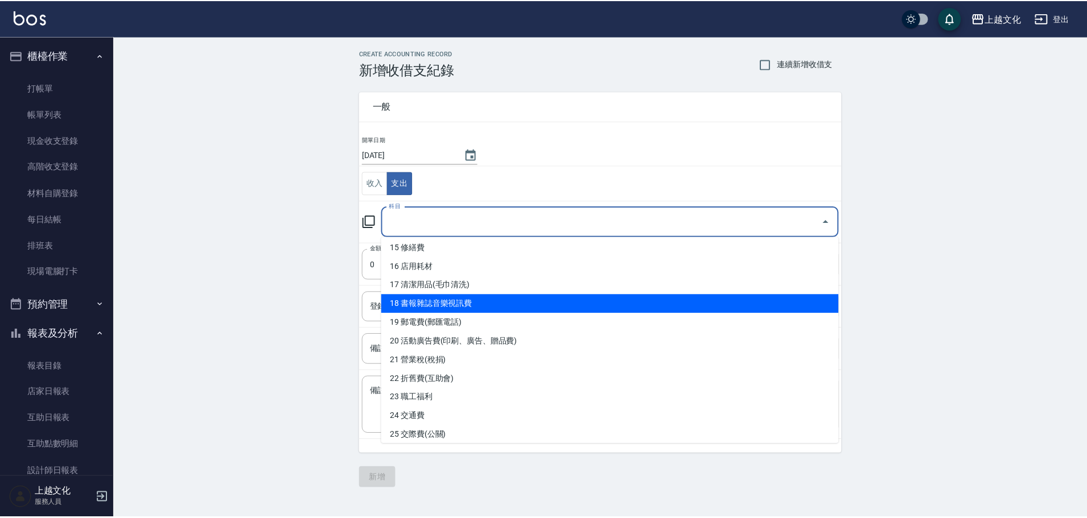
scroll to position [341, 0]
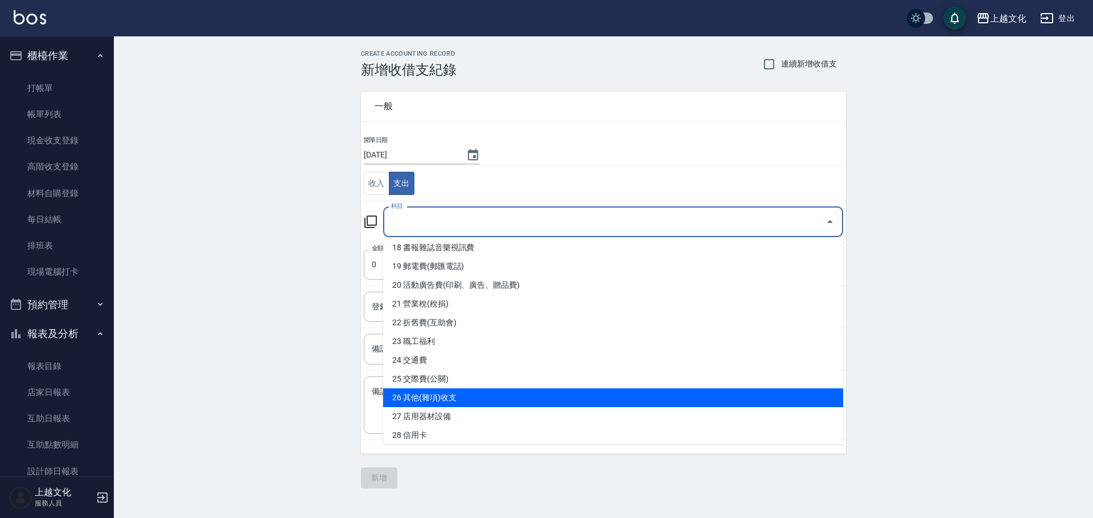
click at [544, 404] on li "26 其他(雜項)收支" at bounding box center [613, 398] width 460 height 19
type input "26 其他(雜項)收支"
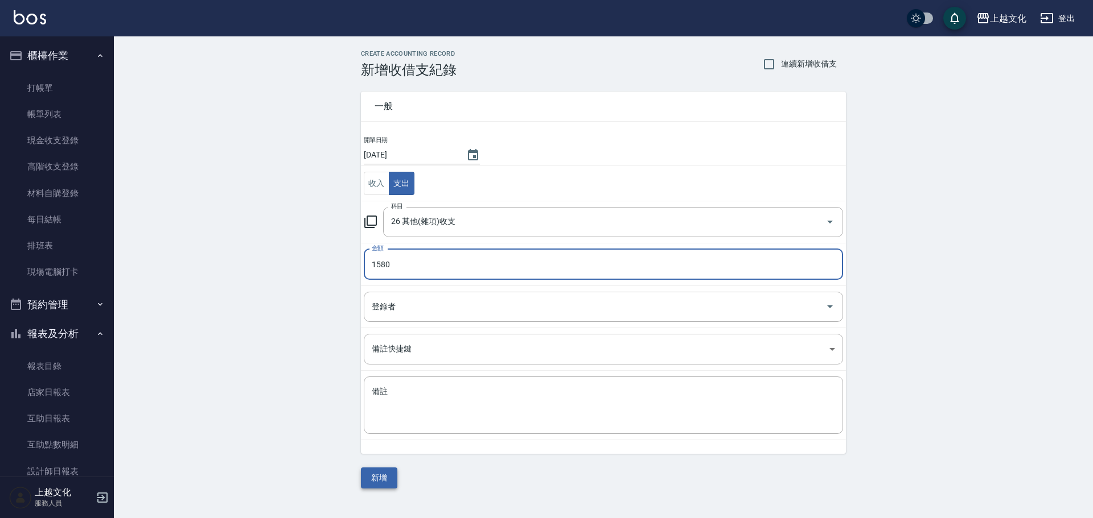
type input "1580"
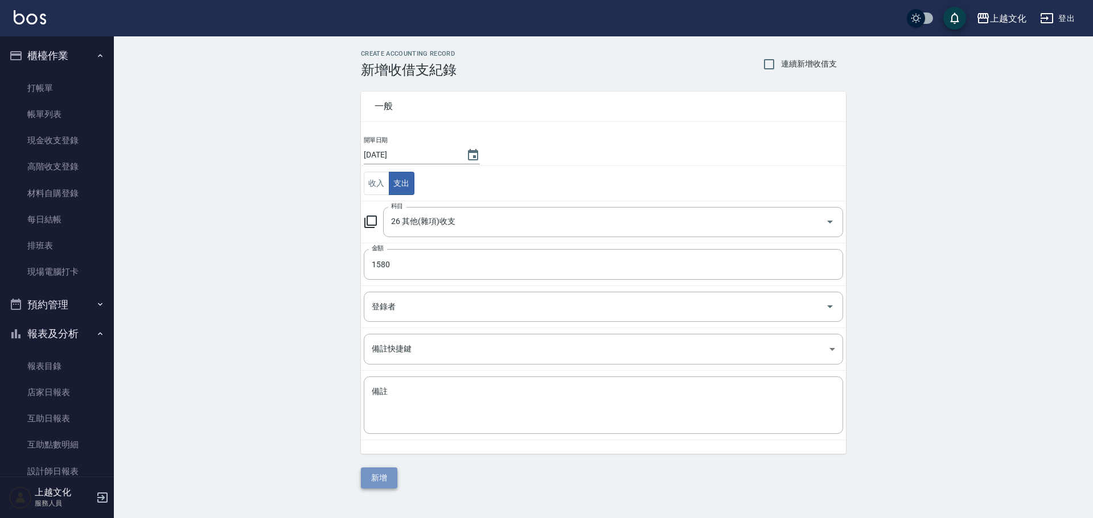
click at [376, 481] on button "新增" at bounding box center [379, 478] width 36 height 21
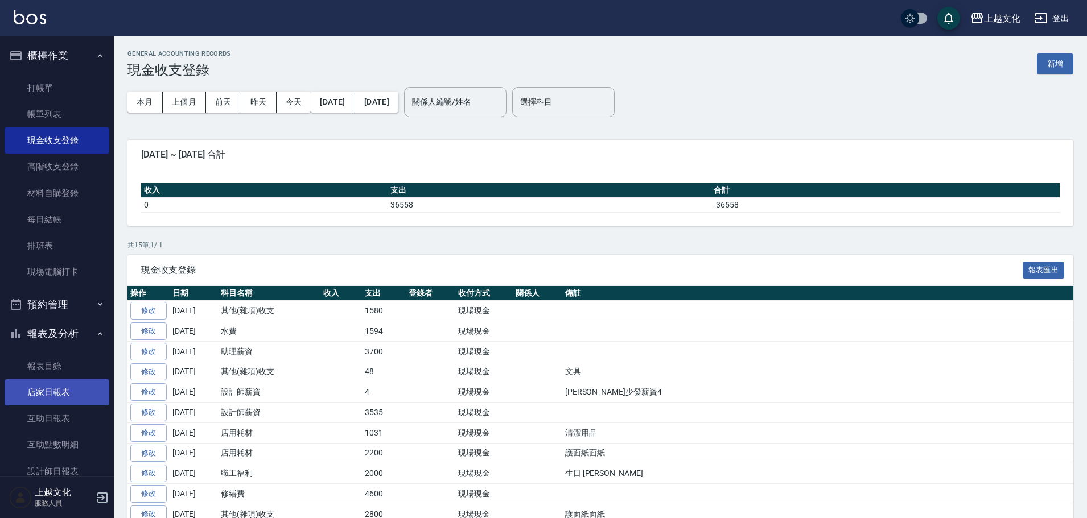
click at [64, 387] on link "店家日報表" at bounding box center [57, 393] width 105 height 26
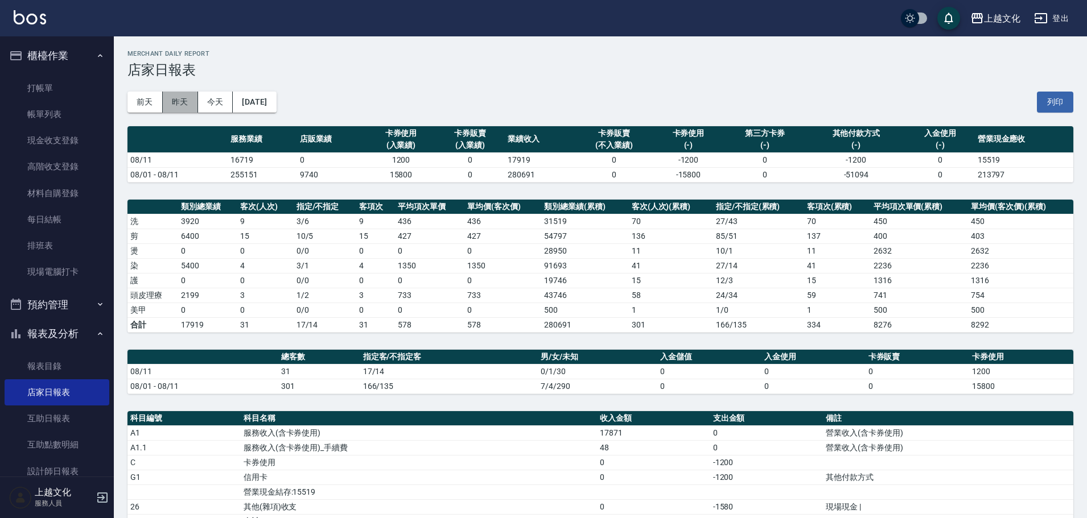
click at [178, 105] on button "昨天" at bounding box center [180, 102] width 35 height 21
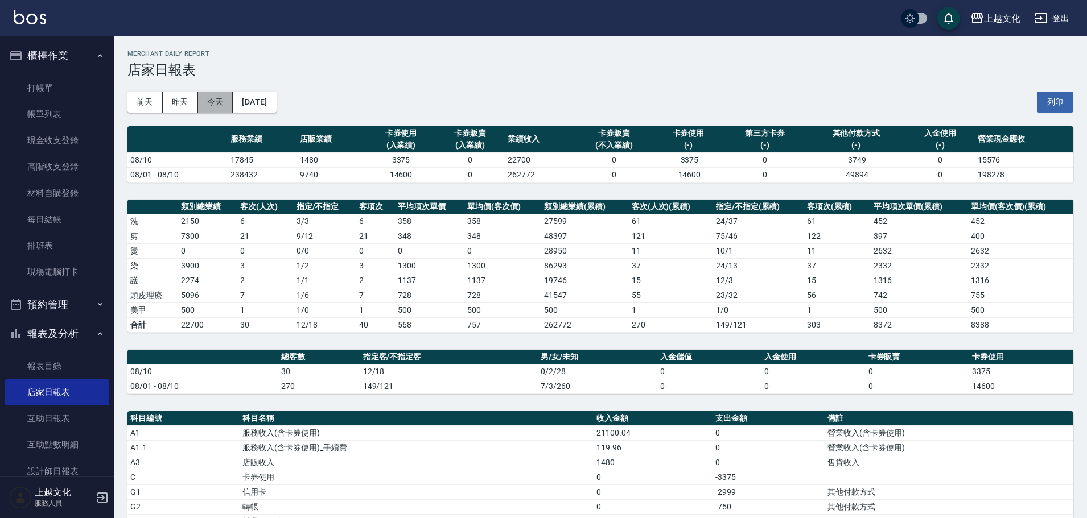
click at [213, 102] on button "今天" at bounding box center [215, 102] width 35 height 21
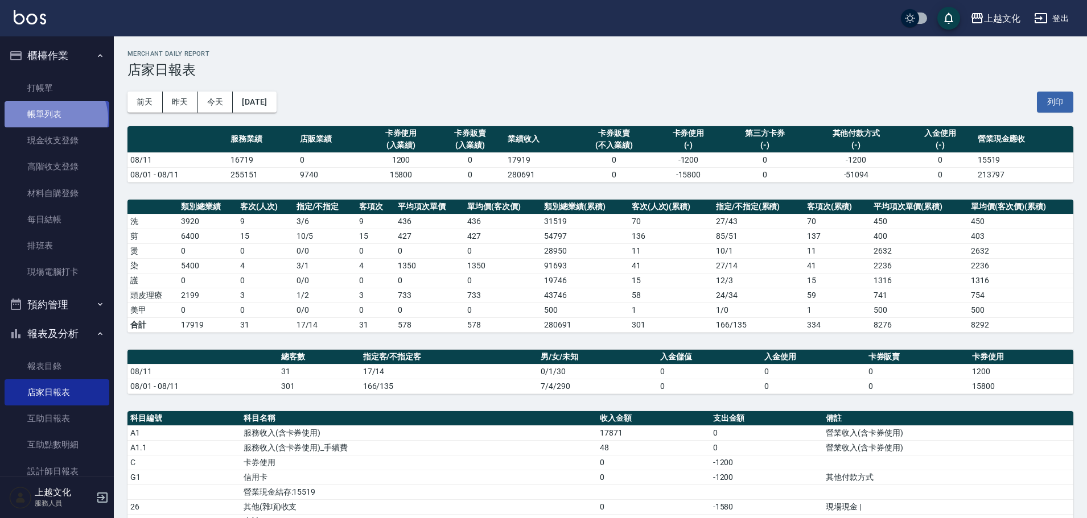
click at [55, 119] on link "帳單列表" at bounding box center [57, 114] width 105 height 26
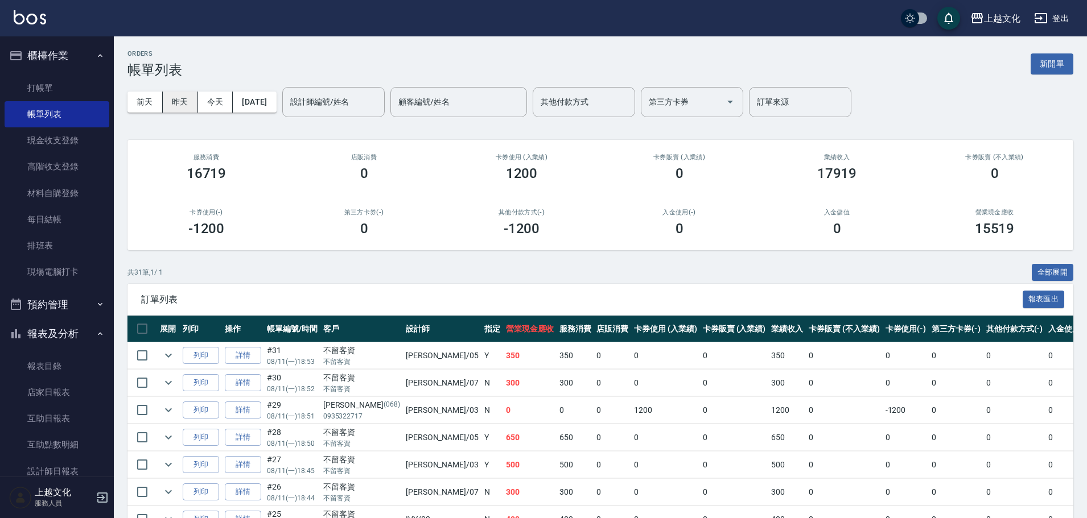
click at [181, 100] on button "昨天" at bounding box center [180, 102] width 35 height 21
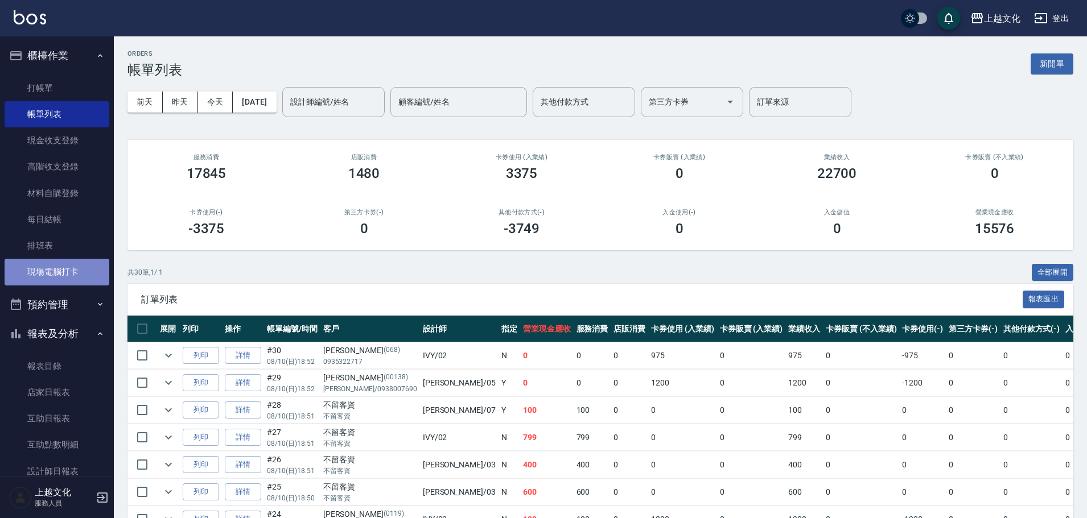
click at [75, 272] on link "現場電腦打卡" at bounding box center [57, 272] width 105 height 26
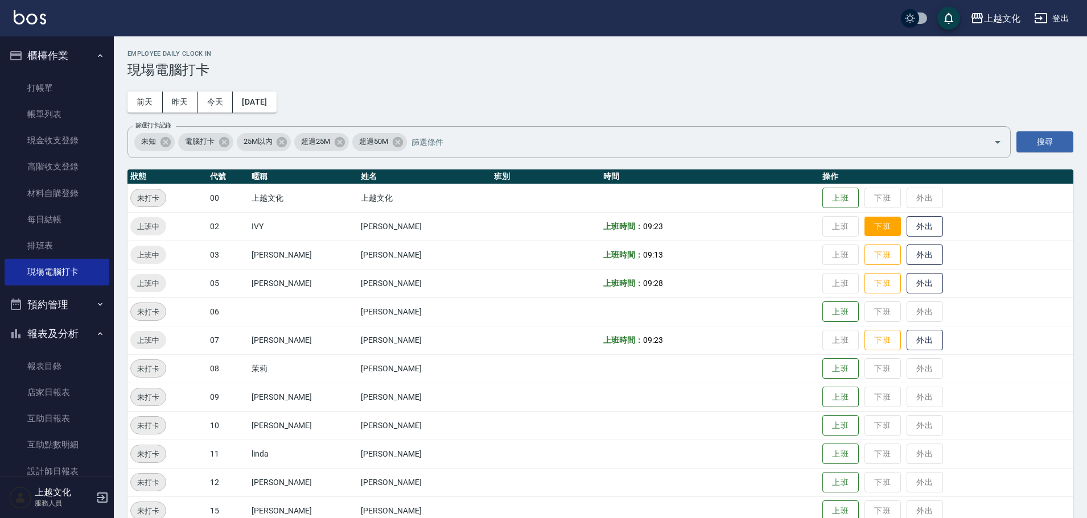
click at [864, 224] on button "下班" at bounding box center [882, 227] width 36 height 20
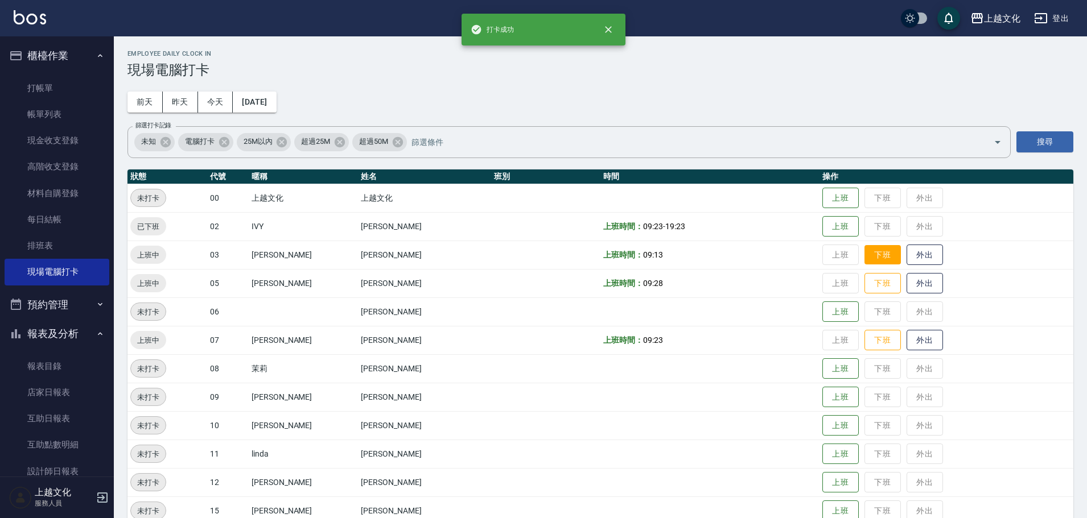
click at [864, 253] on button "下班" at bounding box center [882, 255] width 36 height 20
click at [864, 282] on button "下班" at bounding box center [882, 284] width 36 height 20
click at [867, 340] on button "下班" at bounding box center [882, 341] width 36 height 20
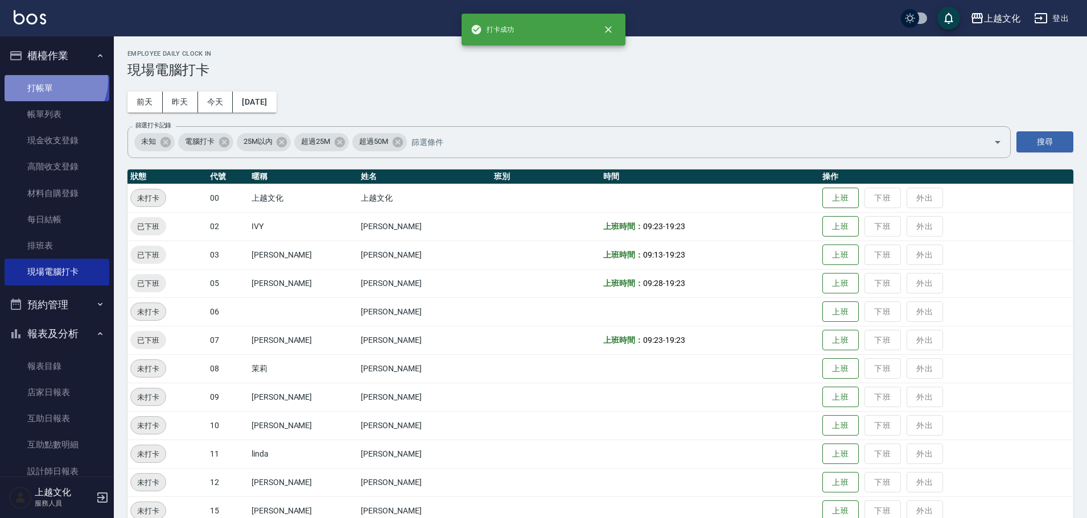
click at [53, 81] on link "打帳單" at bounding box center [57, 88] width 105 height 26
